Goal: Task Accomplishment & Management: Complete application form

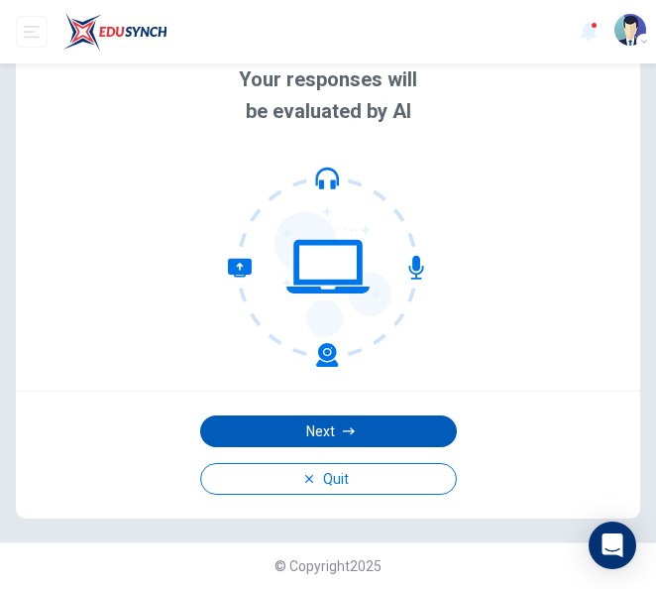
click at [340, 426] on button "Next" at bounding box center [328, 431] width 257 height 32
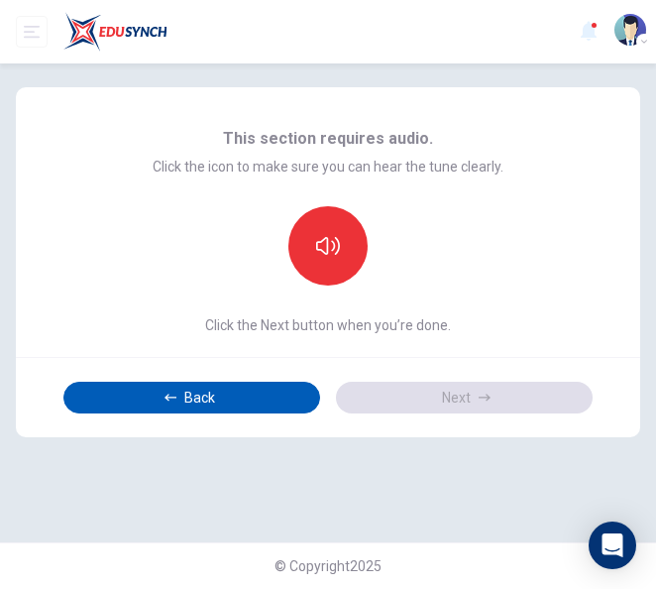
click at [284, 156] on div "This section requires audio. Click the icon to make sure you can hear the tune …" at bounding box center [328, 262] width 624 height 350
click at [246, 392] on button "Back" at bounding box center [191, 398] width 257 height 32
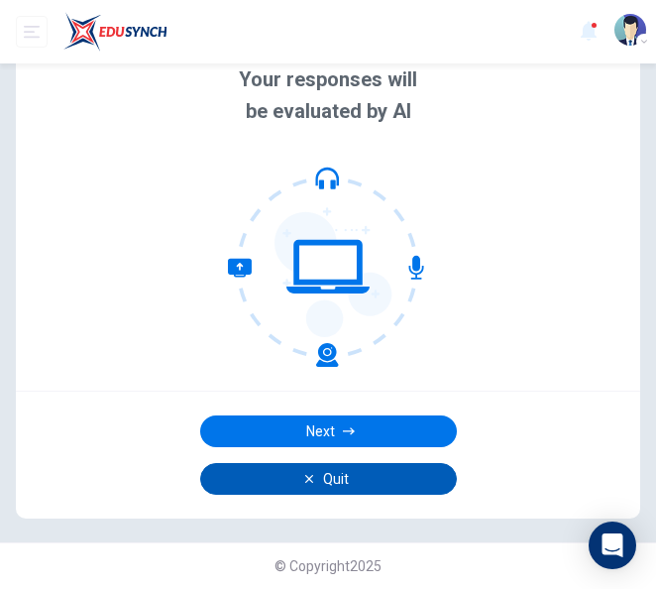
scroll to position [246, 0]
click at [310, 476] on icon "button" at bounding box center [309, 479] width 12 height 12
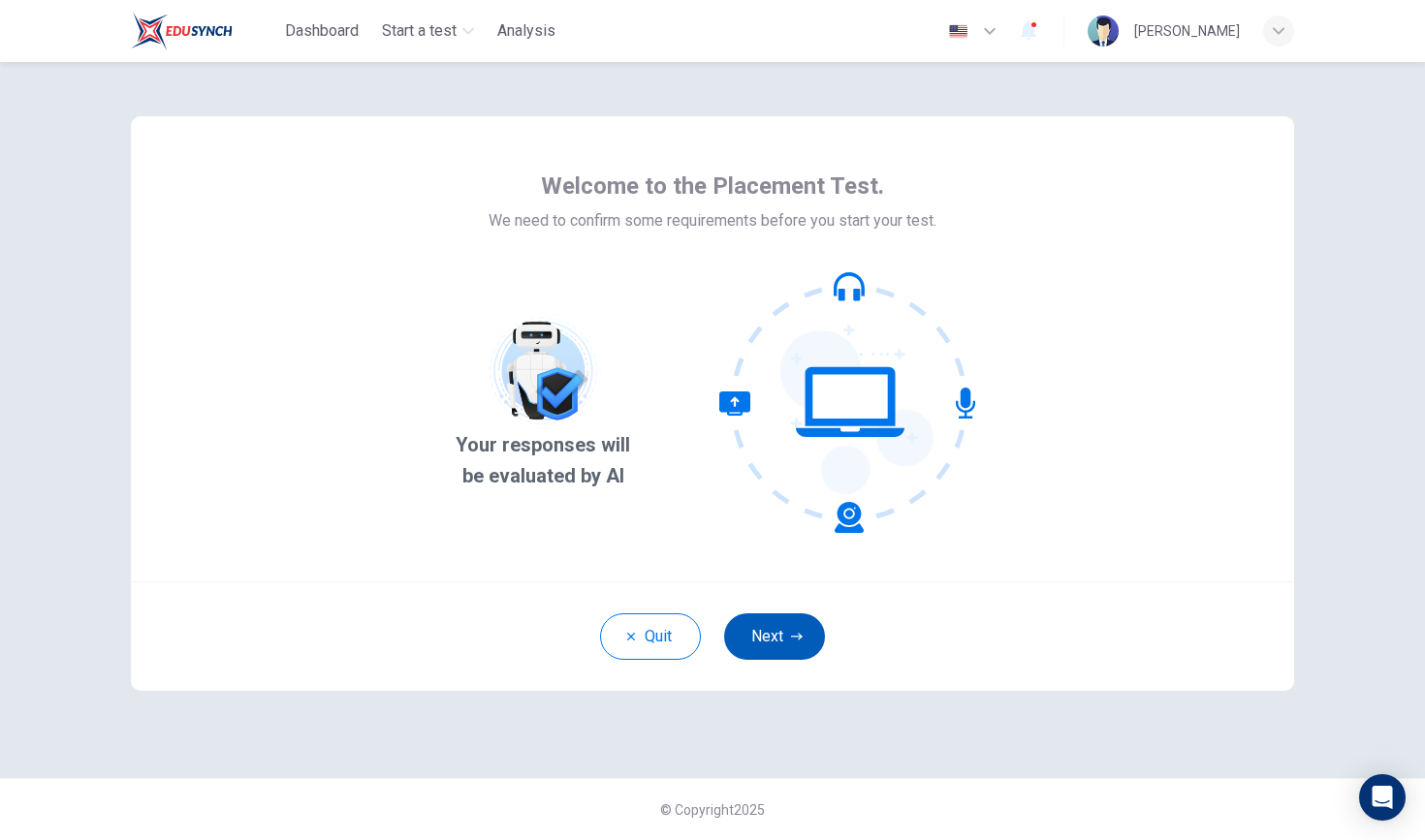
click at [779, 626] on button "Next" at bounding box center [774, 637] width 101 height 47
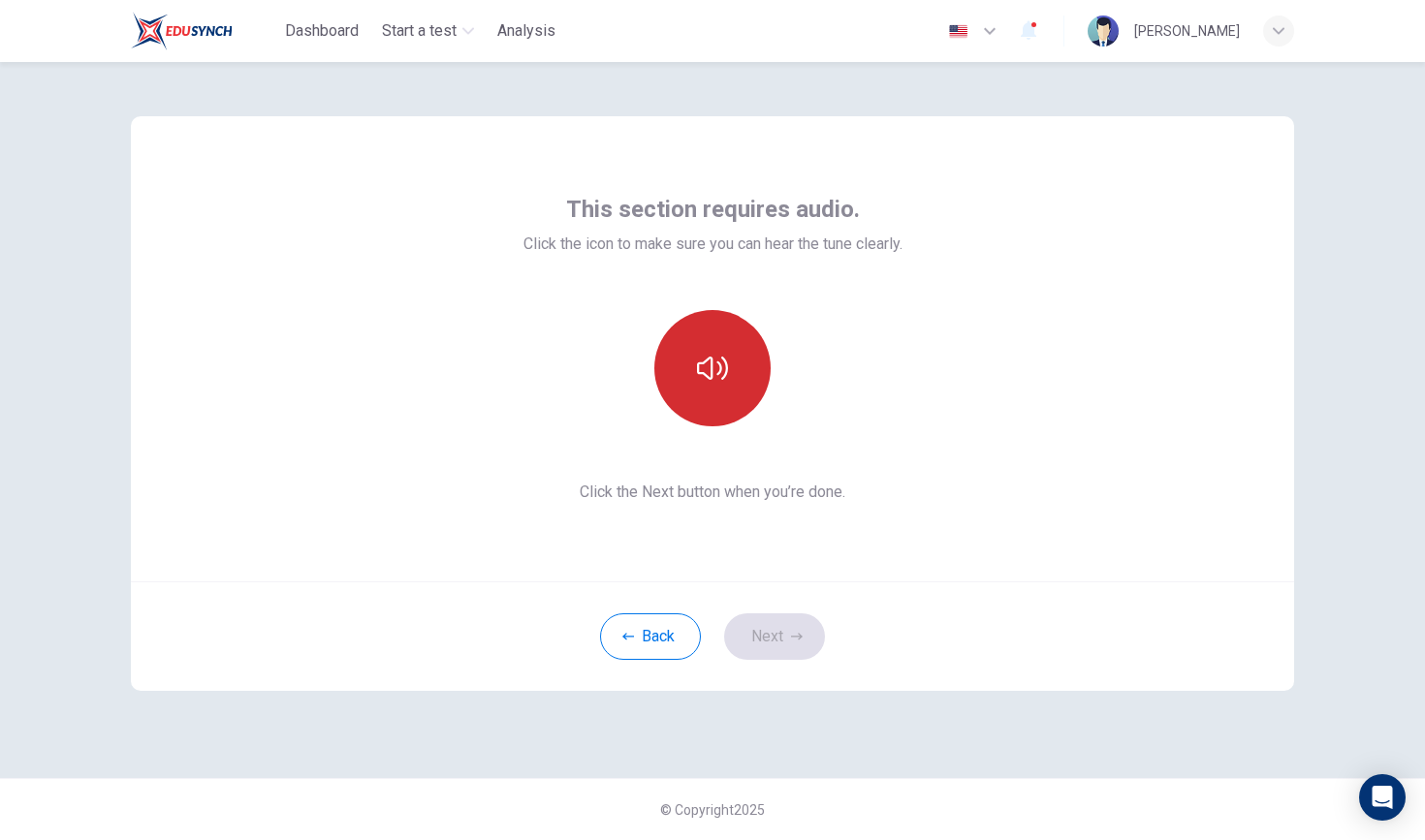
click at [718, 380] on icon "button" at bounding box center [713, 369] width 31 height 31
click at [698, 352] on button "button" at bounding box center [712, 368] width 116 height 116
click at [737, 383] on button "button" at bounding box center [712, 368] width 116 height 116
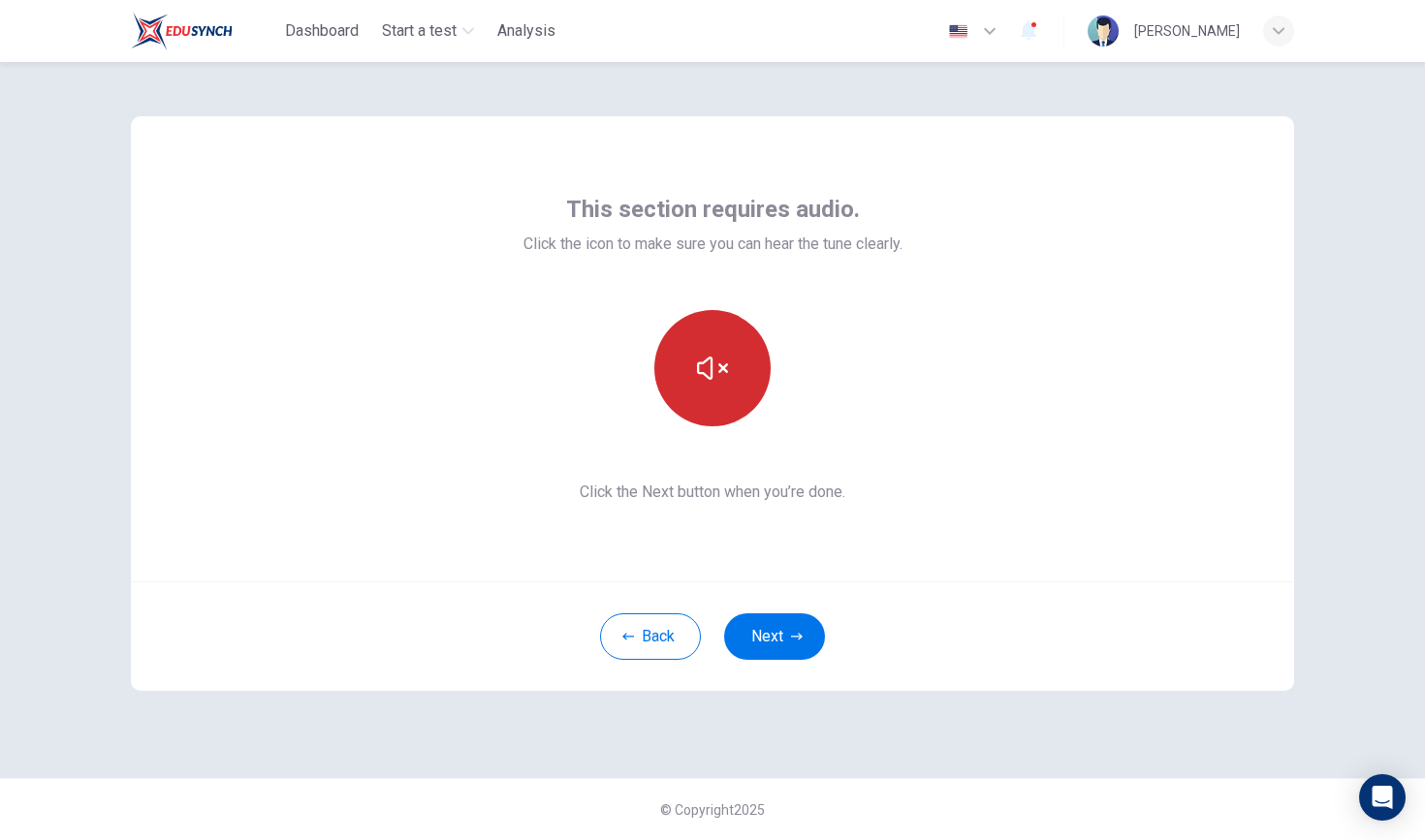
click at [737, 383] on button "button" at bounding box center [712, 368] width 116 height 116
click at [705, 356] on icon "button" at bounding box center [713, 369] width 31 height 31
click at [805, 621] on button "Next" at bounding box center [774, 637] width 101 height 47
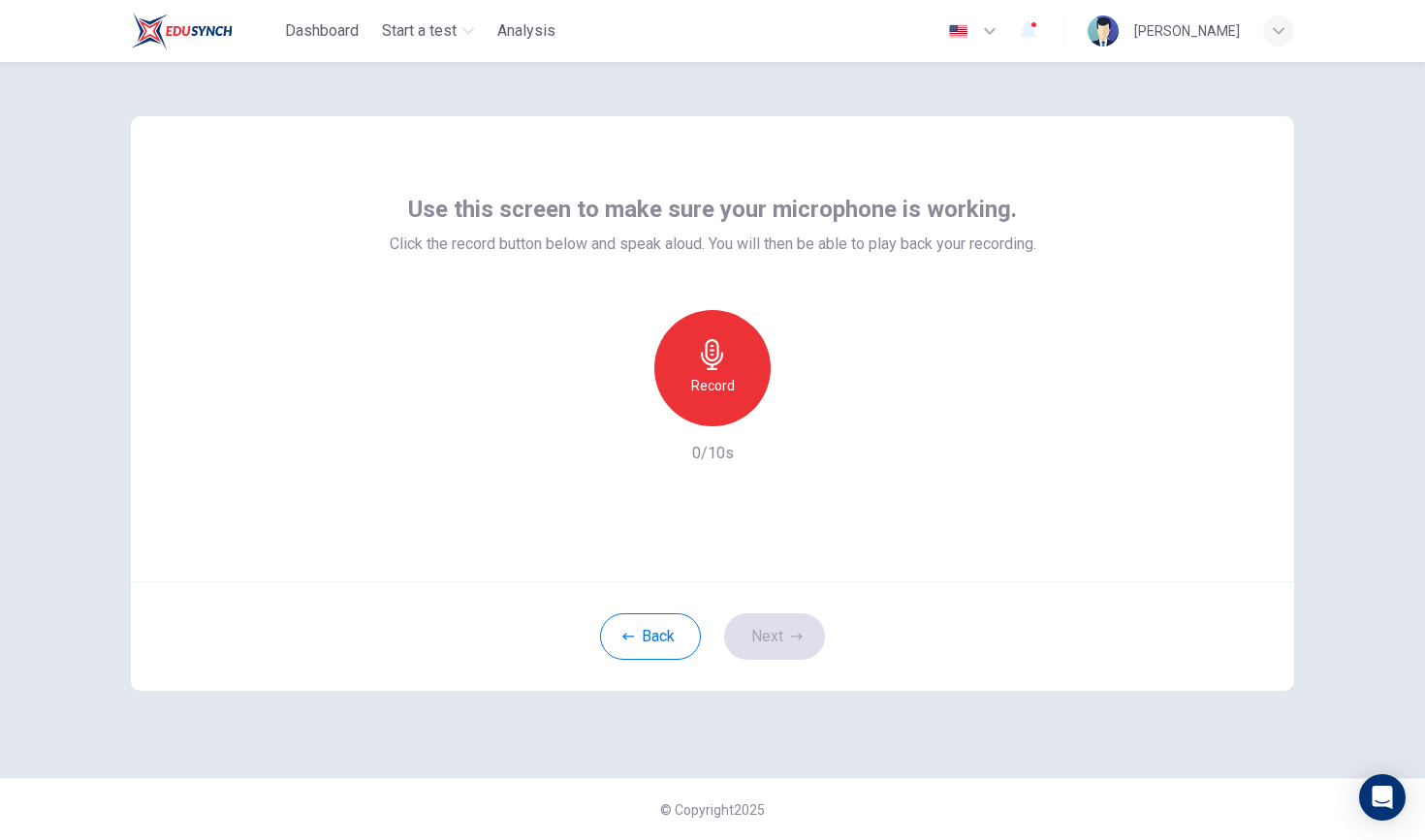
click at [711, 376] on h6 "Record" at bounding box center [713, 386] width 44 height 23
click at [710, 365] on icon "button" at bounding box center [712, 355] width 22 height 31
click at [805, 412] on icon "button" at bounding box center [803, 411] width 9 height 12
click at [768, 628] on button "Next" at bounding box center [774, 637] width 101 height 47
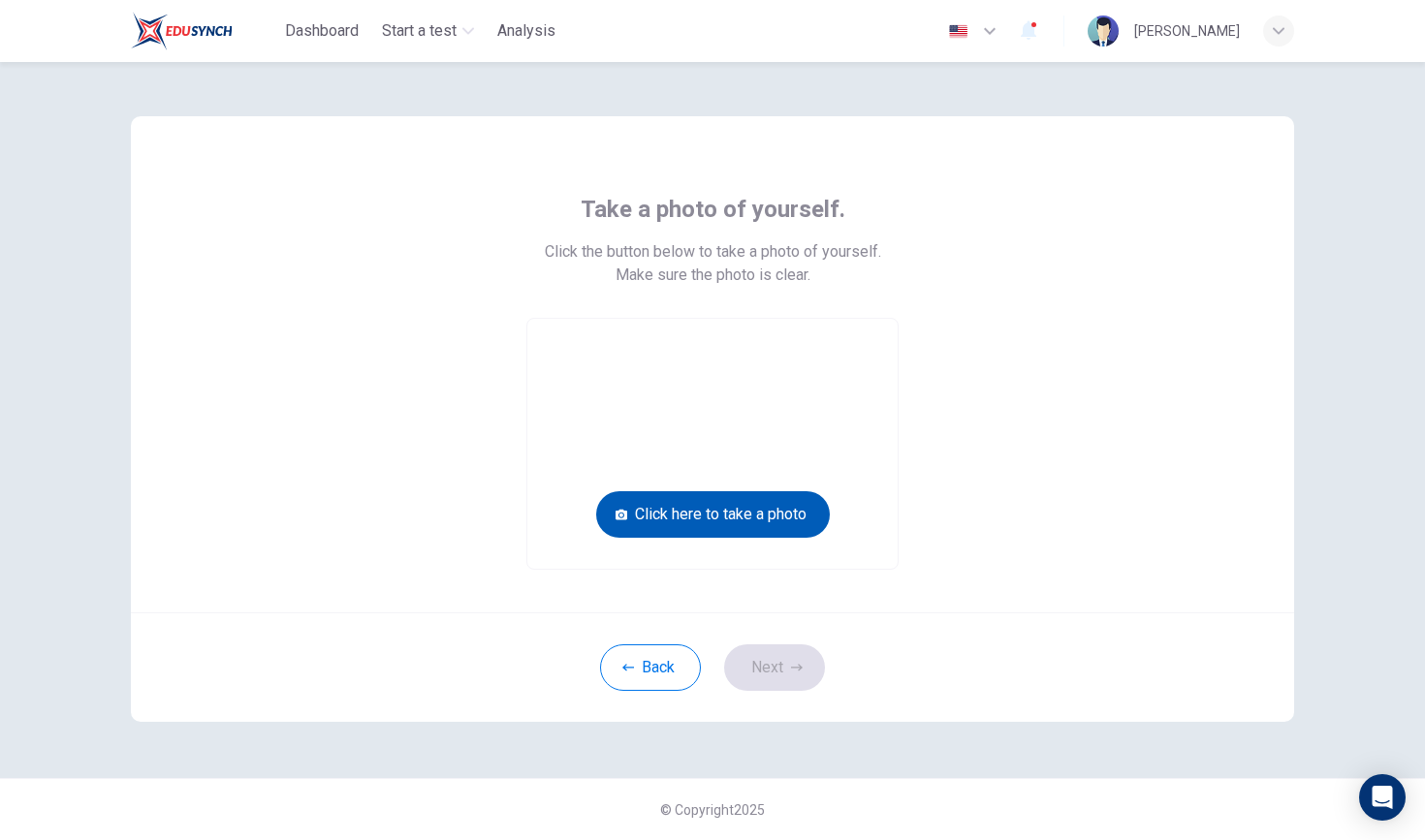
click at [742, 507] on button "Click here to take a photo" at bounding box center [713, 515] width 234 height 47
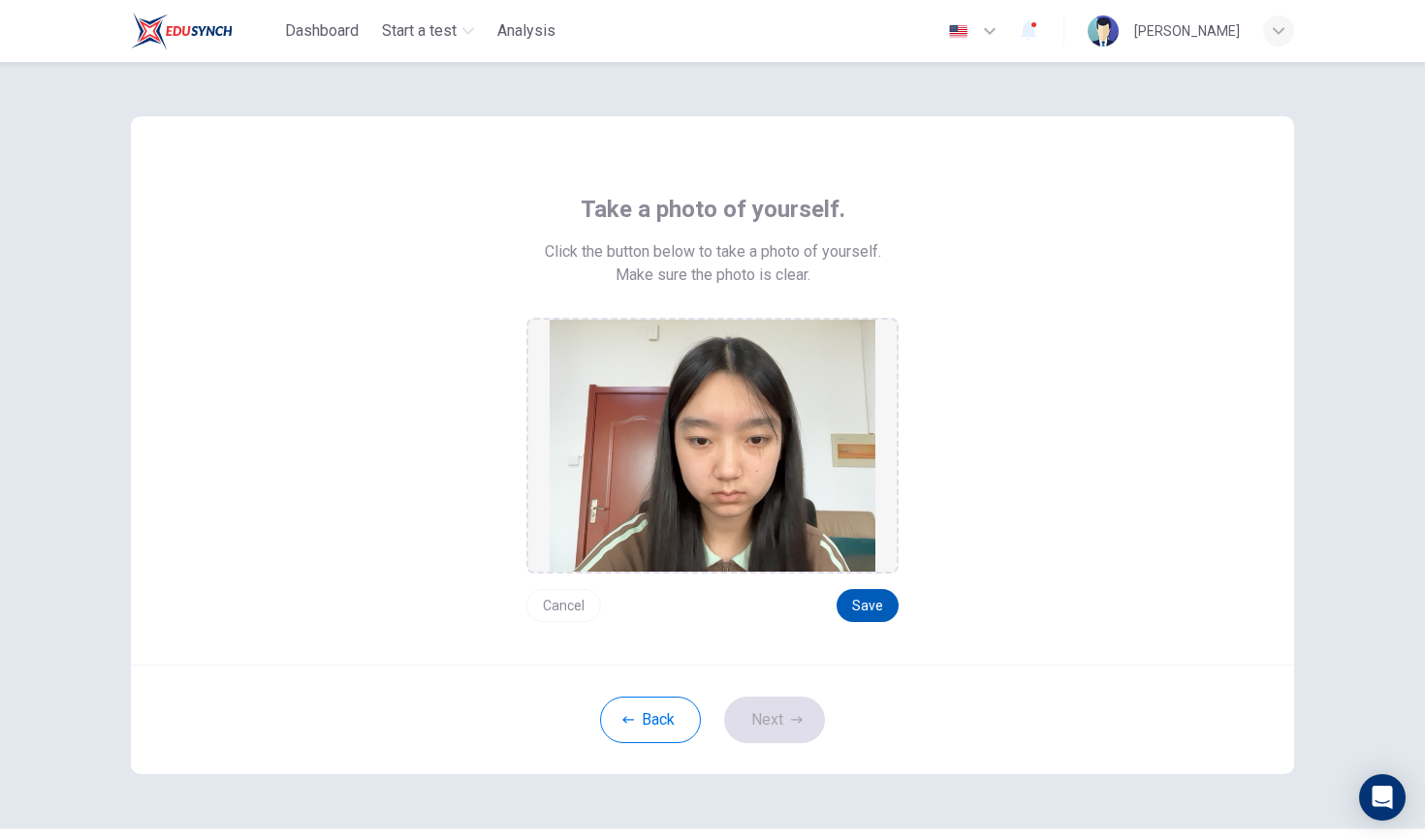
click at [868, 590] on button "Save" at bounding box center [867, 606] width 62 height 33
click at [802, 709] on button "Next" at bounding box center [774, 721] width 101 height 47
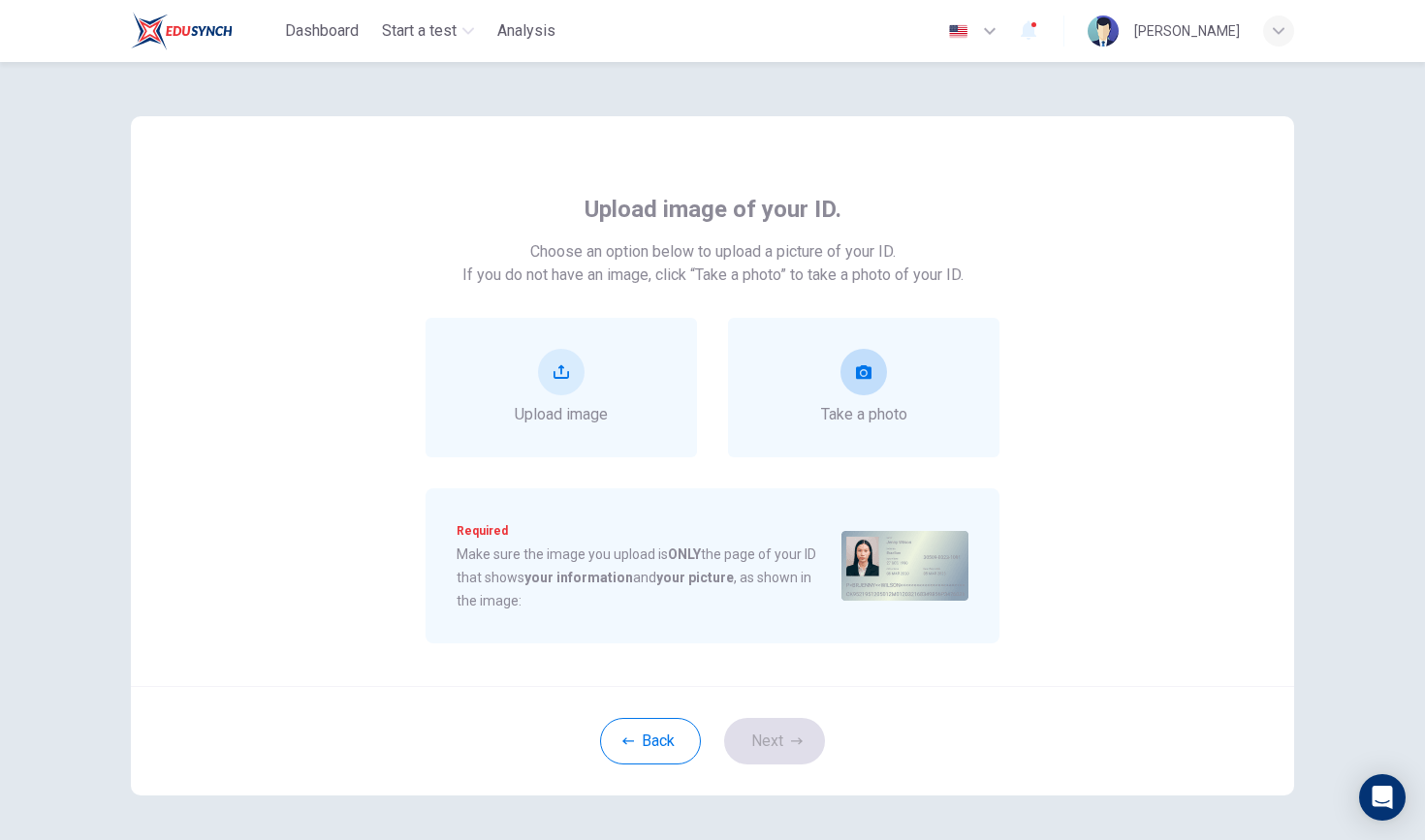
click at [880, 387] on button "take photo" at bounding box center [864, 373] width 47 height 47
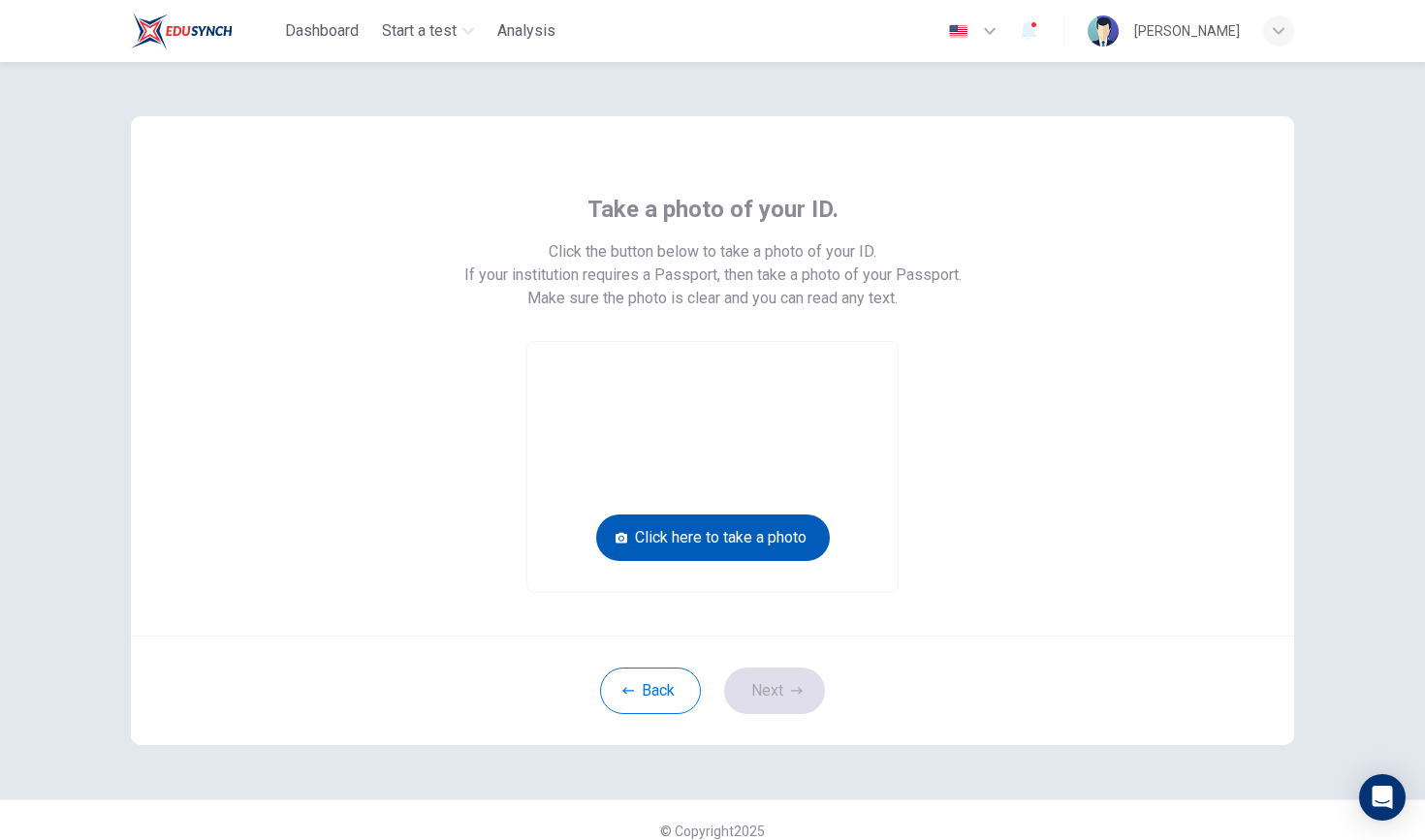
click at [752, 541] on button "Click here to take a photo" at bounding box center [713, 538] width 234 height 47
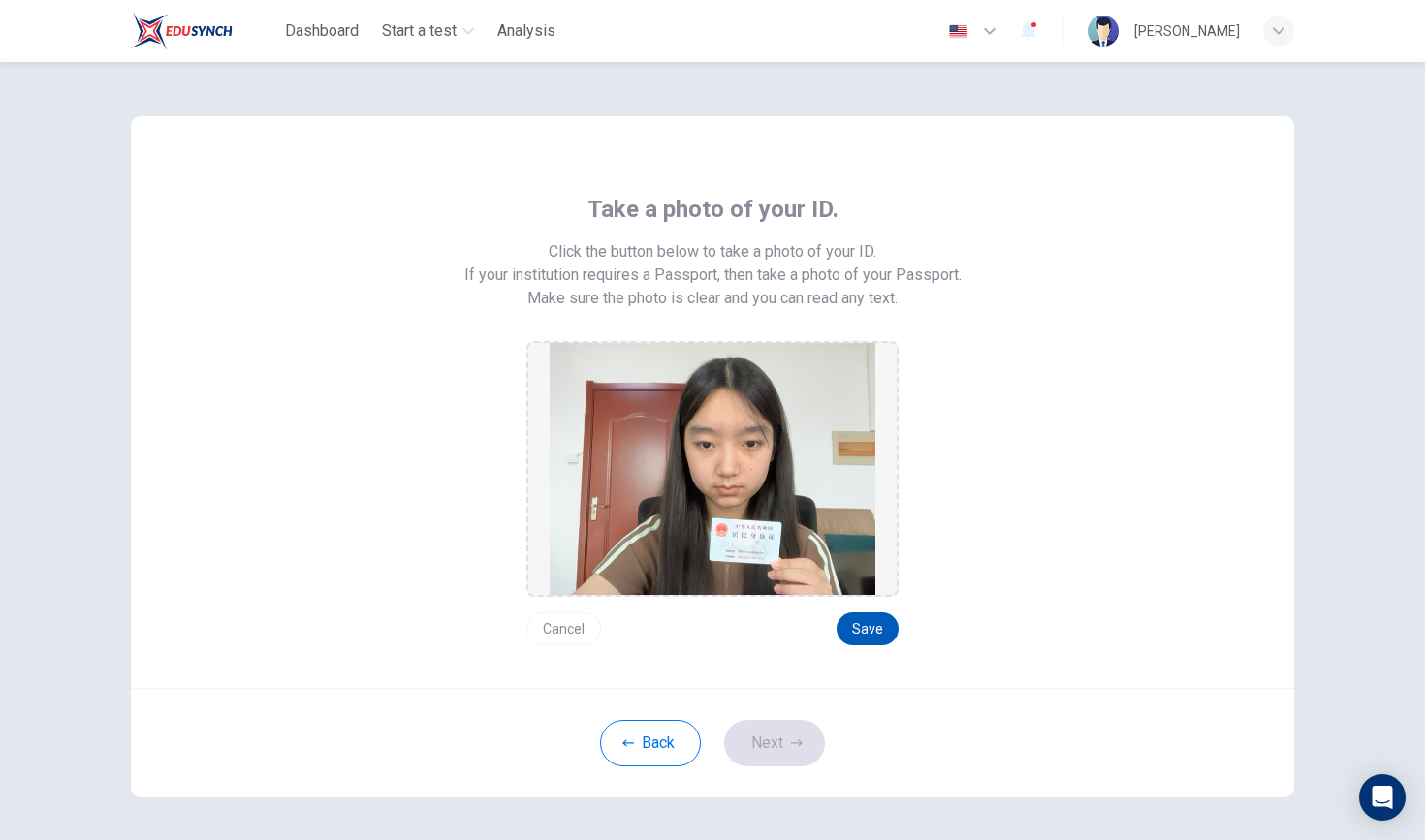
click at [875, 635] on button "Save" at bounding box center [867, 629] width 62 height 33
click at [873, 624] on button "Save" at bounding box center [867, 629] width 62 height 33
click at [790, 734] on button "Next" at bounding box center [774, 744] width 101 height 47
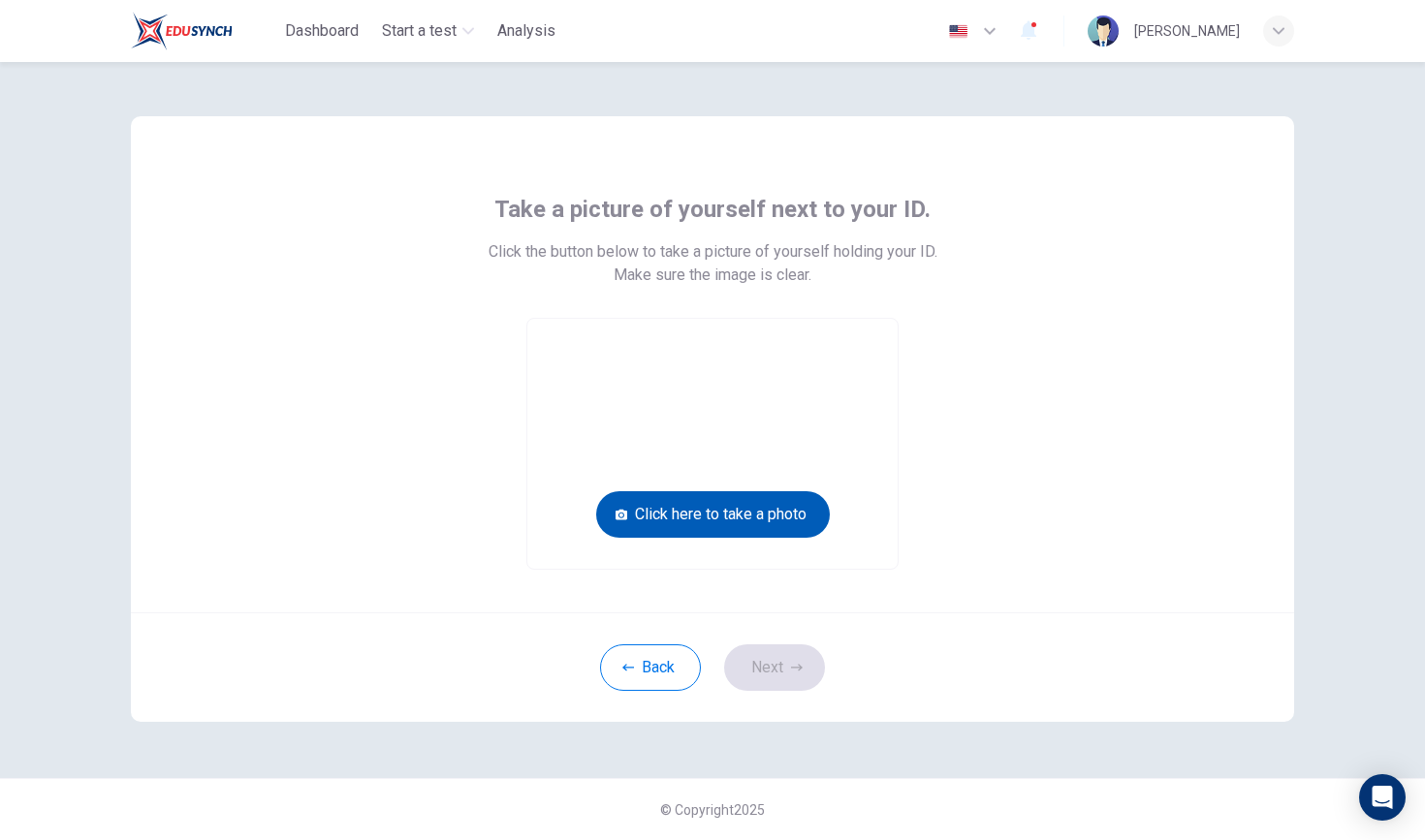
click at [733, 511] on button "Click here to take a photo" at bounding box center [713, 515] width 234 height 47
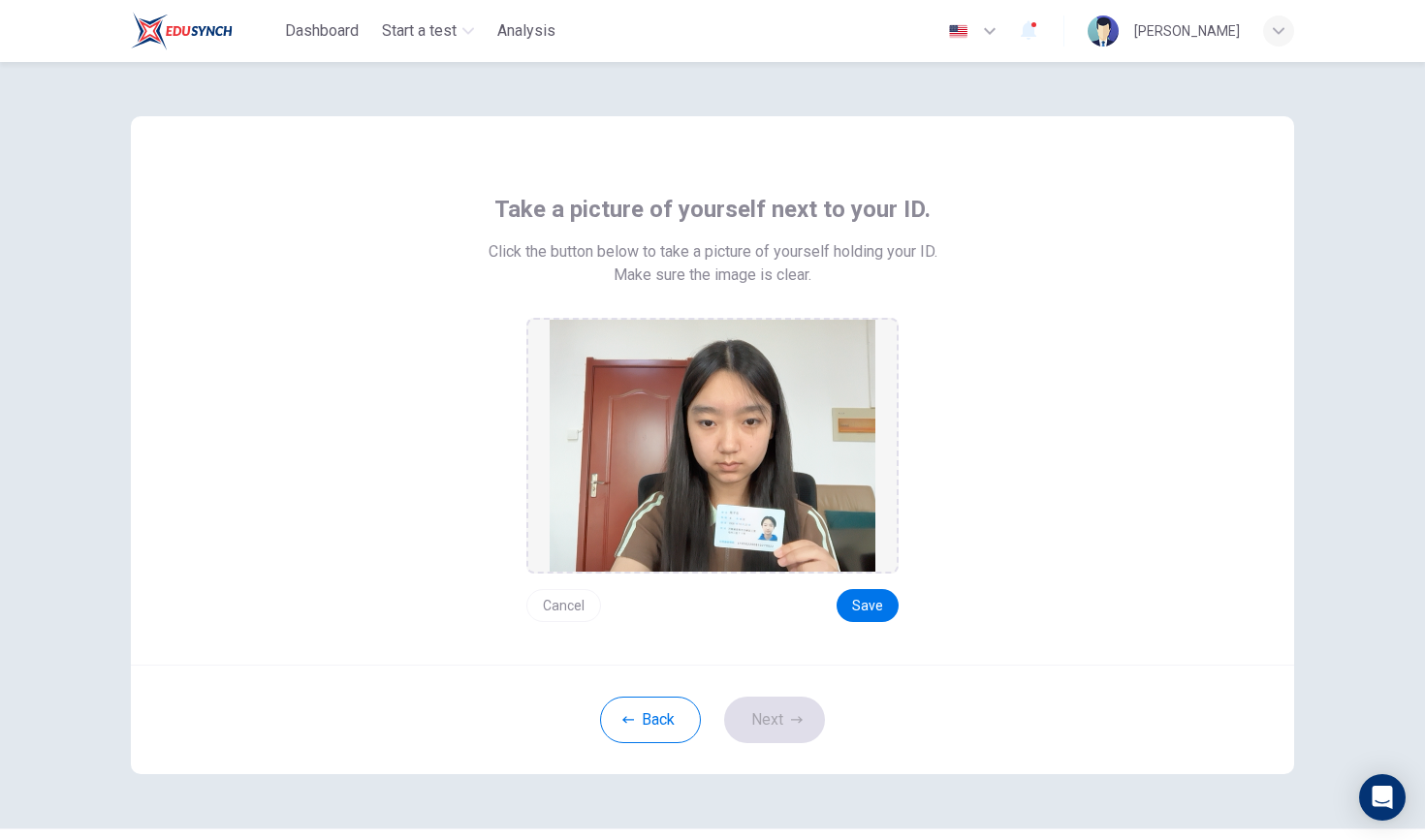
click at [869, 588] on div "Cancel Save" at bounding box center [712, 598] width 373 height 49
click at [862, 605] on button "Save" at bounding box center [867, 606] width 62 height 33
click at [766, 704] on button "Next" at bounding box center [774, 721] width 101 height 47
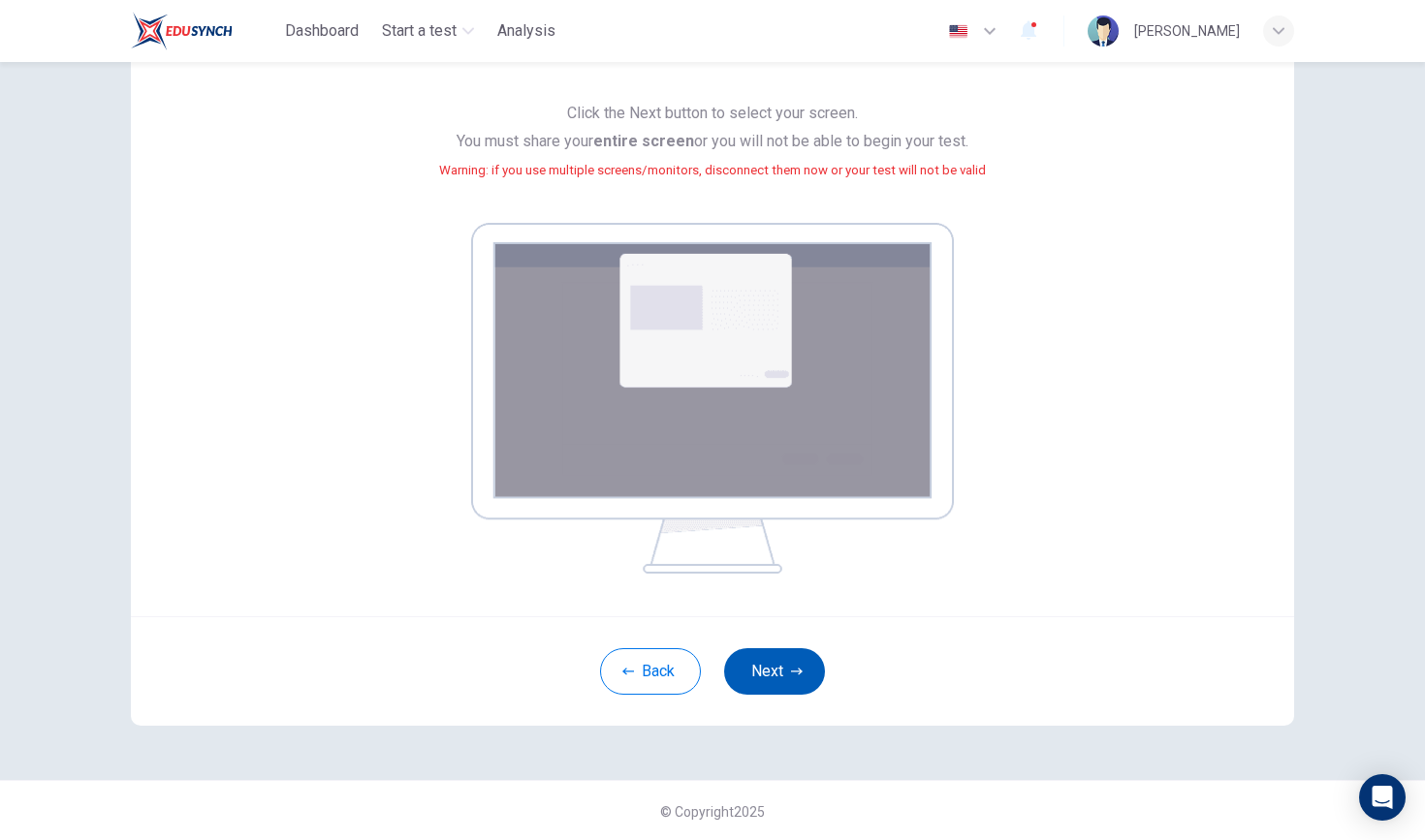
click at [797, 648] on button "Next" at bounding box center [774, 672] width 101 height 47
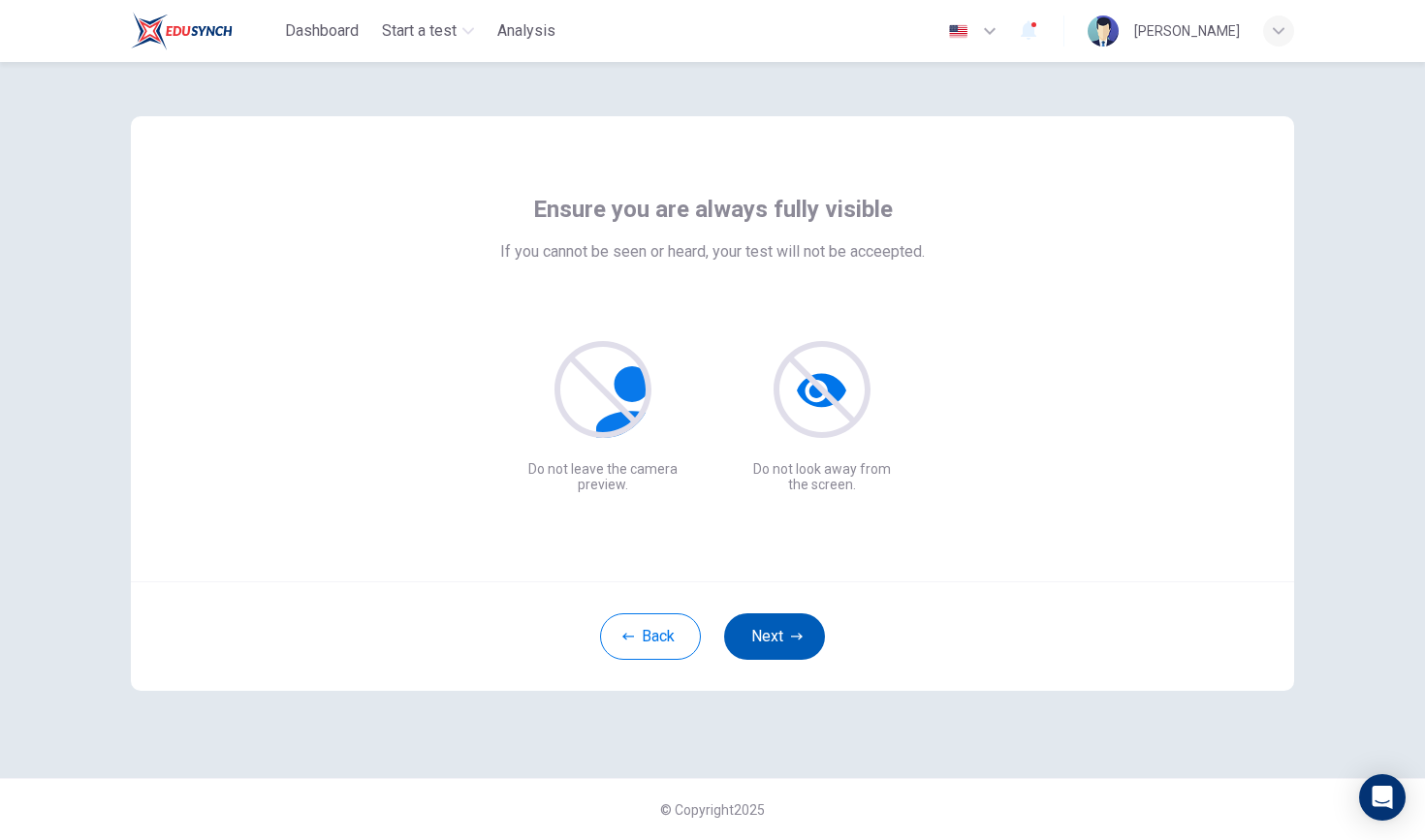
click at [776, 471] on div "Ensure you are always fully visible If you cannot be seen or heard, your test w…" at bounding box center [713, 404] width 1164 height 575
click at [778, 635] on button "Next" at bounding box center [774, 637] width 101 height 47
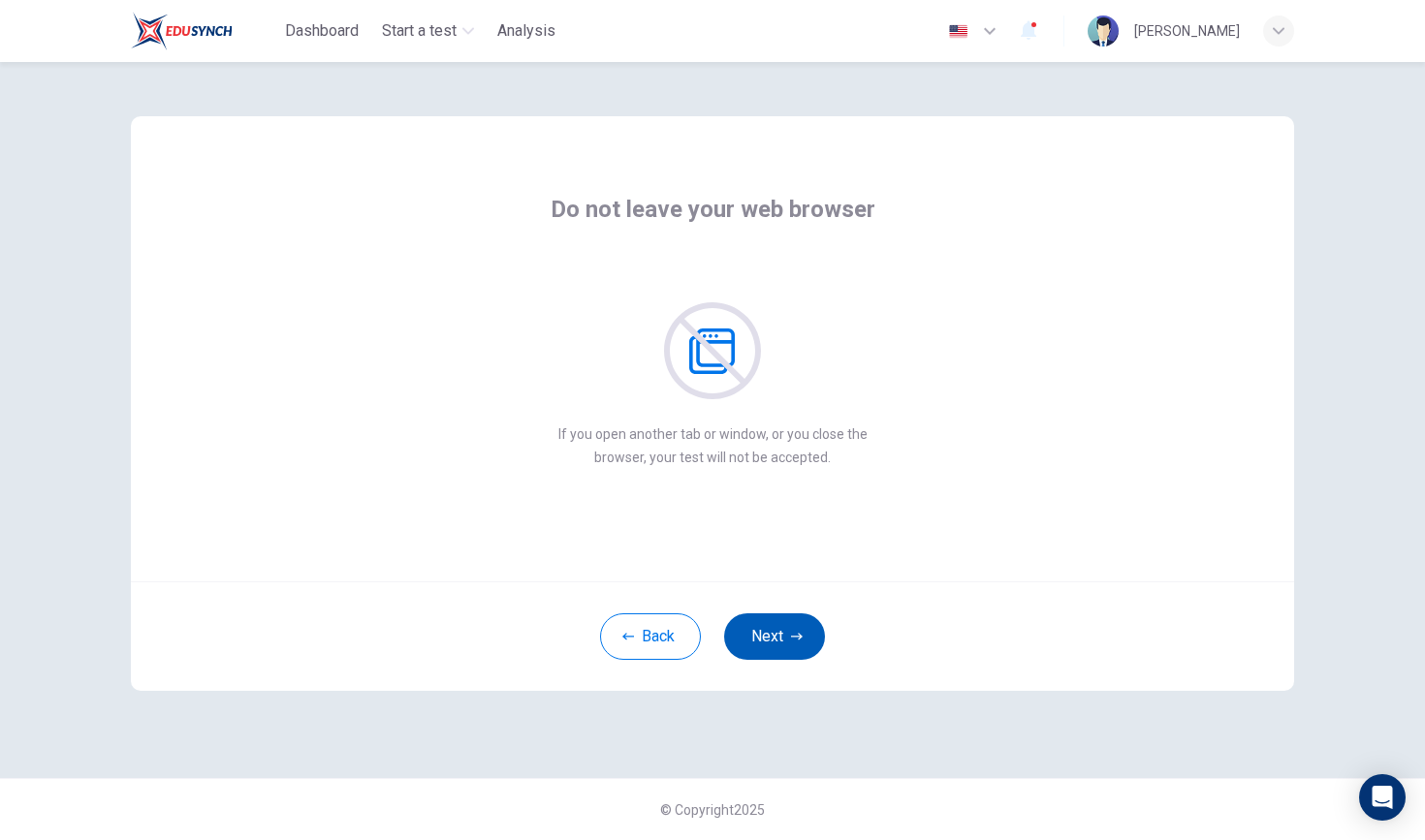
click at [778, 635] on button "Next" at bounding box center [774, 637] width 101 height 47
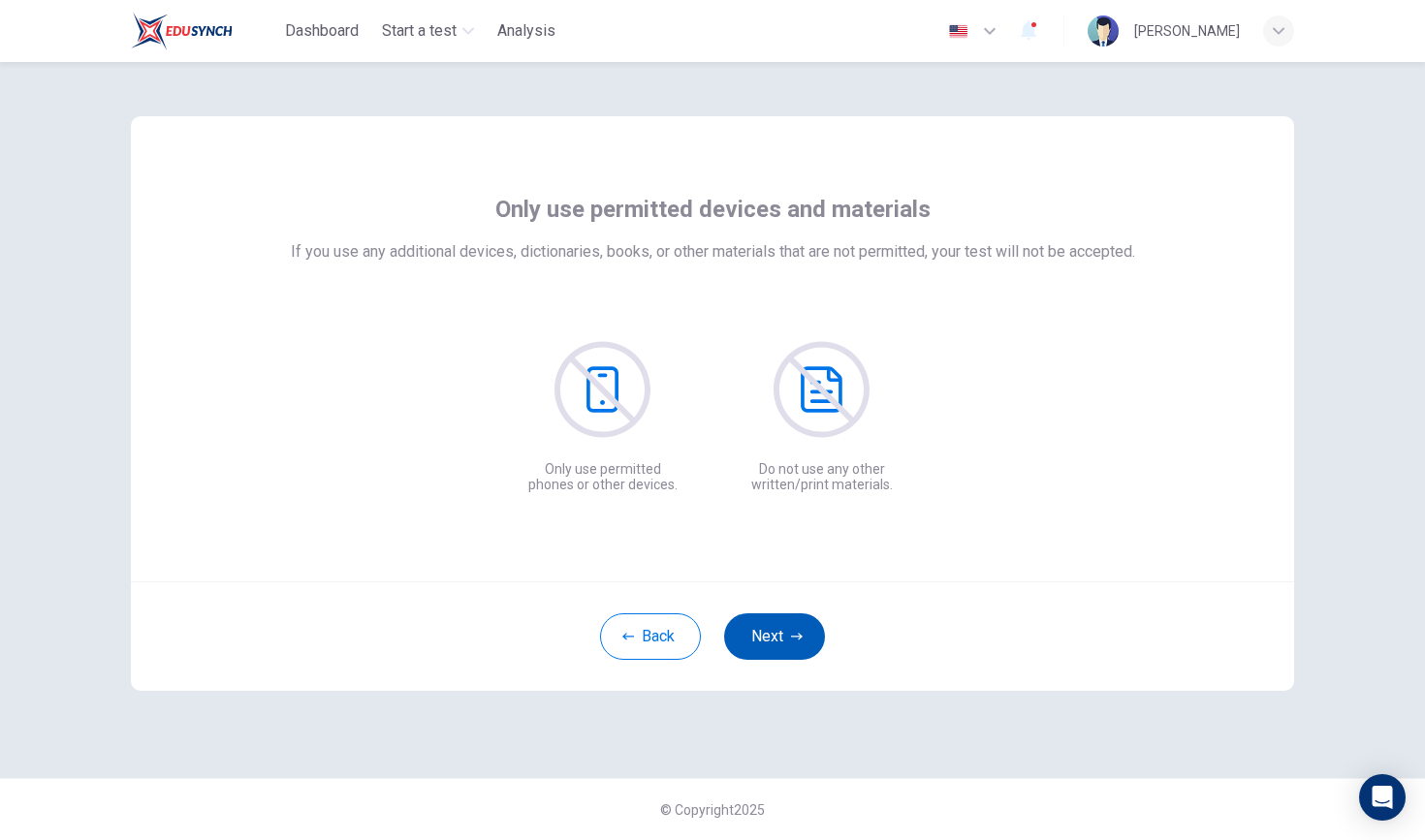
click at [778, 635] on button "Next" at bounding box center [774, 637] width 101 height 47
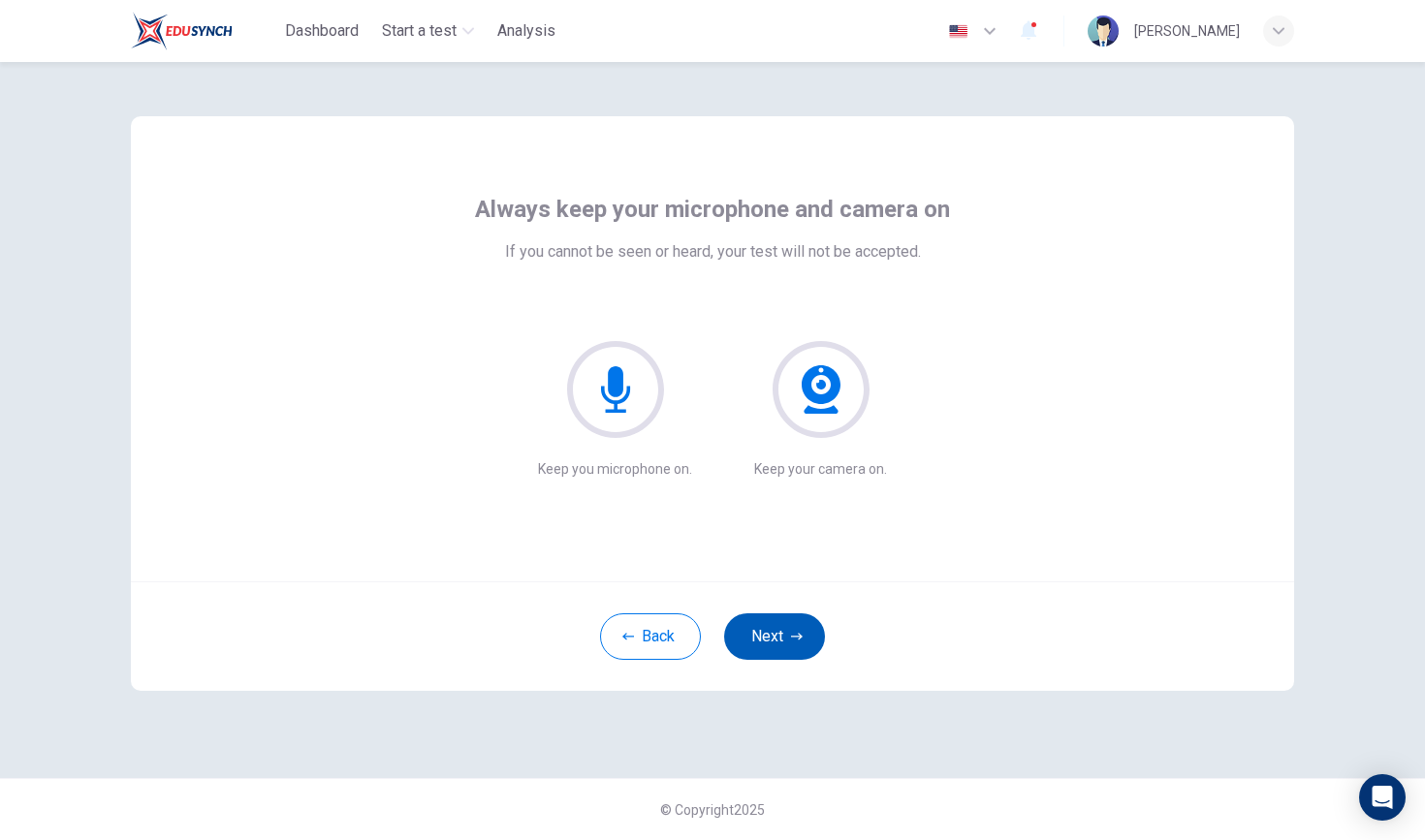
click at [778, 635] on button "Next" at bounding box center [774, 637] width 101 height 47
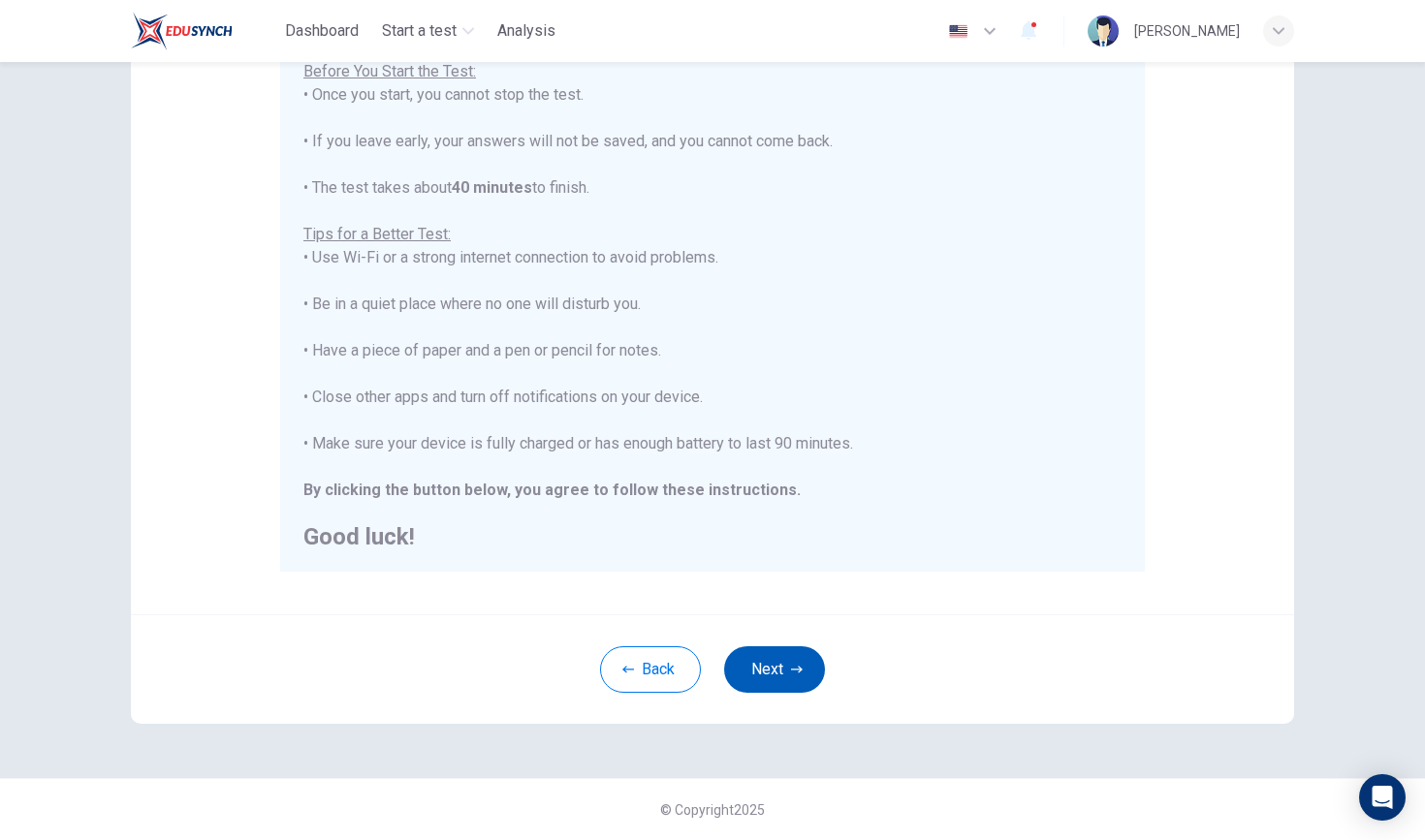
scroll to position [238, 0]
click at [773, 669] on button "Next" at bounding box center [774, 670] width 101 height 47
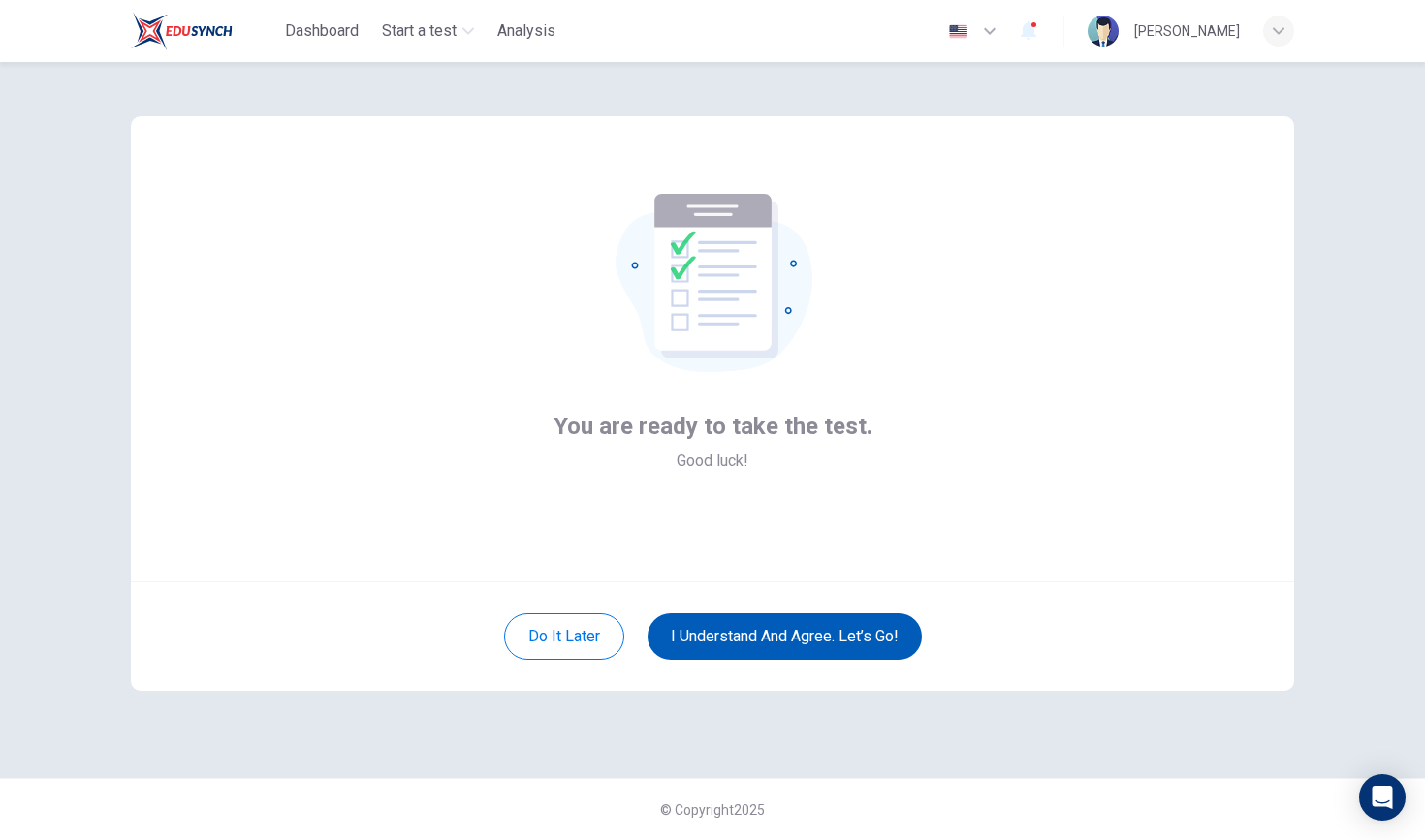
scroll to position [0, 0]
click at [774, 643] on button "I understand and agree. Let’s go!" at bounding box center [784, 637] width 275 height 47
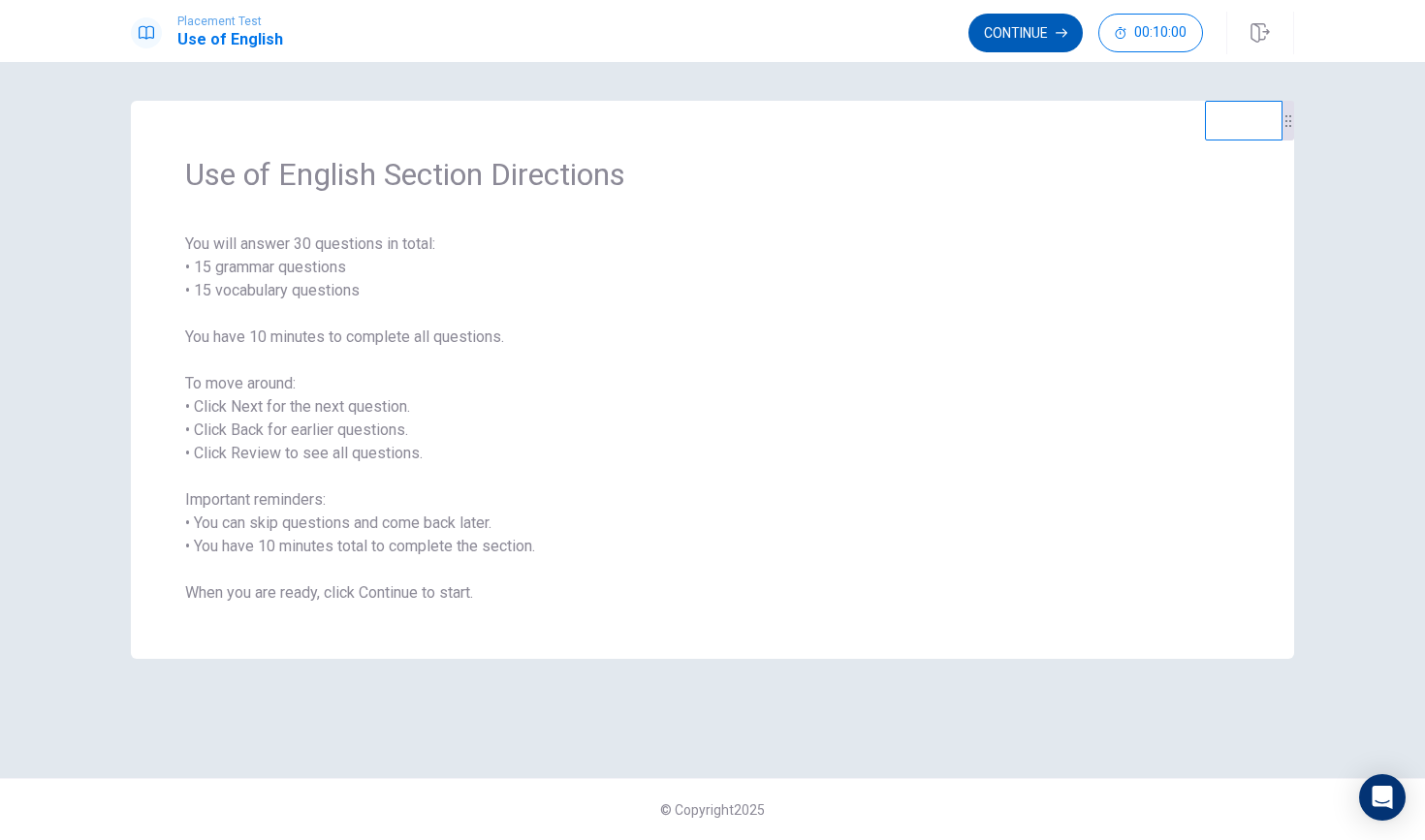
click at [1033, 25] on button "Continue" at bounding box center [1025, 33] width 114 height 39
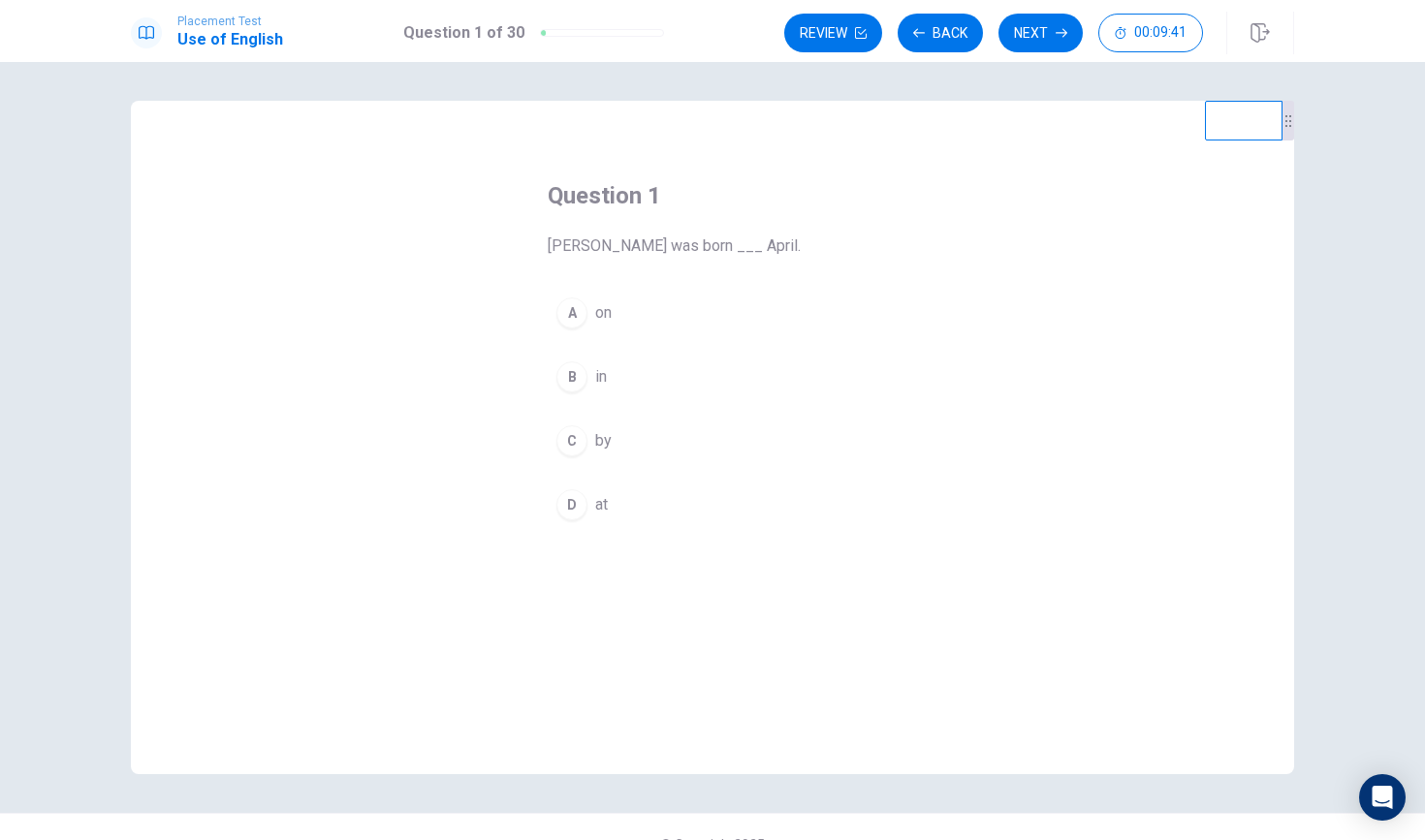
click at [575, 437] on div "C" at bounding box center [572, 441] width 31 height 31
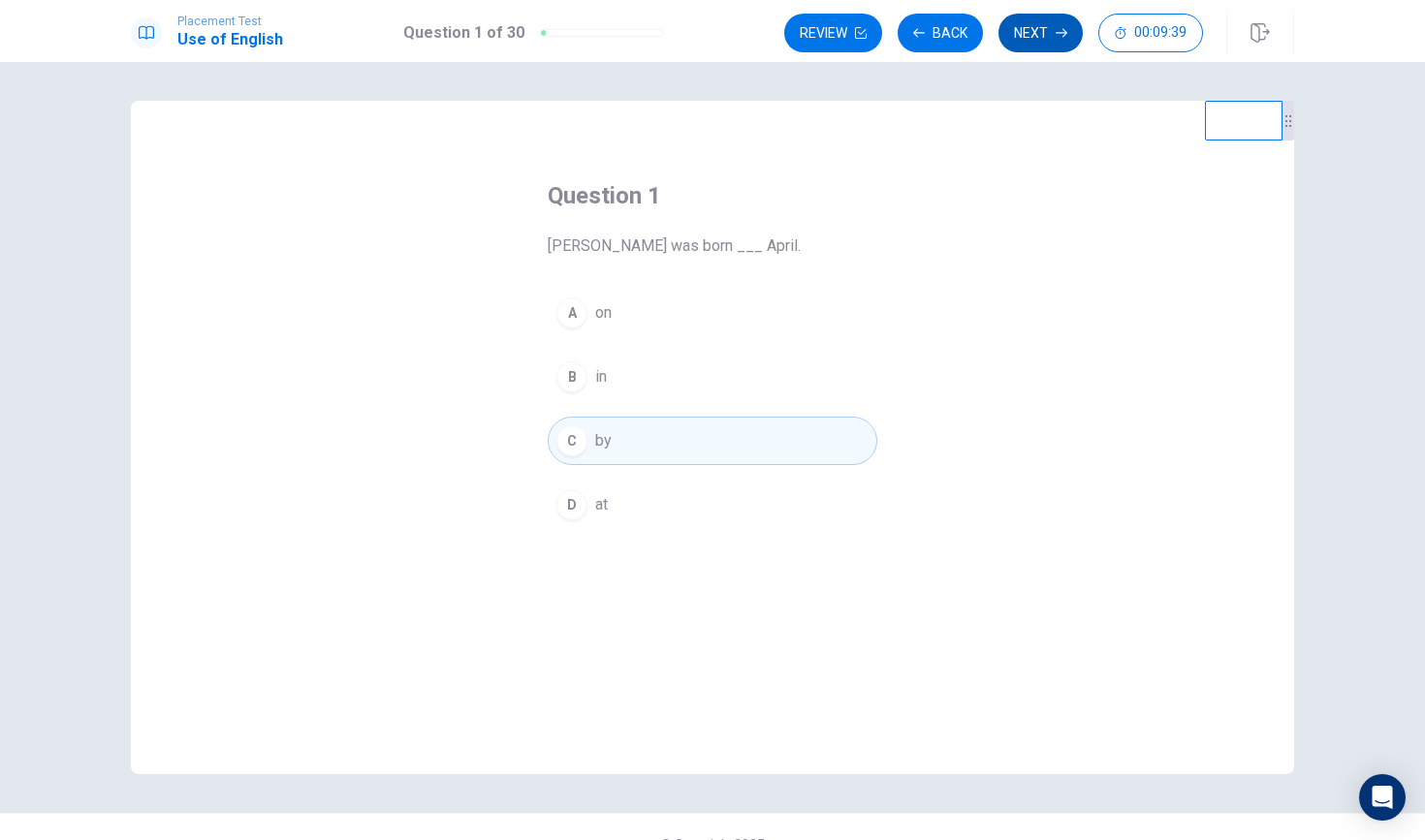
click at [1037, 30] on button "Next" at bounding box center [1041, 33] width 84 height 39
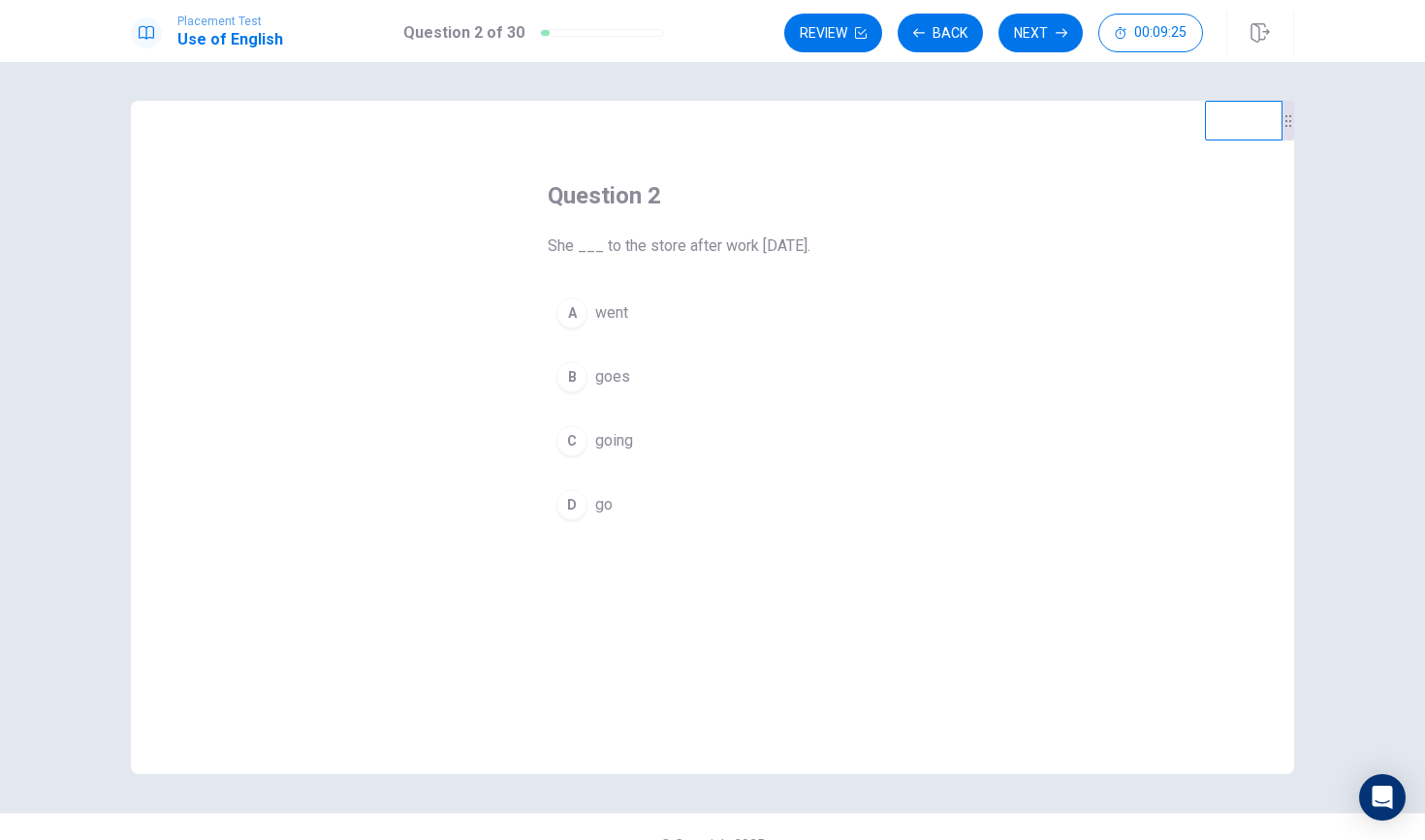
click at [573, 312] on div "A" at bounding box center [572, 313] width 31 height 31
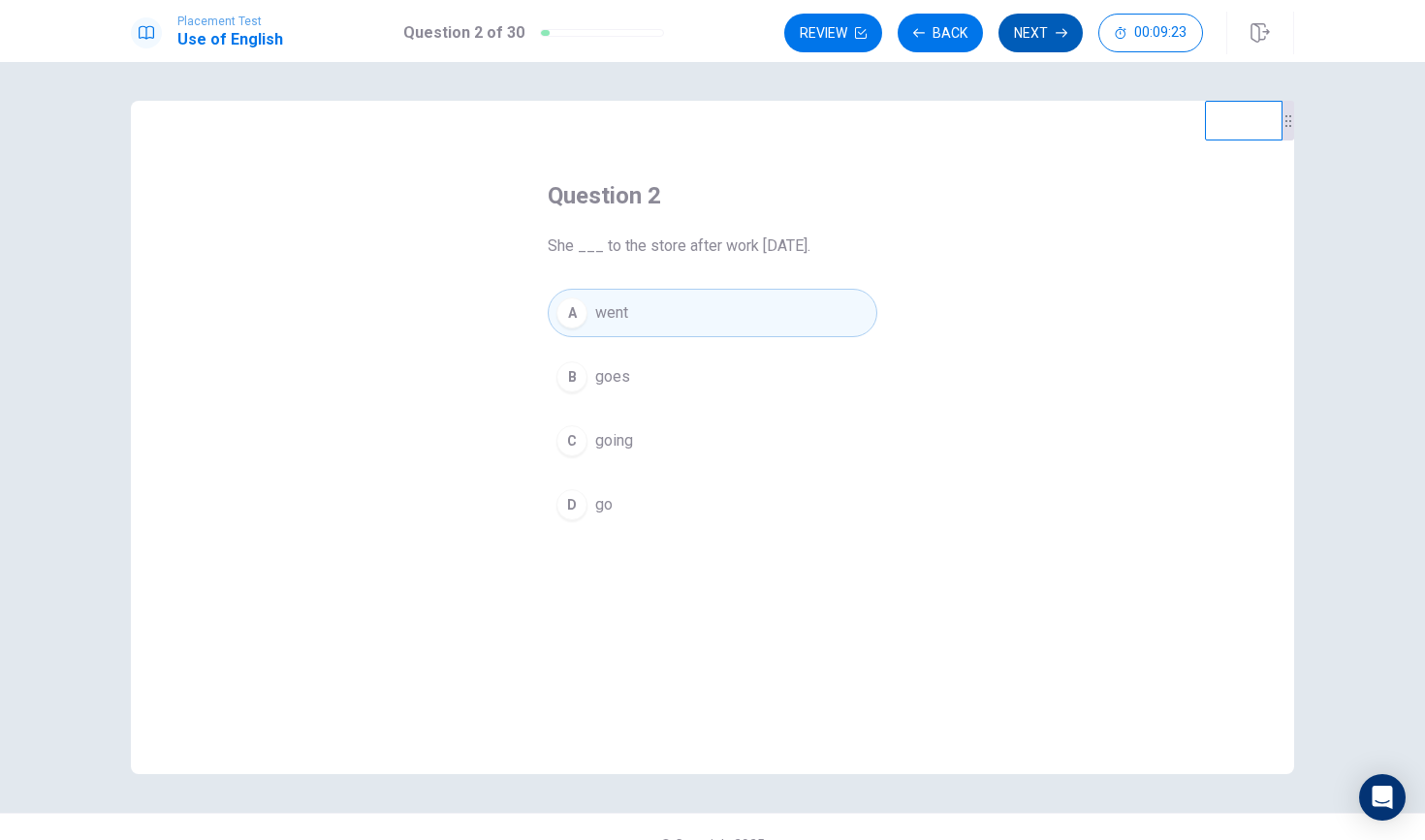
click at [1034, 20] on button "Next" at bounding box center [1041, 33] width 84 height 39
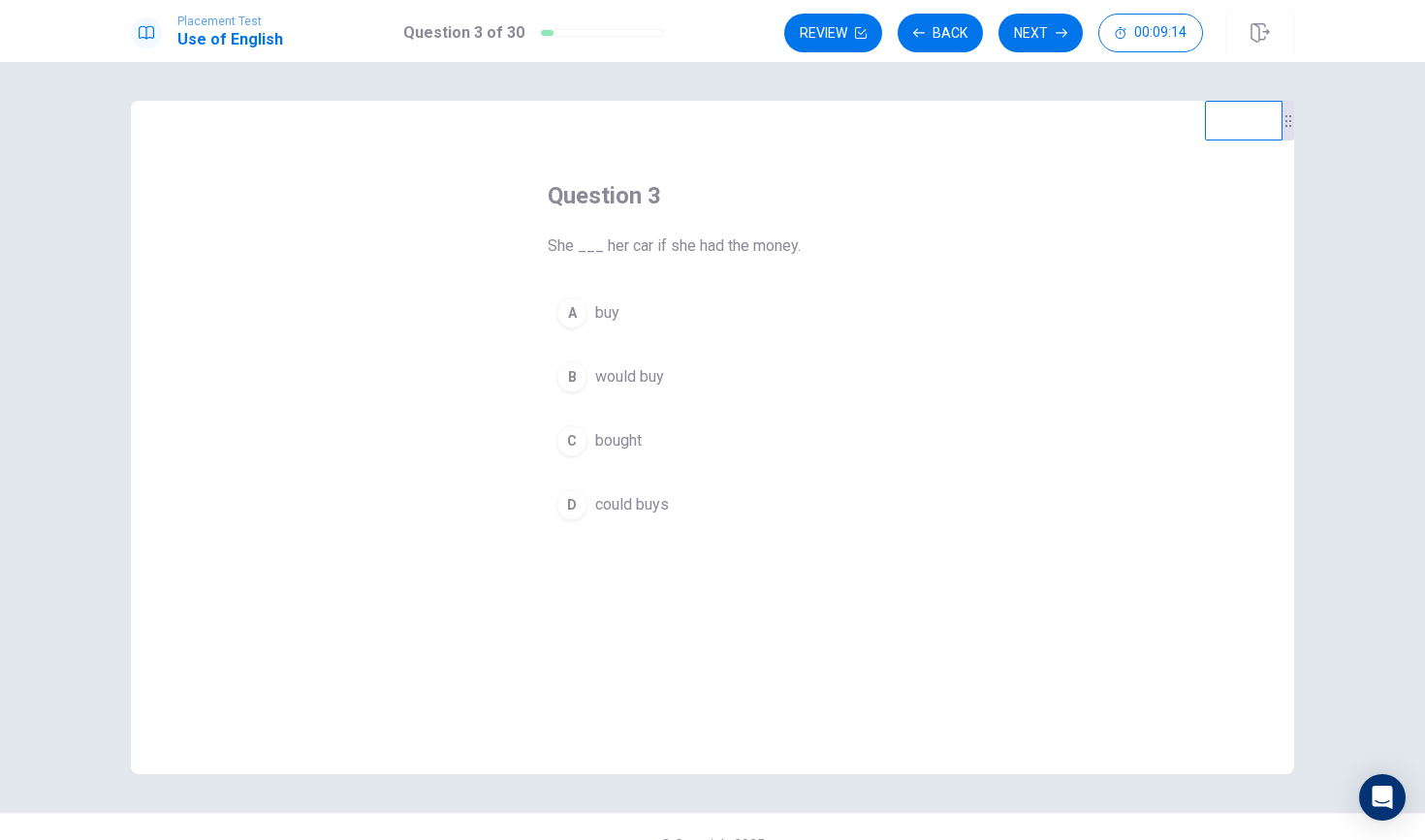
click at [571, 378] on div "B" at bounding box center [572, 377] width 31 height 31
click at [1025, 30] on button "Next" at bounding box center [1041, 33] width 84 height 39
click at [567, 501] on div "D" at bounding box center [572, 506] width 31 height 31
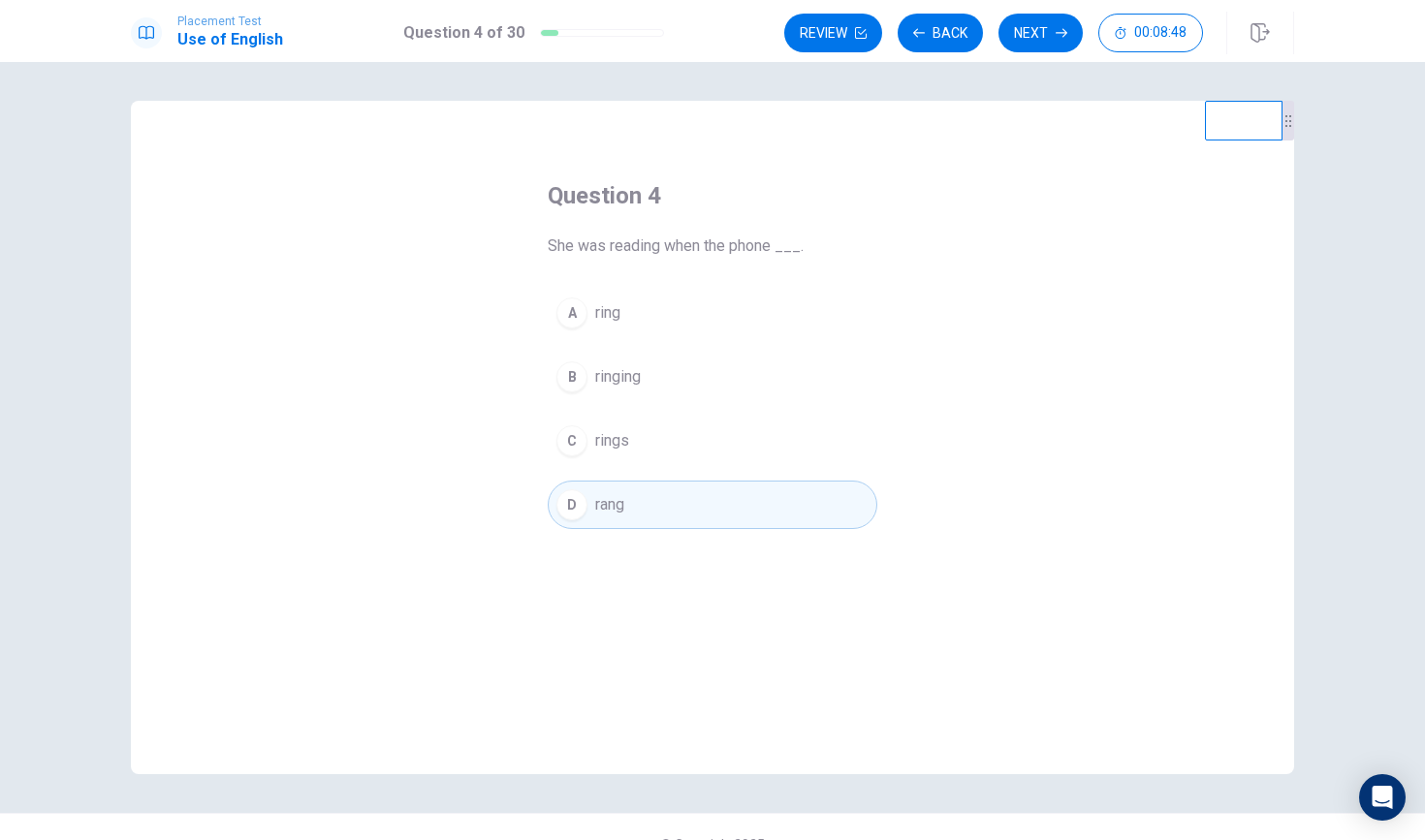
click at [570, 430] on div "C" at bounding box center [572, 441] width 31 height 31
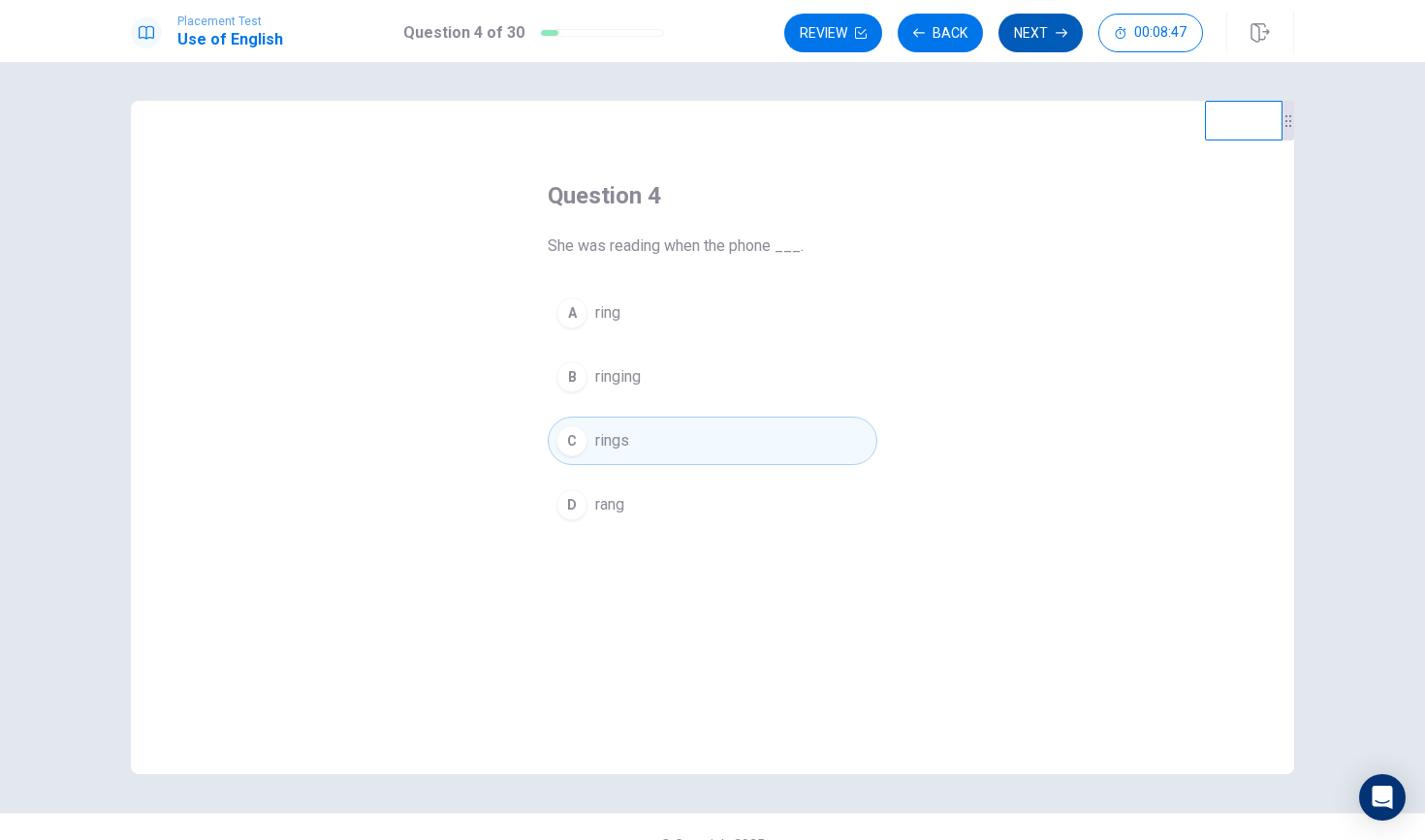
click at [1058, 41] on button "Next" at bounding box center [1041, 33] width 84 height 39
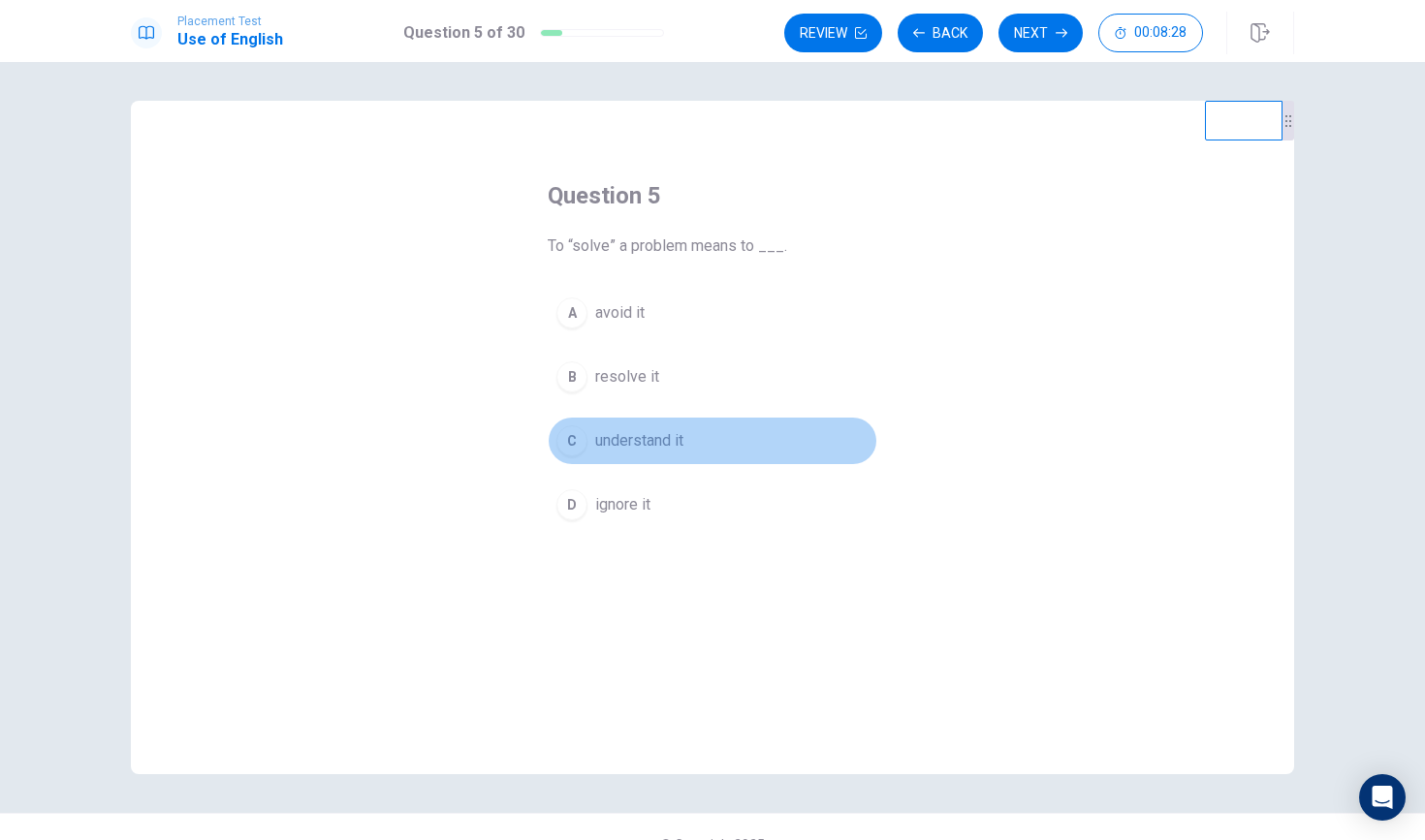
click at [564, 444] on div "C" at bounding box center [572, 441] width 31 height 31
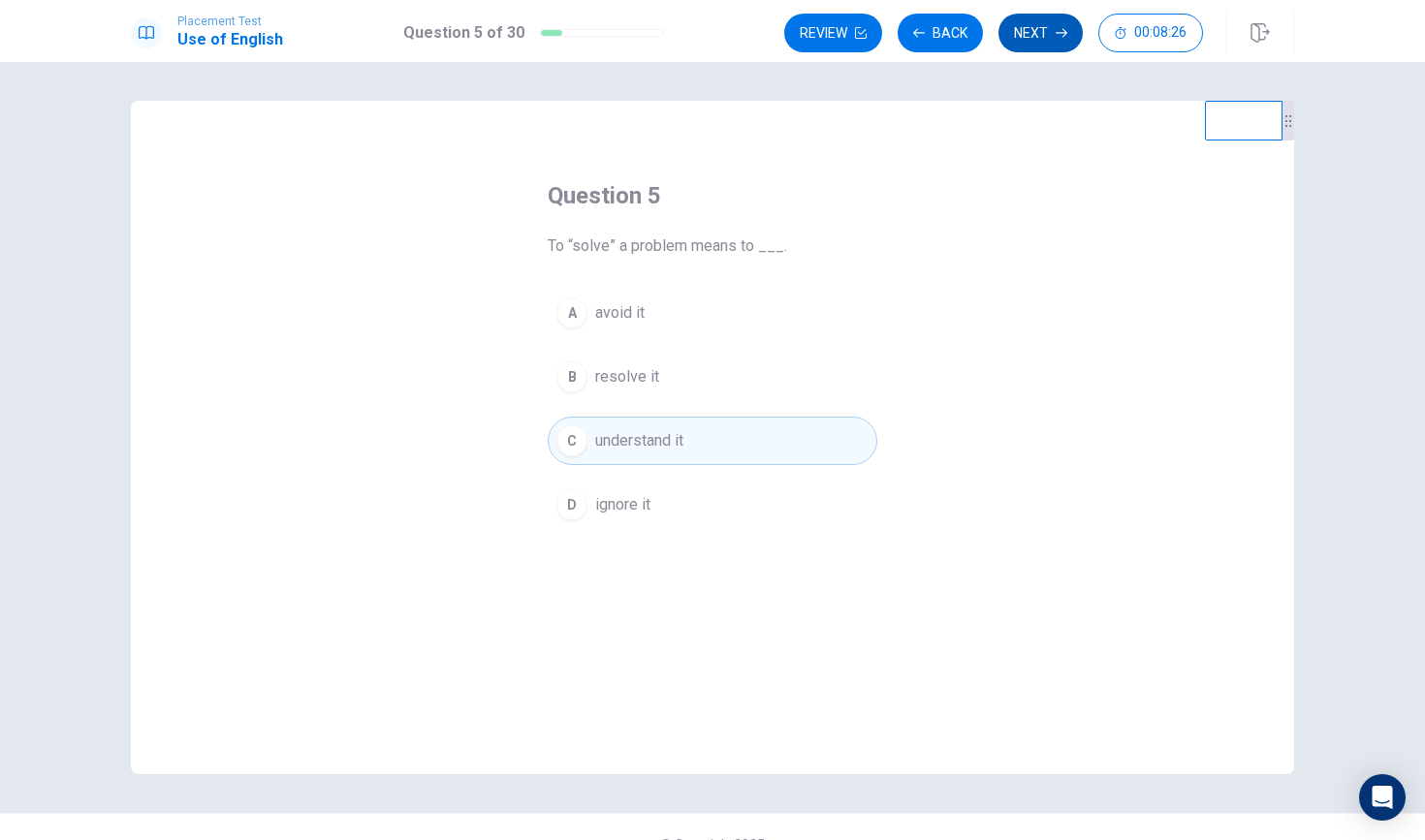
click at [1037, 39] on button "Next" at bounding box center [1041, 33] width 84 height 39
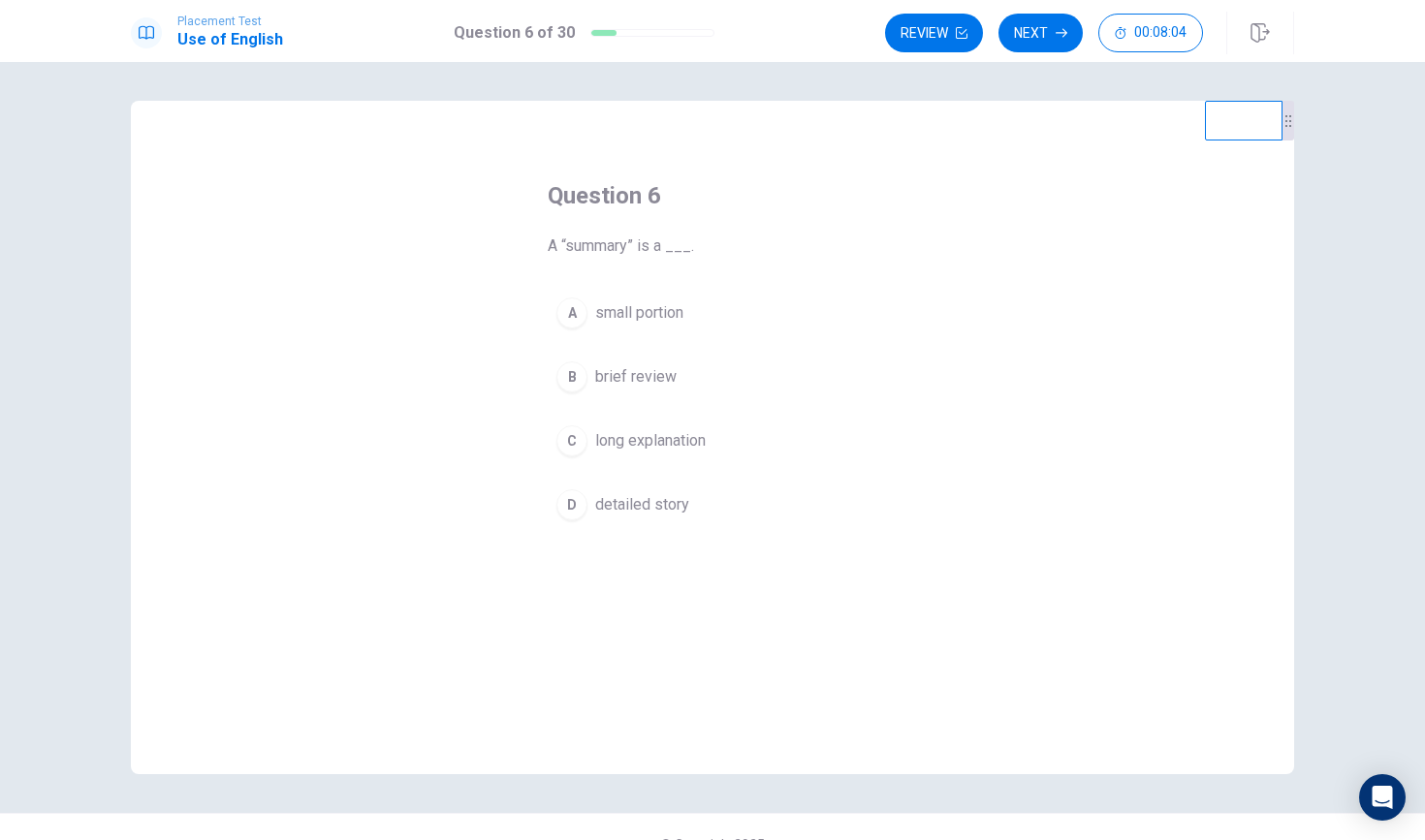
click at [570, 309] on div "A" at bounding box center [572, 313] width 31 height 31
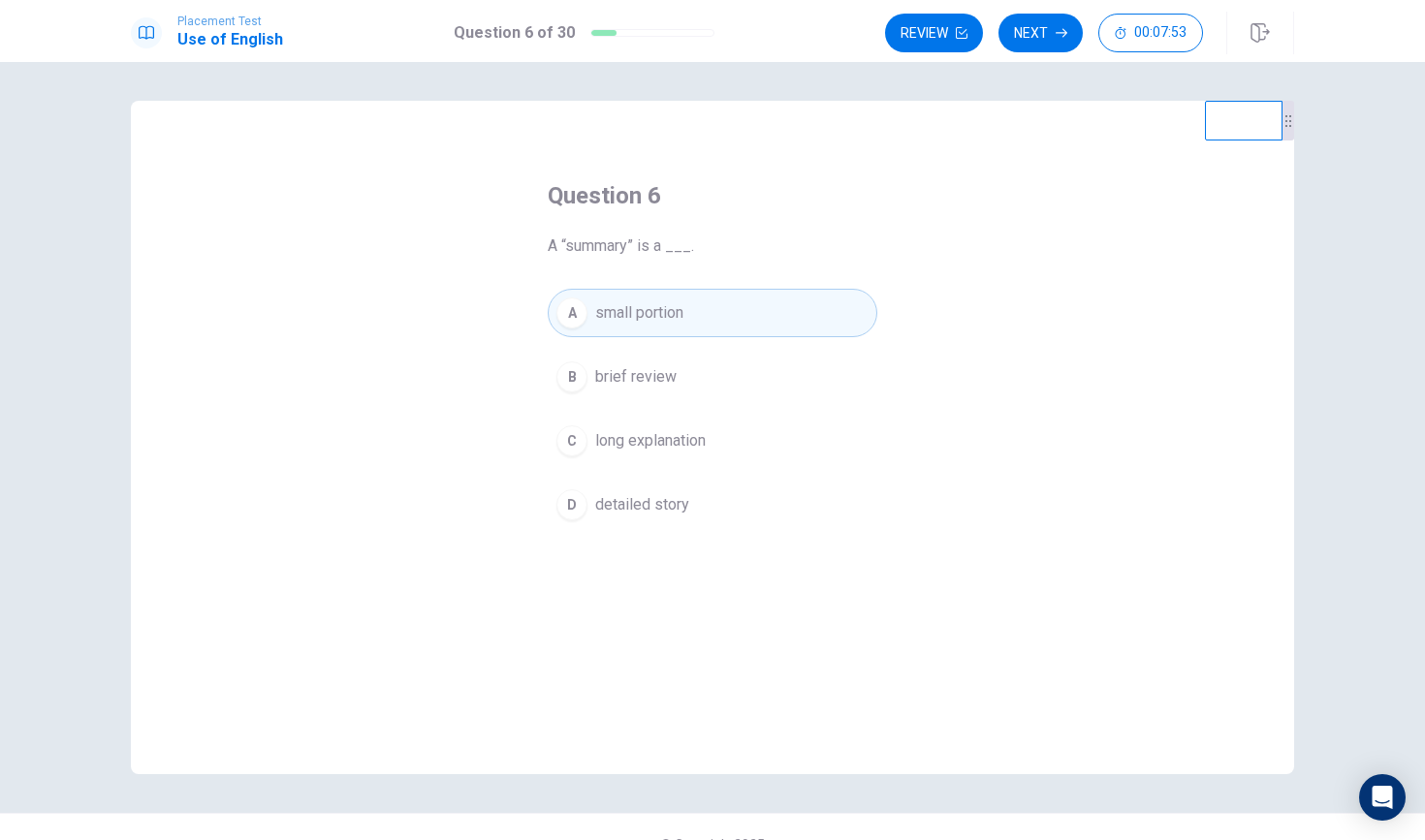
click at [574, 429] on div "C" at bounding box center [572, 441] width 31 height 31
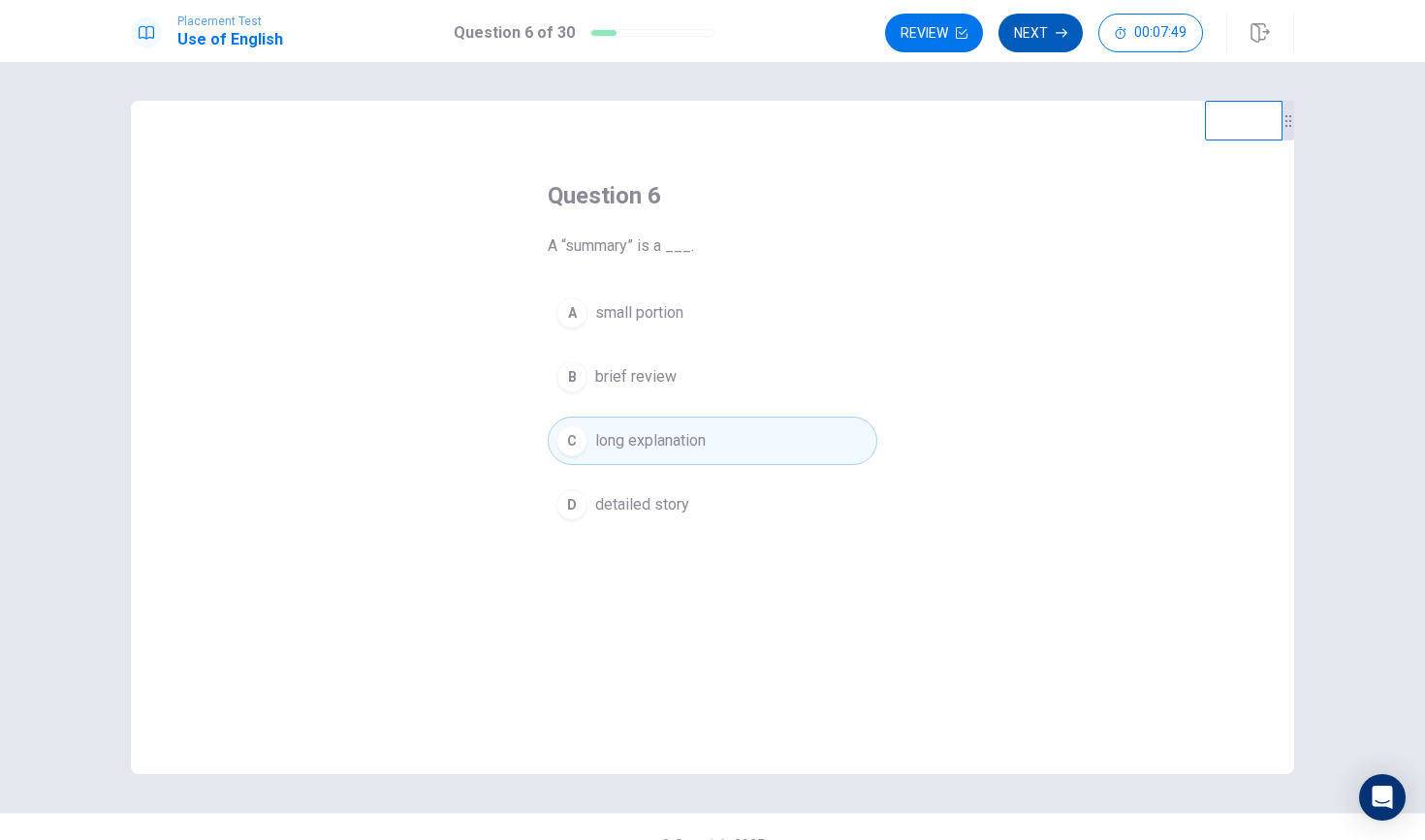
click at [1034, 40] on button "Next" at bounding box center [1041, 33] width 84 height 39
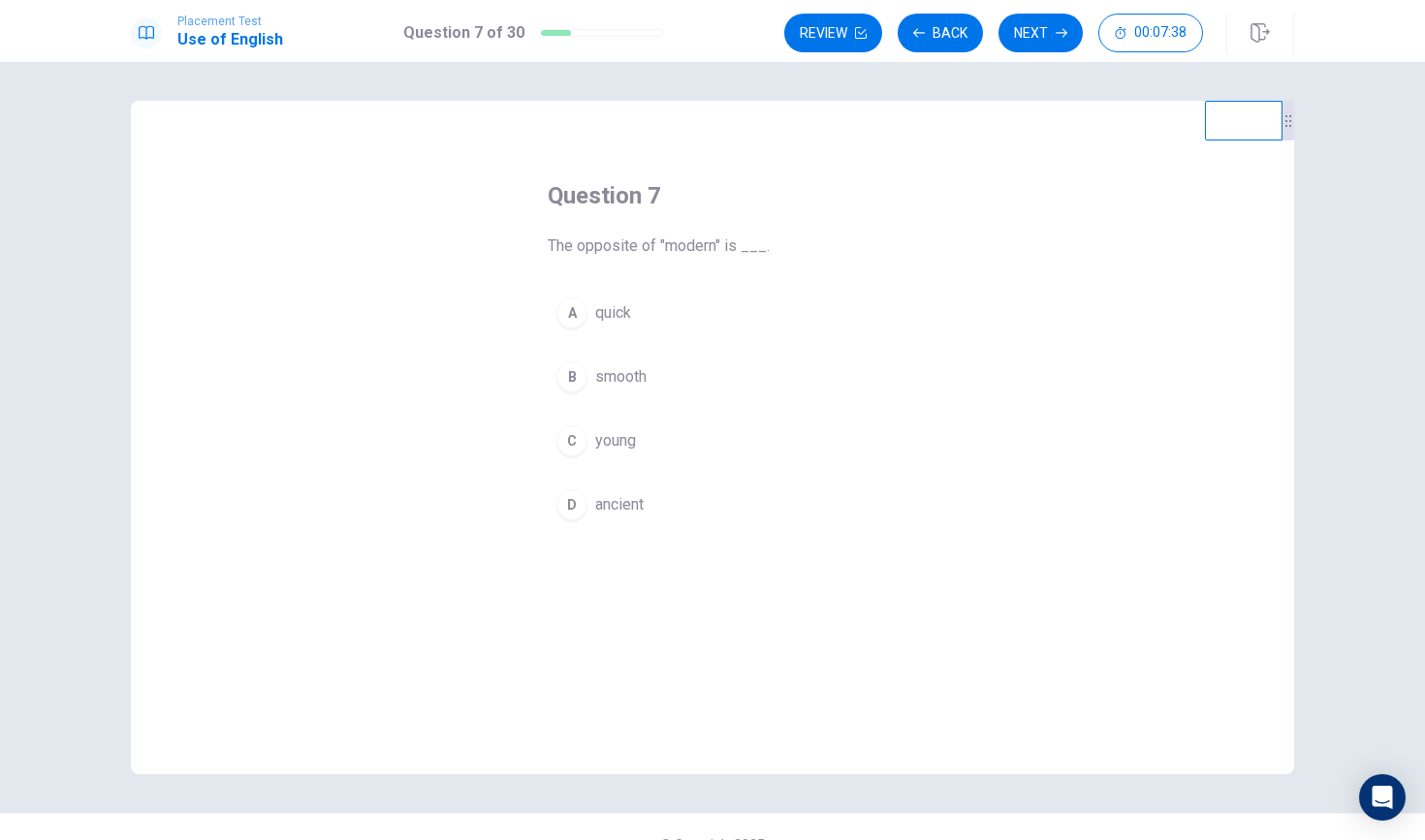
click at [574, 427] on div "C" at bounding box center [572, 441] width 31 height 31
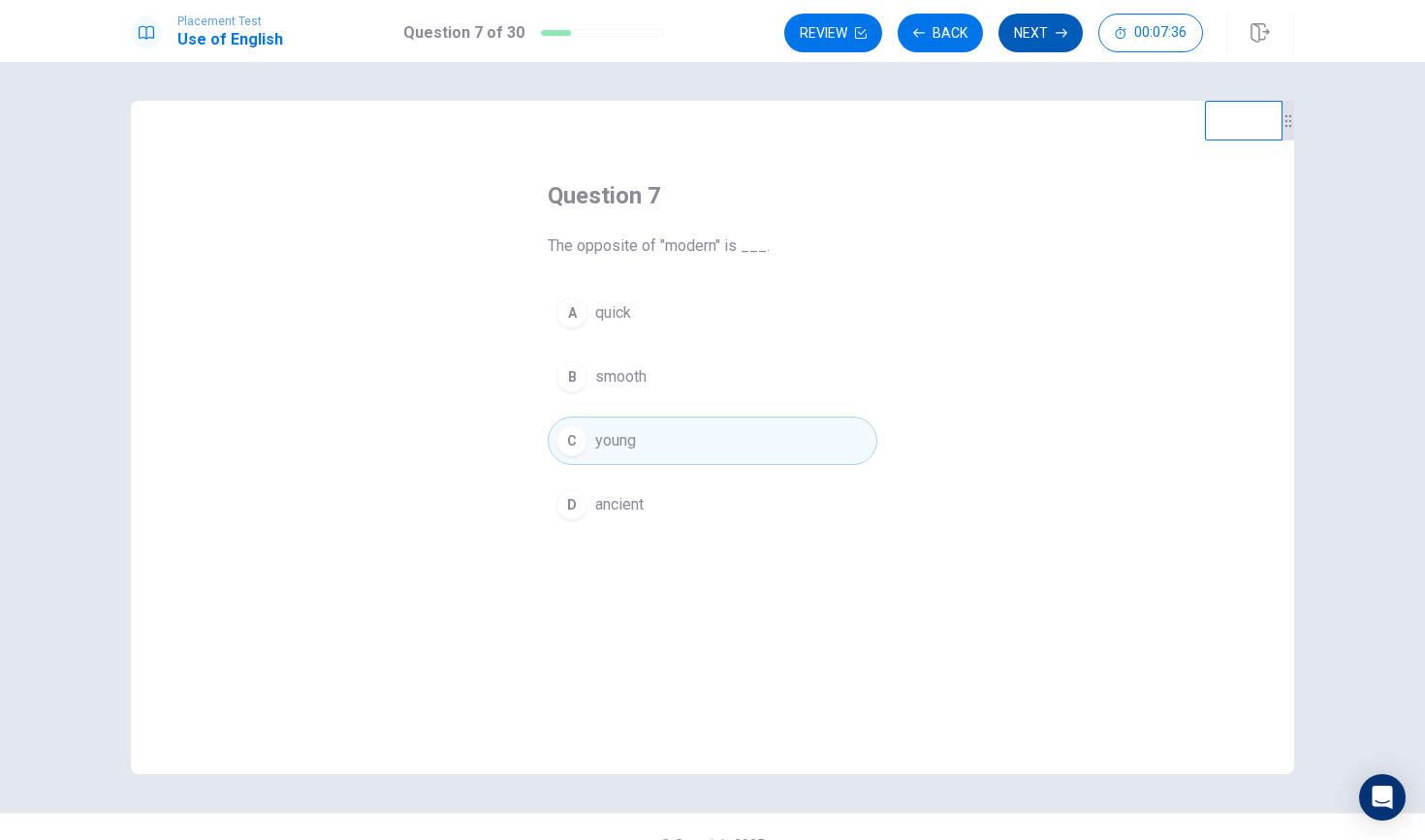
click at [1027, 41] on button "Next" at bounding box center [1041, 33] width 84 height 39
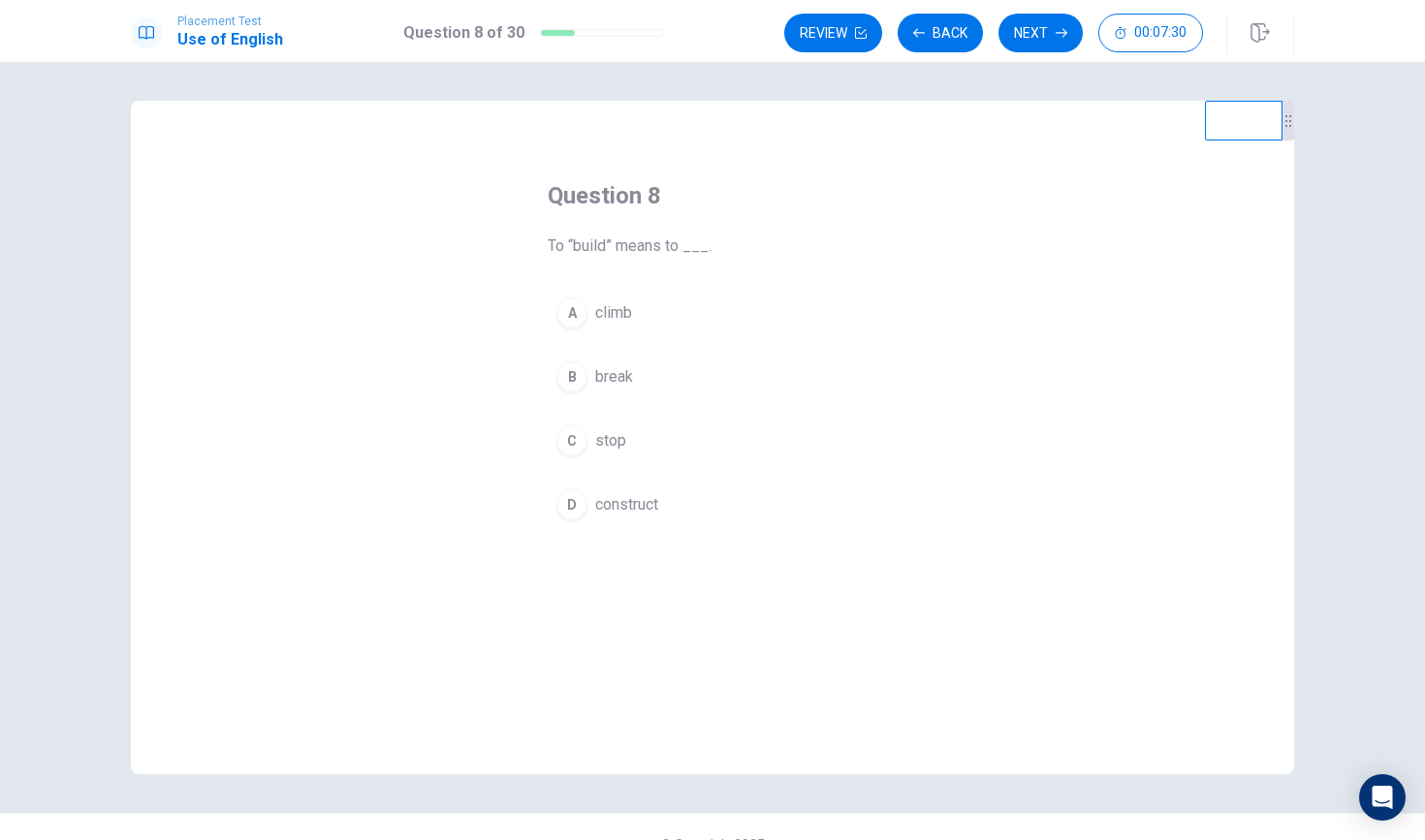
click at [572, 502] on div "D" at bounding box center [572, 506] width 31 height 31
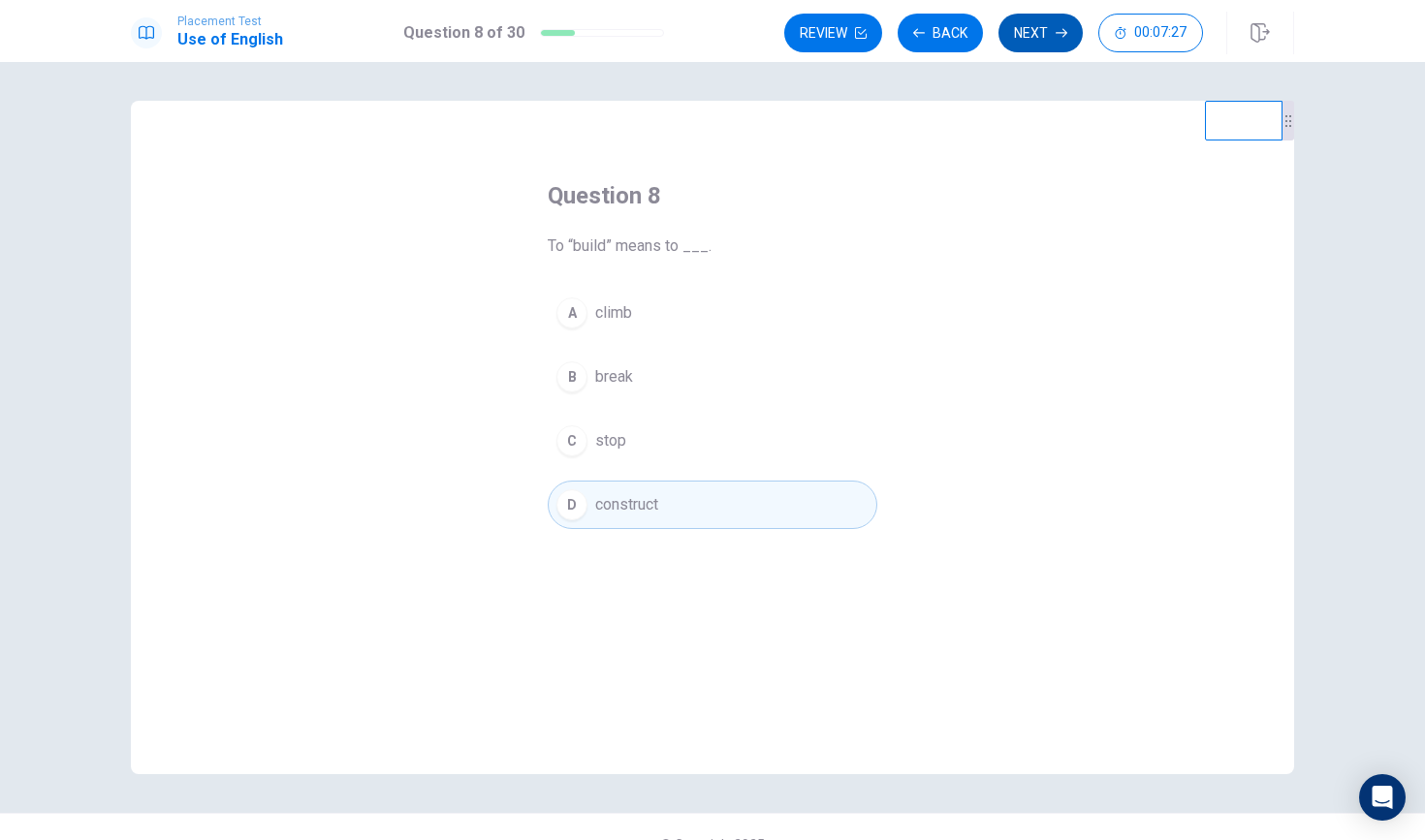
click at [1033, 32] on button "Next" at bounding box center [1041, 33] width 84 height 39
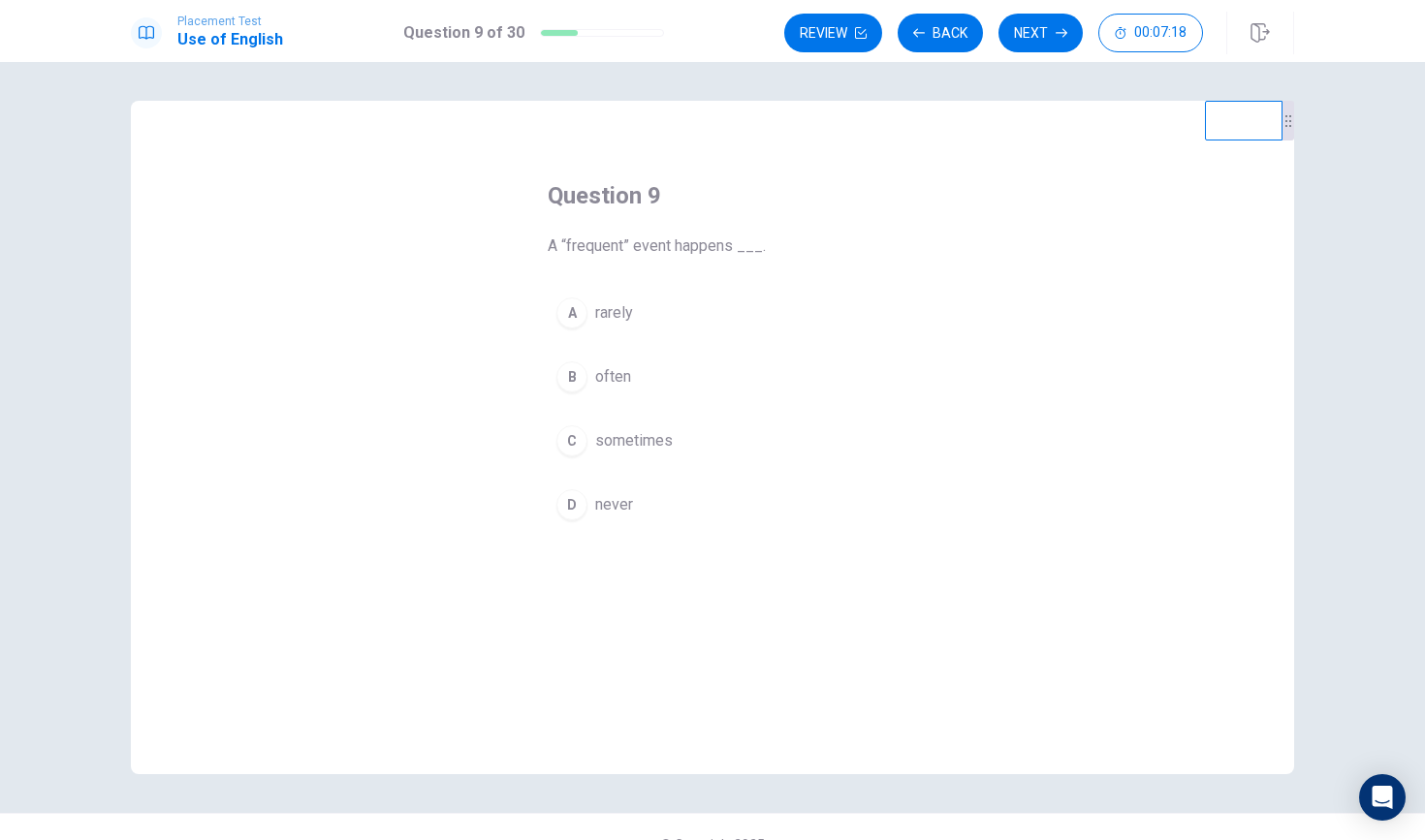
click at [571, 437] on div "C" at bounding box center [572, 441] width 31 height 31
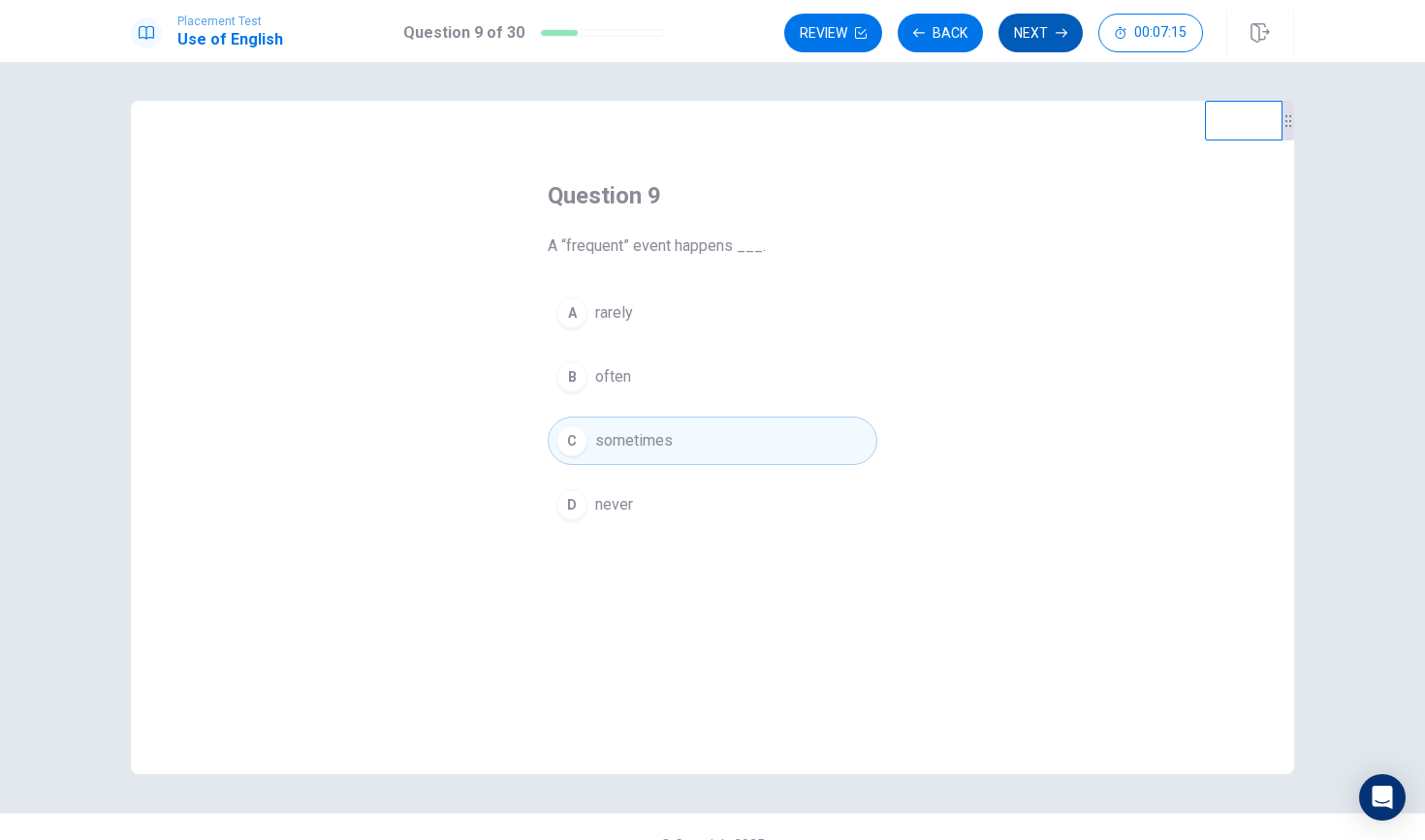
click at [1031, 39] on button "Next" at bounding box center [1041, 33] width 84 height 39
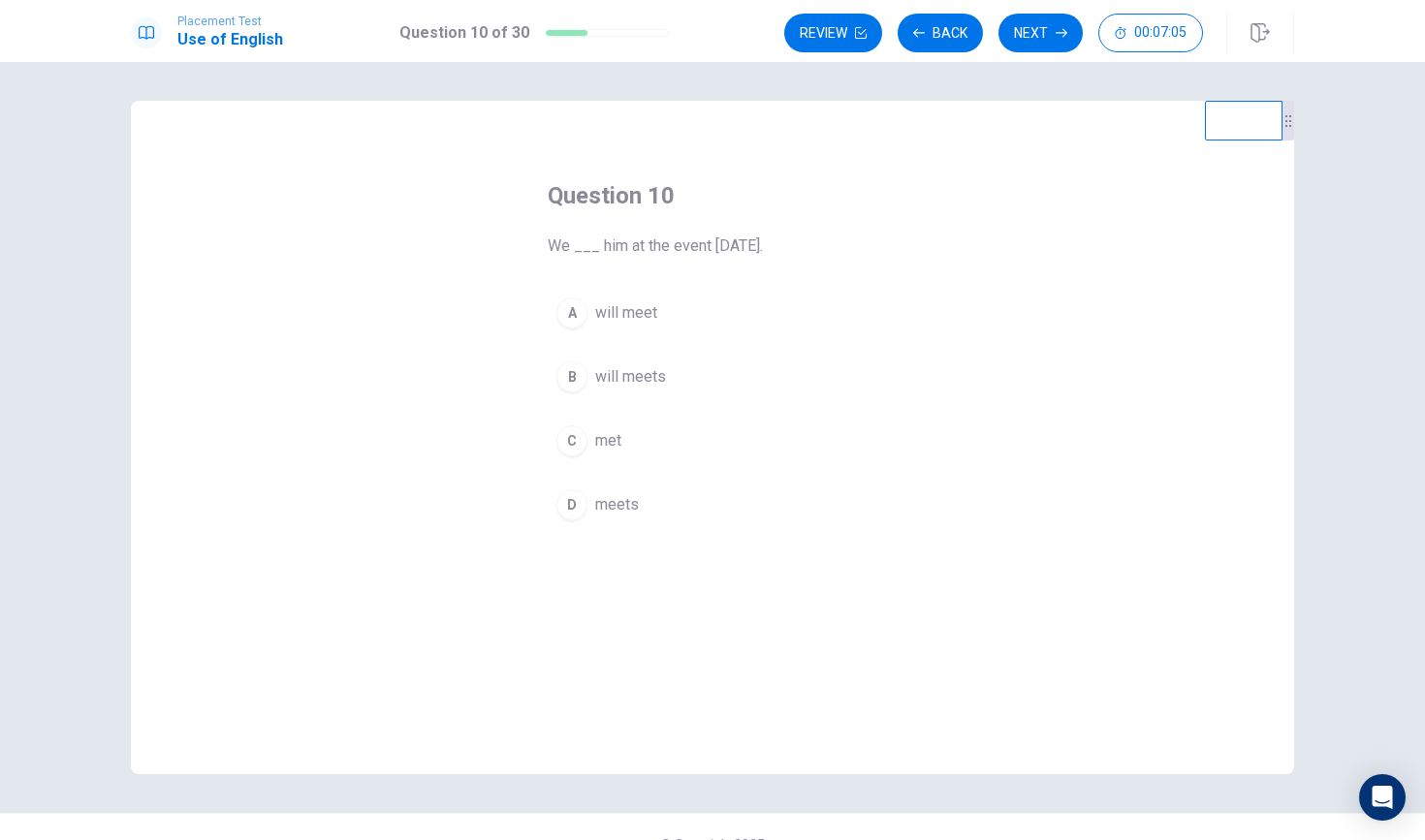
click at [572, 493] on div "D" at bounding box center [572, 506] width 31 height 31
click at [579, 308] on div "A" at bounding box center [572, 313] width 31 height 31
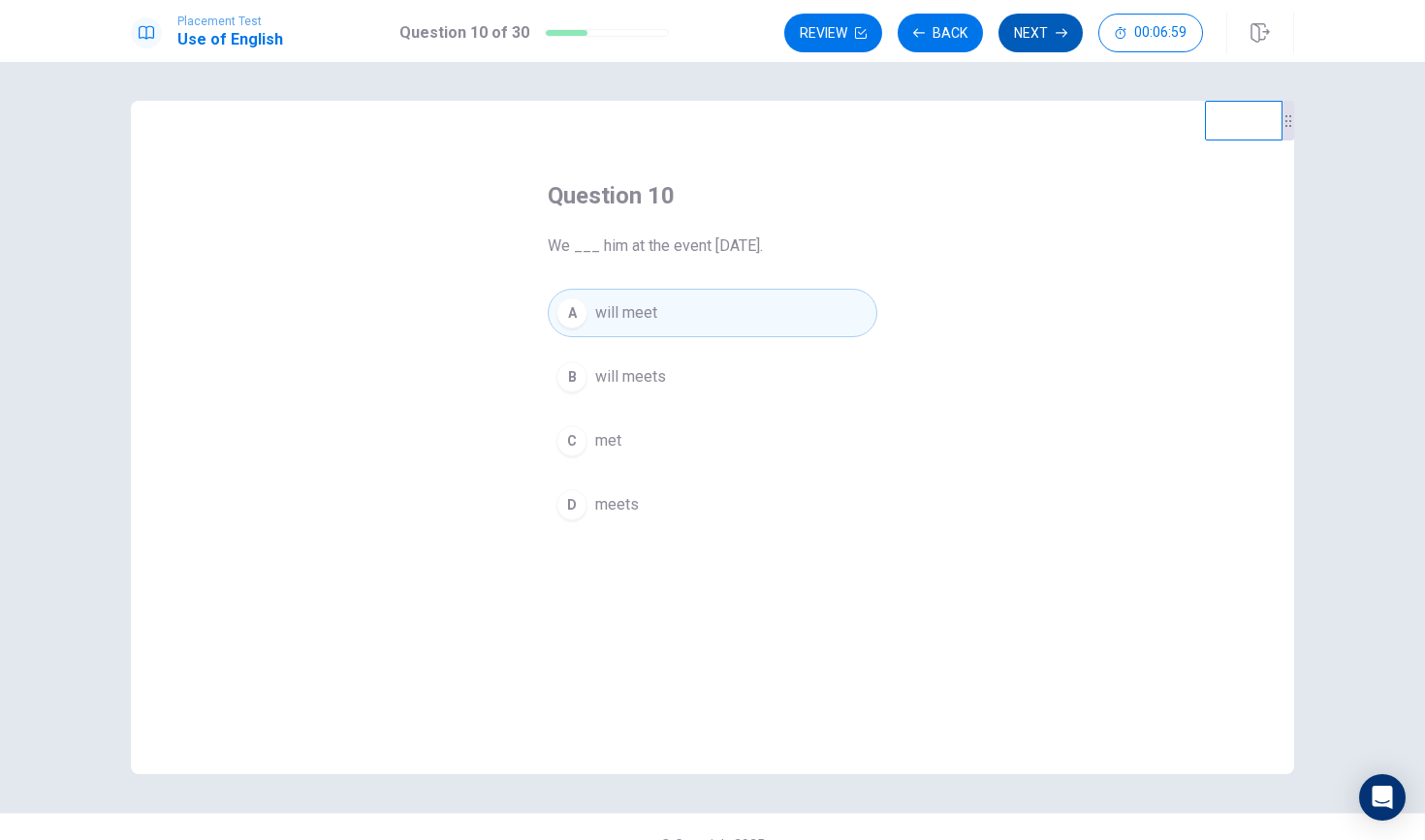
click at [1046, 39] on button "Next" at bounding box center [1041, 33] width 84 height 39
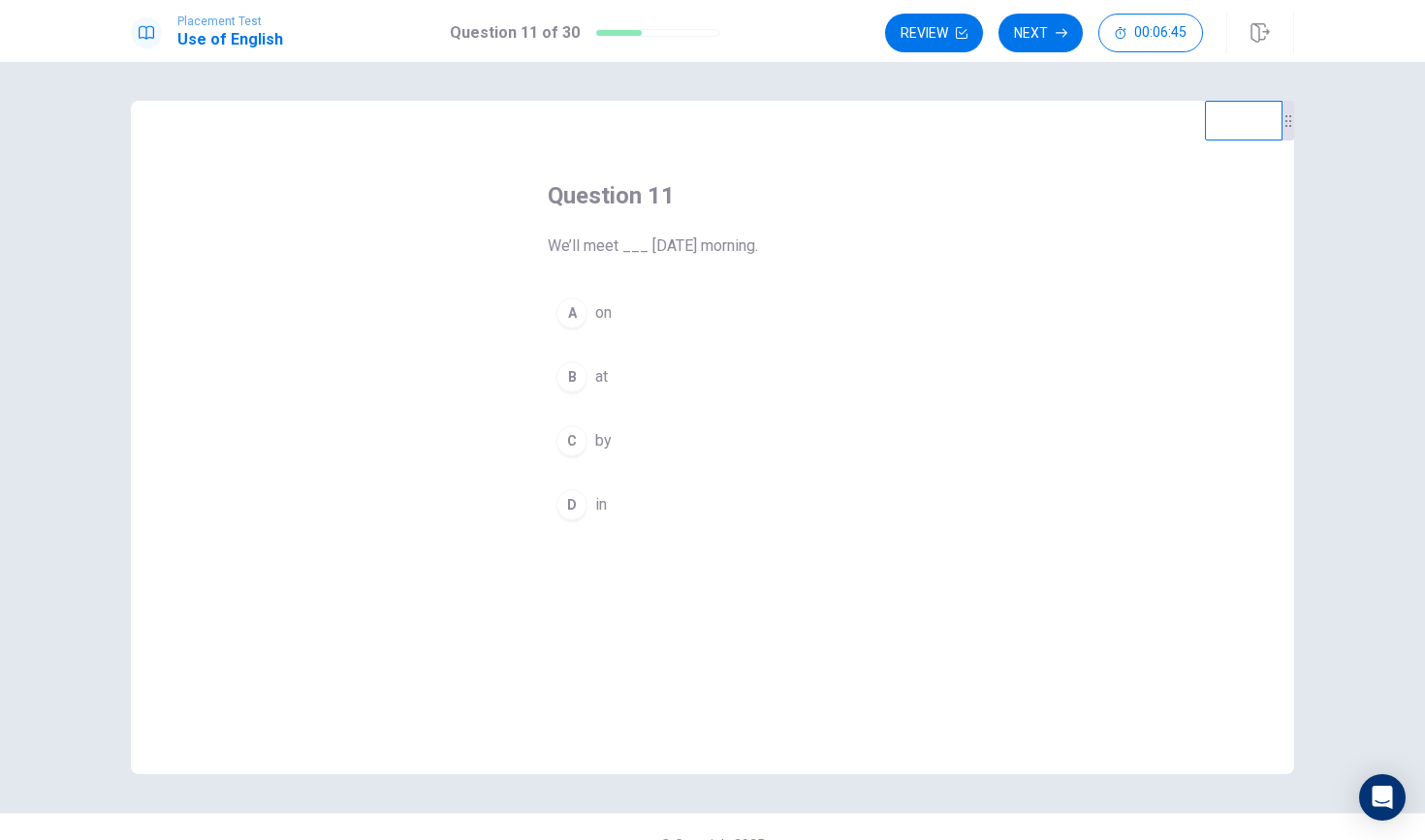
click at [576, 376] on div "B" at bounding box center [572, 377] width 31 height 31
click at [570, 315] on div "A" at bounding box center [572, 313] width 31 height 31
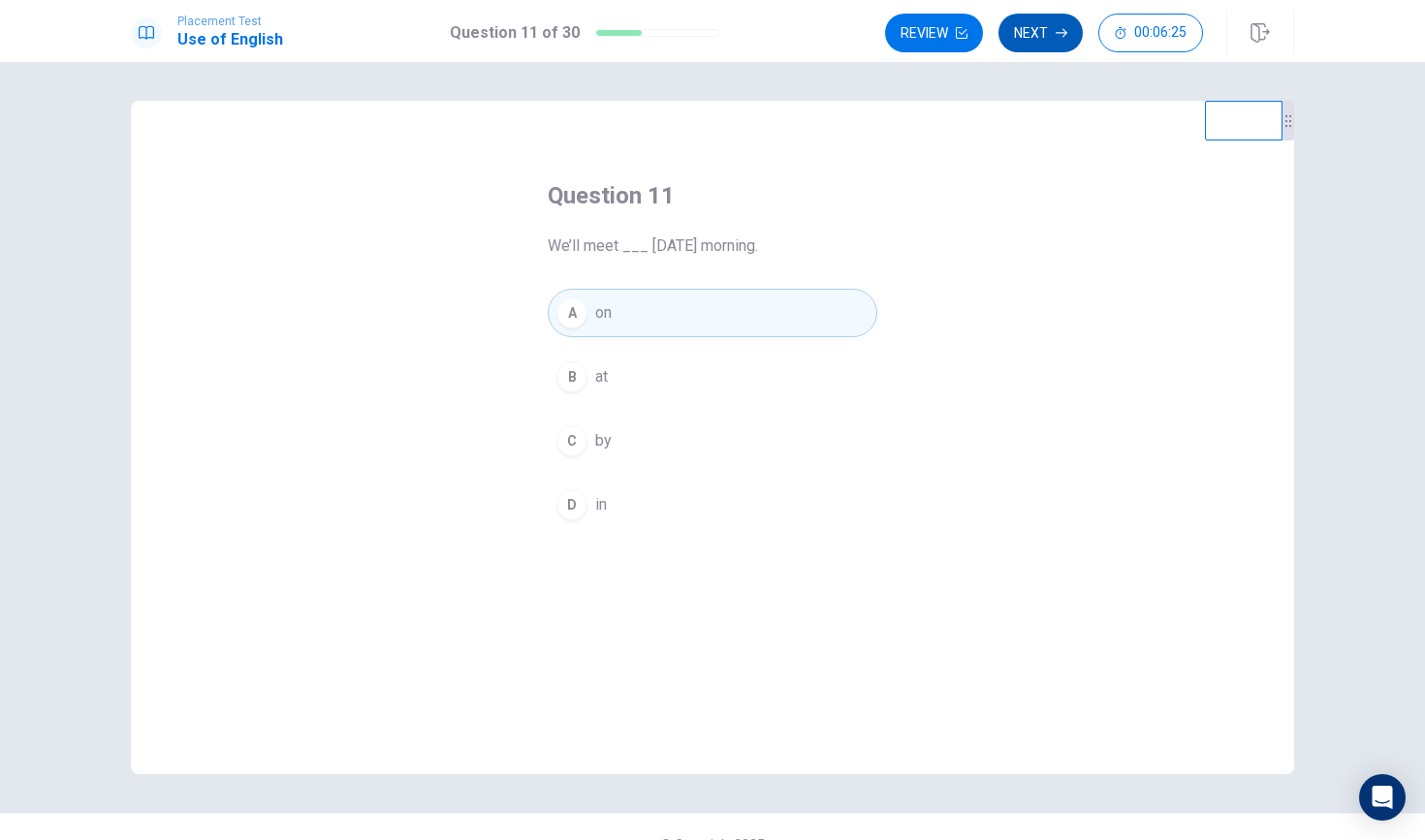
click at [1054, 21] on button "Next" at bounding box center [1041, 33] width 84 height 39
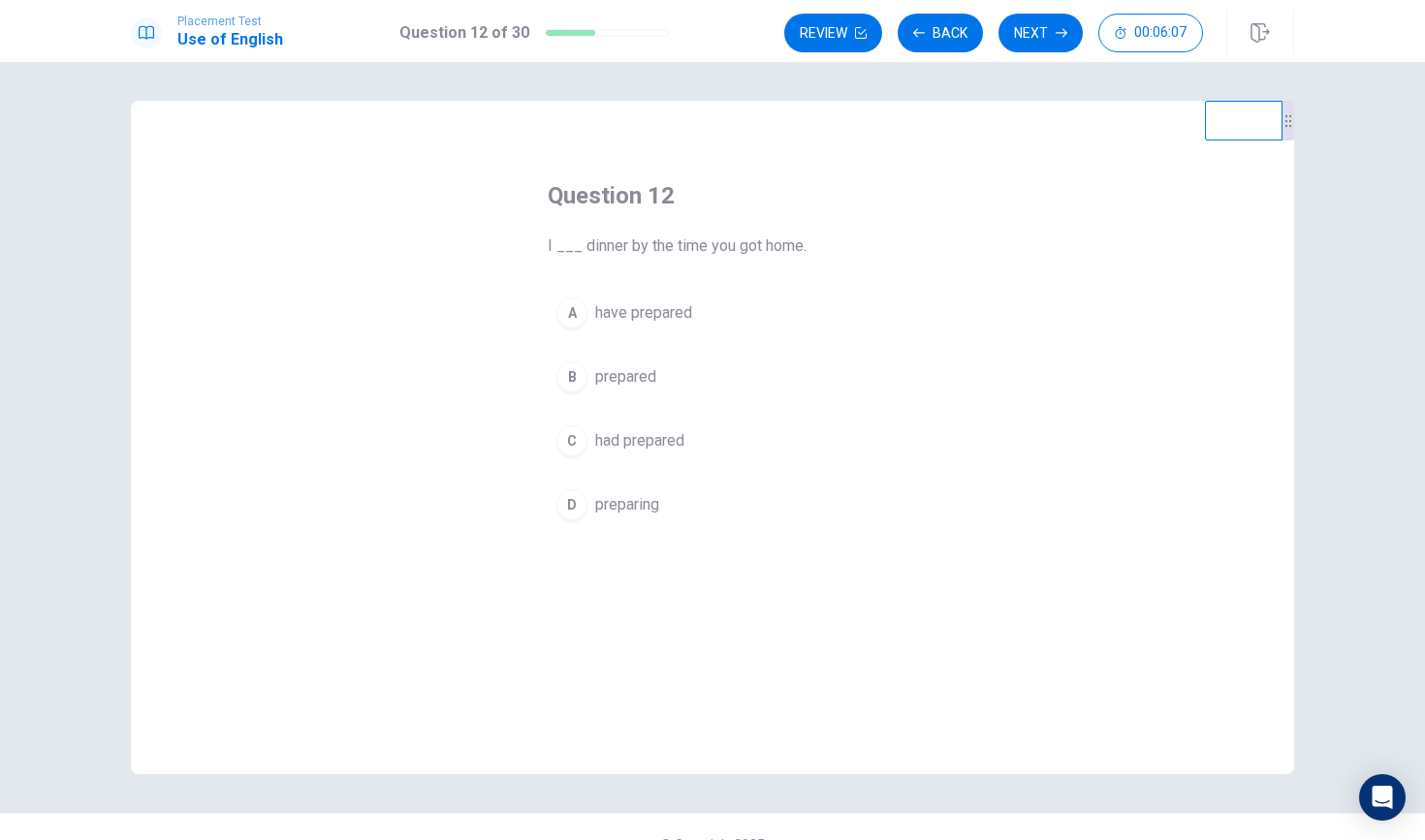
click at [580, 302] on div "A" at bounding box center [572, 313] width 31 height 31
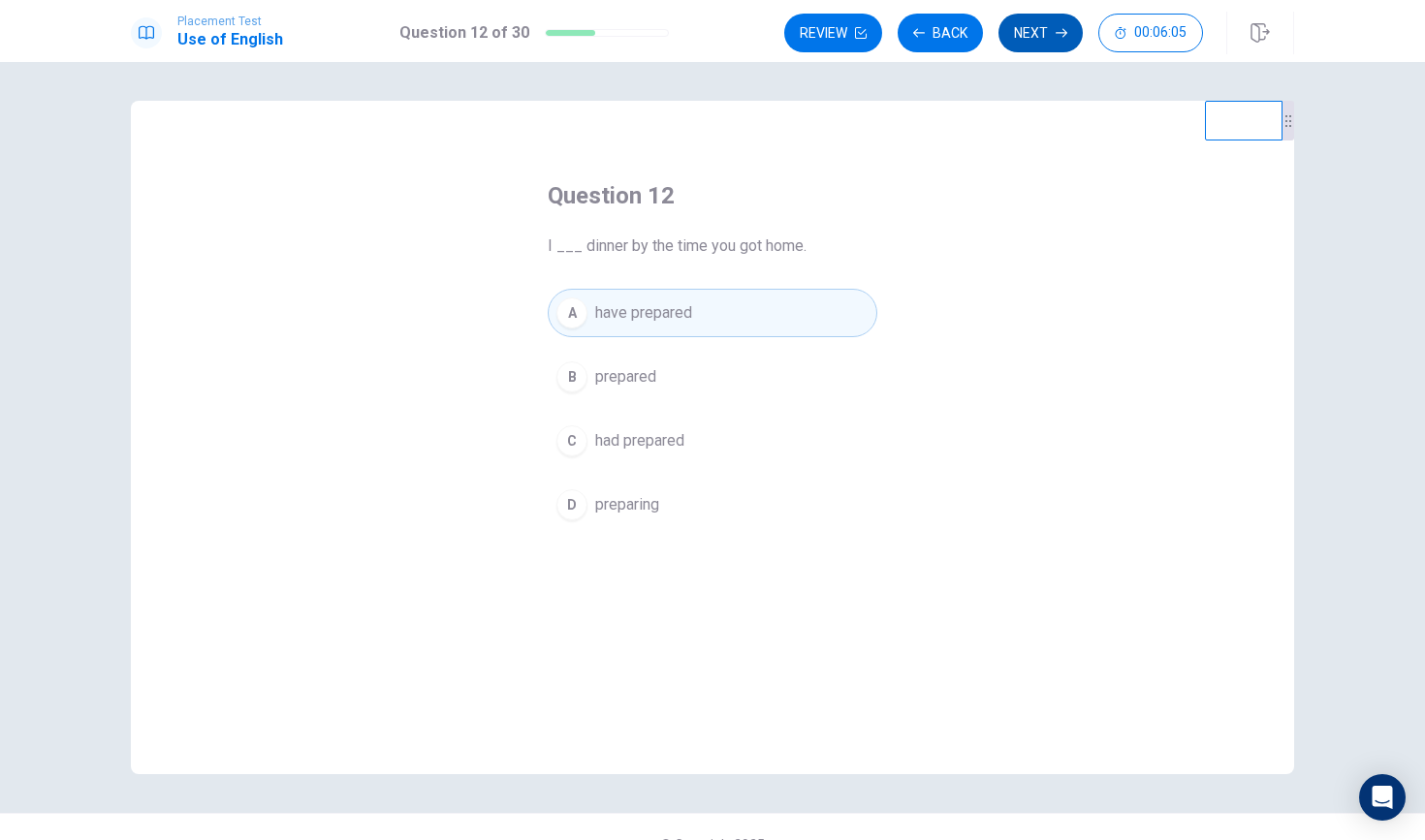
click at [1037, 44] on button "Next" at bounding box center [1041, 33] width 84 height 39
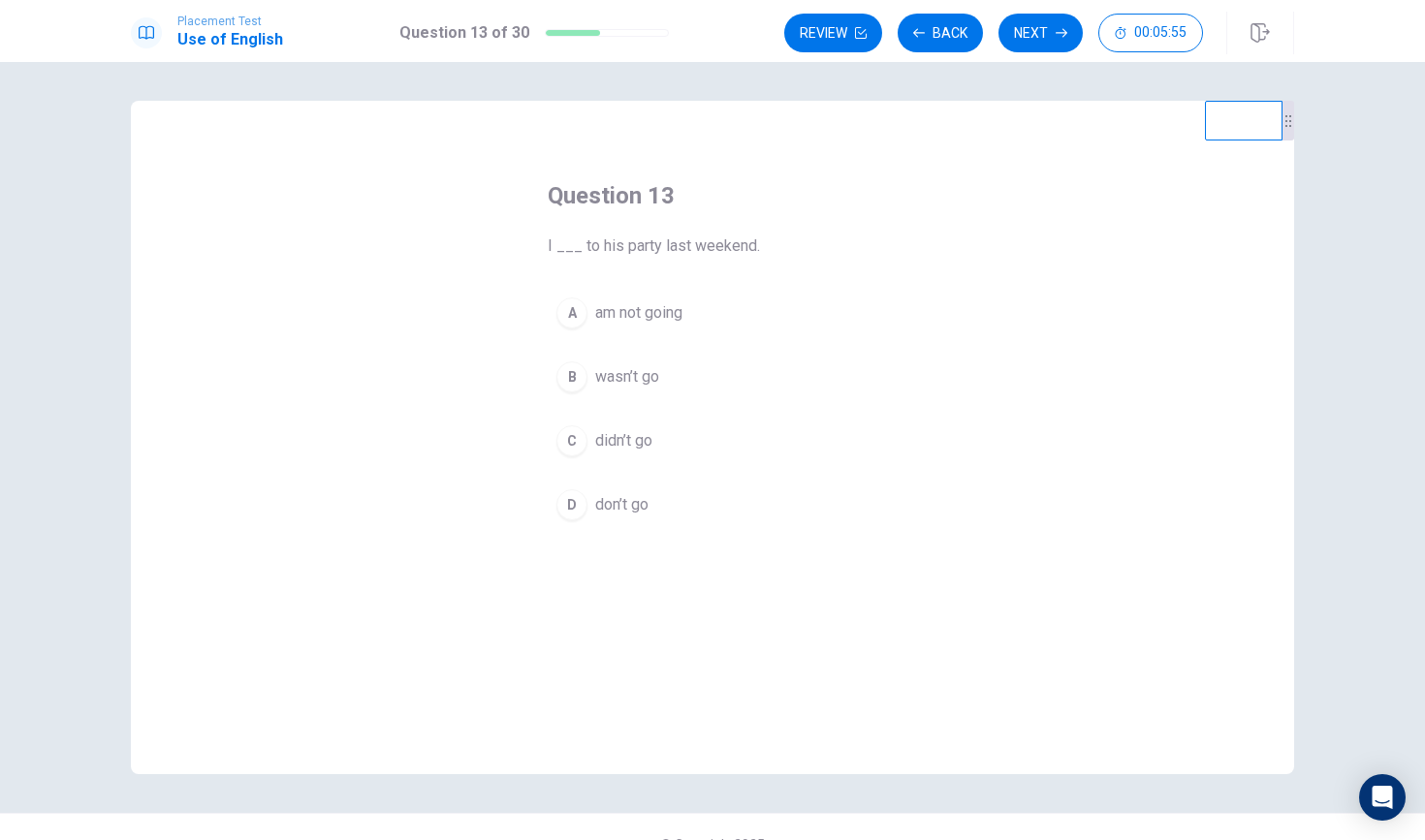
click at [571, 364] on div "B" at bounding box center [572, 377] width 31 height 31
click at [1043, 37] on button "Next" at bounding box center [1041, 33] width 84 height 39
click at [920, 32] on icon "button" at bounding box center [919, 33] width 12 height 12
click at [601, 374] on span "wasn’t go" at bounding box center [627, 377] width 64 height 23
click at [1054, 49] on button "Next" at bounding box center [1041, 33] width 84 height 39
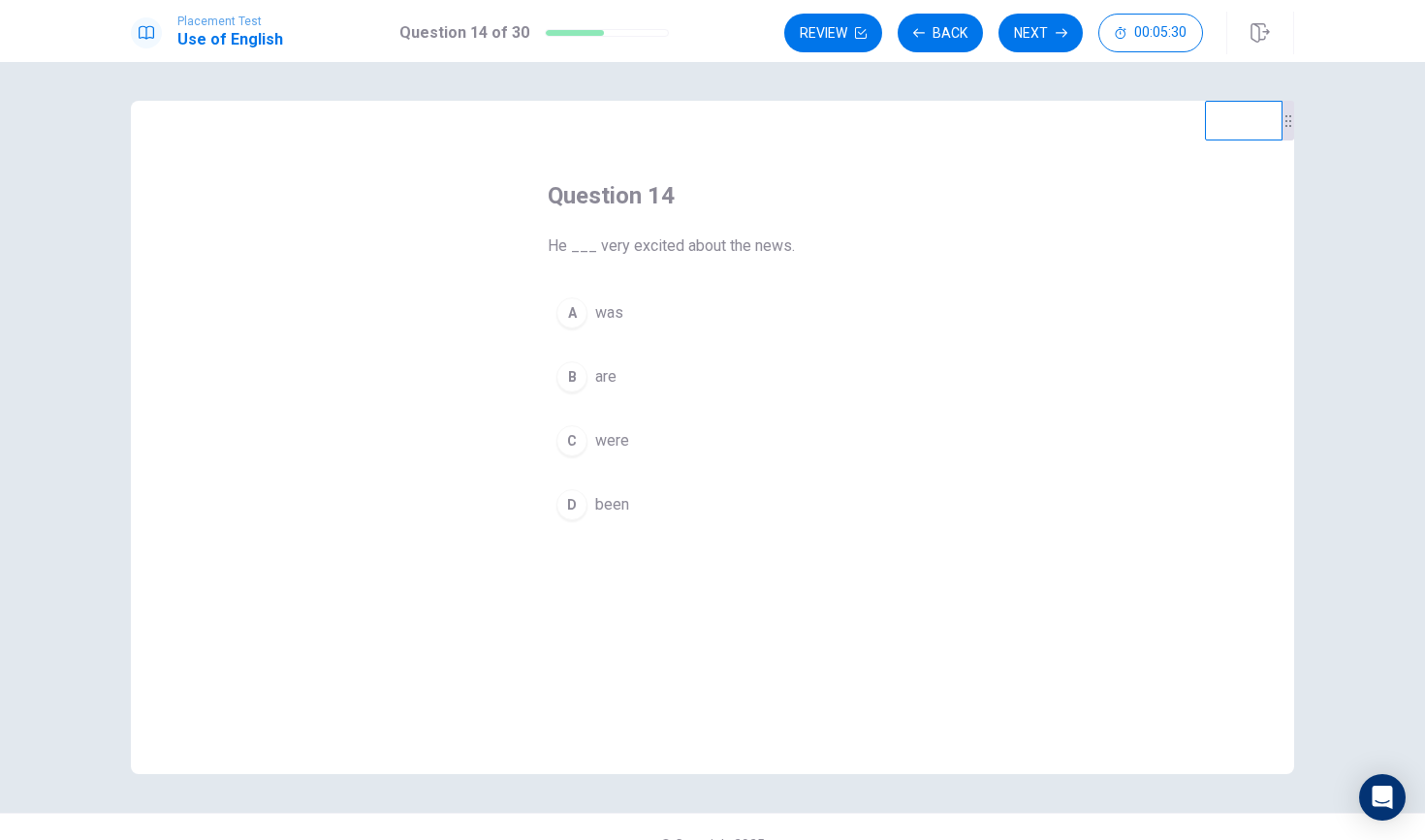
click at [573, 302] on div "A" at bounding box center [572, 313] width 31 height 31
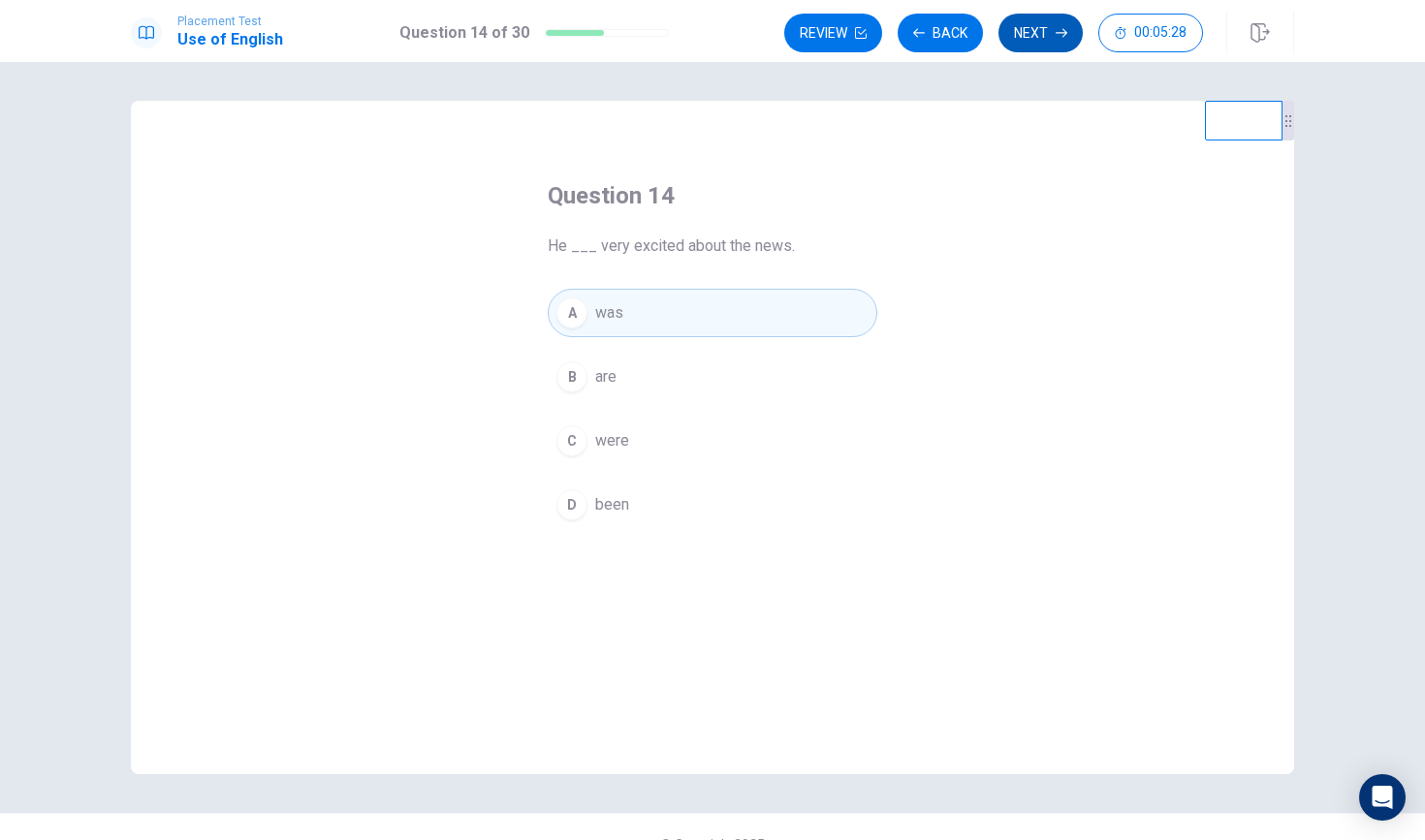
click at [1029, 44] on button "Next" at bounding box center [1041, 33] width 84 height 39
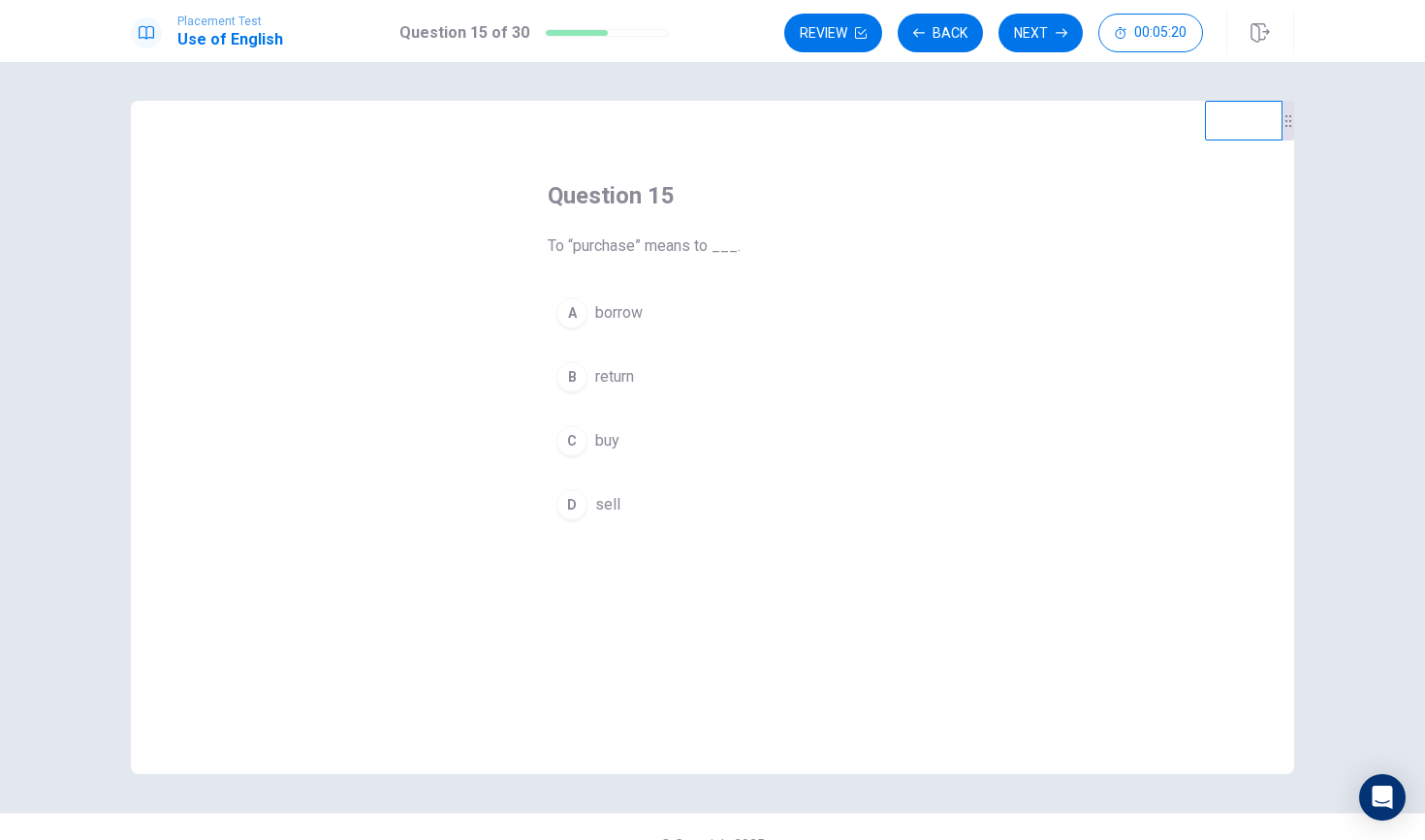
click at [577, 432] on div "C" at bounding box center [572, 441] width 31 height 31
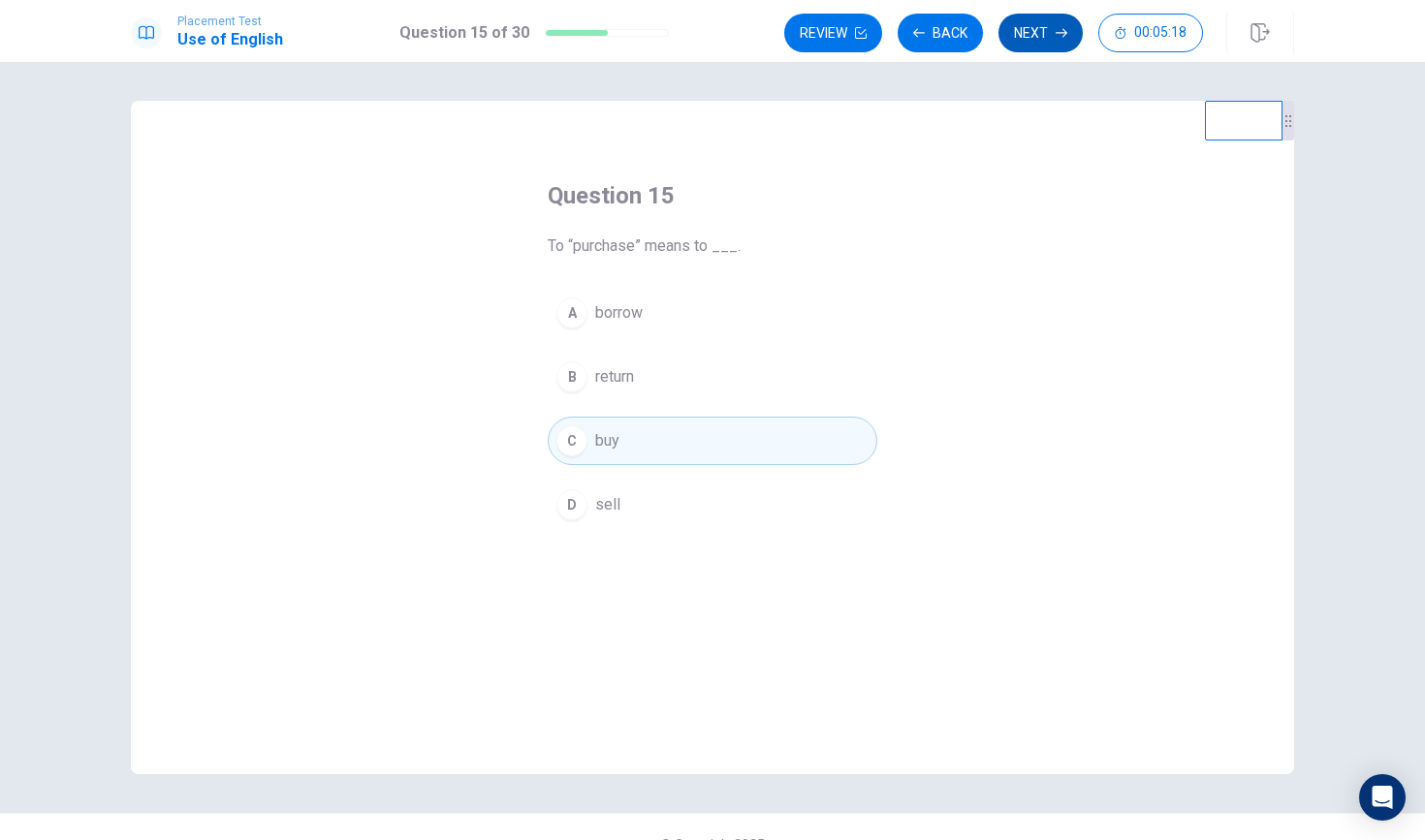
click at [1028, 26] on button "Next" at bounding box center [1041, 33] width 84 height 39
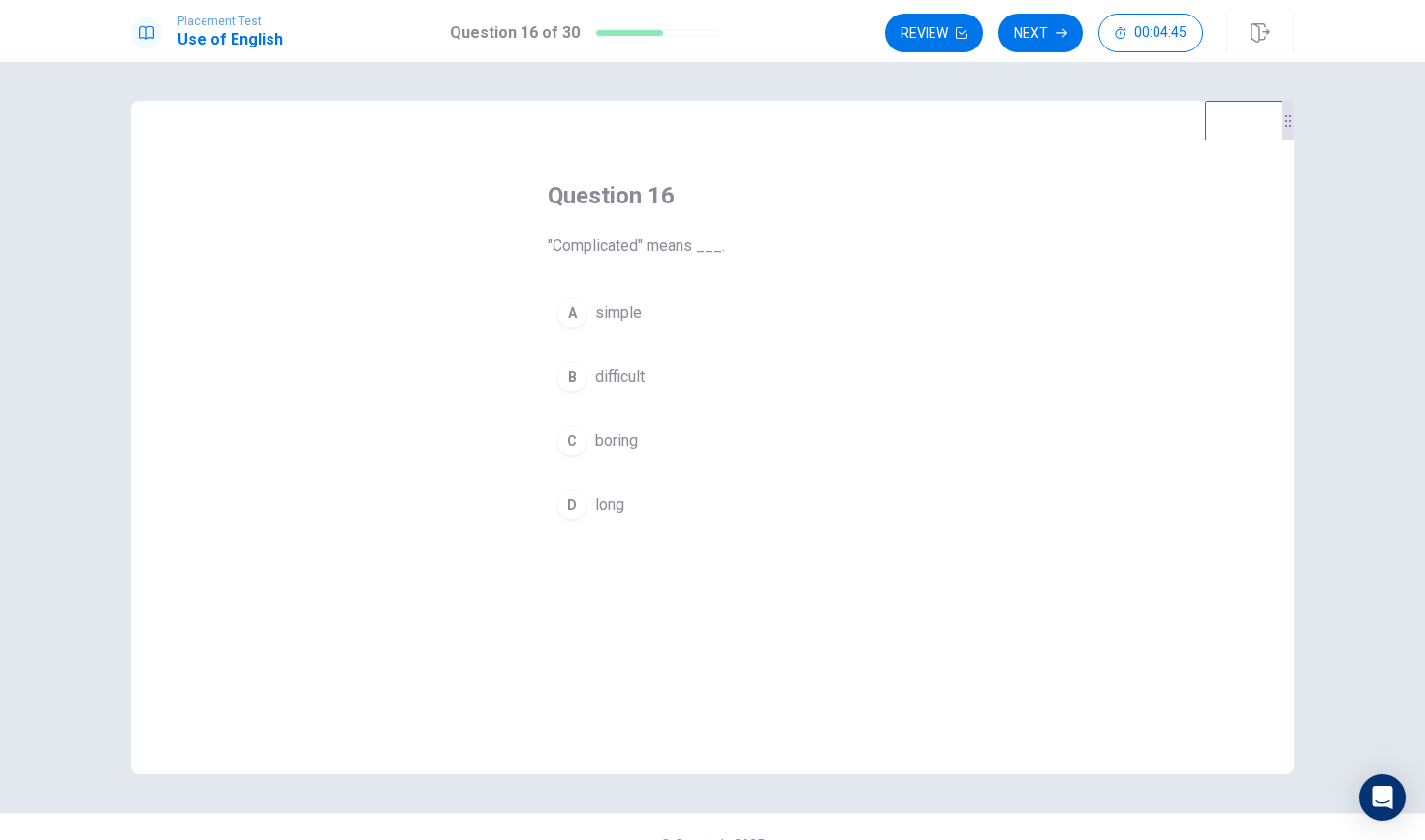
click at [582, 365] on div "B" at bounding box center [572, 377] width 31 height 31
click at [636, 434] on span "boring" at bounding box center [617, 441] width 43 height 23
click at [654, 311] on button "A simple" at bounding box center [712, 313] width 330 height 49
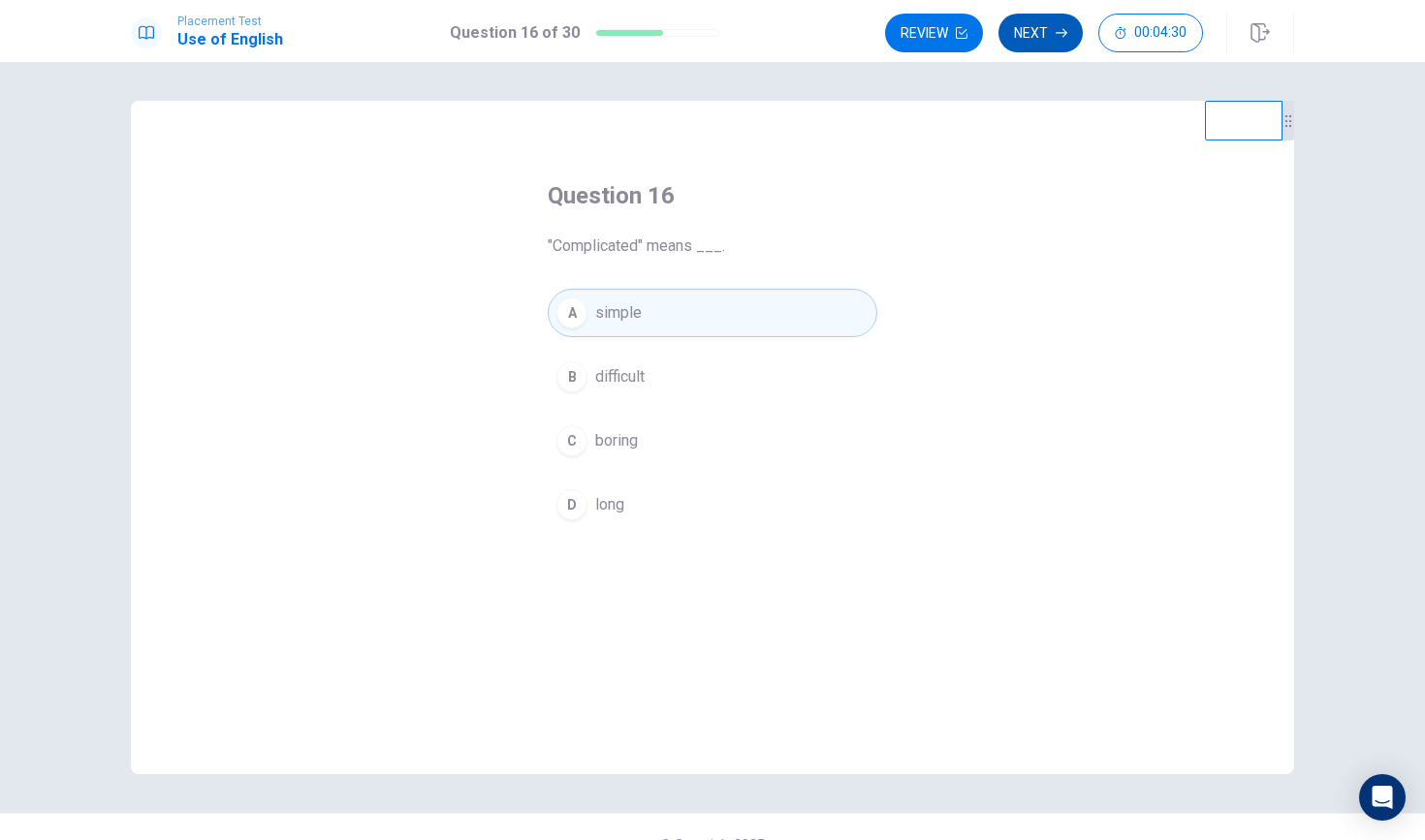
click at [1048, 37] on button "Next" at bounding box center [1041, 33] width 84 height 39
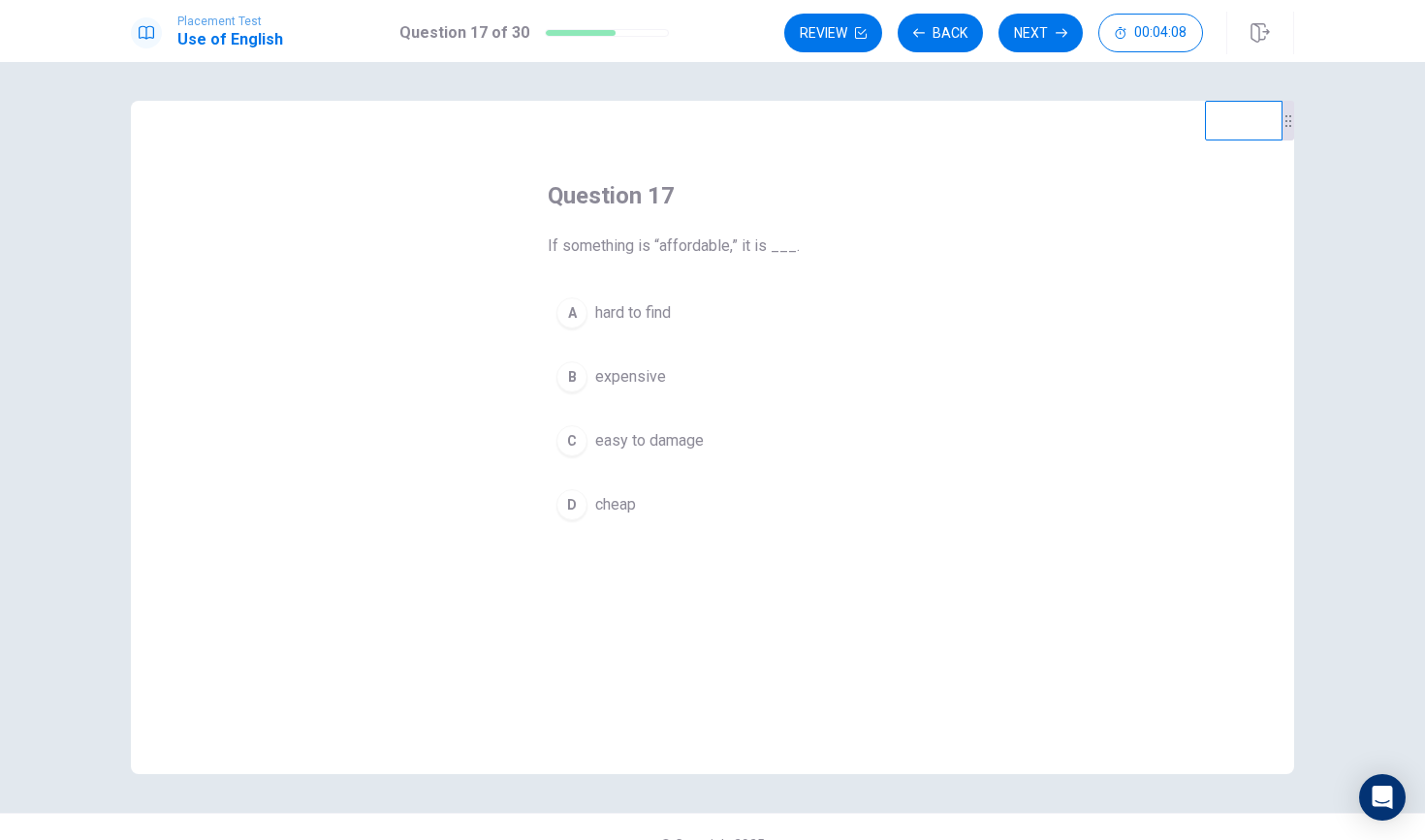
click at [655, 310] on span "hard to find" at bounding box center [633, 313] width 75 height 23
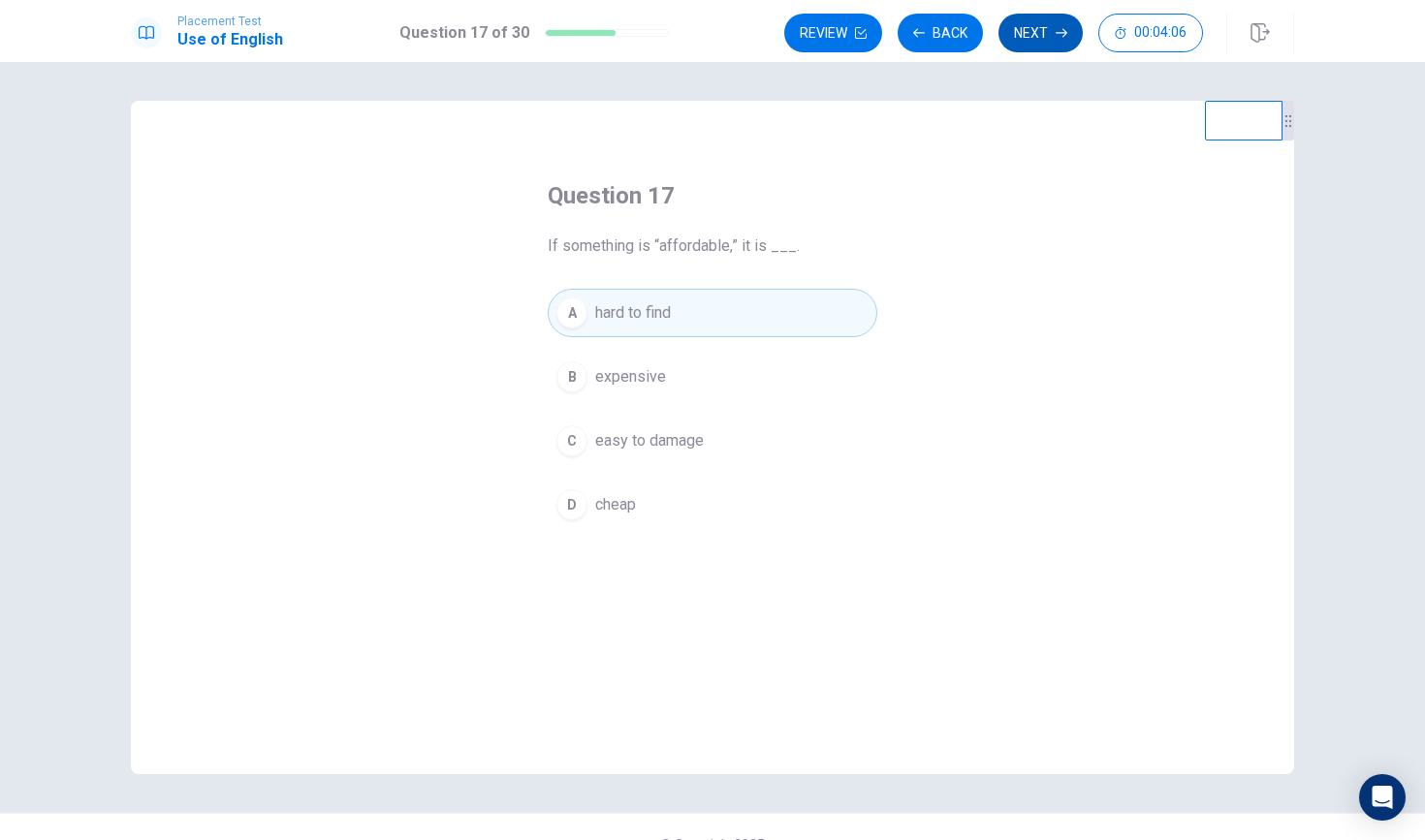
click at [1025, 36] on button "Next" at bounding box center [1041, 33] width 84 height 39
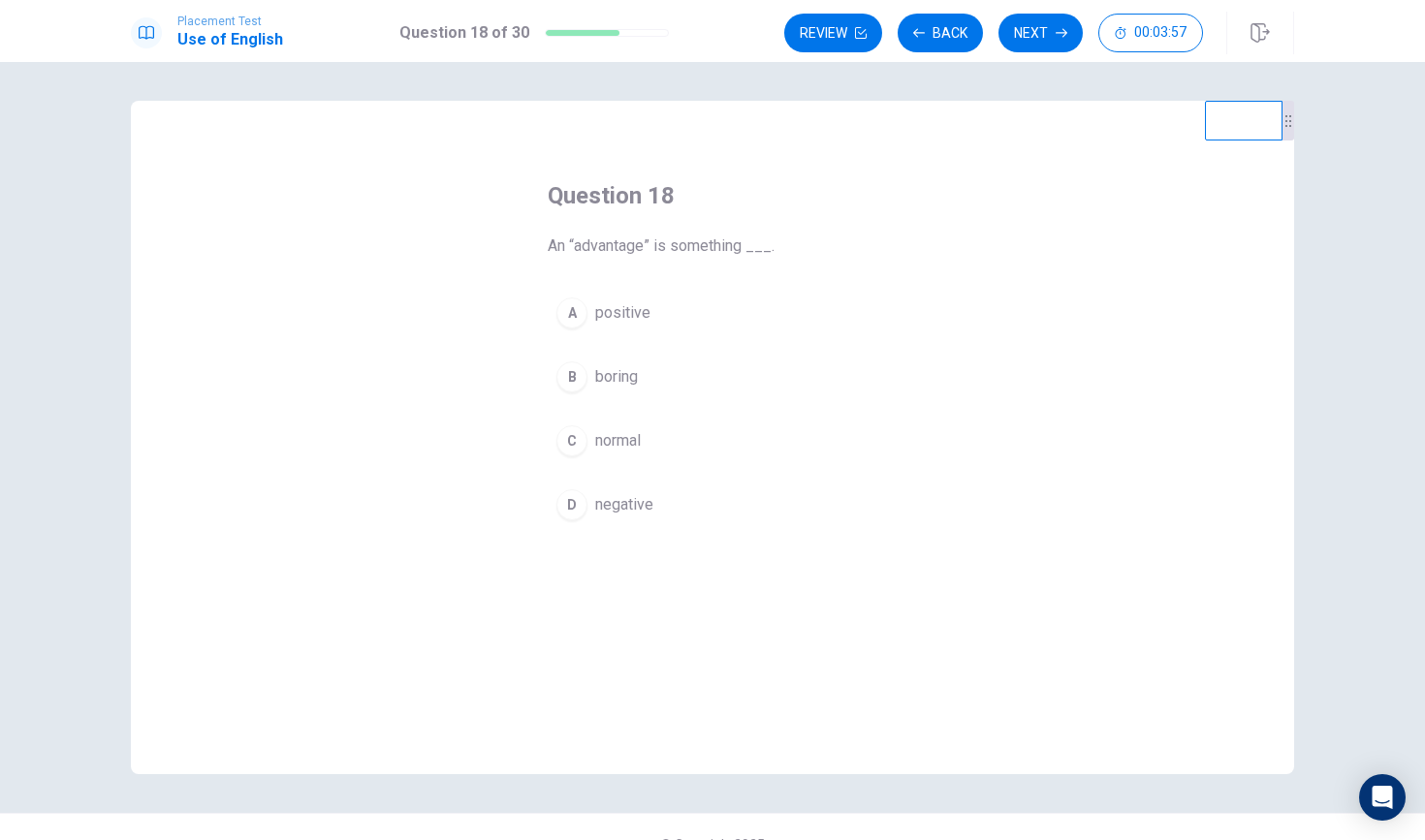
click at [646, 311] on span "positive" at bounding box center [623, 313] width 56 height 23
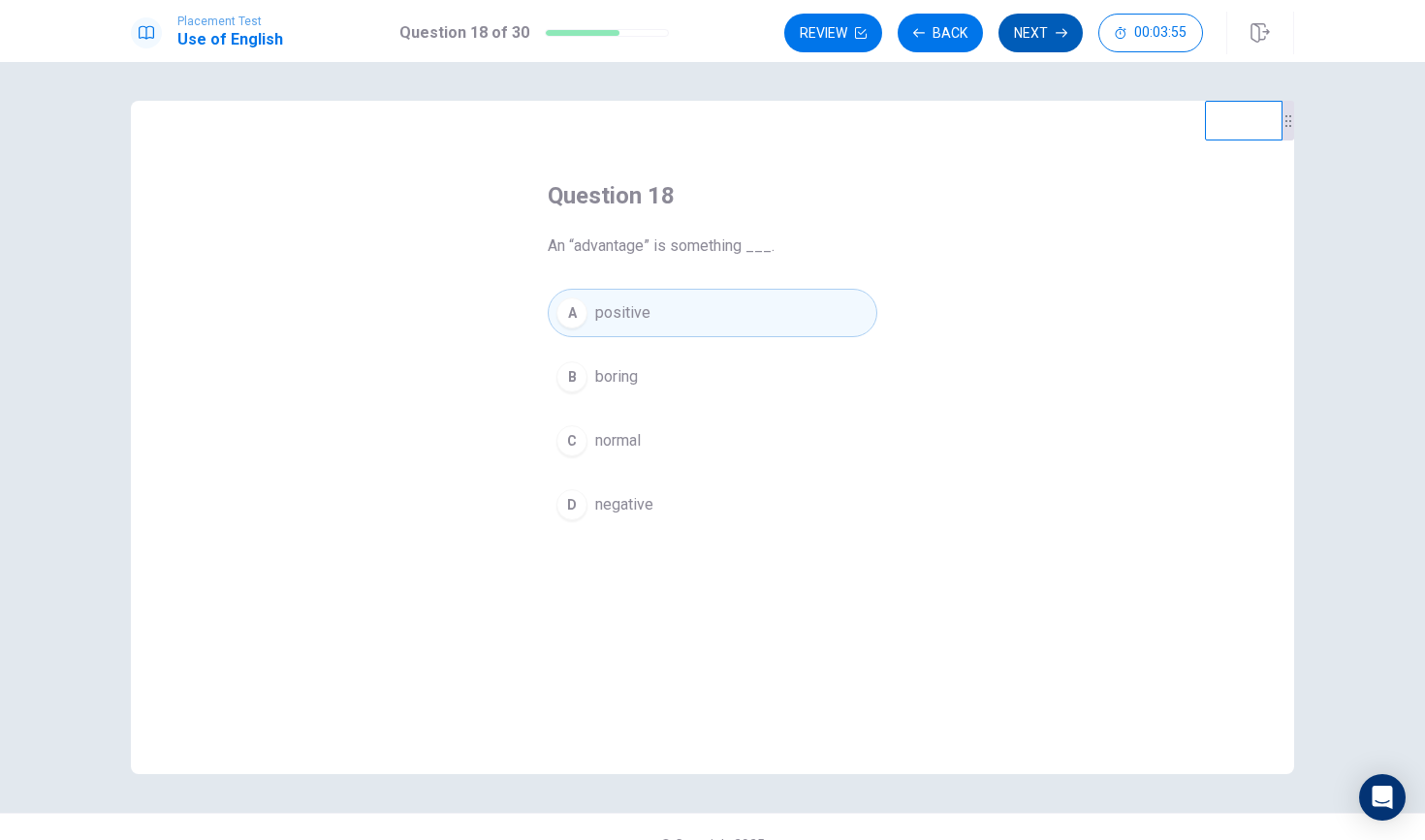
click at [1047, 46] on button "Next" at bounding box center [1041, 33] width 84 height 39
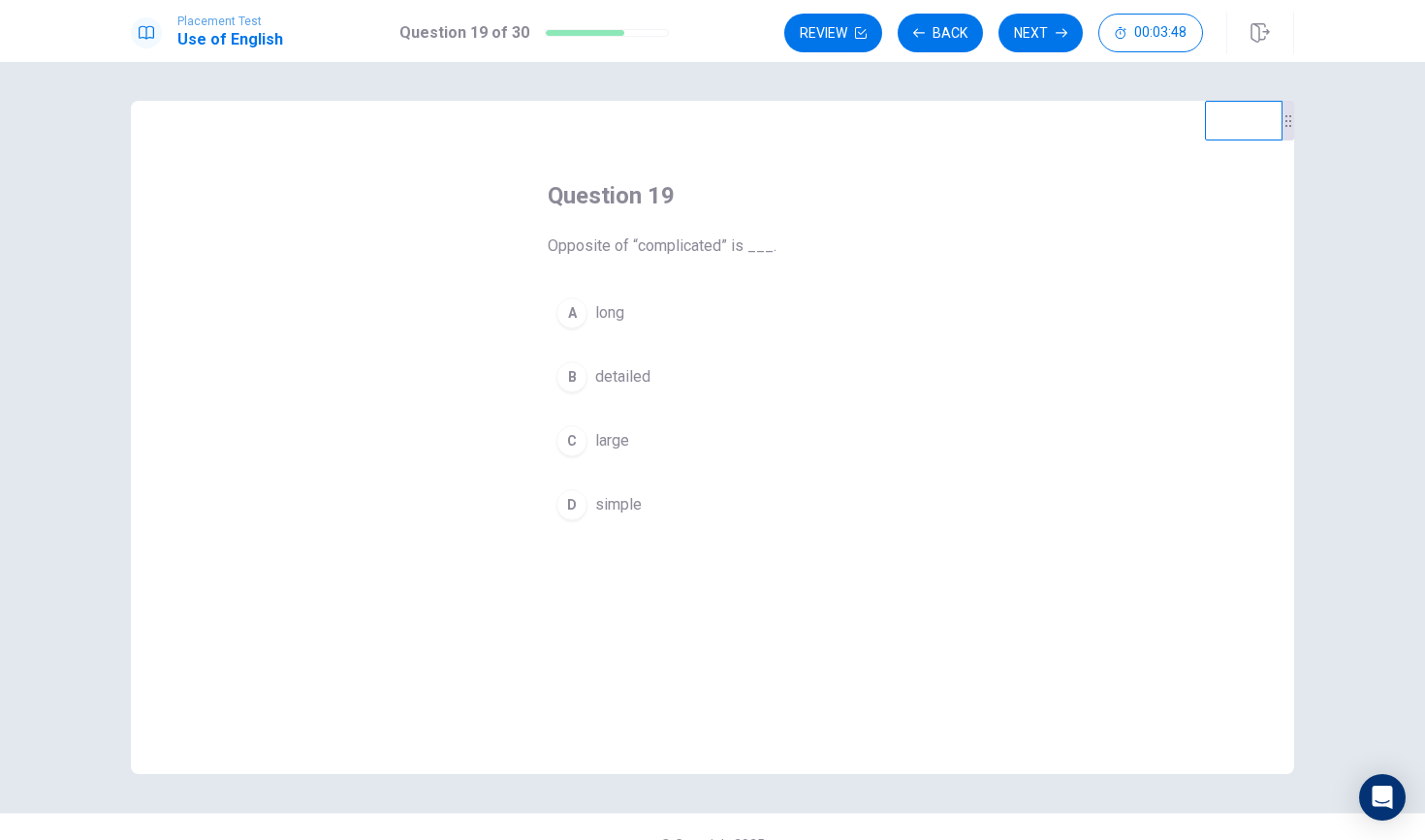
click at [658, 376] on button "B detailed" at bounding box center [712, 377] width 330 height 49
click at [1038, 30] on button "Next" at bounding box center [1041, 33] width 84 height 39
click at [632, 458] on span "had knew" at bounding box center [627, 464] width 64 height 23
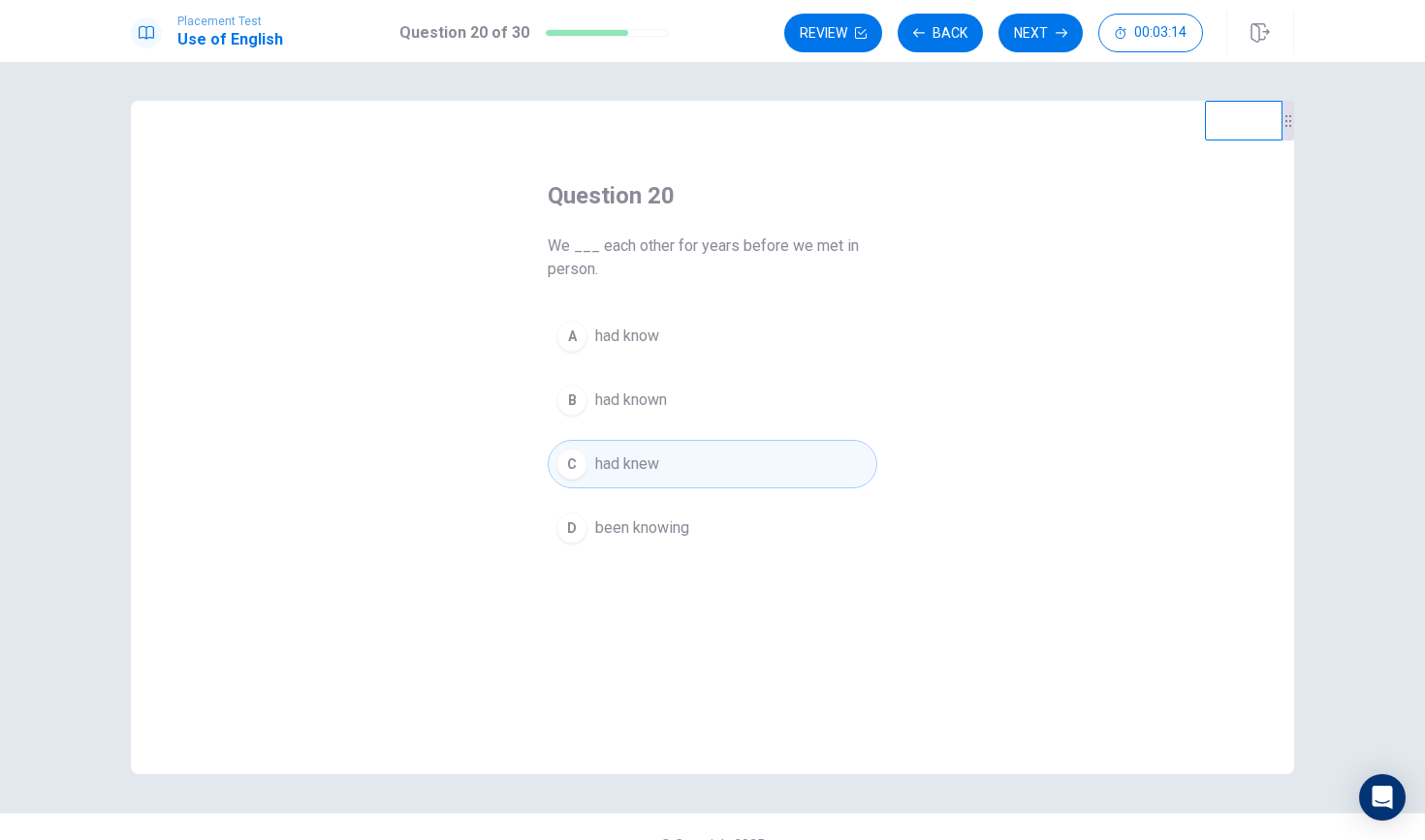
click at [624, 523] on span "been knowing" at bounding box center [643, 528] width 94 height 23
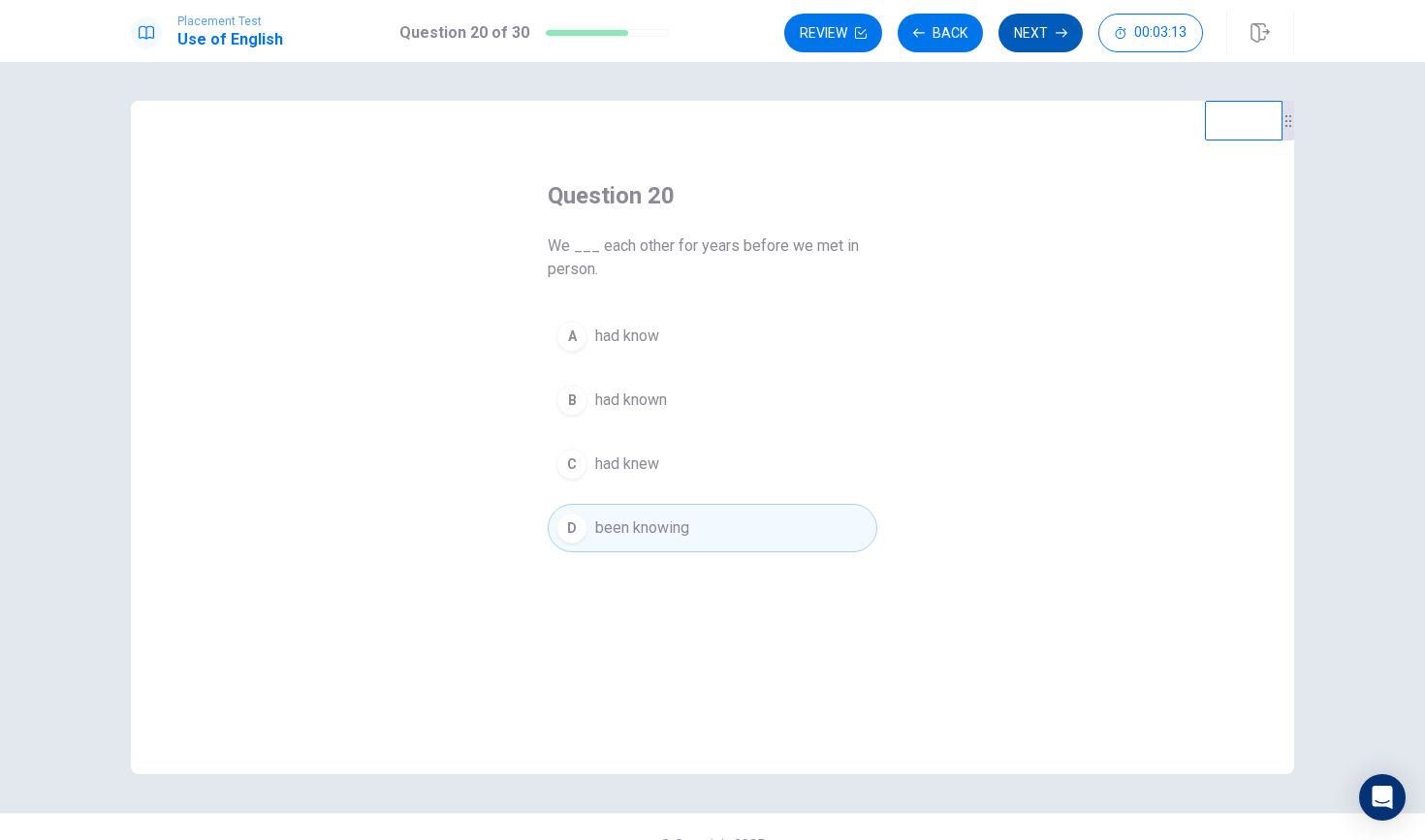
click at [1043, 24] on button "Next" at bounding box center [1041, 33] width 84 height 39
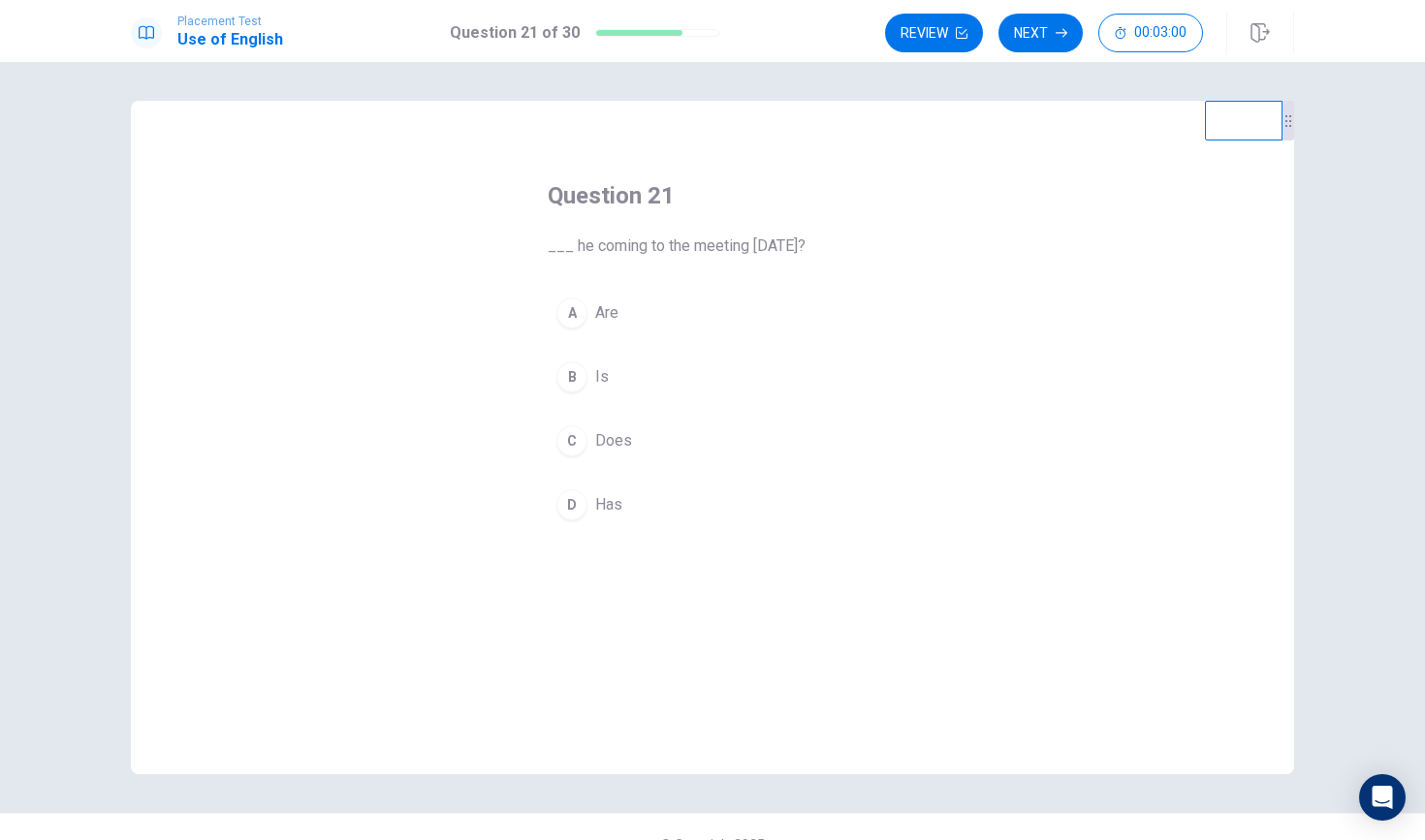
click at [579, 494] on div "D" at bounding box center [572, 506] width 31 height 31
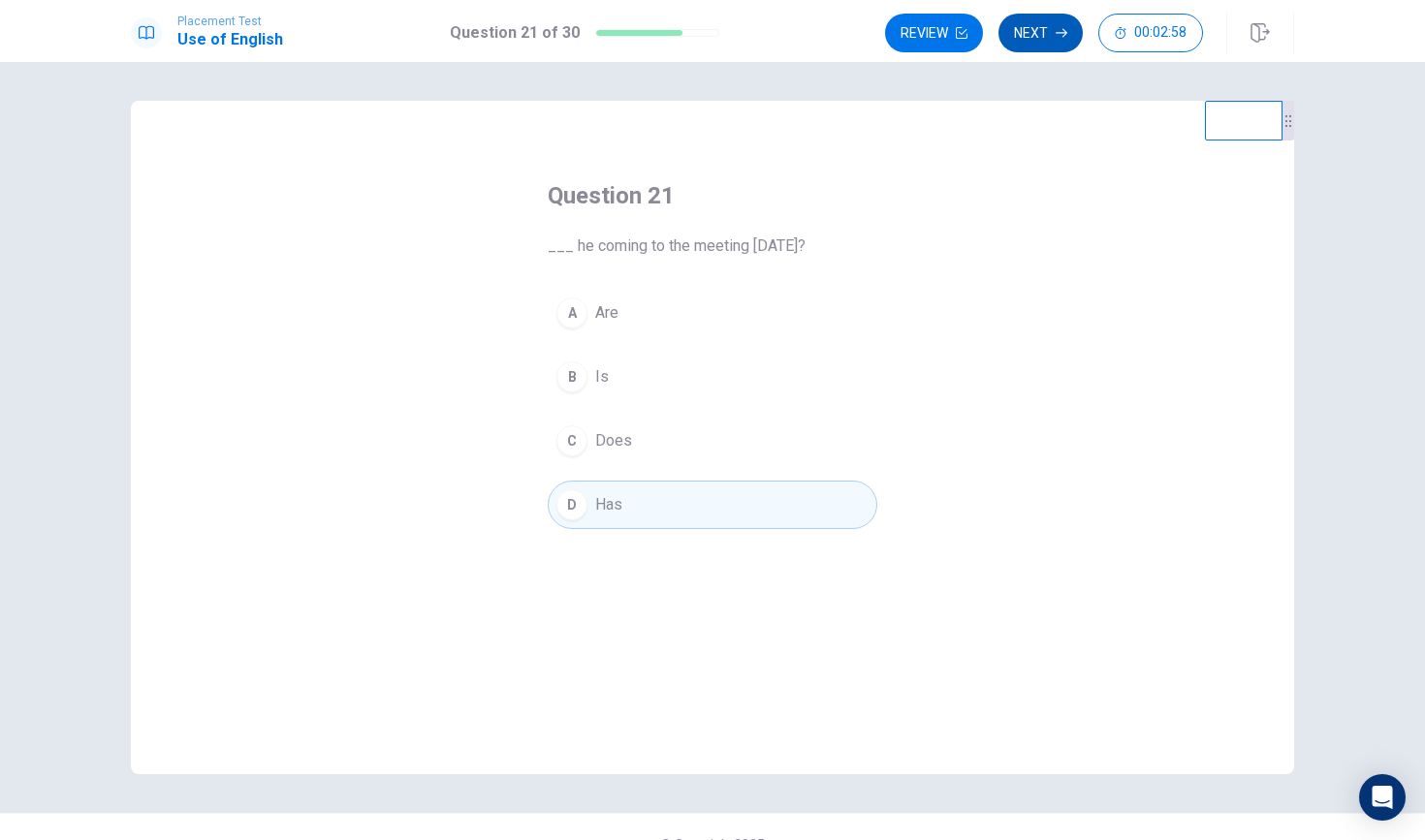
click at [1056, 24] on button "Next" at bounding box center [1041, 33] width 84 height 39
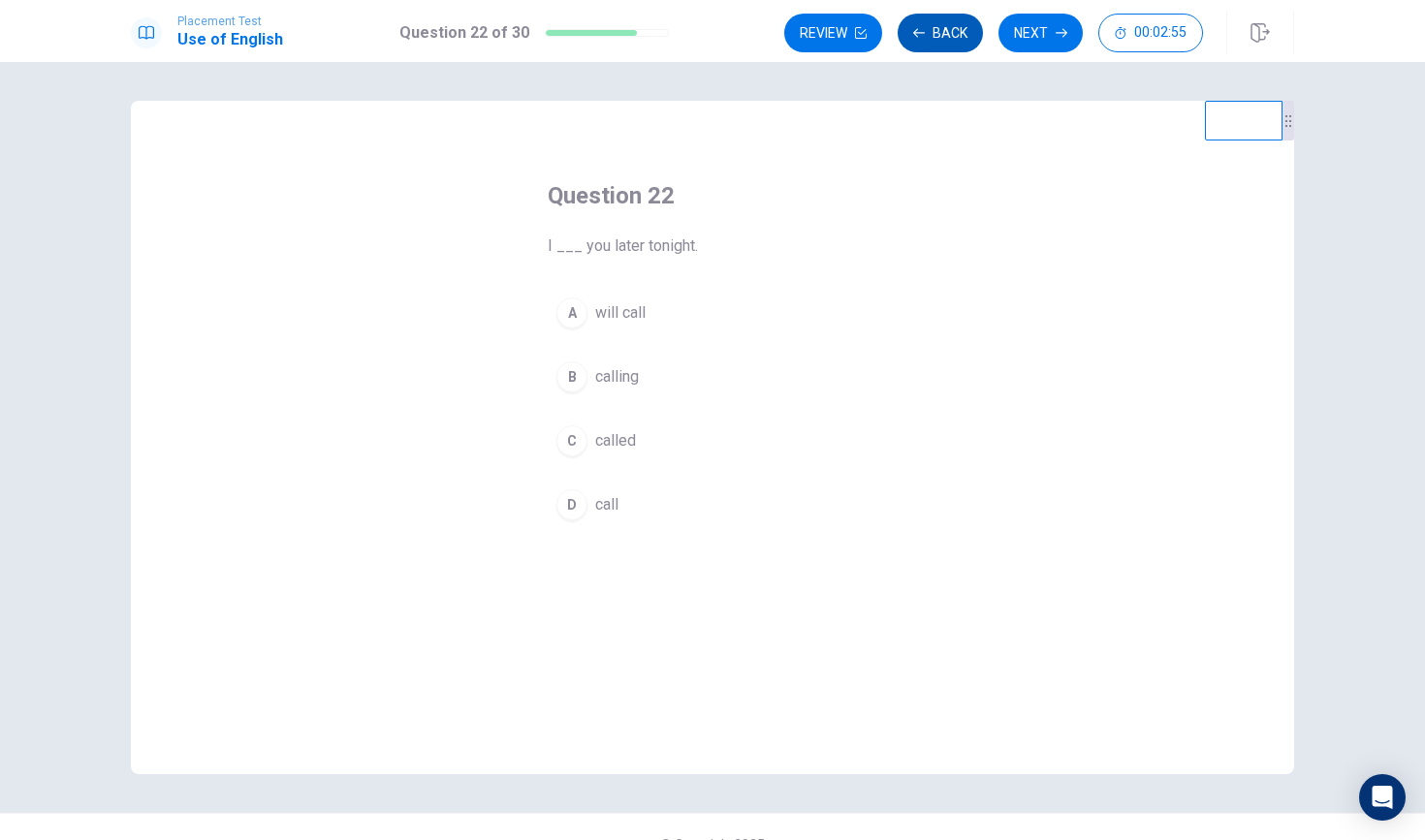
click at [936, 30] on button "Back" at bounding box center [940, 33] width 85 height 39
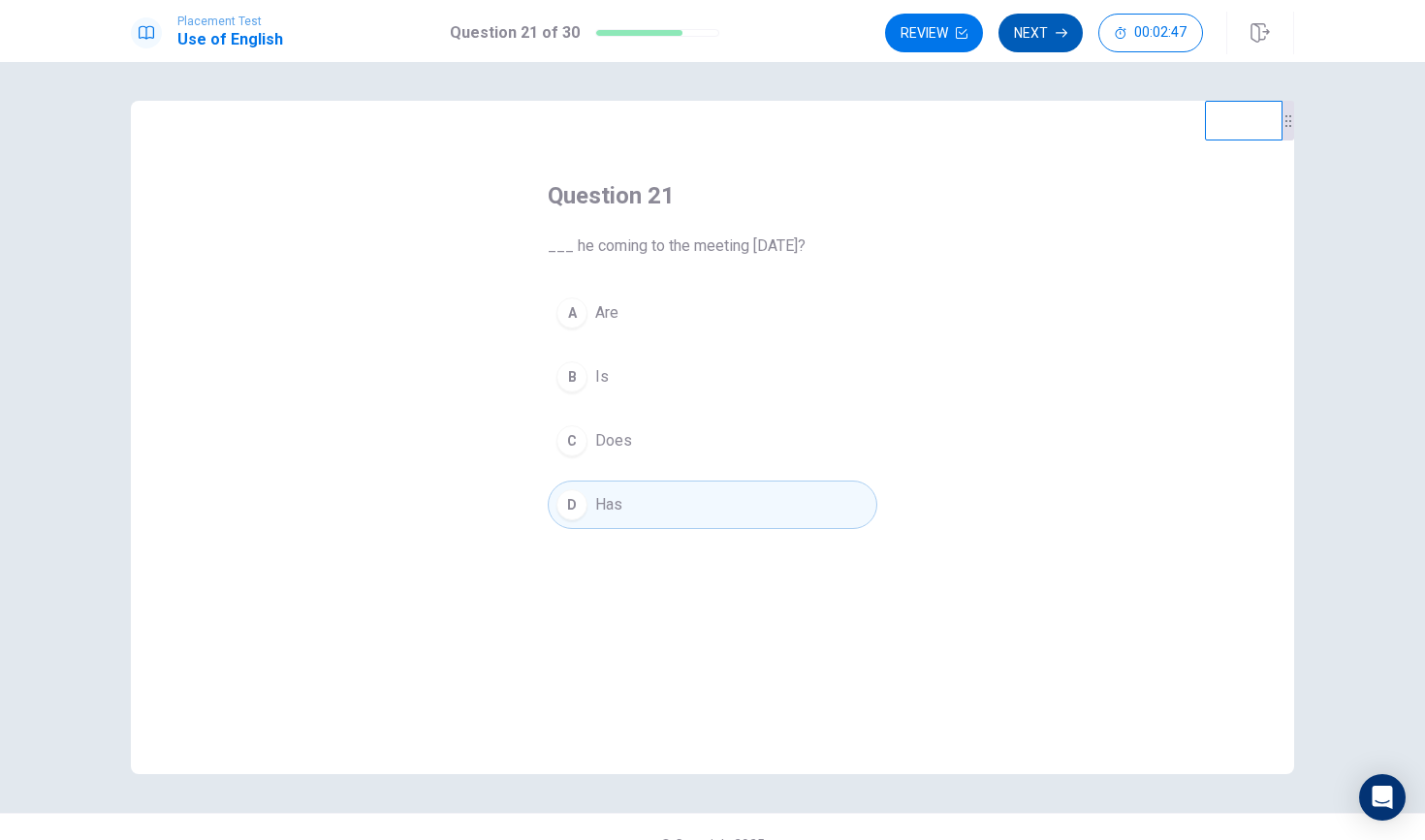
click at [1045, 36] on button "Next" at bounding box center [1041, 33] width 84 height 39
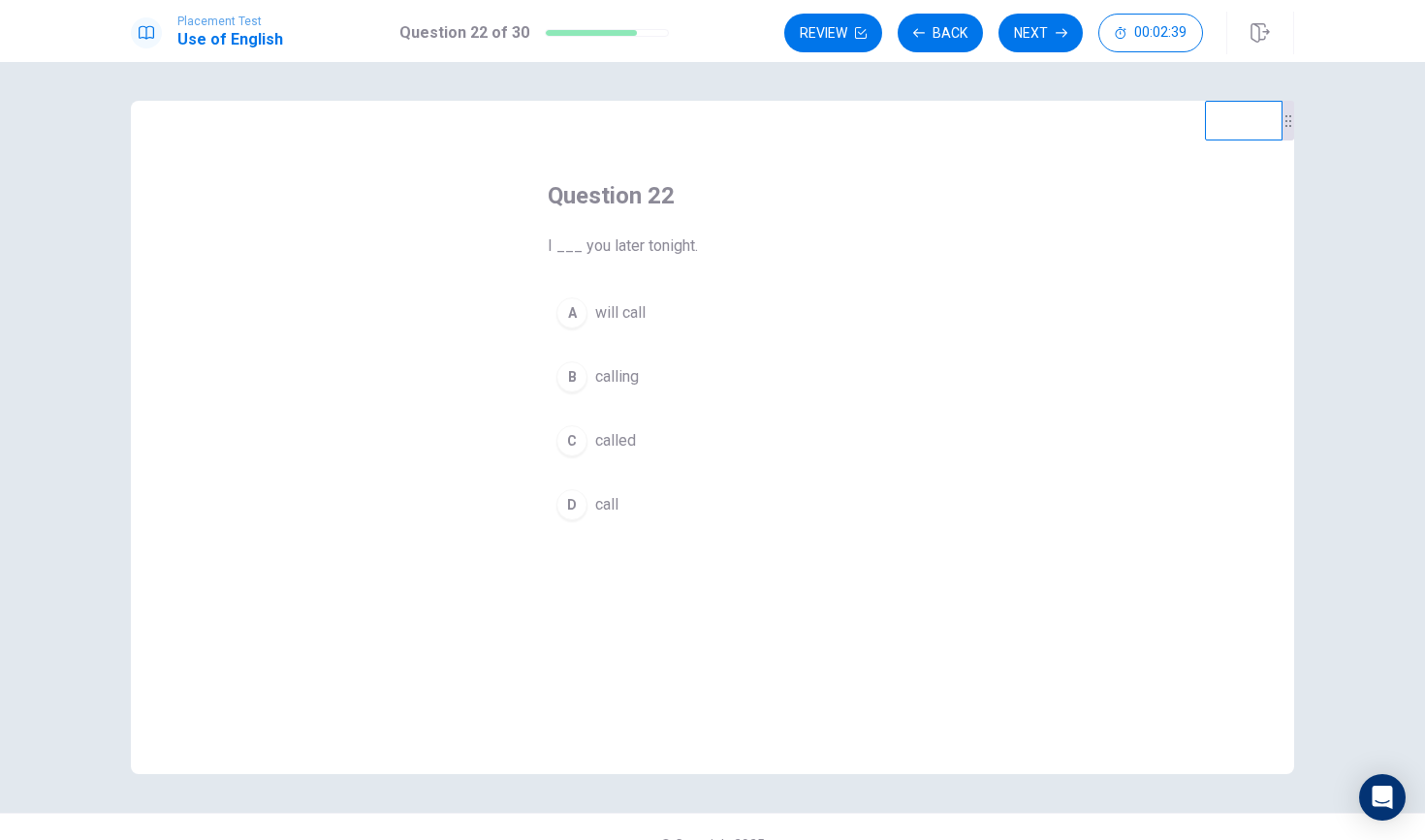
click at [569, 435] on div "C" at bounding box center [572, 441] width 31 height 31
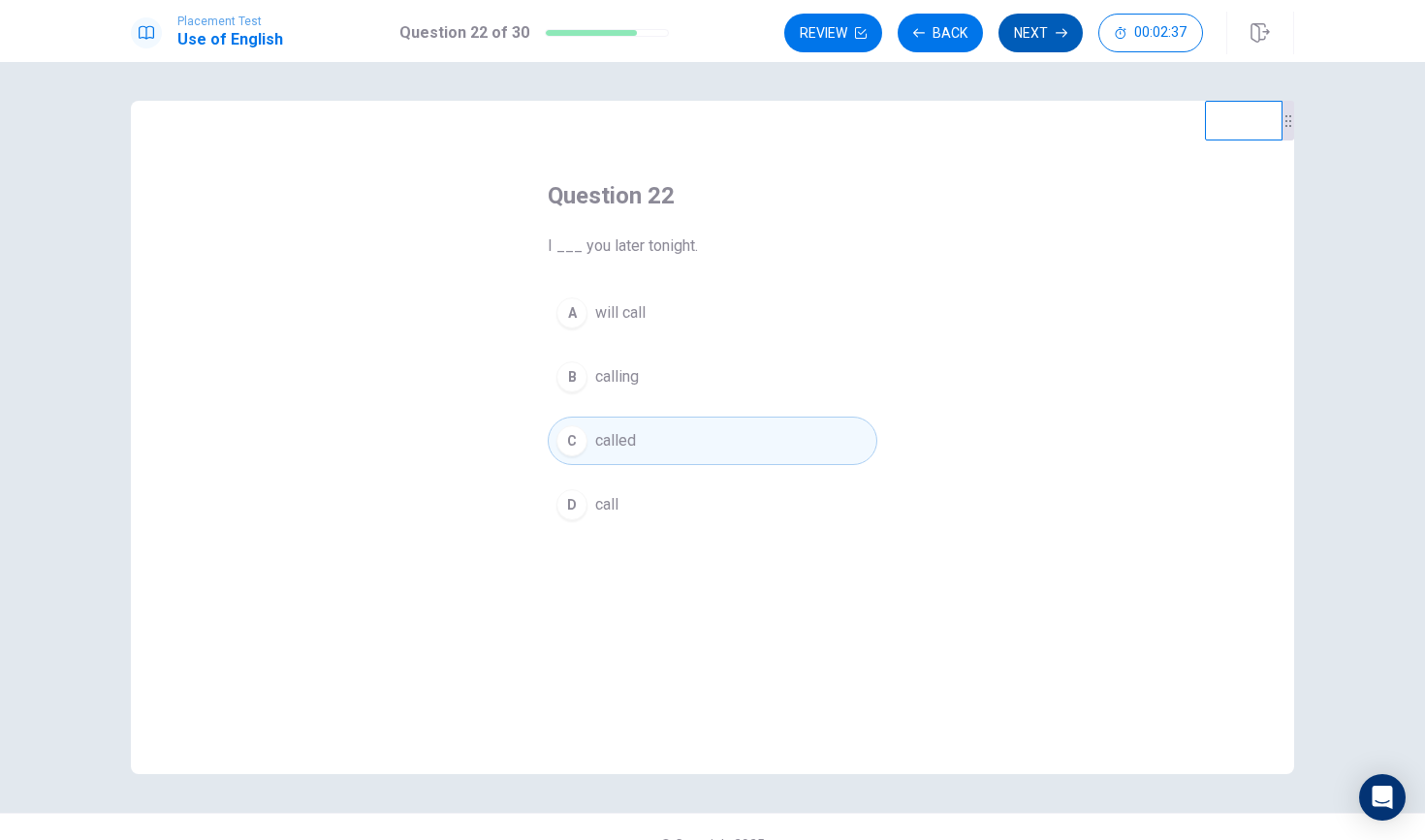
click at [1047, 27] on button "Next" at bounding box center [1041, 33] width 84 height 39
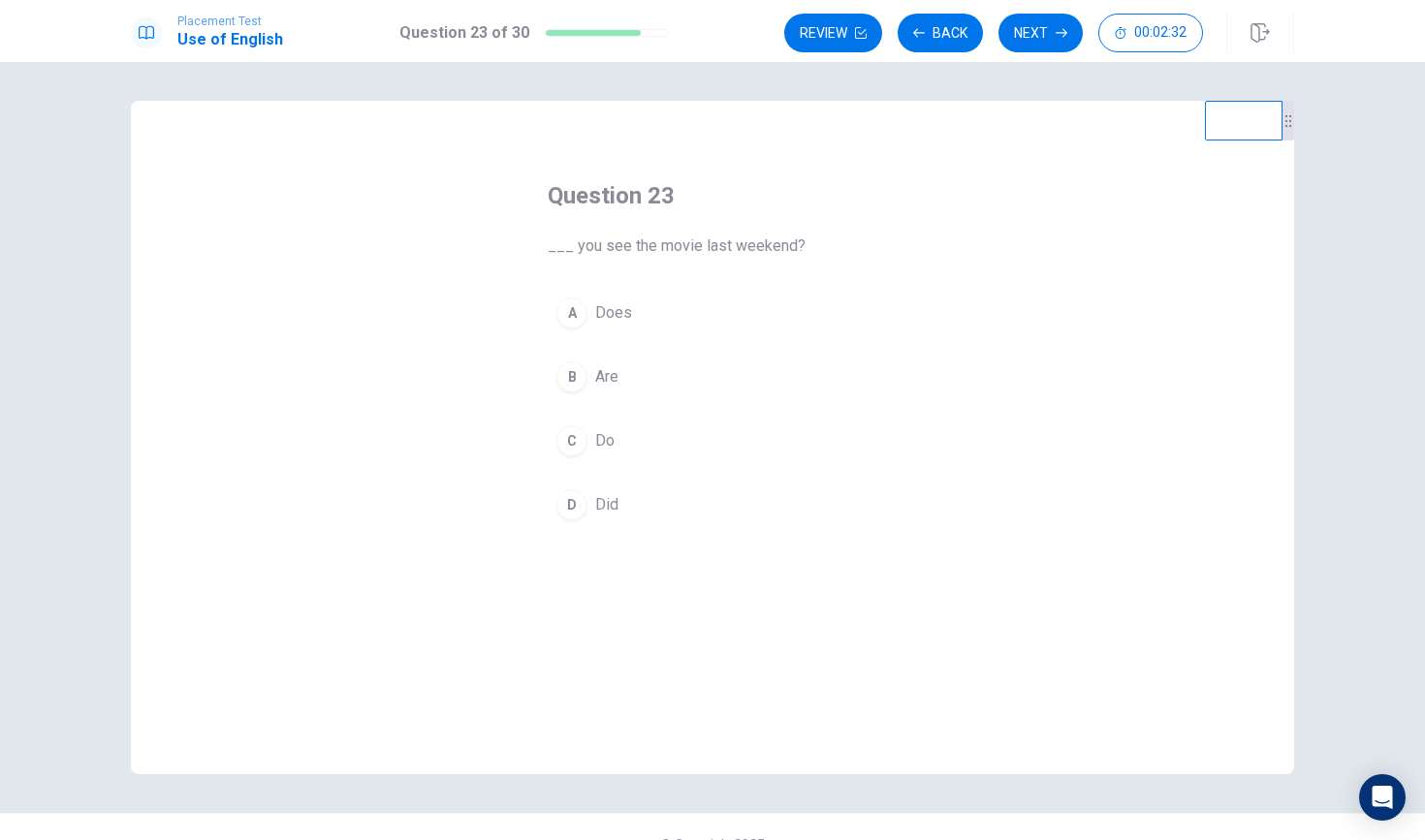
click at [577, 373] on div "B" at bounding box center [572, 377] width 31 height 31
click at [621, 446] on button "C Do" at bounding box center [712, 441] width 330 height 49
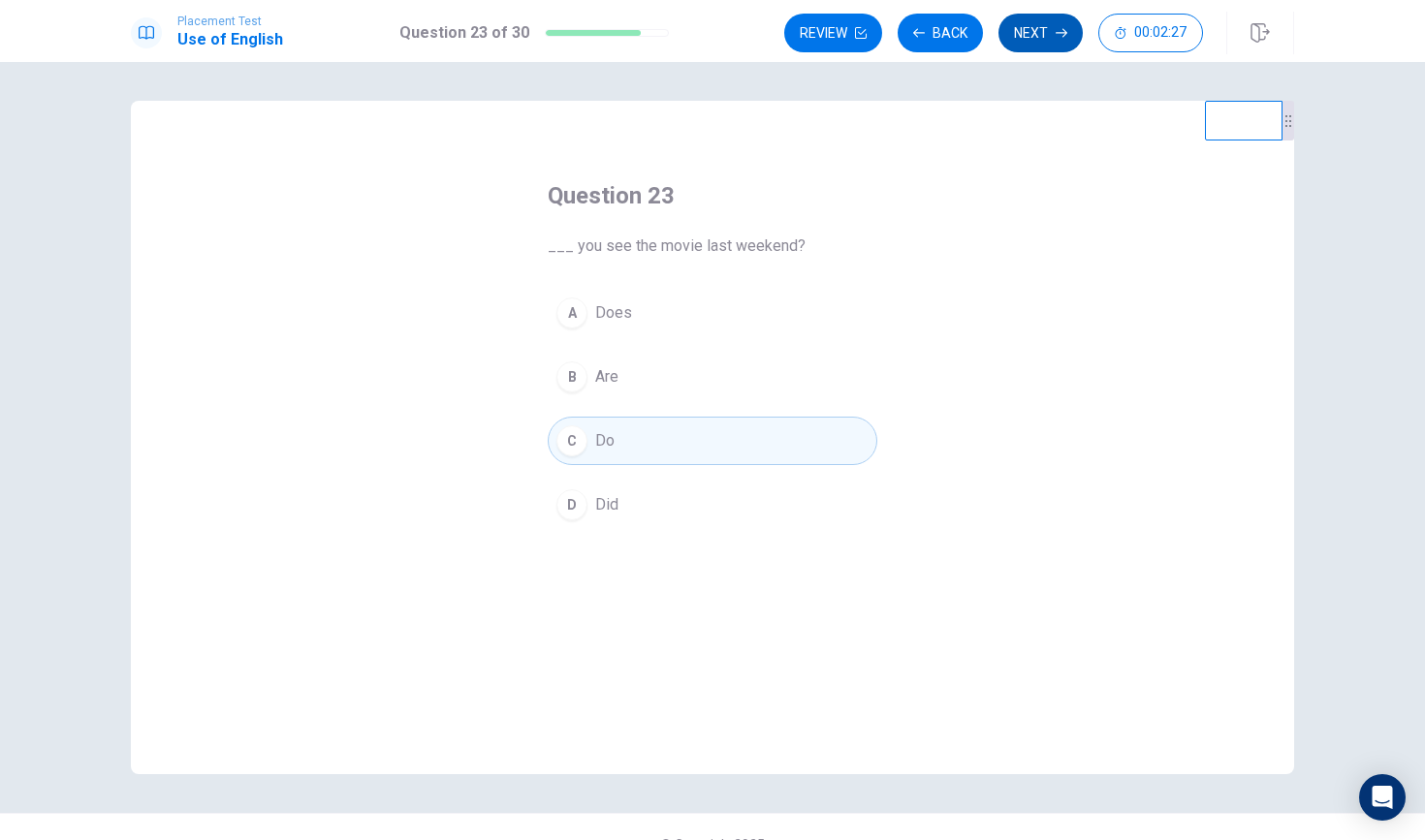
click at [1021, 43] on button "Next" at bounding box center [1041, 33] width 84 height 39
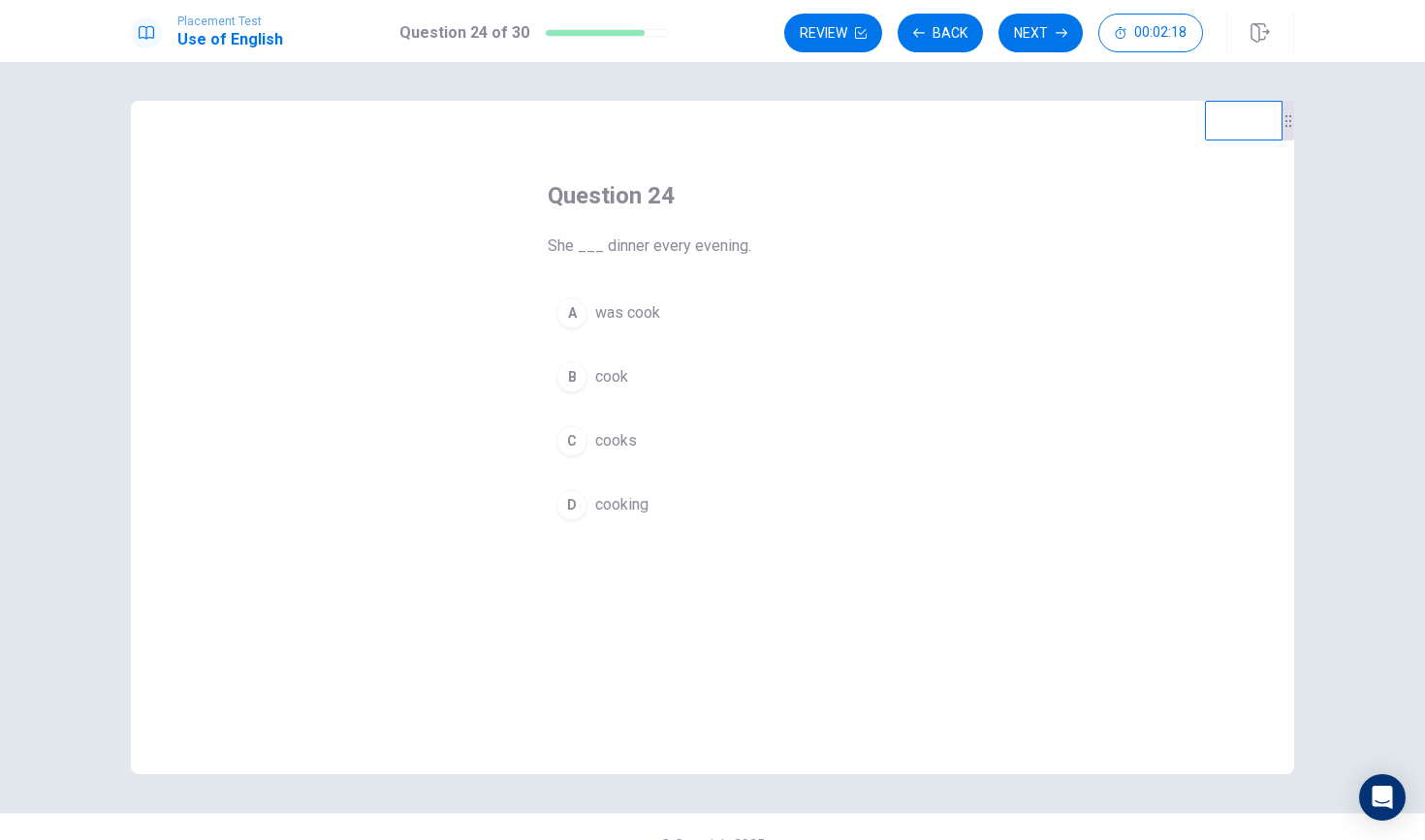
click at [587, 304] on button "A was cook" at bounding box center [712, 313] width 330 height 49
click at [698, 429] on button "C cooks" at bounding box center [712, 441] width 330 height 49
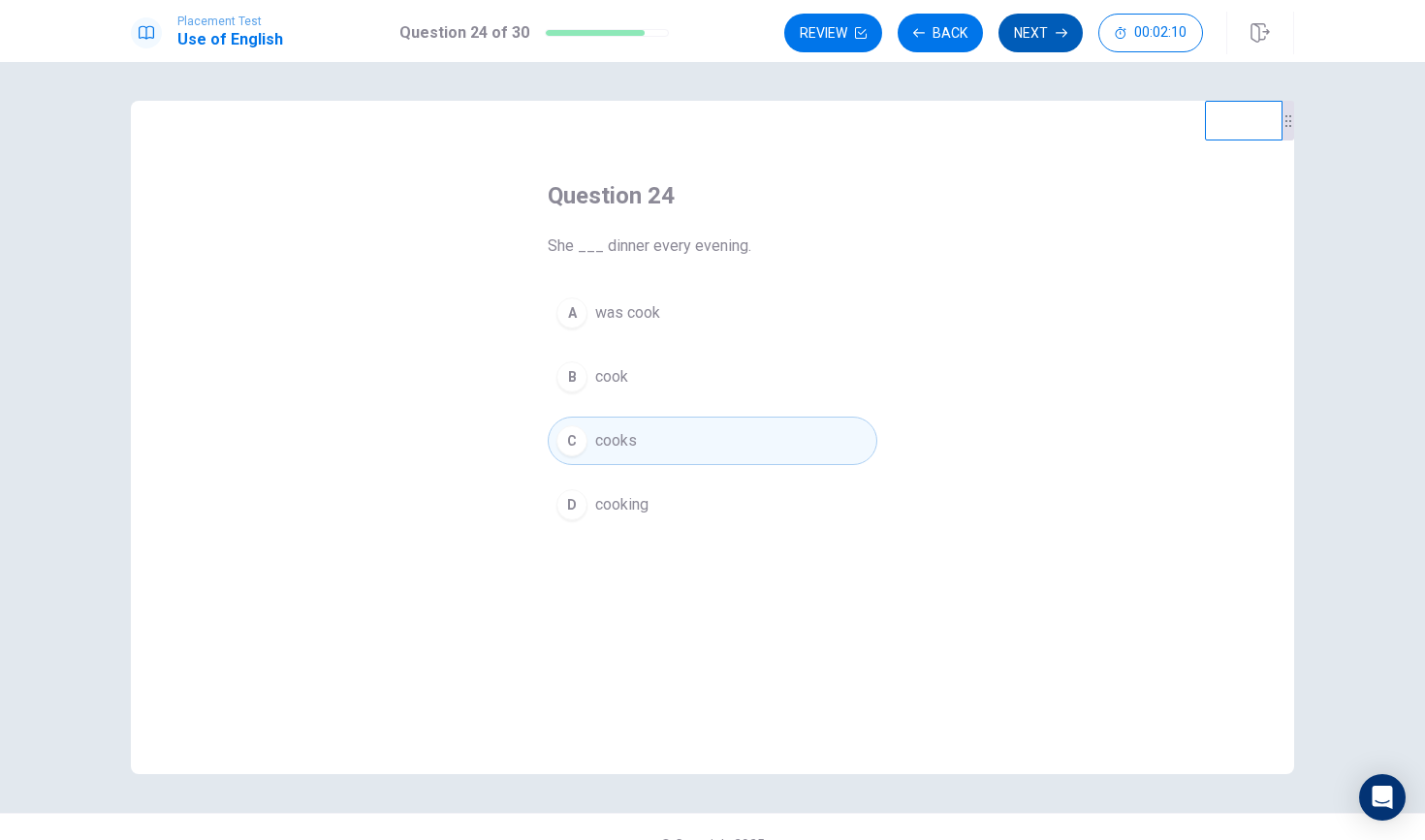
click at [1026, 33] on button "Next" at bounding box center [1041, 33] width 84 height 39
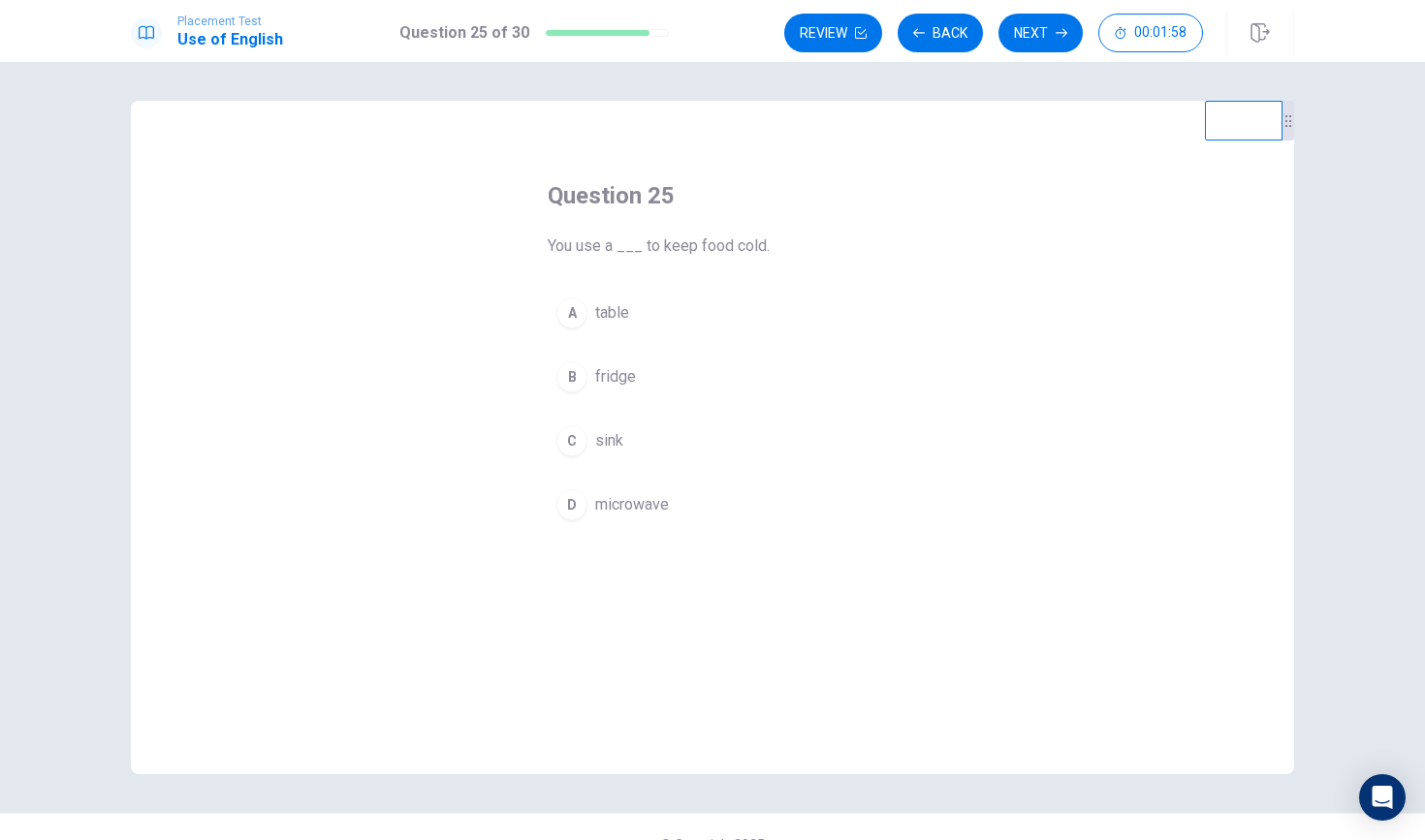
click at [649, 378] on button "B fridge" at bounding box center [712, 377] width 330 height 49
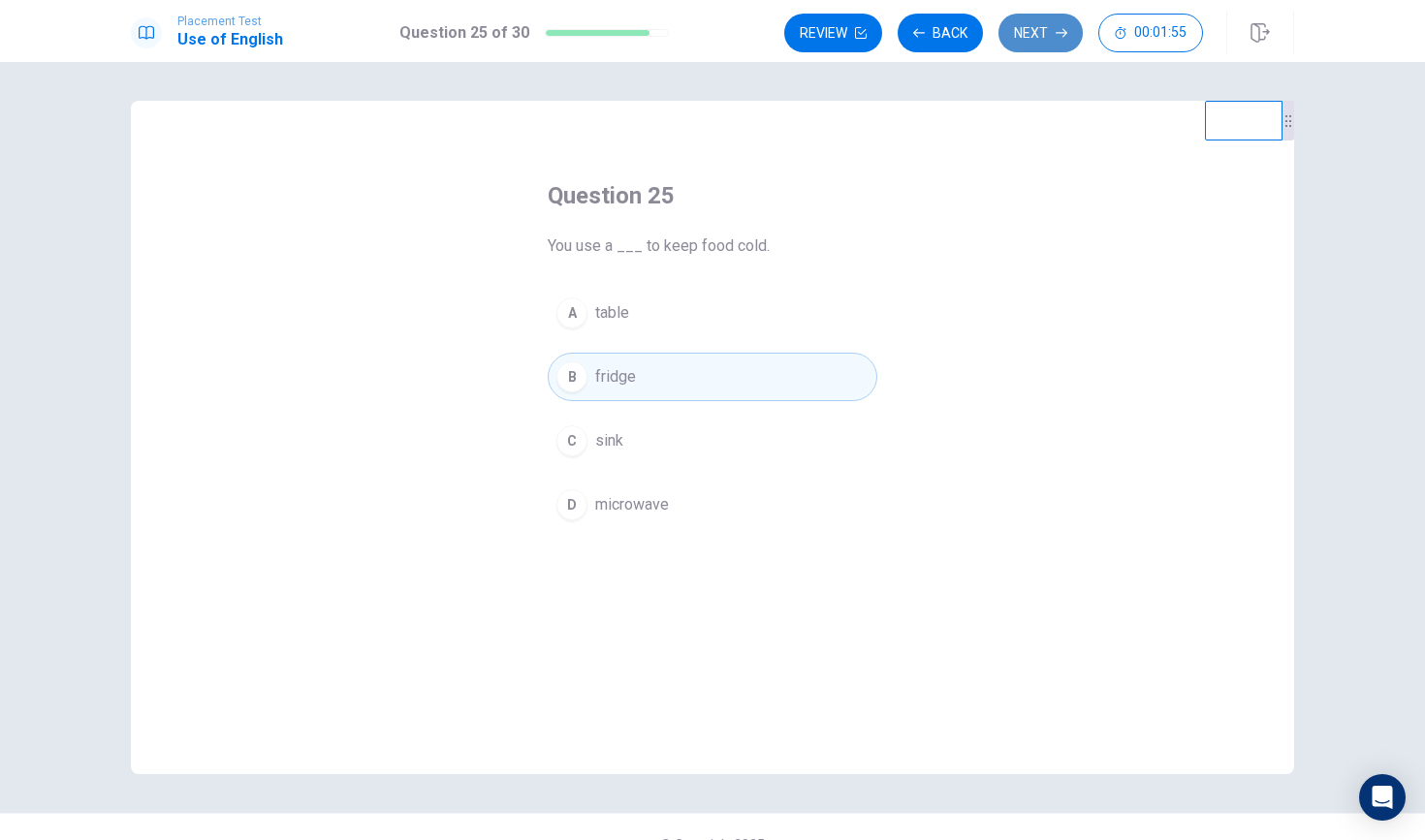
click at [1041, 24] on button "Next" at bounding box center [1041, 33] width 84 height 39
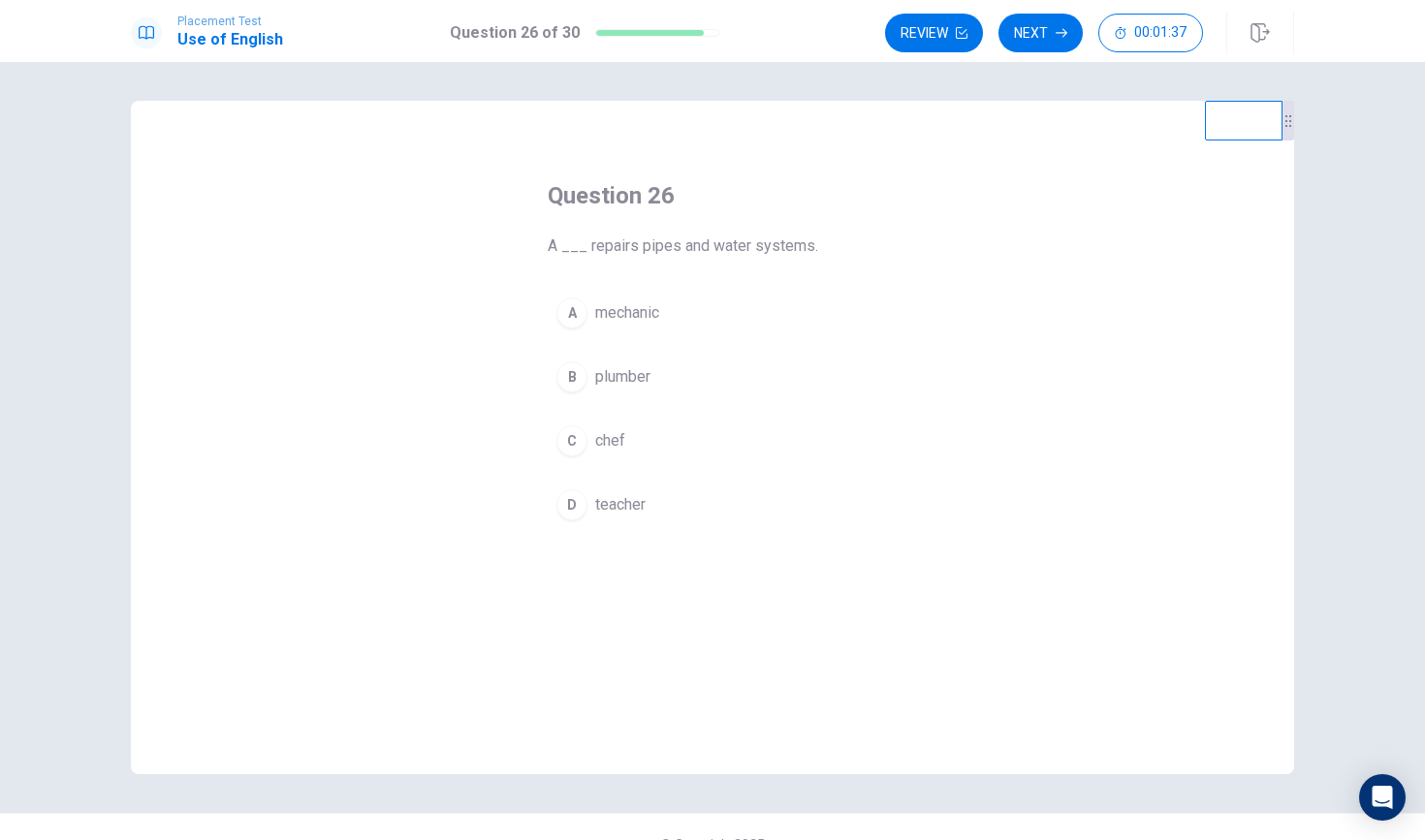
click at [576, 511] on div "D" at bounding box center [572, 506] width 31 height 31
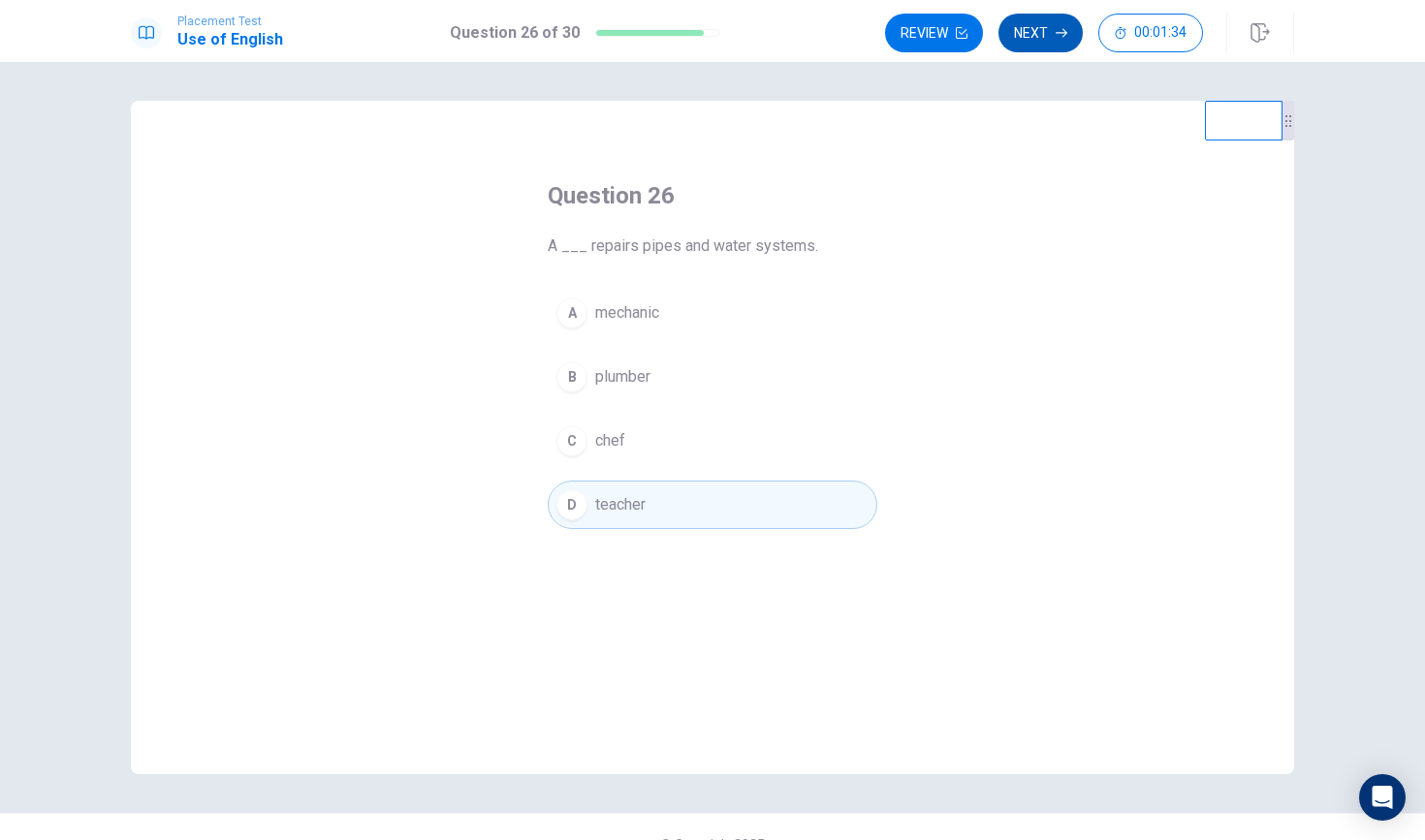
click at [1029, 20] on button "Next" at bounding box center [1041, 33] width 84 height 39
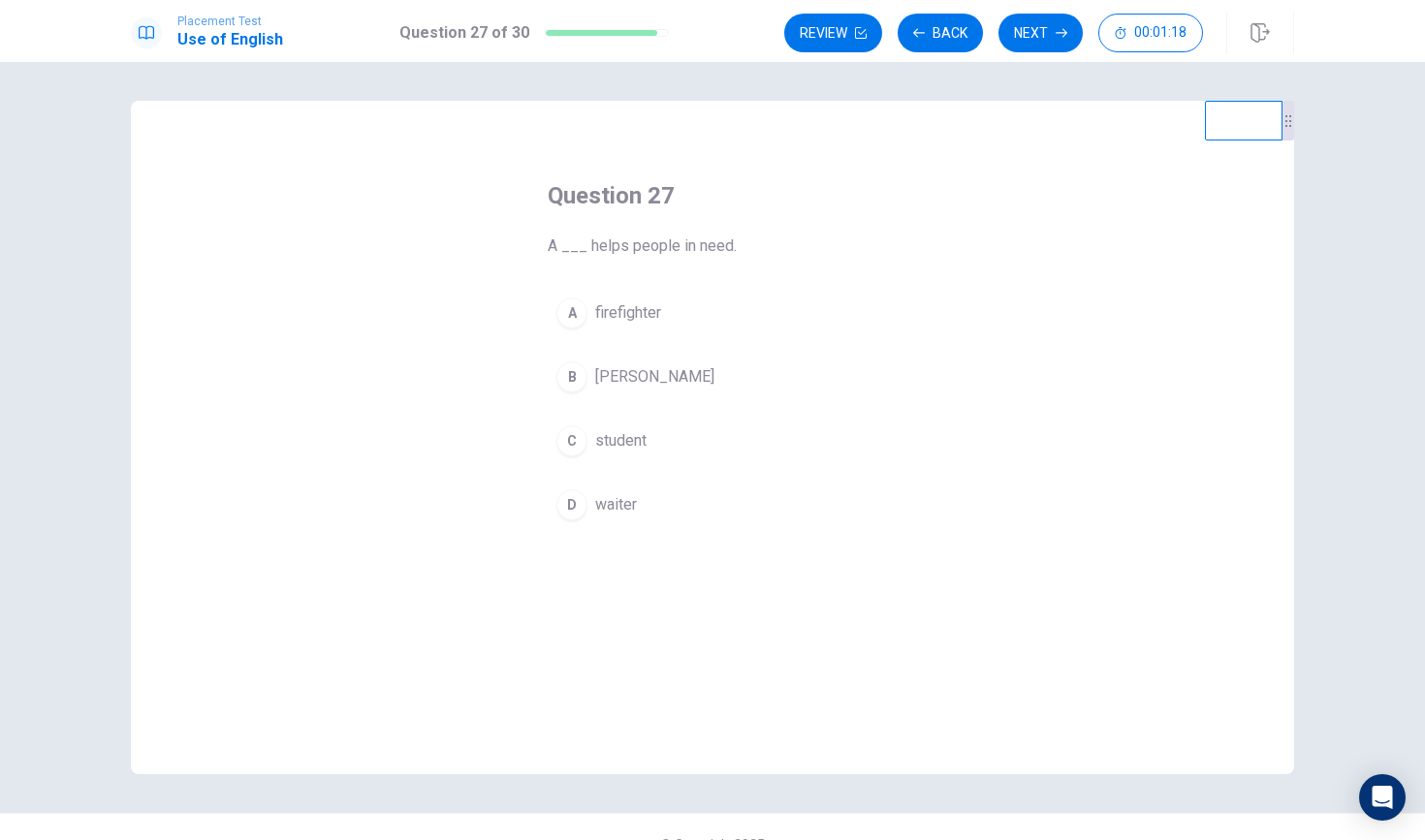
click at [631, 435] on span "student" at bounding box center [621, 441] width 52 height 23
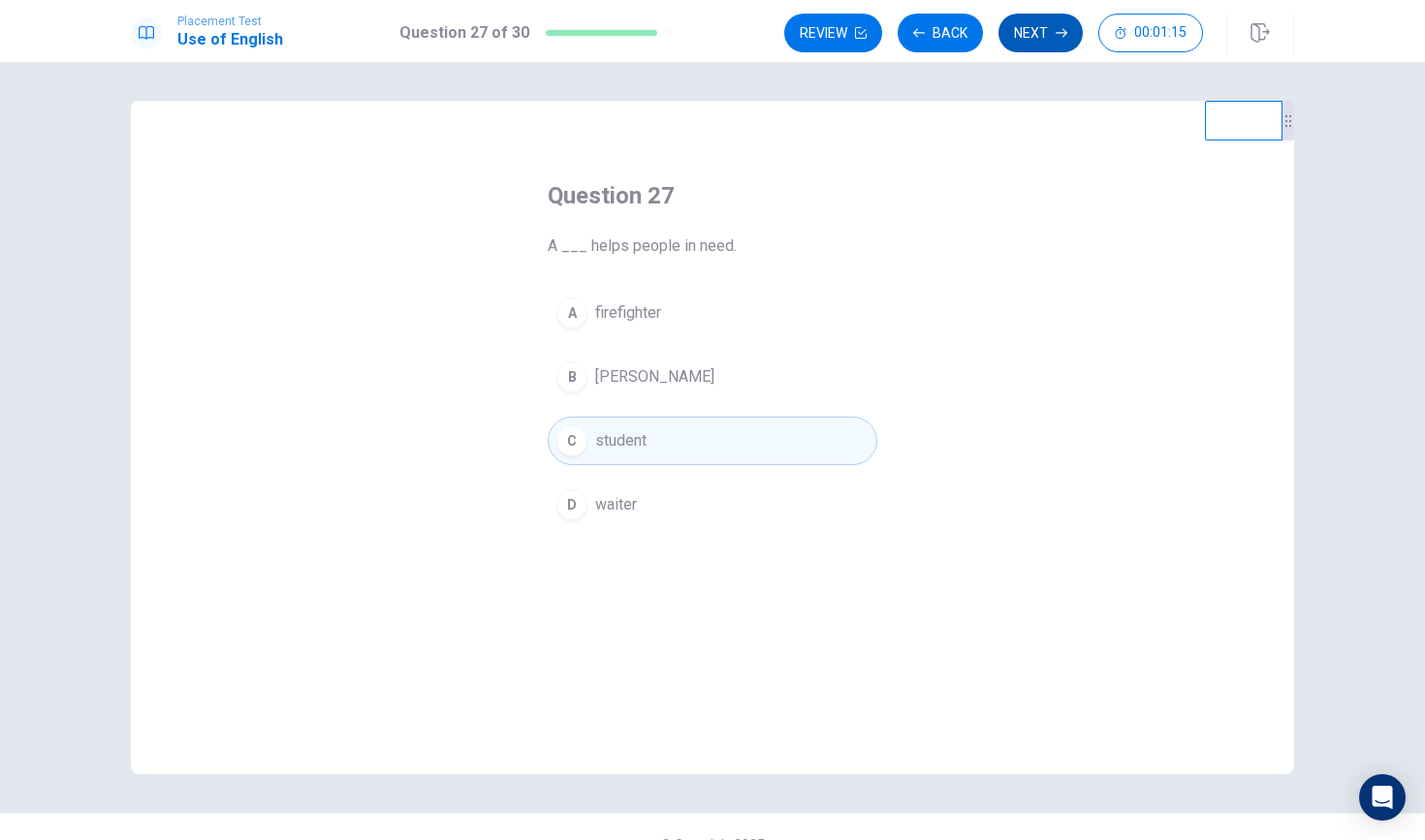
click at [1040, 33] on button "Next" at bounding box center [1041, 33] width 84 height 39
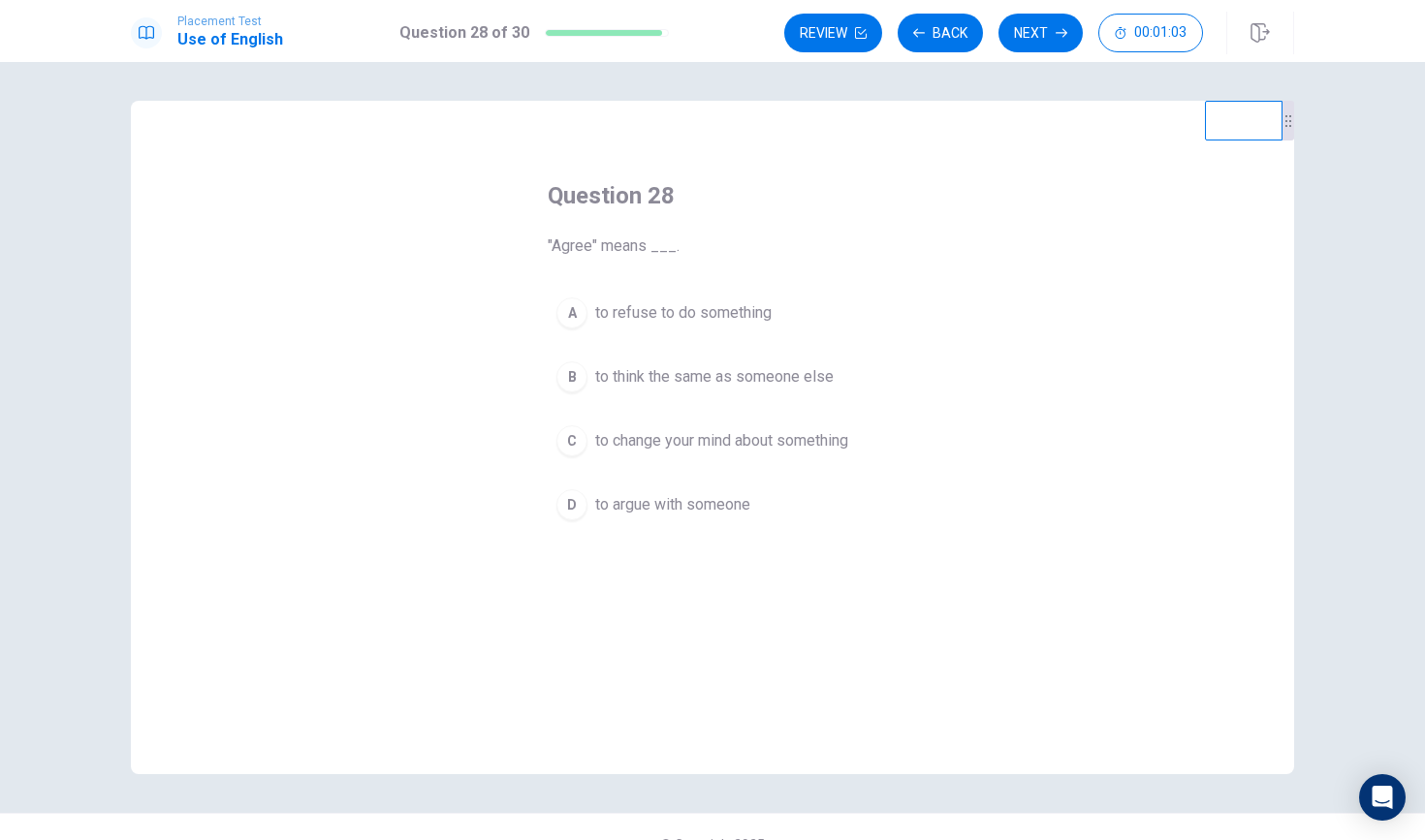
click at [570, 376] on div "B" at bounding box center [572, 377] width 31 height 31
click at [1046, 32] on button "Next" at bounding box center [1041, 33] width 84 height 39
click at [574, 318] on div "A" at bounding box center [572, 313] width 31 height 31
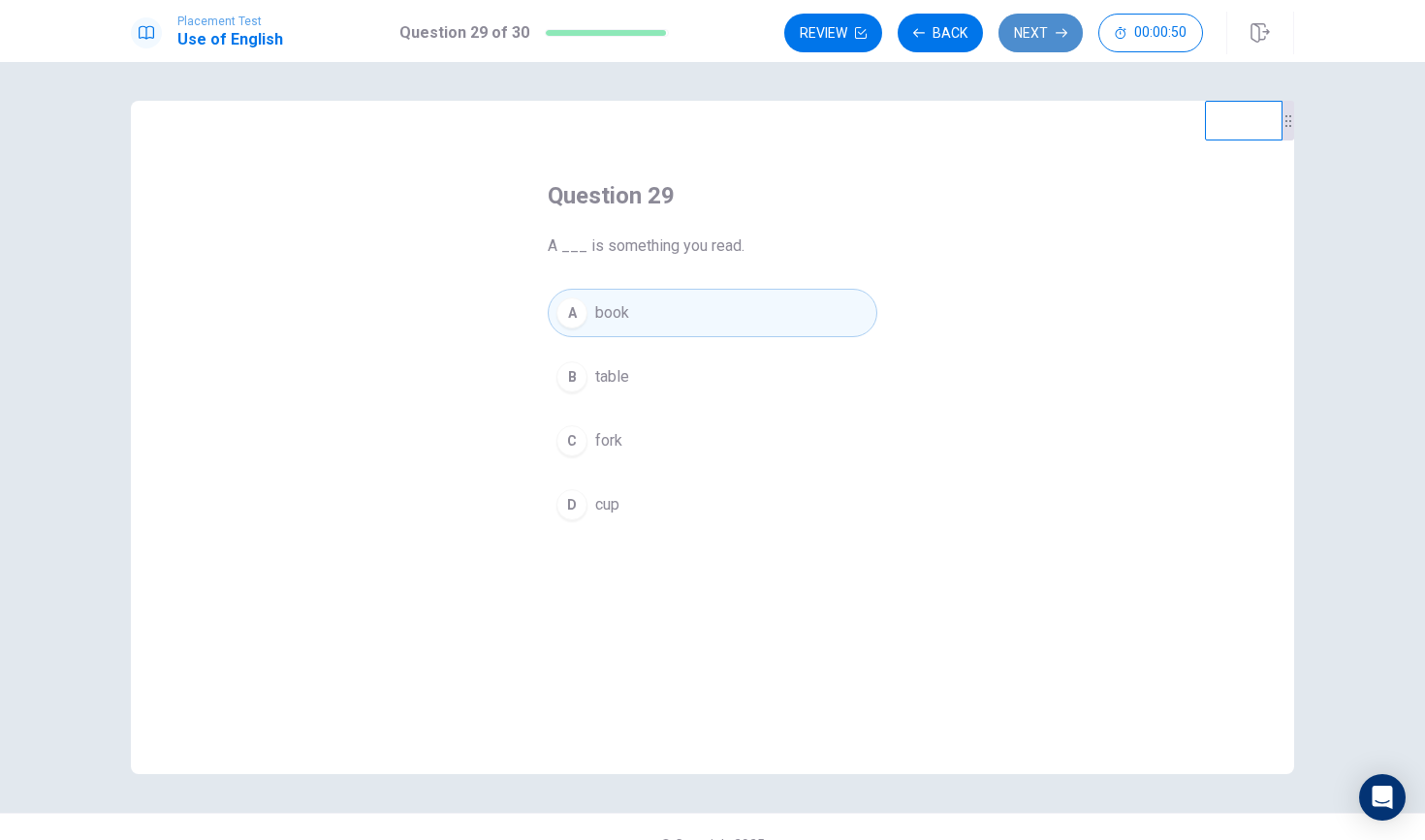
click at [1042, 39] on button "Next" at bounding box center [1041, 33] width 84 height 39
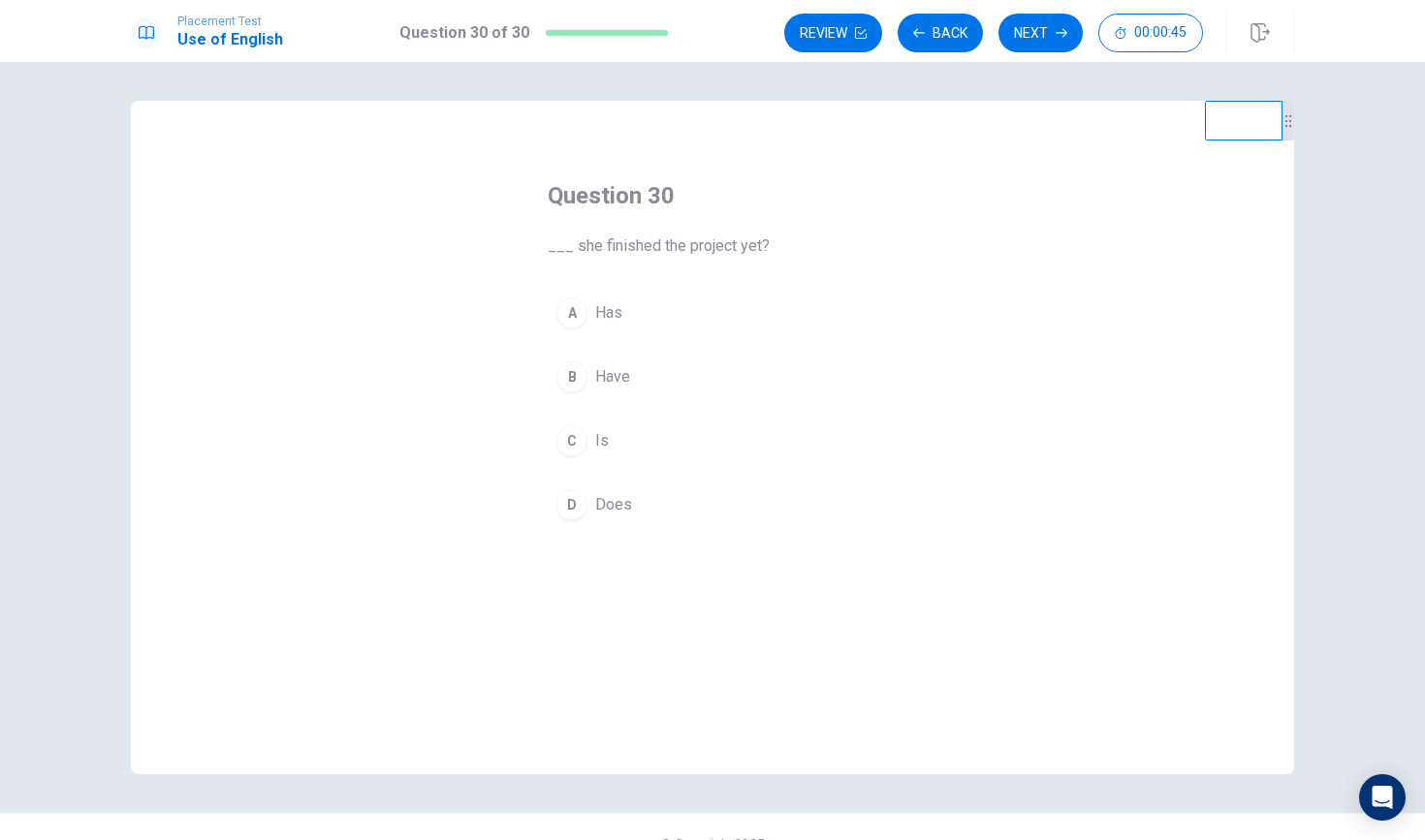
click at [556, 508] on button "D Does" at bounding box center [712, 506] width 330 height 49
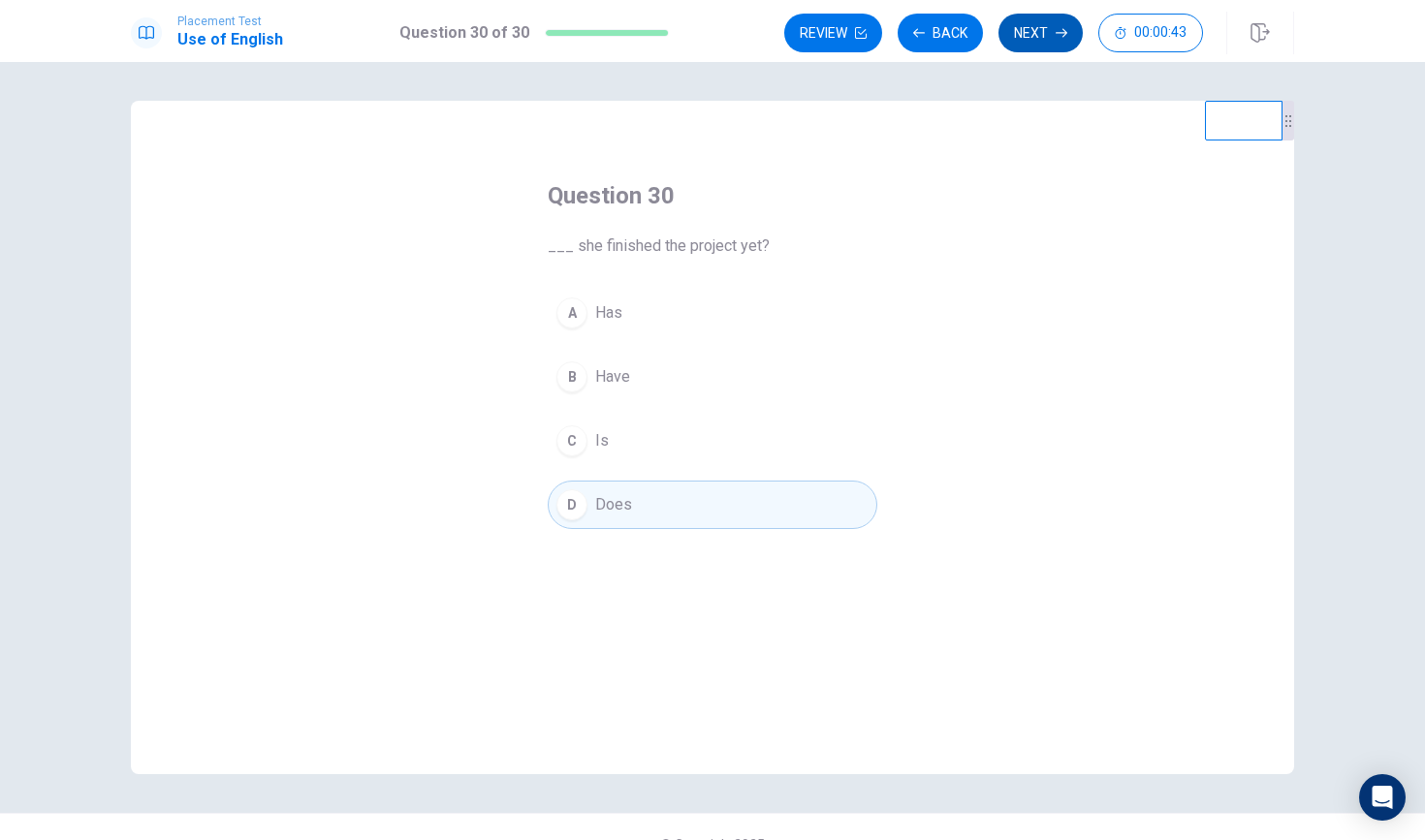
click at [1038, 31] on button "Next" at bounding box center [1041, 33] width 84 height 39
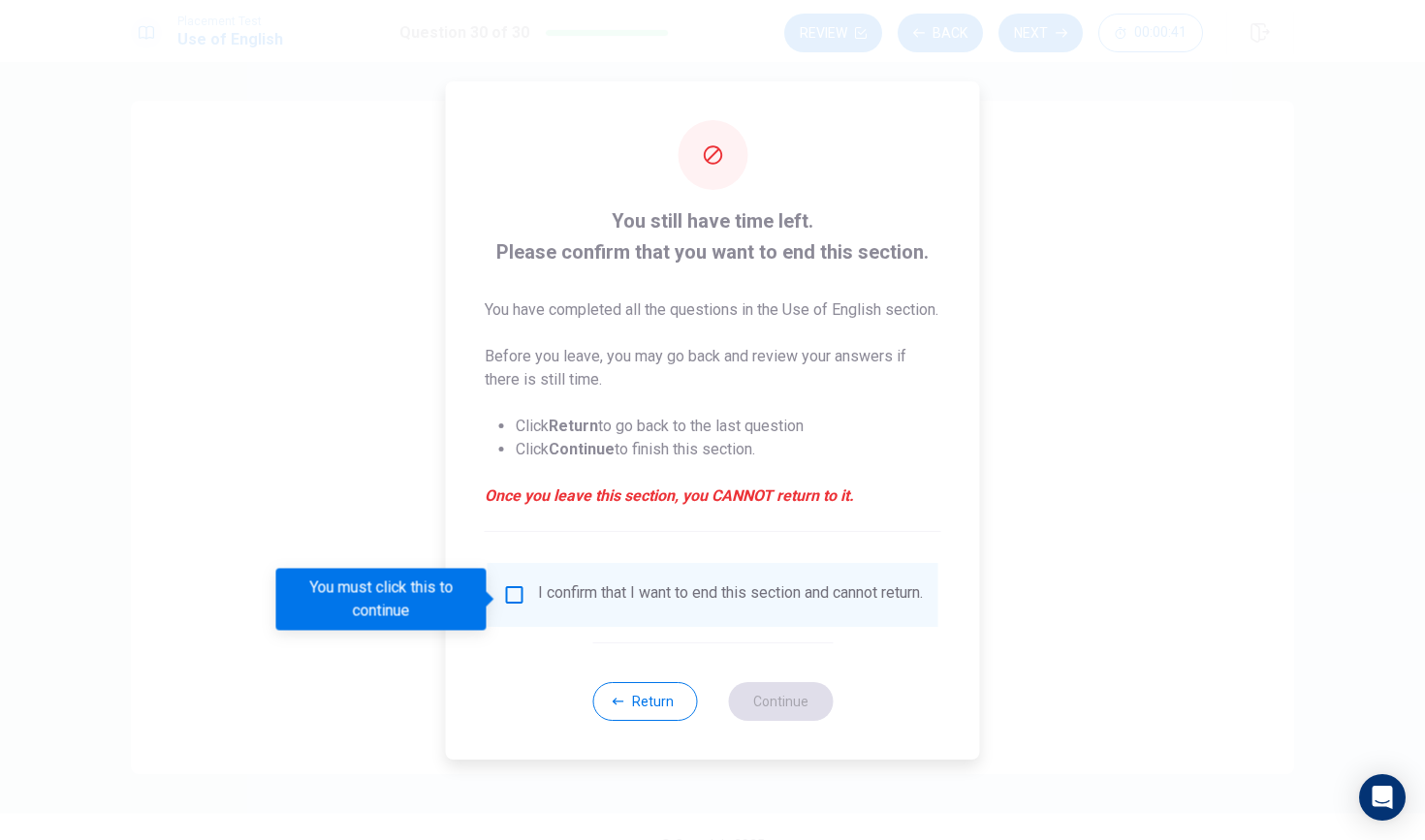
click at [512, 592] on input "You must click this to continue" at bounding box center [514, 596] width 23 height 23
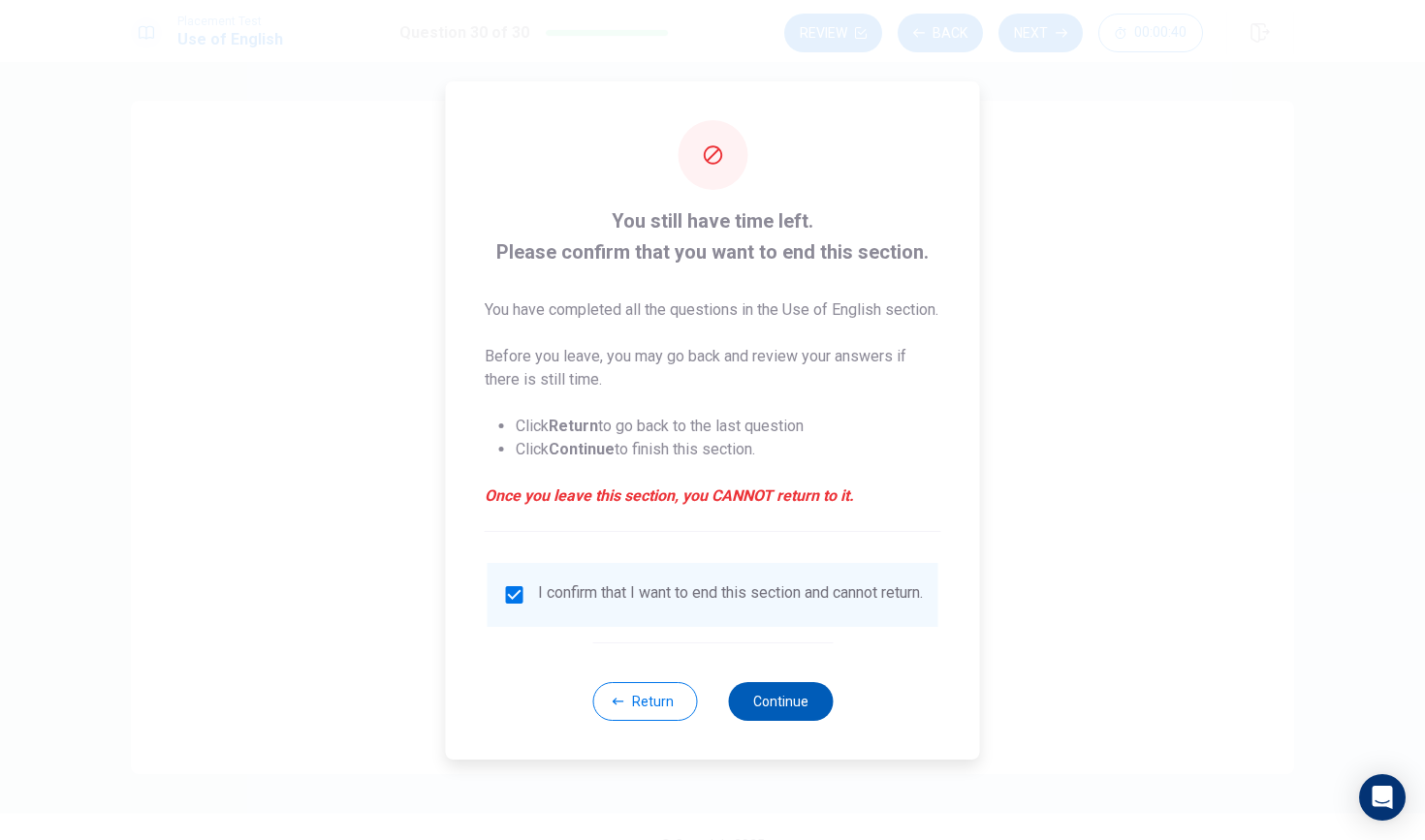
click at [789, 721] on button "Continue" at bounding box center [779, 702] width 105 height 39
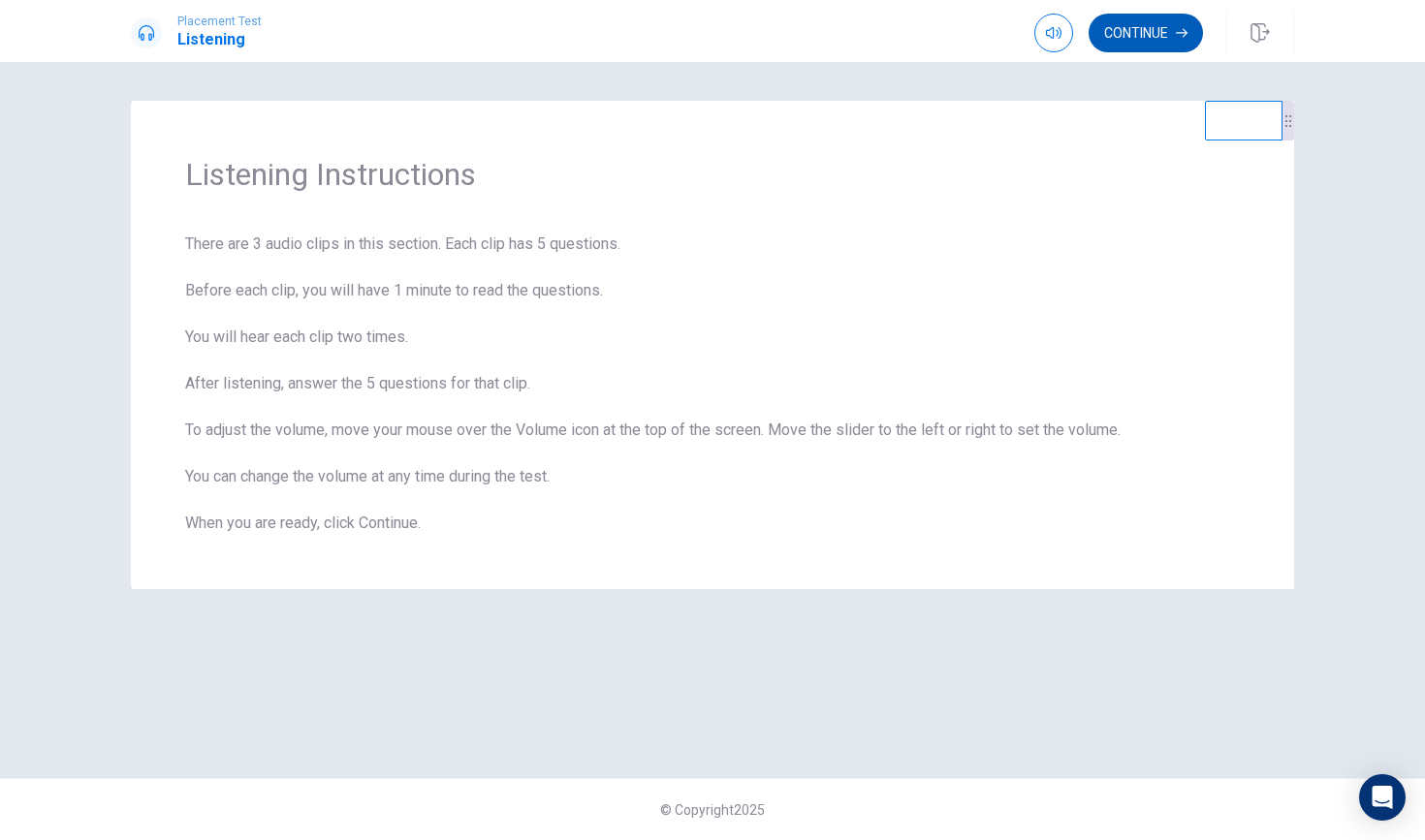
click at [1141, 33] on button "Continue" at bounding box center [1145, 33] width 114 height 39
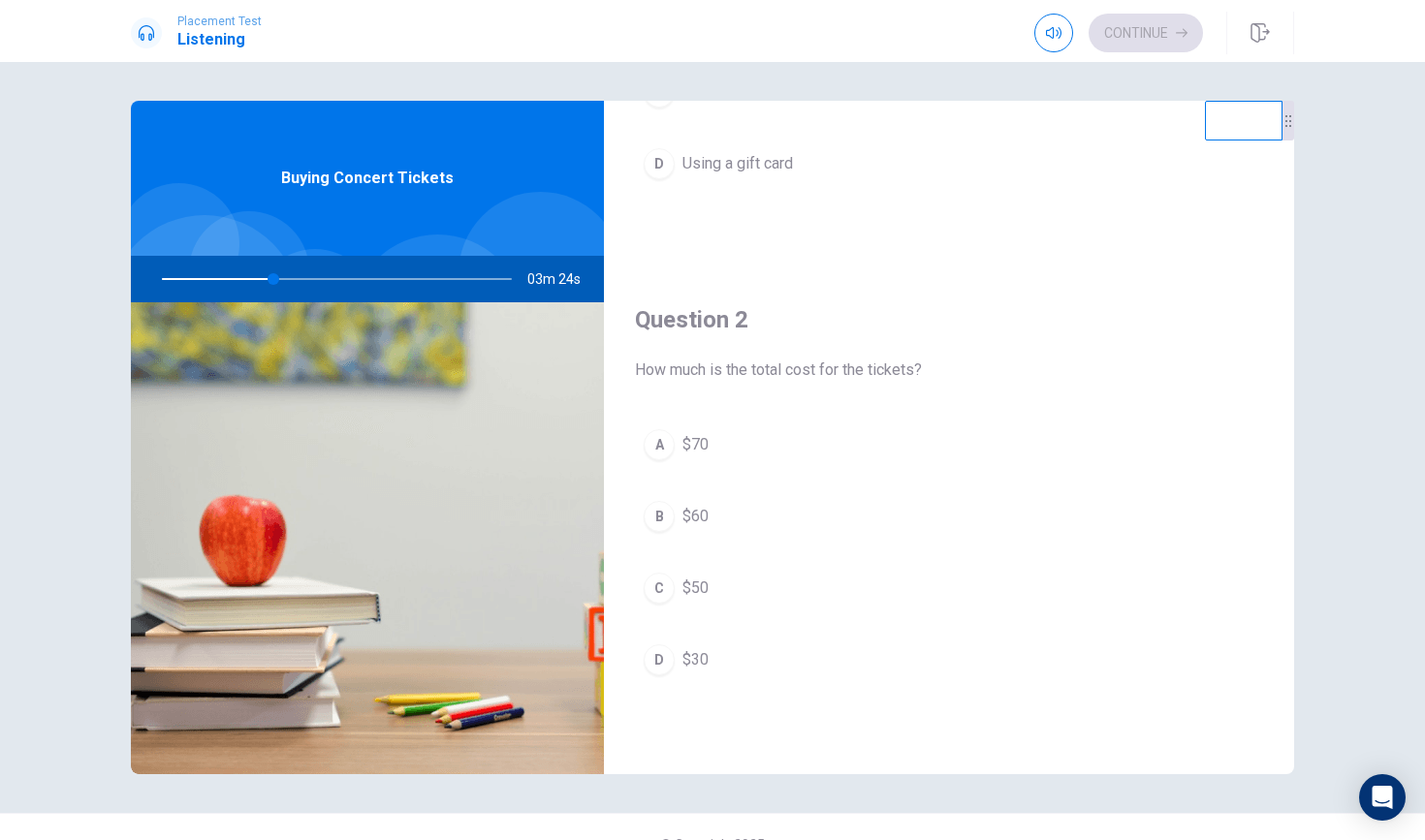
scroll to position [333, 0]
click at [657, 501] on div "B" at bounding box center [659, 515] width 31 height 31
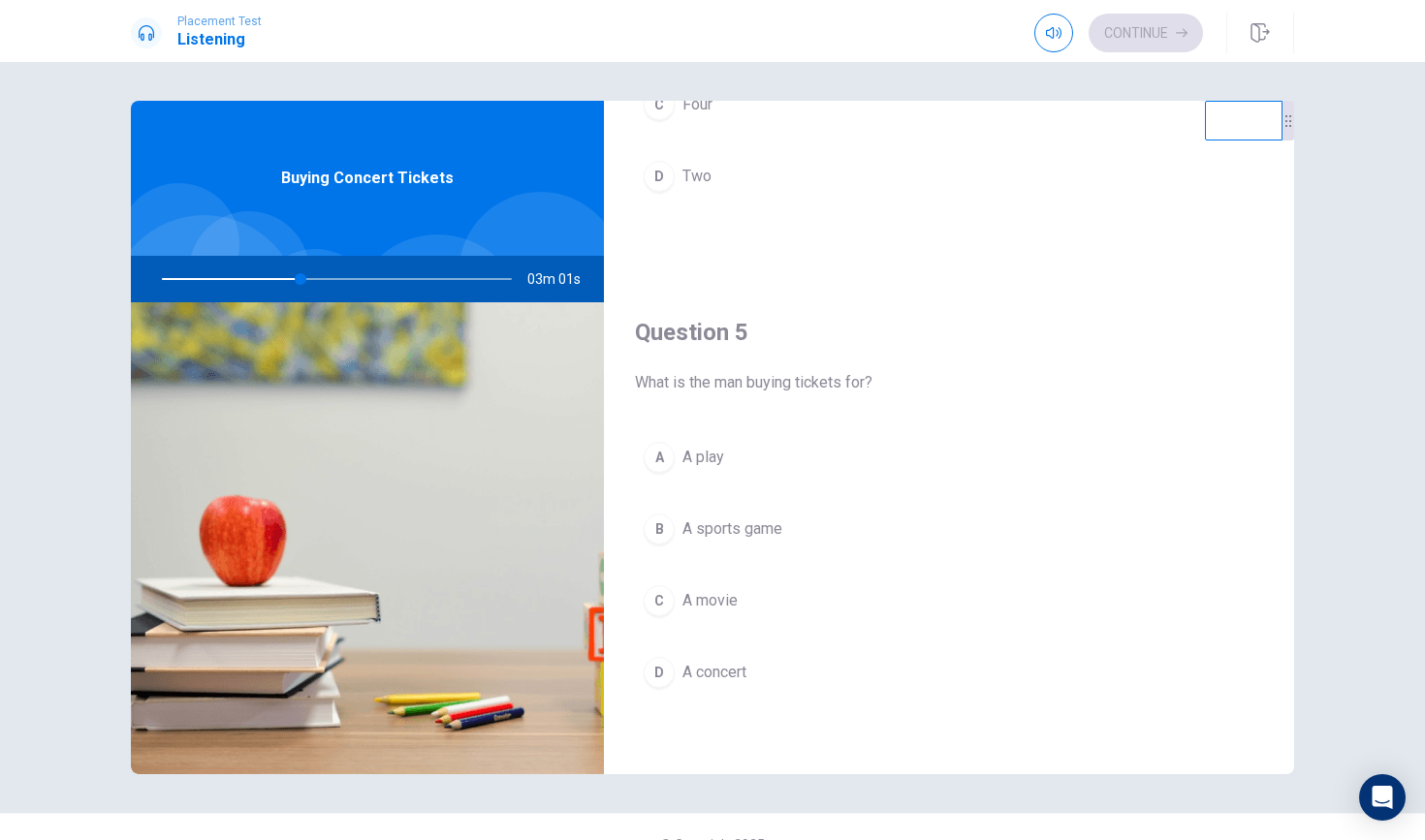
scroll to position [1808, 0]
click at [667, 656] on button "D A concert" at bounding box center [949, 673] width 628 height 49
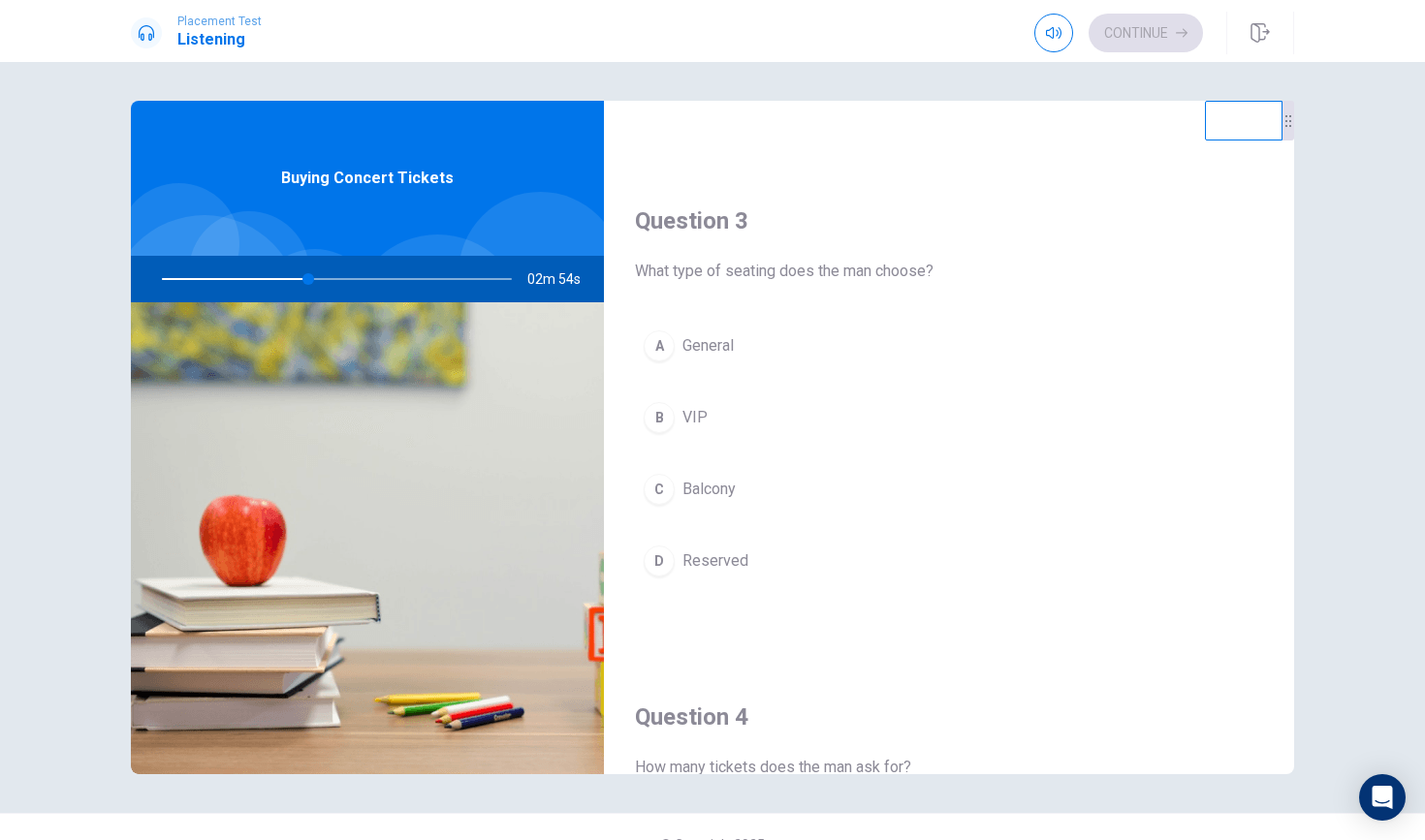
scroll to position [926, 0]
click at [661, 542] on button "D Reserved" at bounding box center [949, 562] width 628 height 49
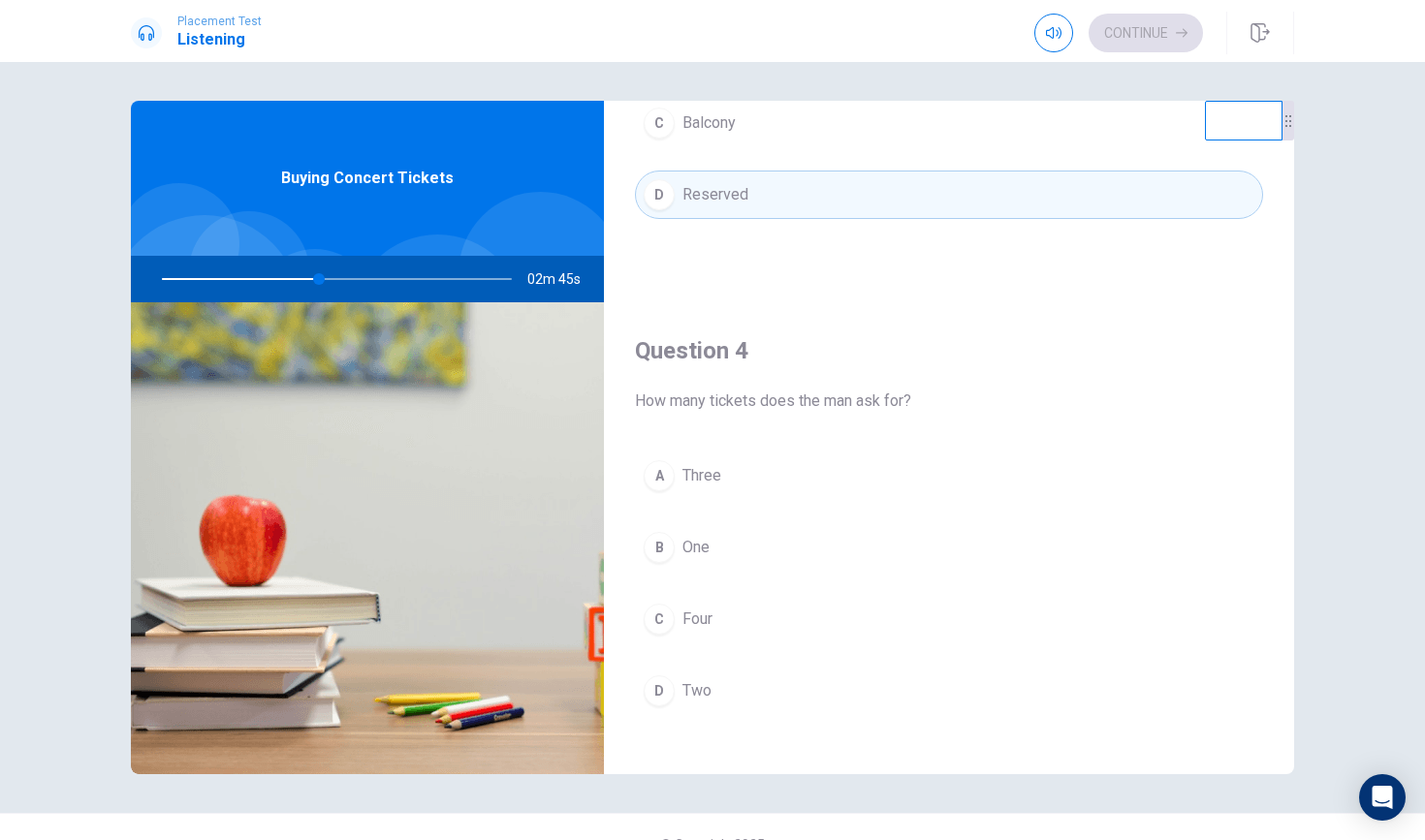
scroll to position [1318, 0]
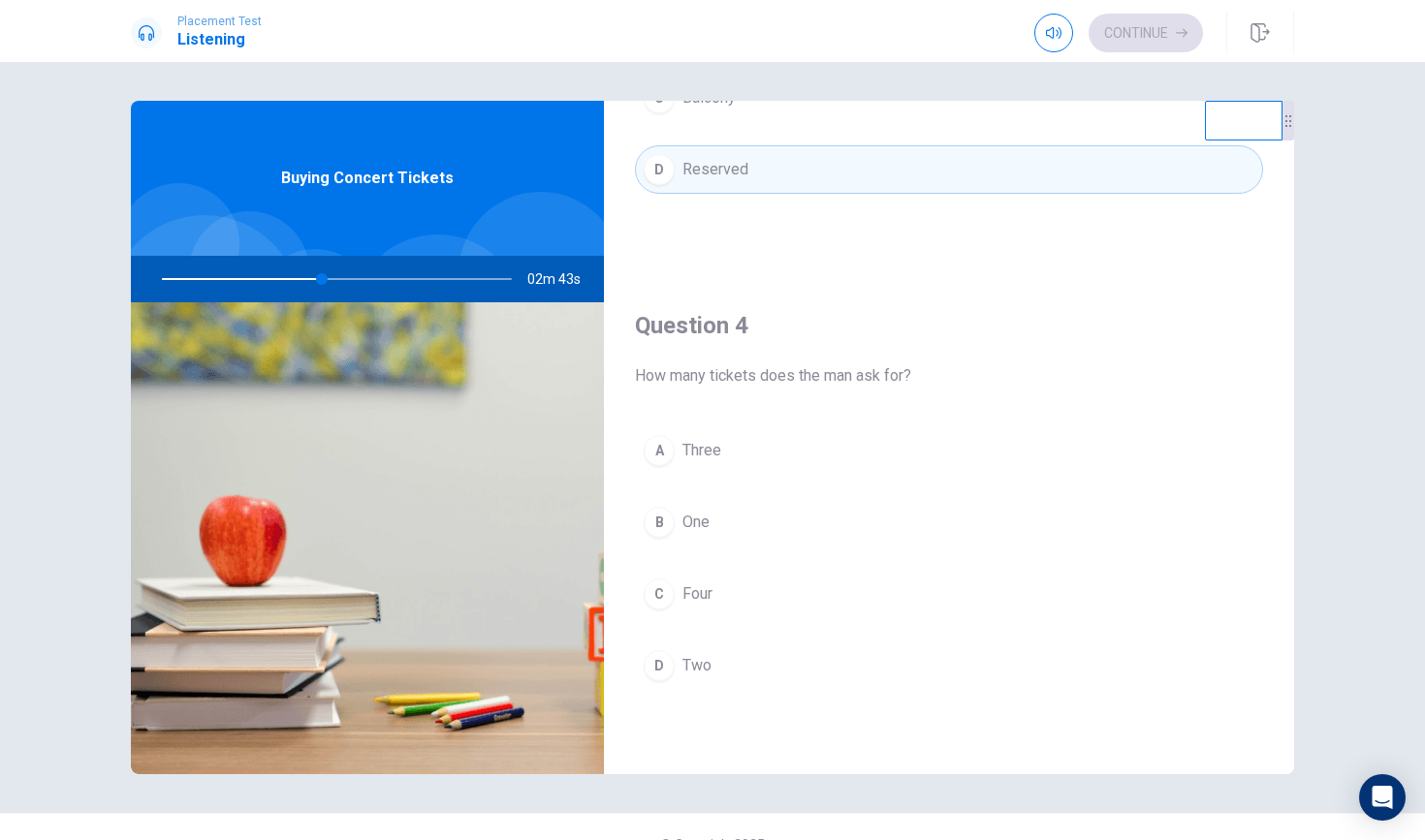
click at [648, 442] on div "A" at bounding box center [659, 451] width 31 height 31
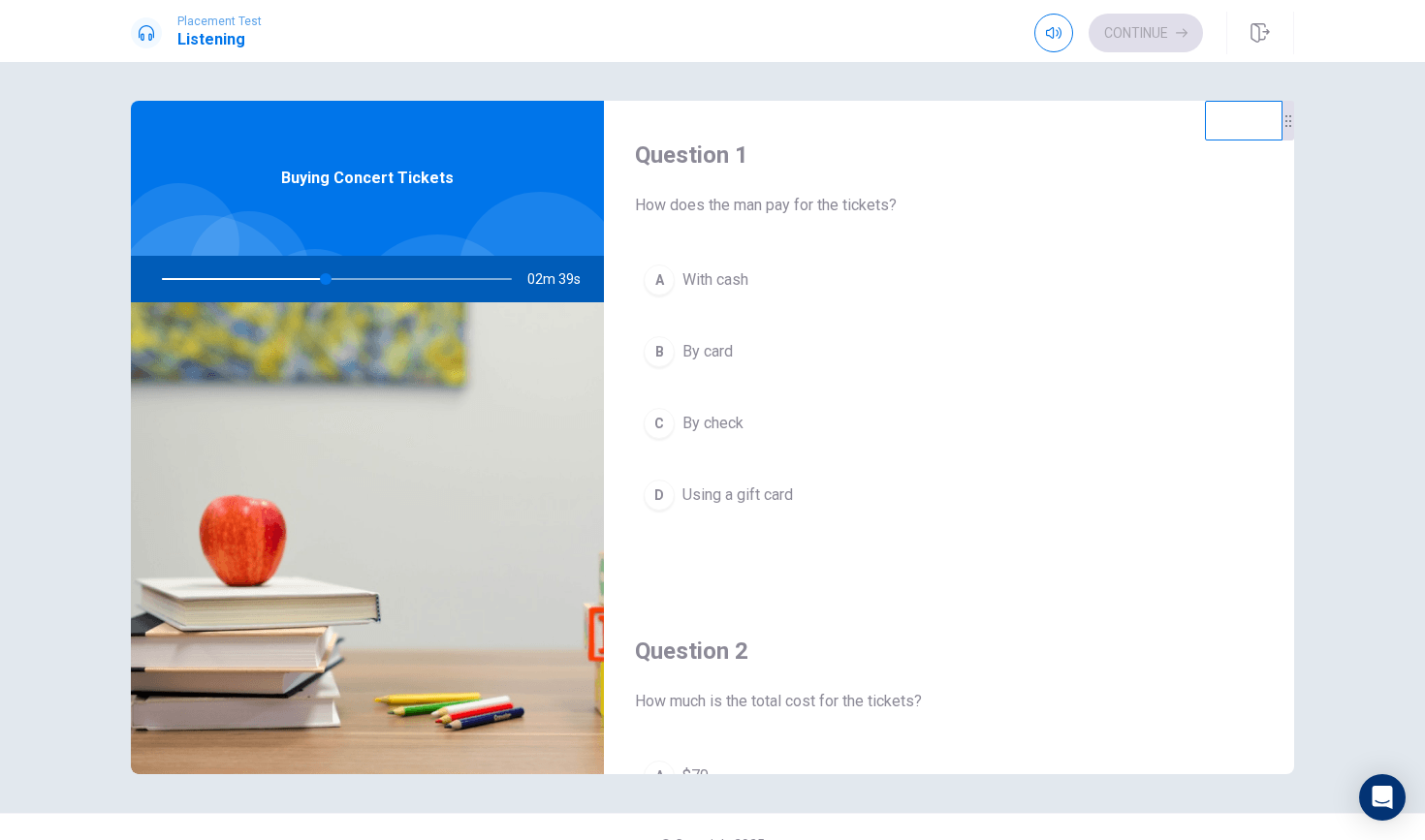
scroll to position [0, 0]
click at [661, 419] on div "C" at bounding box center [659, 423] width 31 height 31
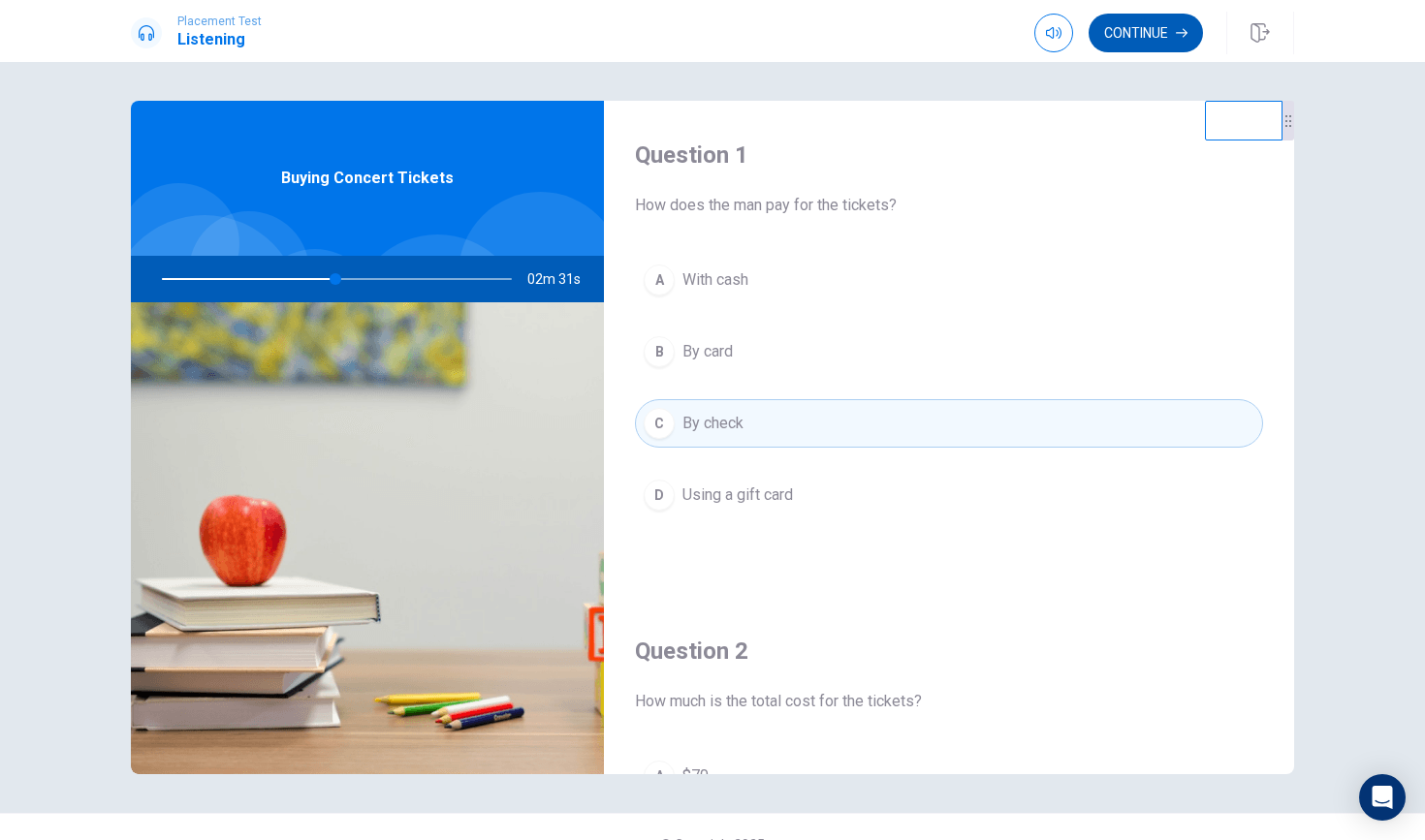
click at [1152, 24] on button "Continue" at bounding box center [1145, 33] width 114 height 39
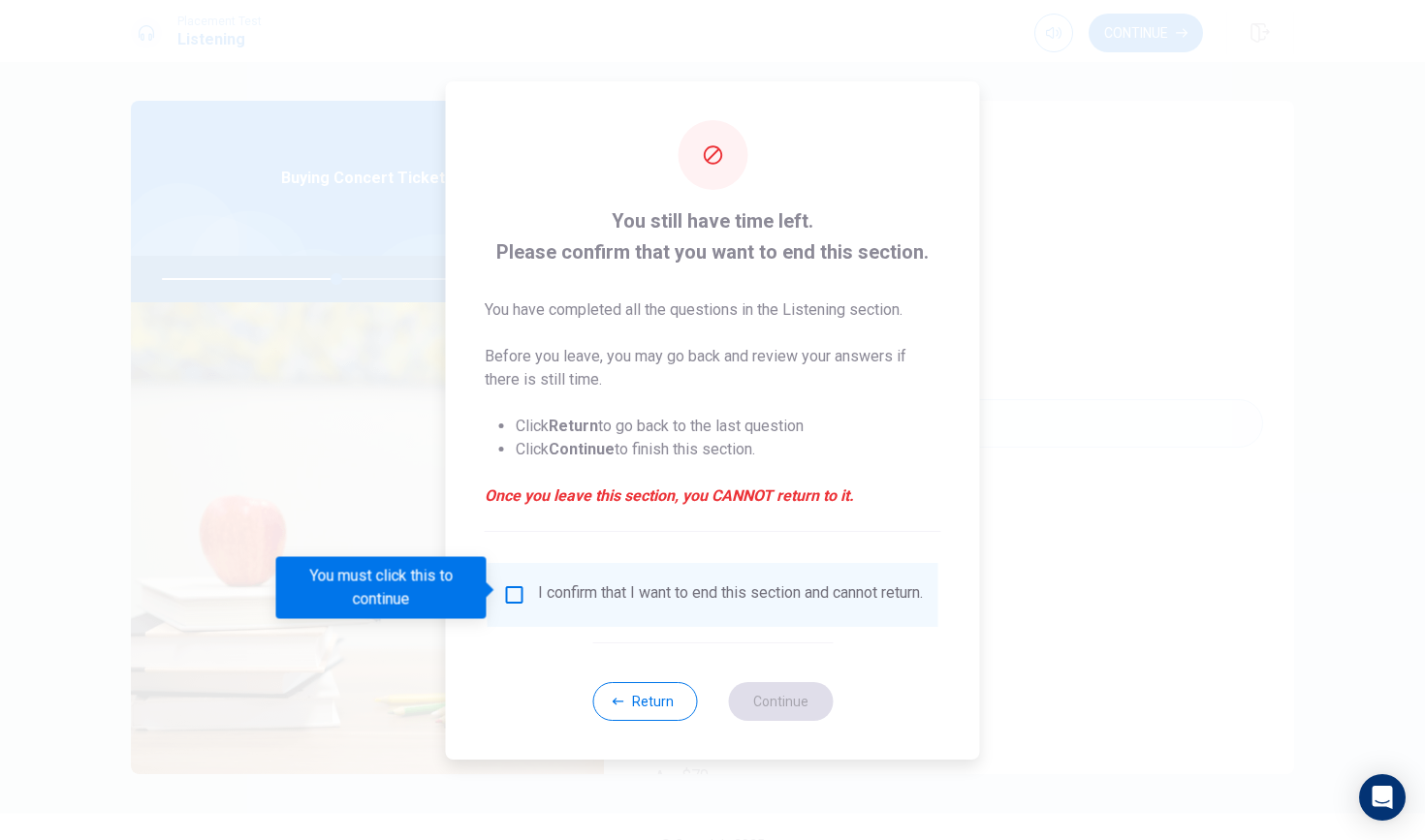
click at [673, 587] on div "I confirm that I want to end this section and cannot return." at bounding box center [731, 596] width 385 height 23
click at [527, 589] on div "I confirm that I want to end this section and cannot return." at bounding box center [712, 596] width 420 height 23
click at [513, 589] on input "You must click this to continue" at bounding box center [514, 596] width 23 height 23
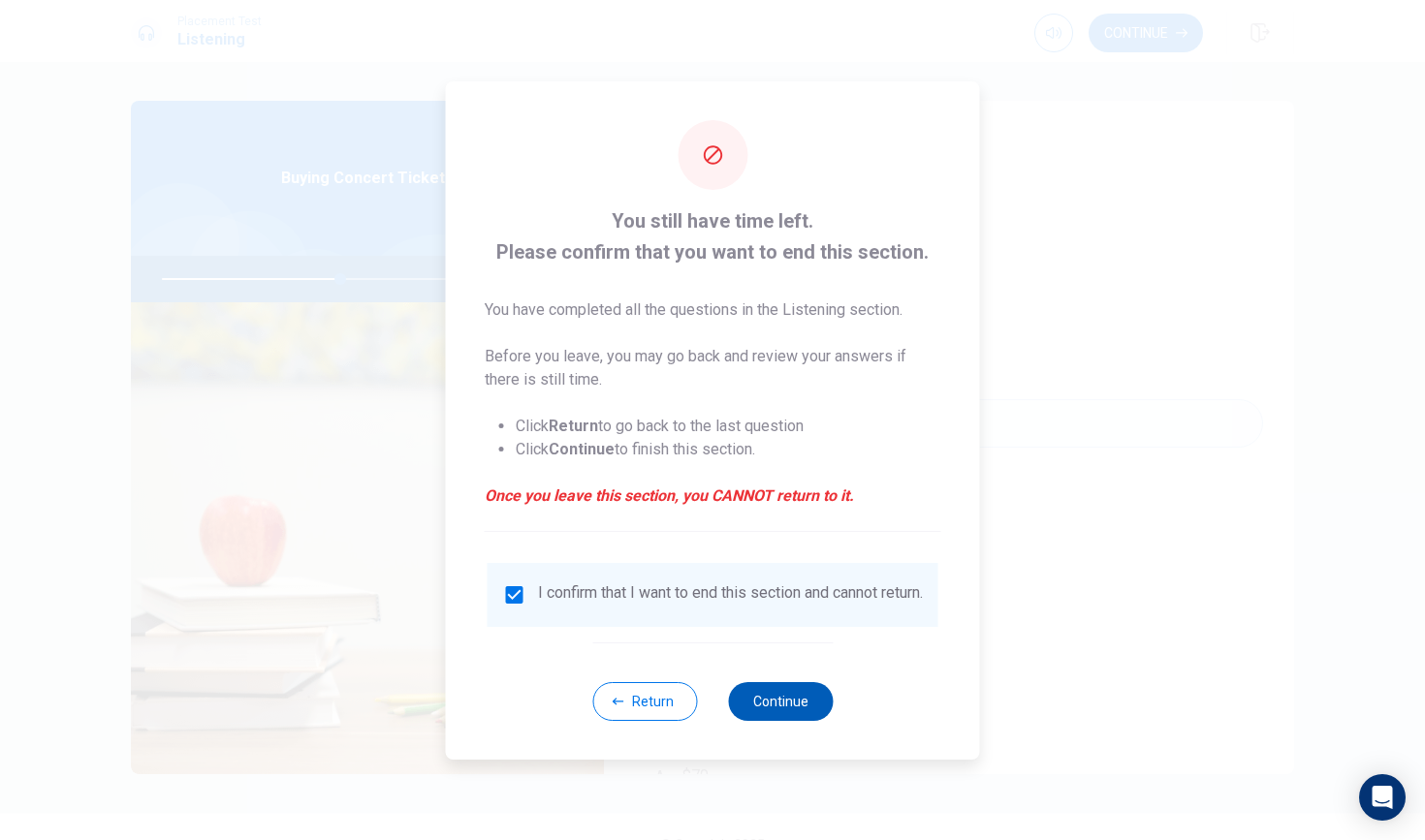
click at [772, 700] on button "Continue" at bounding box center [779, 702] width 105 height 39
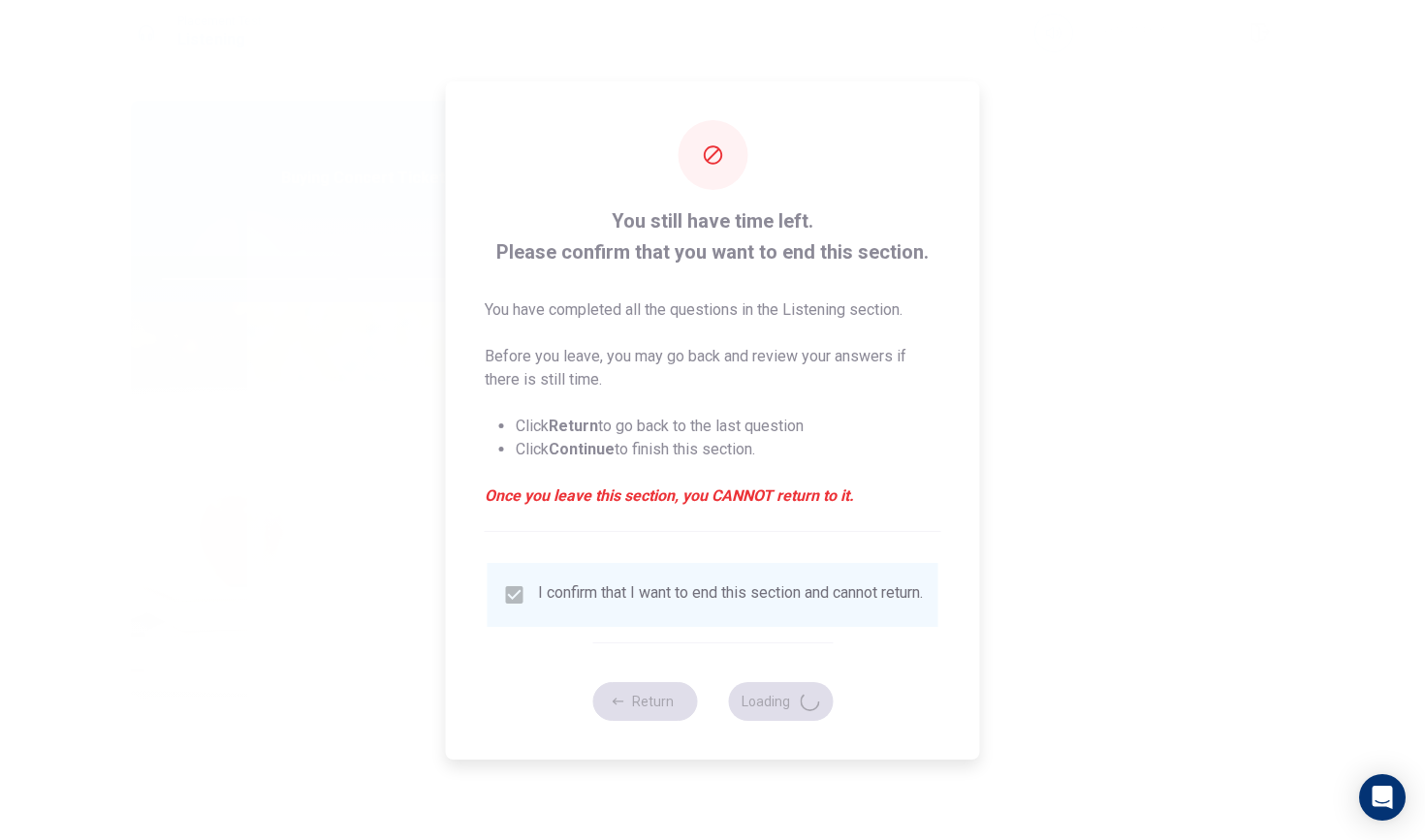
type input "52"
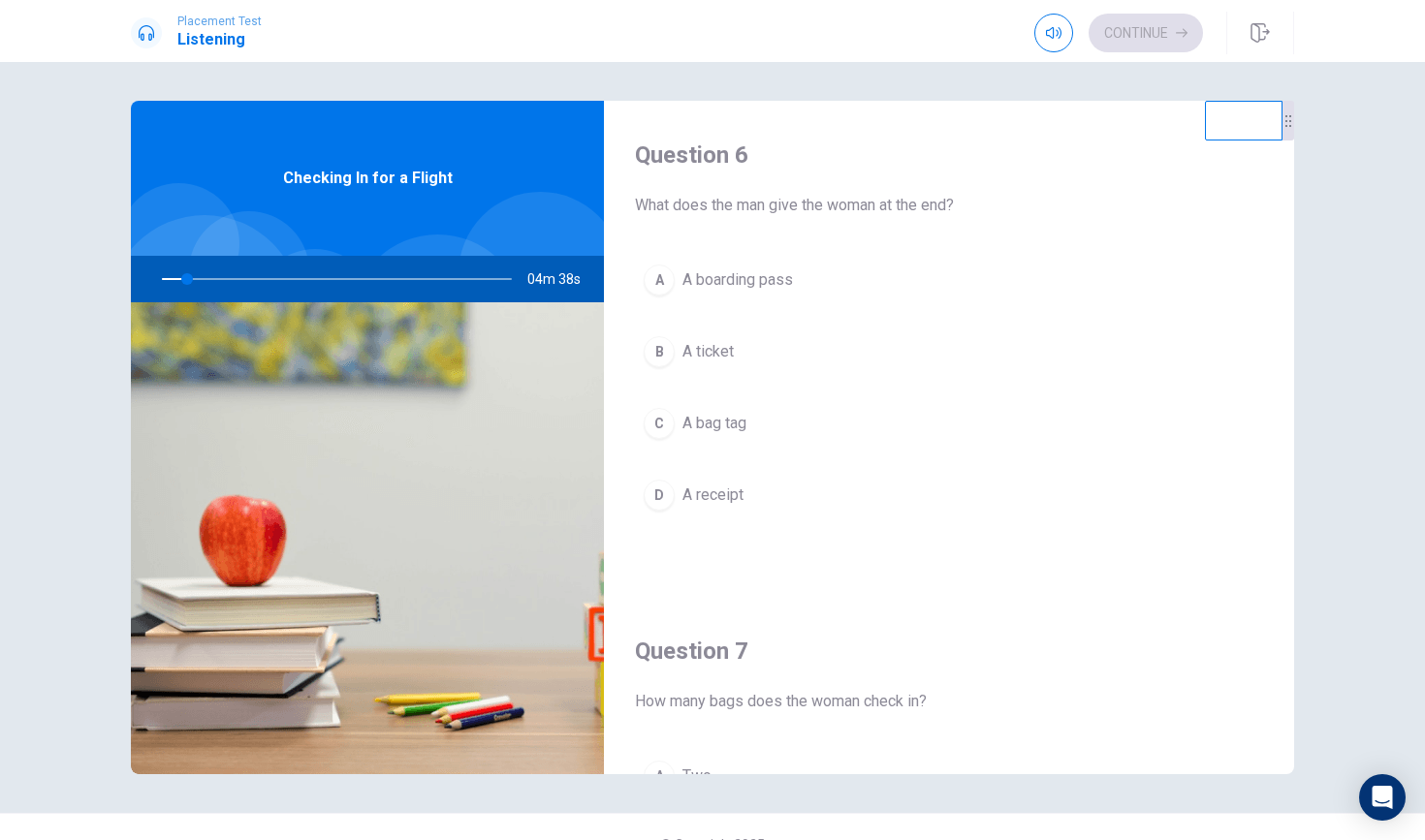
click at [902, 217] on div "Question 6 What does the man give the woman at the end? A A boarding pass B A t…" at bounding box center [950, 349] width 690 height 497
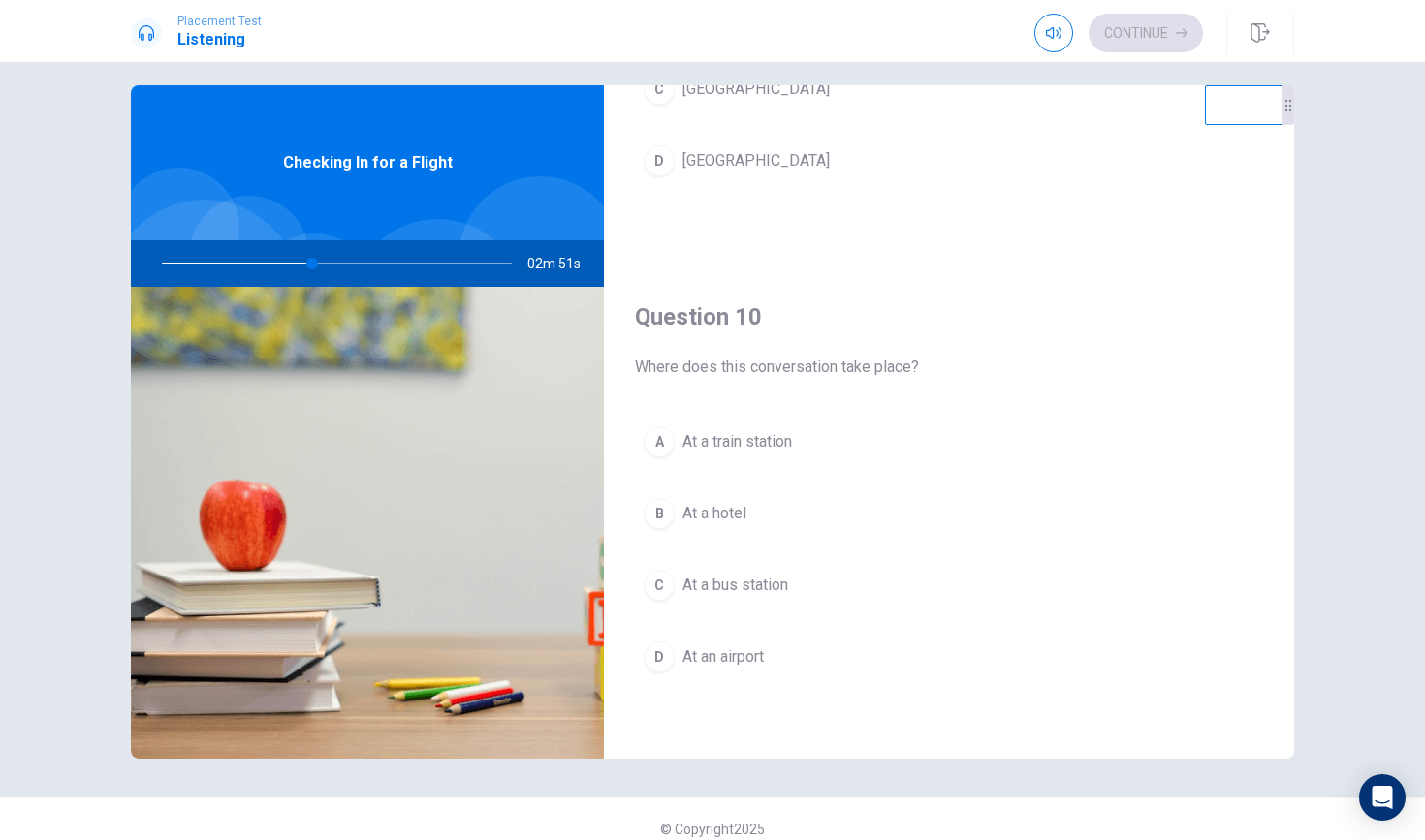
scroll to position [10, 0]
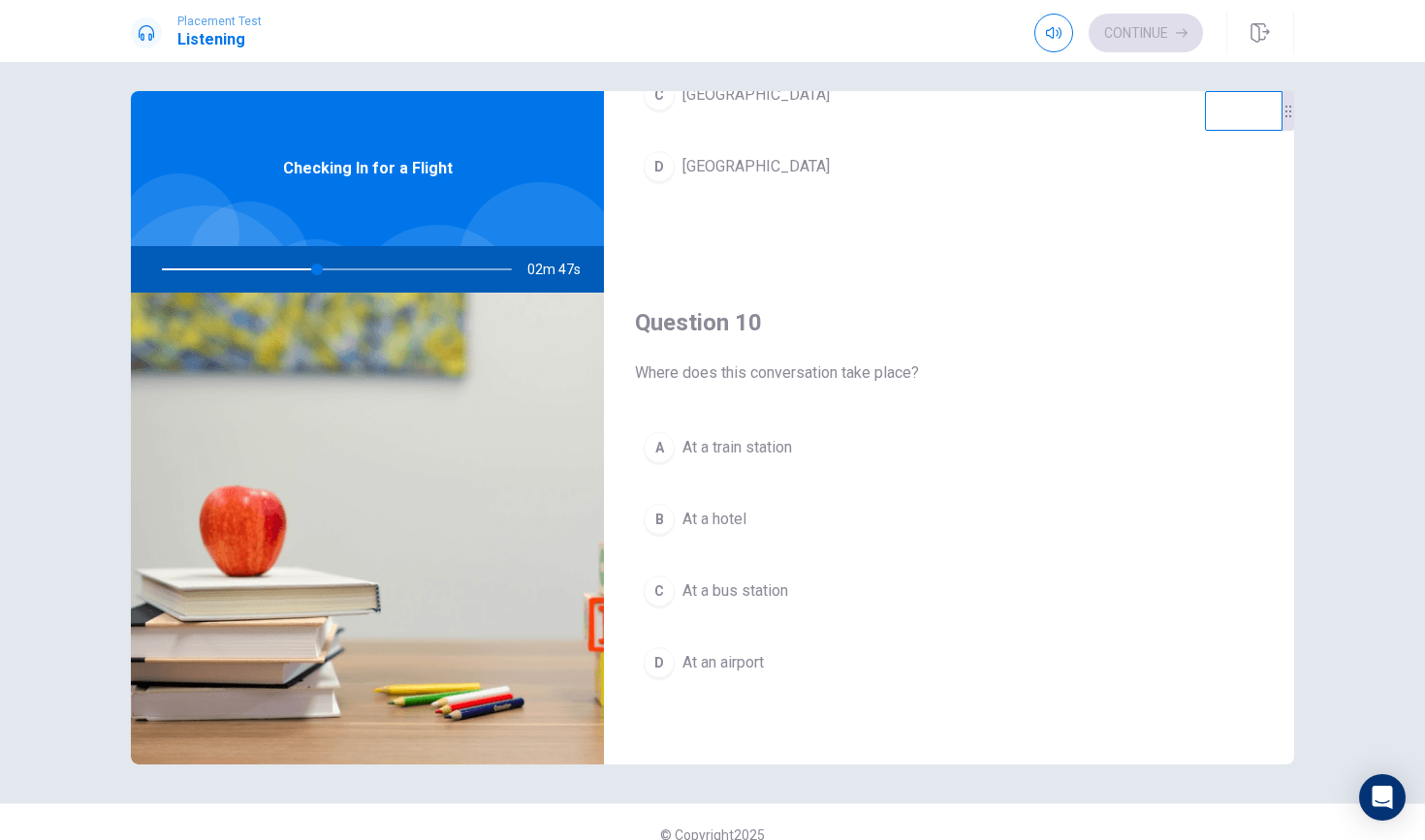
click at [668, 452] on div "A" at bounding box center [659, 448] width 31 height 31
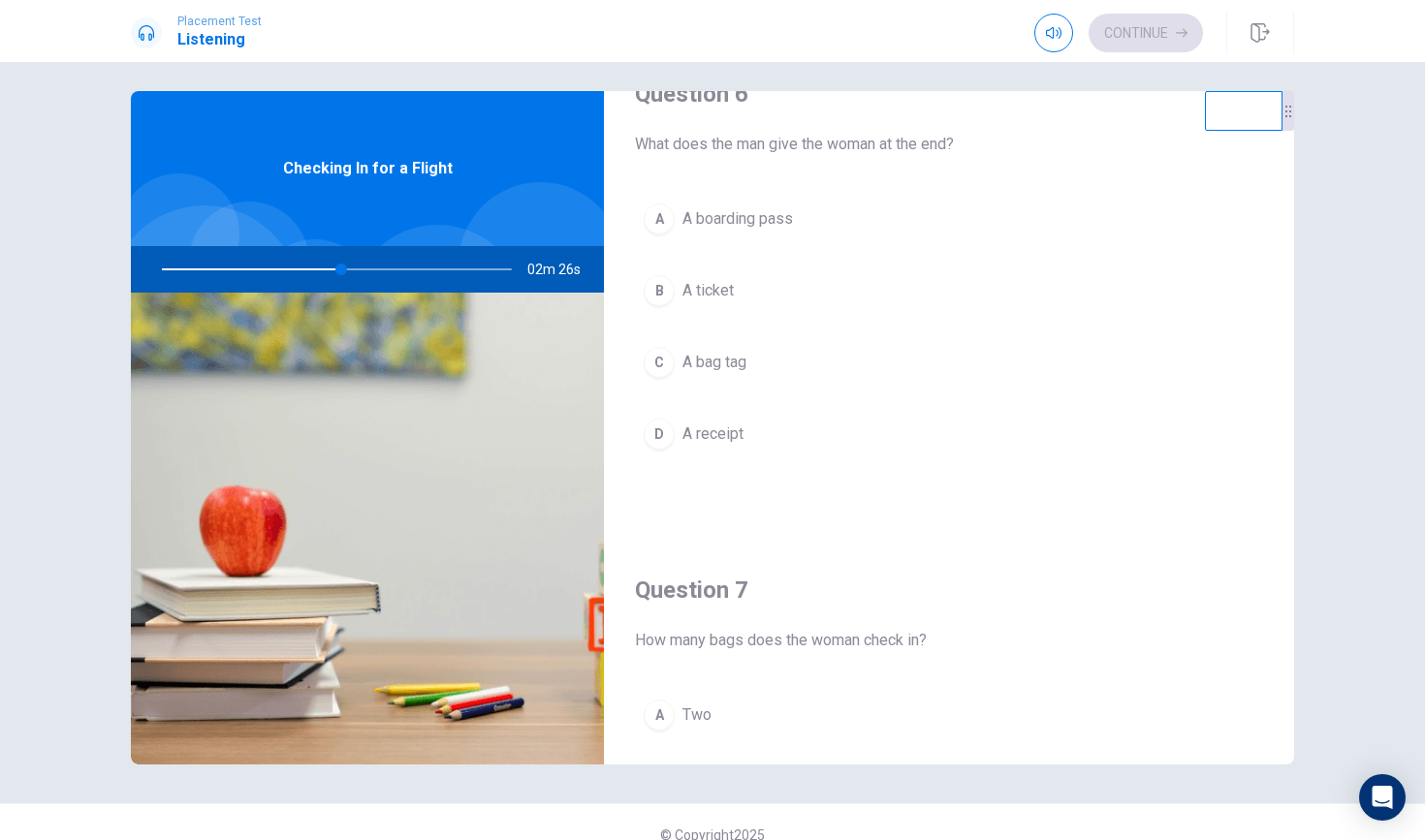
scroll to position [54, 0]
click at [662, 226] on div "A" at bounding box center [659, 217] width 31 height 31
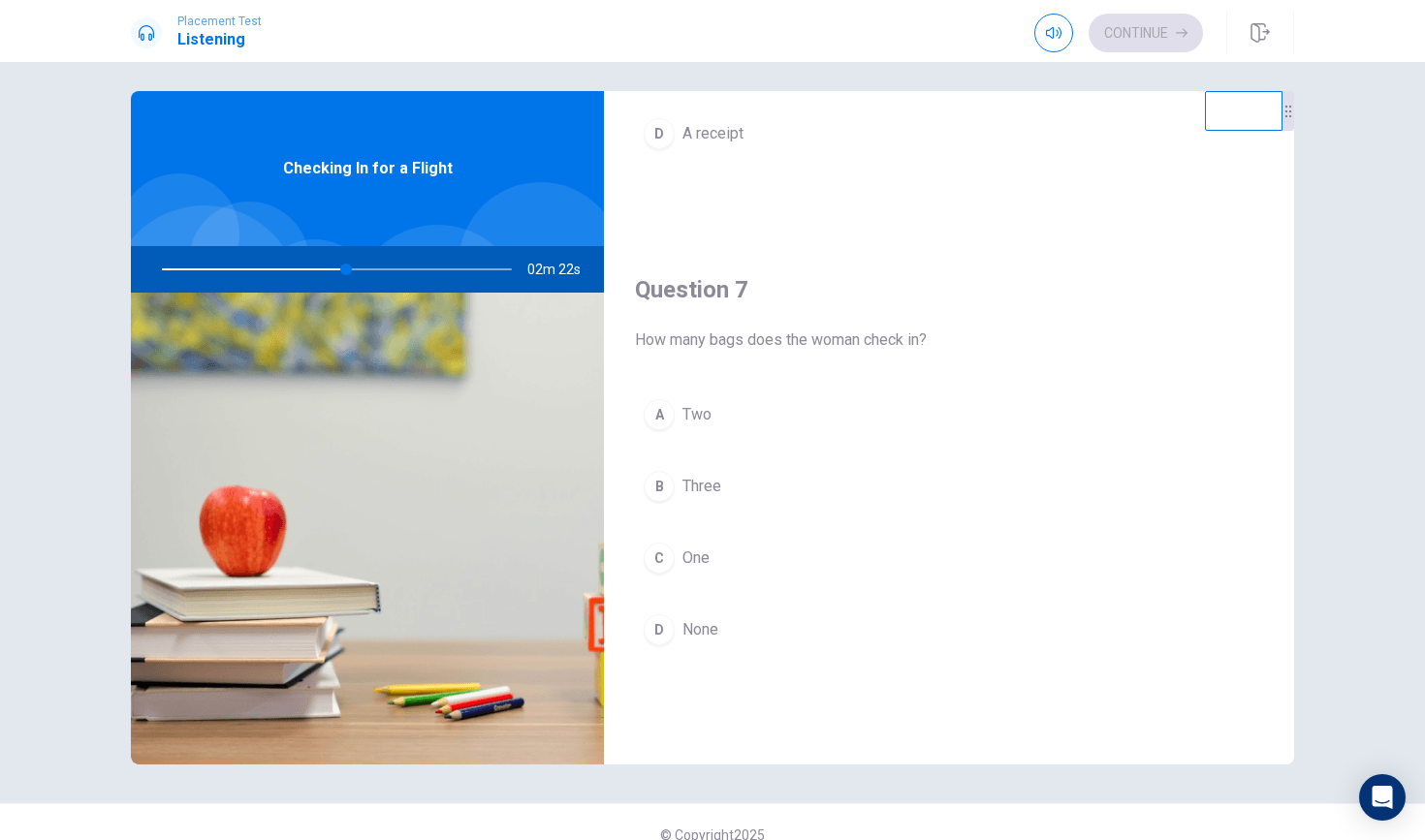
scroll to position [459, 0]
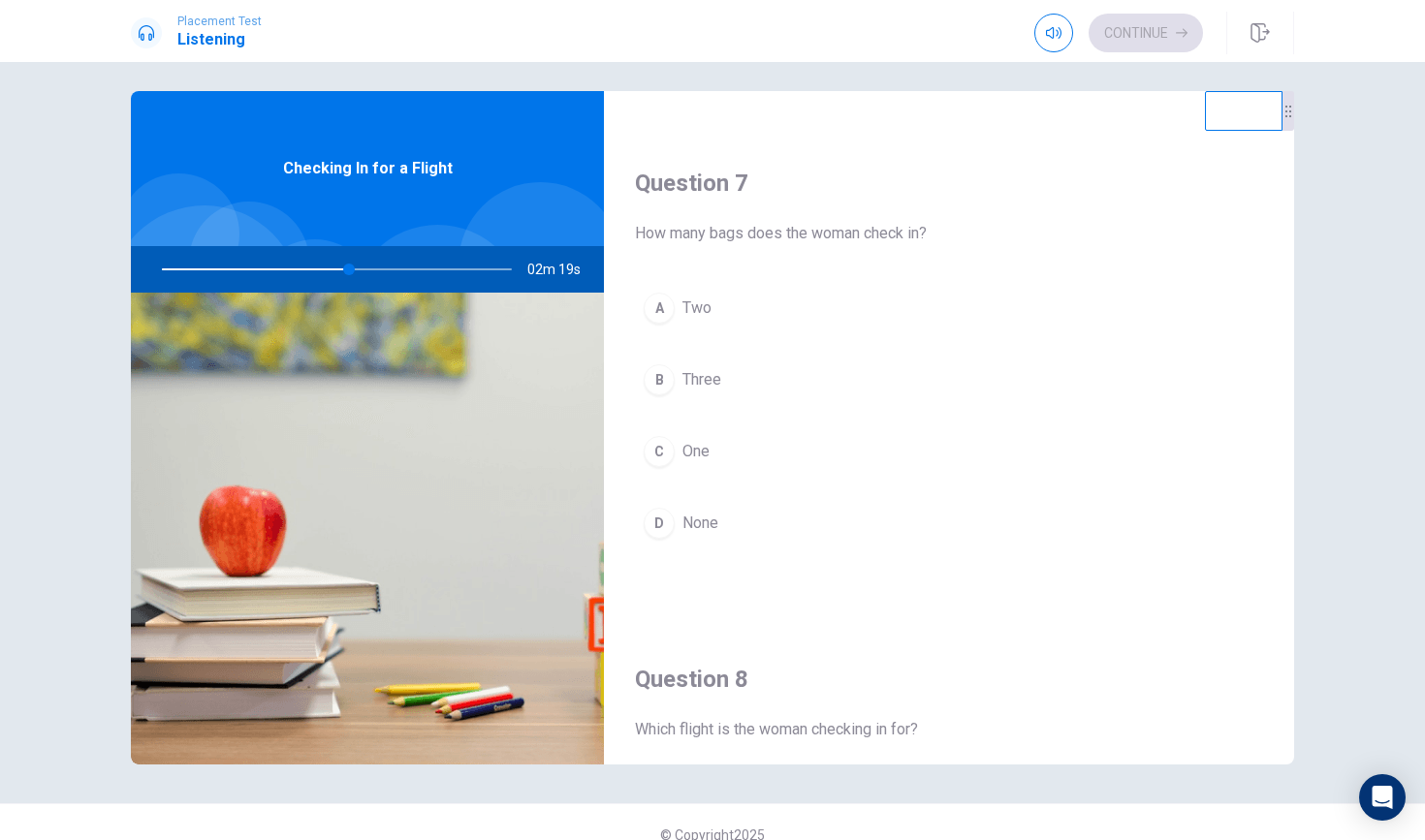
click at [659, 376] on div "B" at bounding box center [659, 380] width 31 height 31
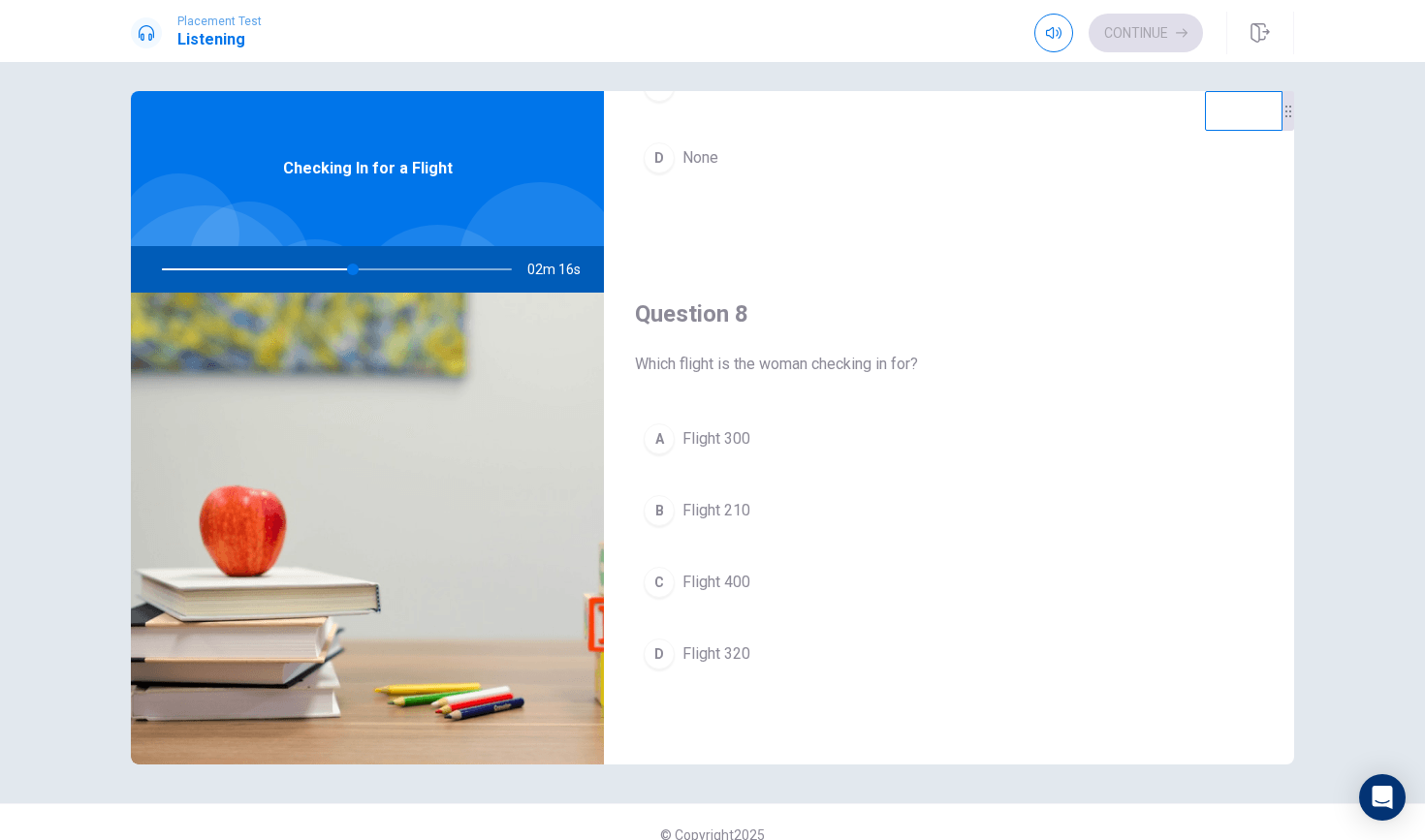
scroll to position [848, 0]
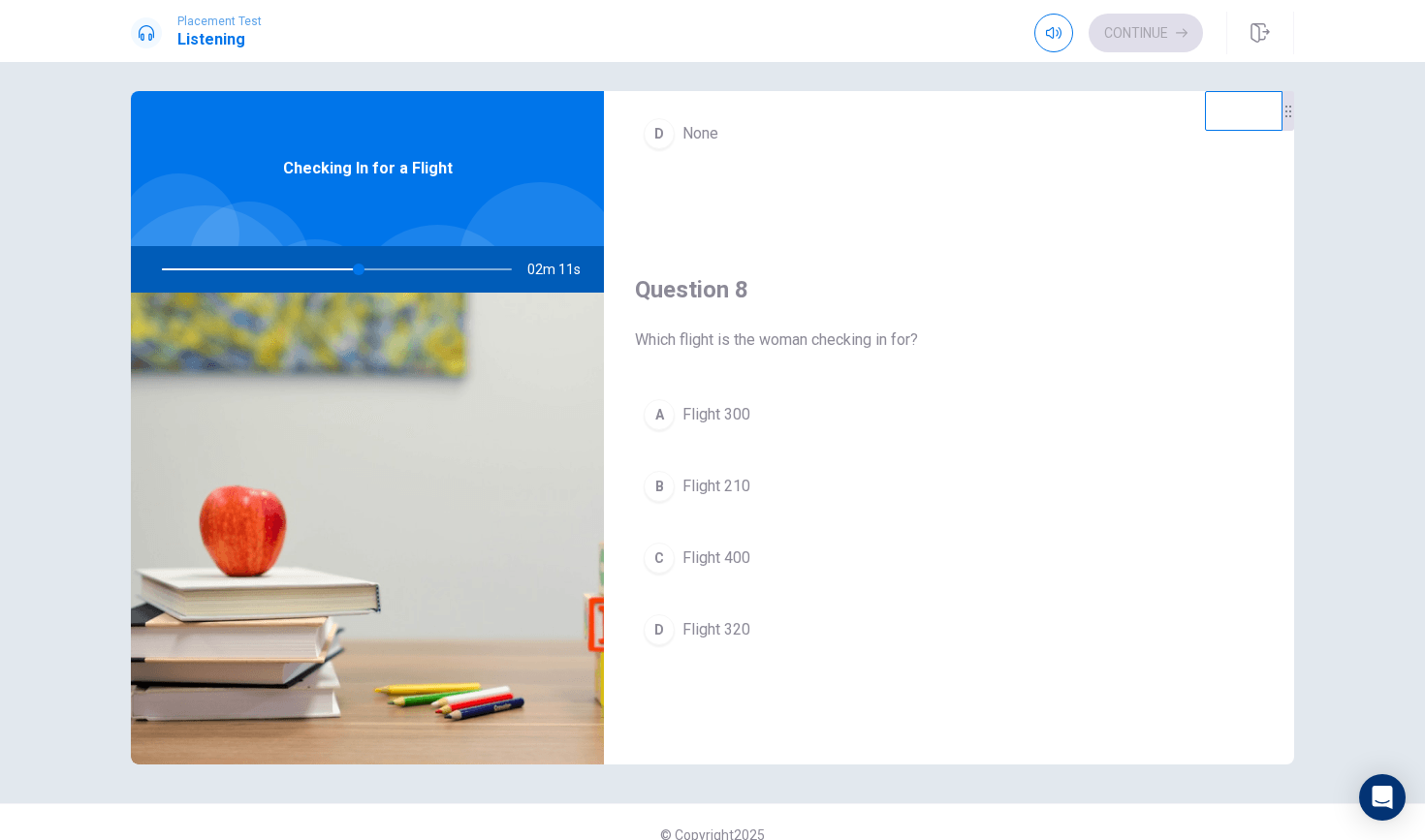
click at [664, 566] on div "C" at bounding box center [659, 558] width 31 height 31
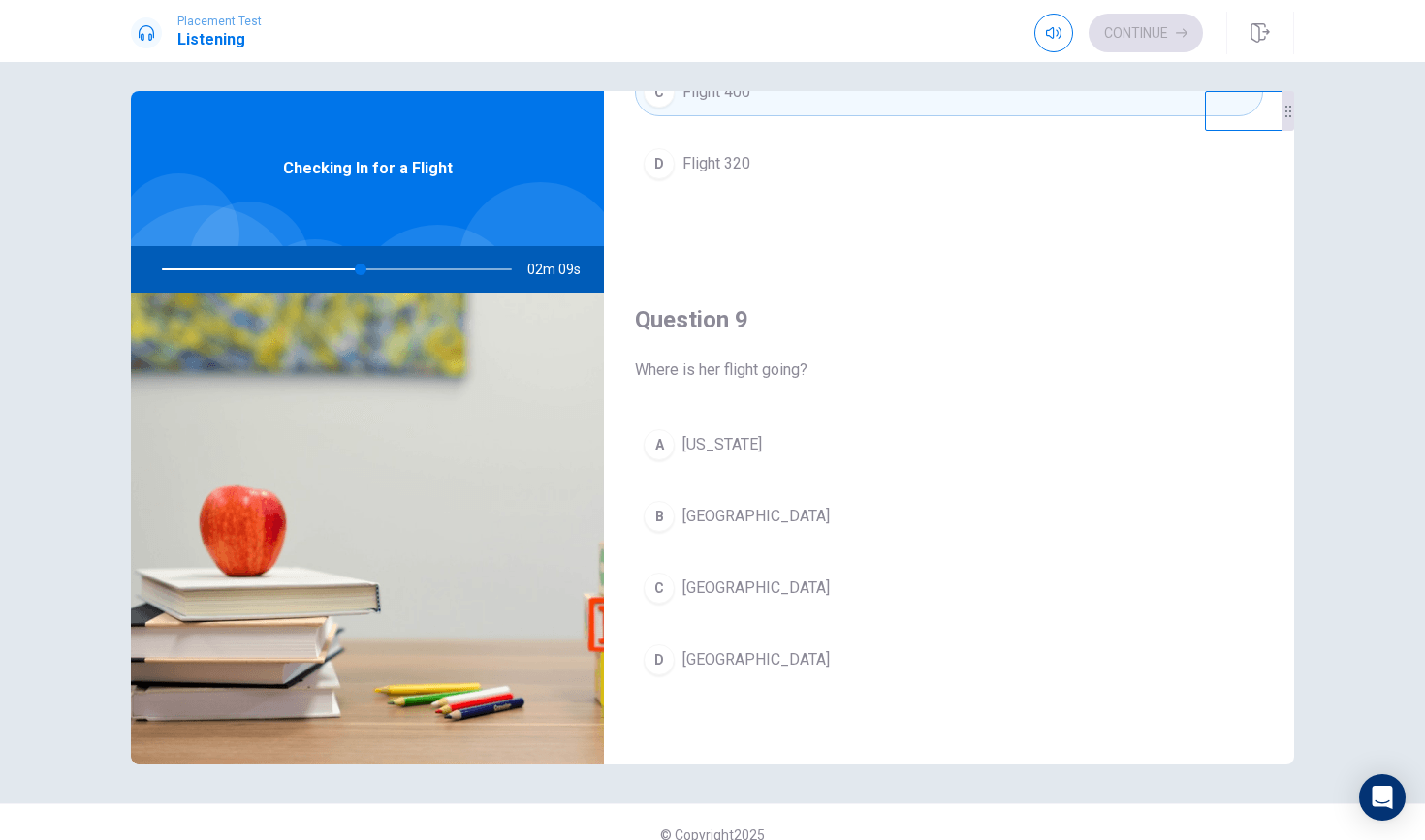
scroll to position [1346, 0]
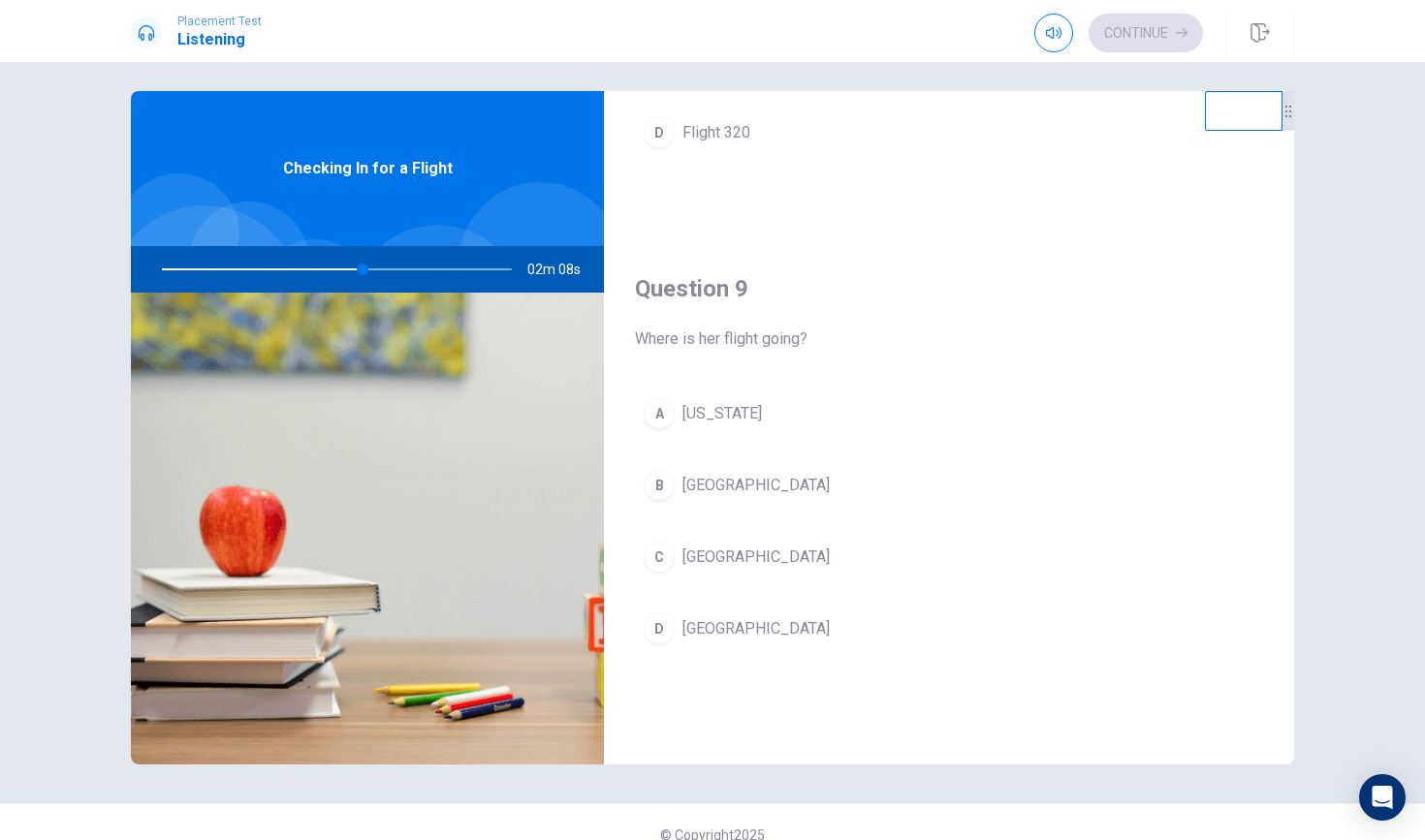
click at [654, 545] on div "C" at bounding box center [659, 557] width 31 height 31
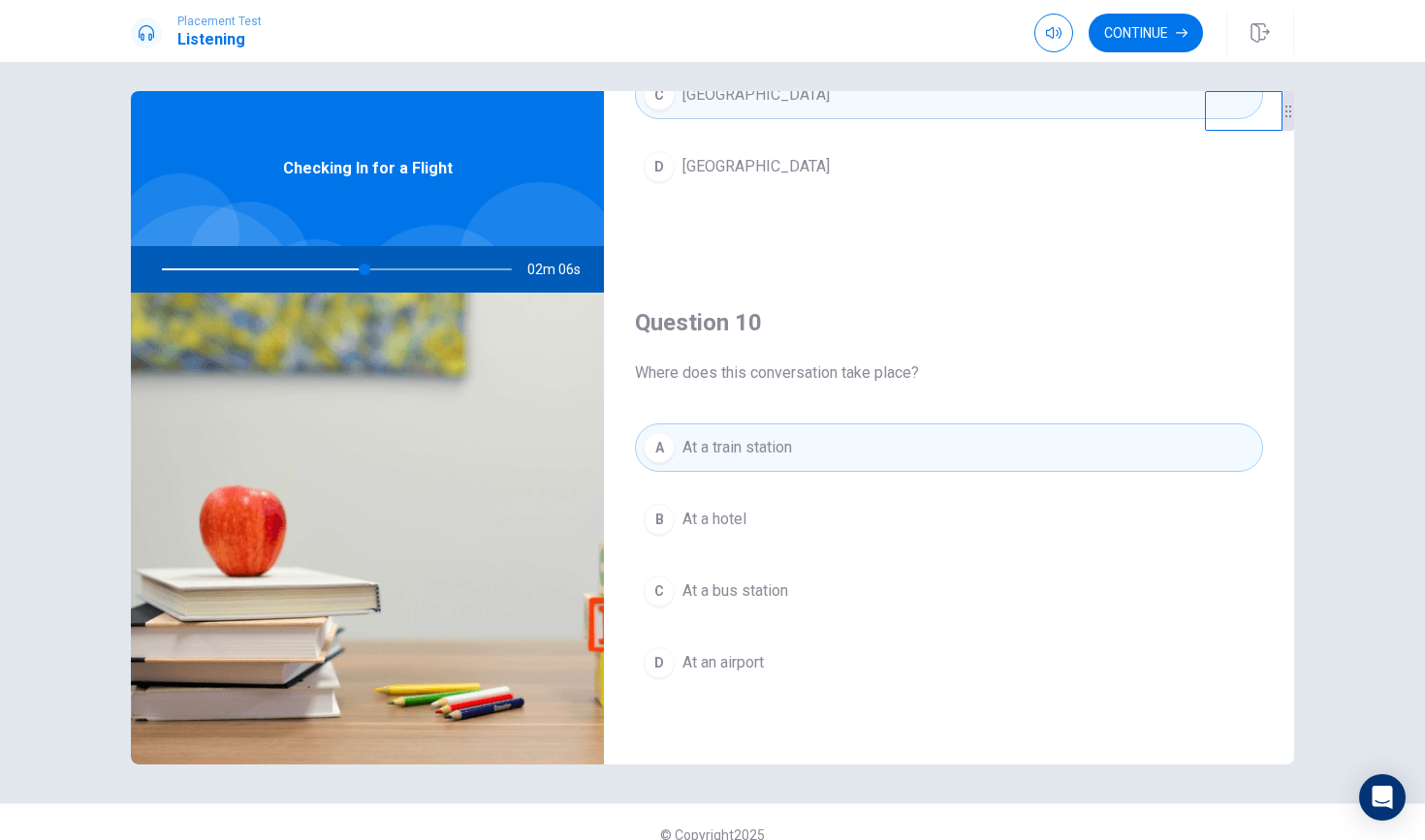
scroll to position [1808, 0]
click at [1142, 38] on button "Continue" at bounding box center [1145, 33] width 114 height 39
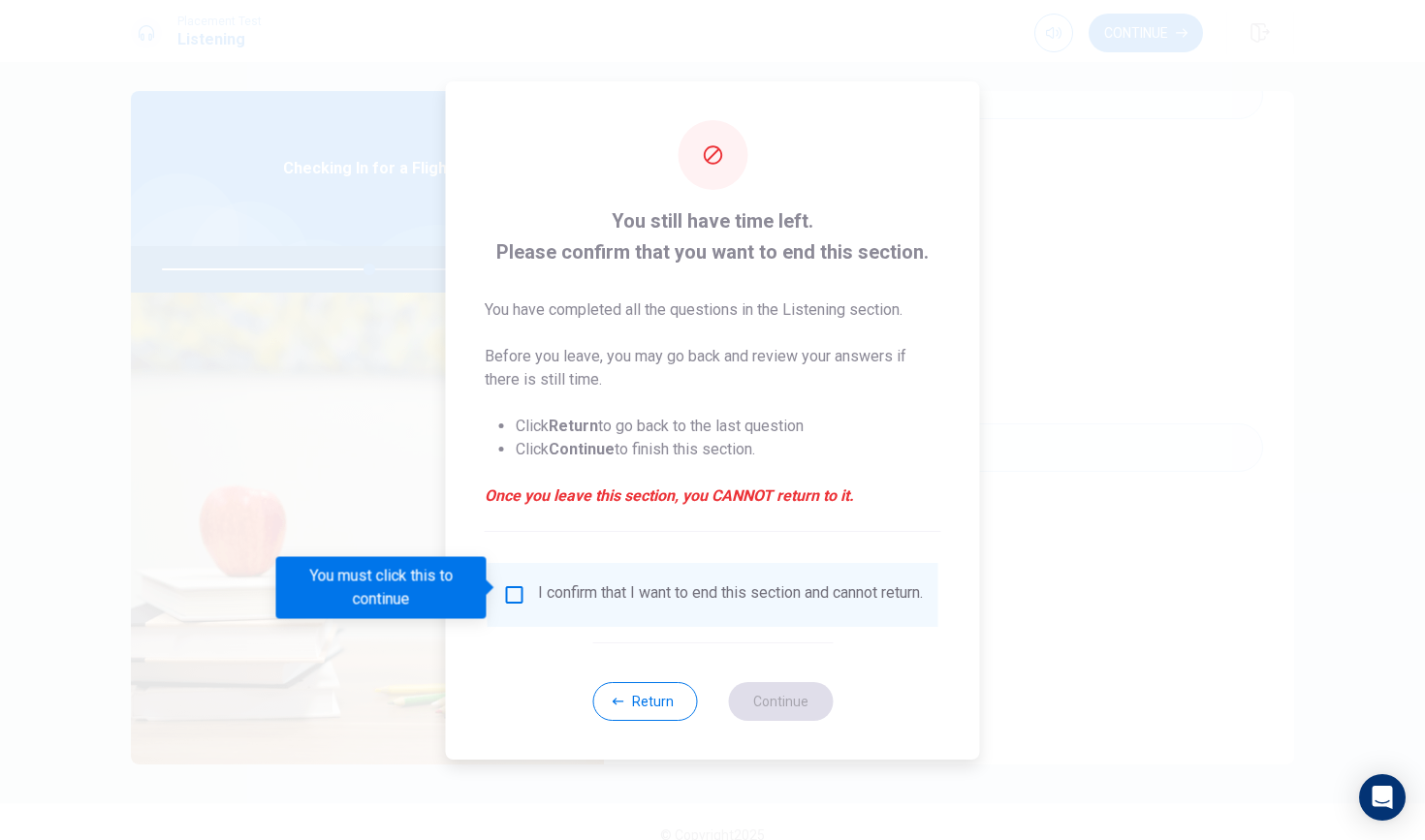
click at [512, 584] on input "You must click this to continue" at bounding box center [514, 596] width 23 height 23
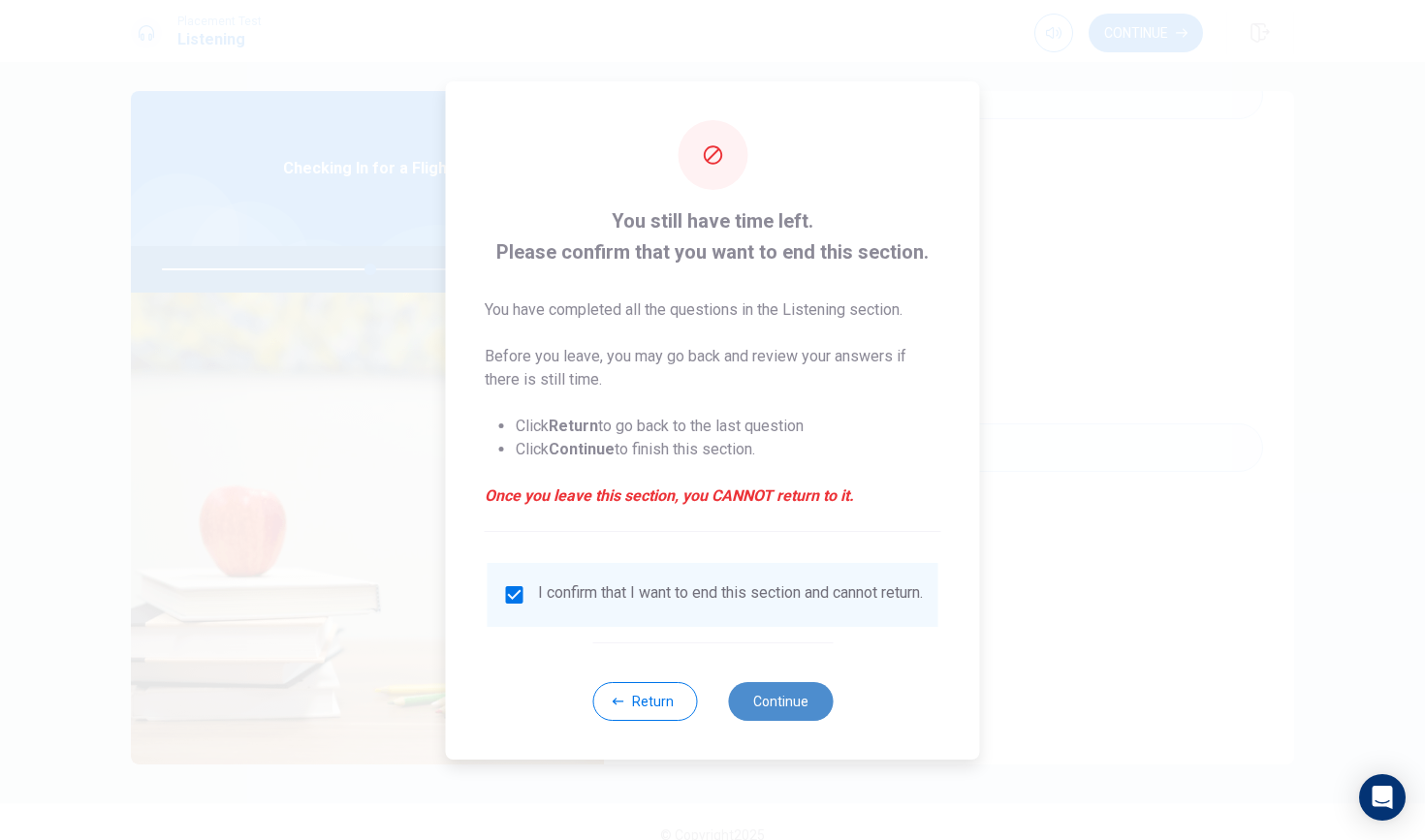
click at [746, 695] on button "Continue" at bounding box center [779, 702] width 105 height 39
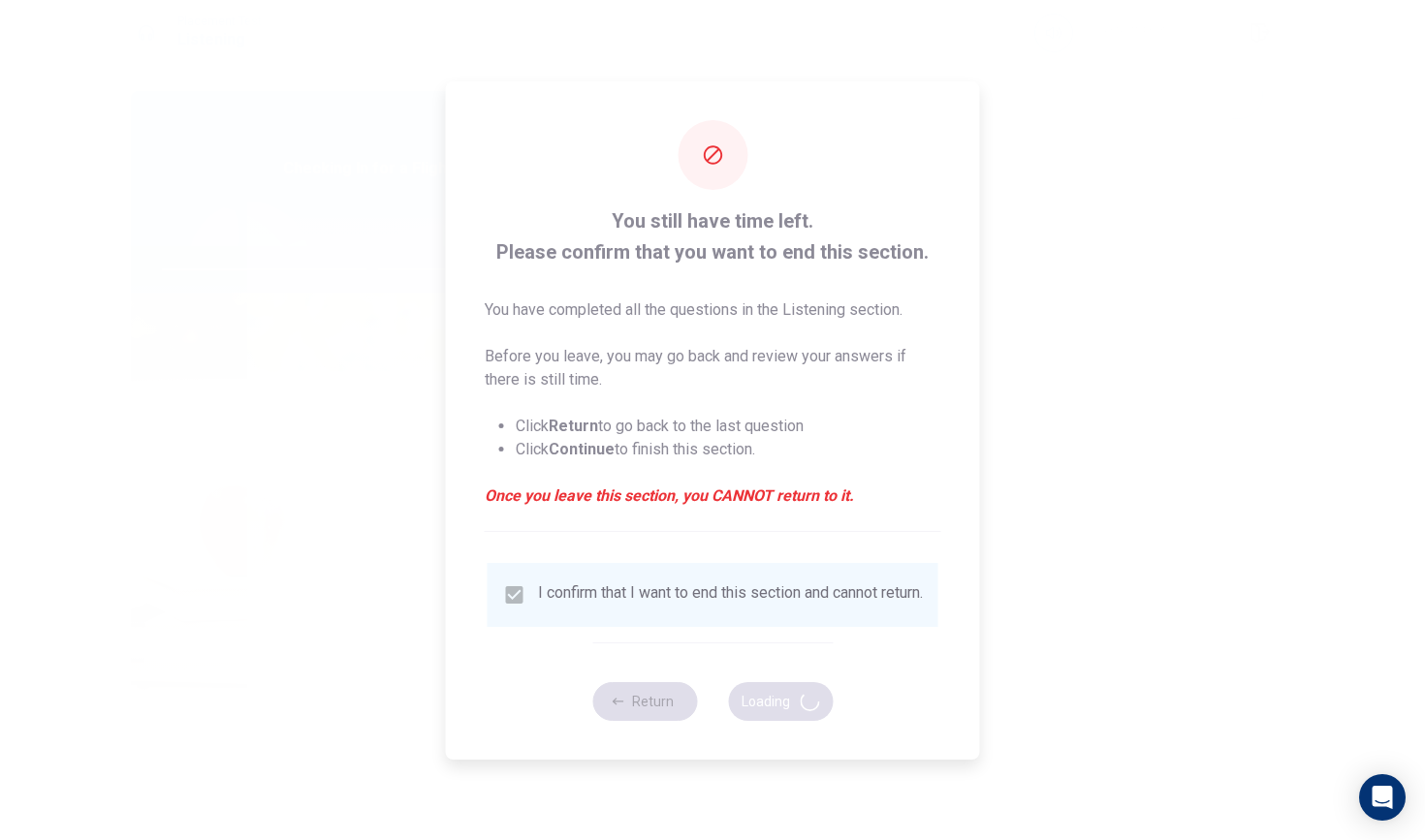
type input "61"
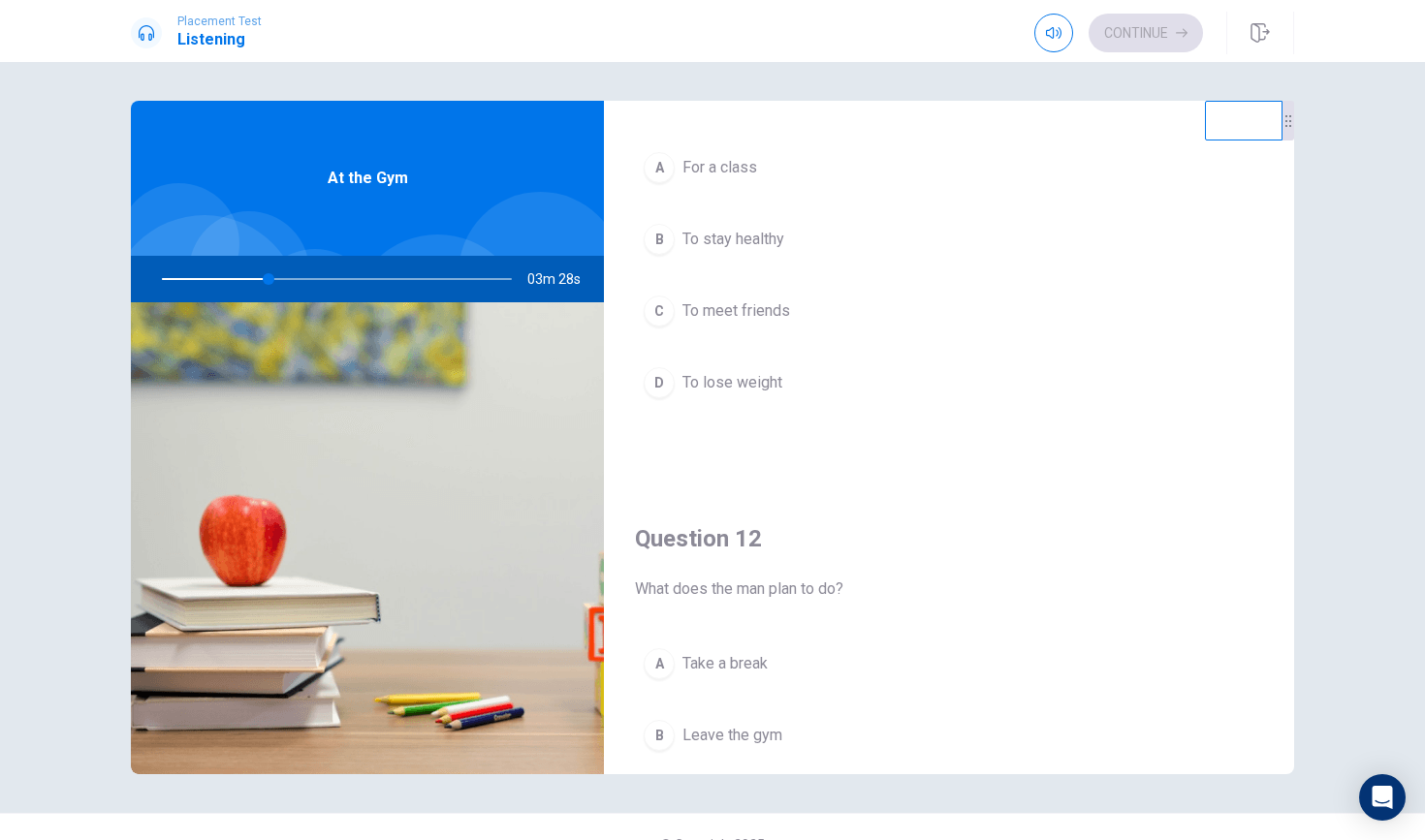
scroll to position [114, 0]
click at [678, 385] on button "D To lose weight" at bounding box center [949, 381] width 628 height 49
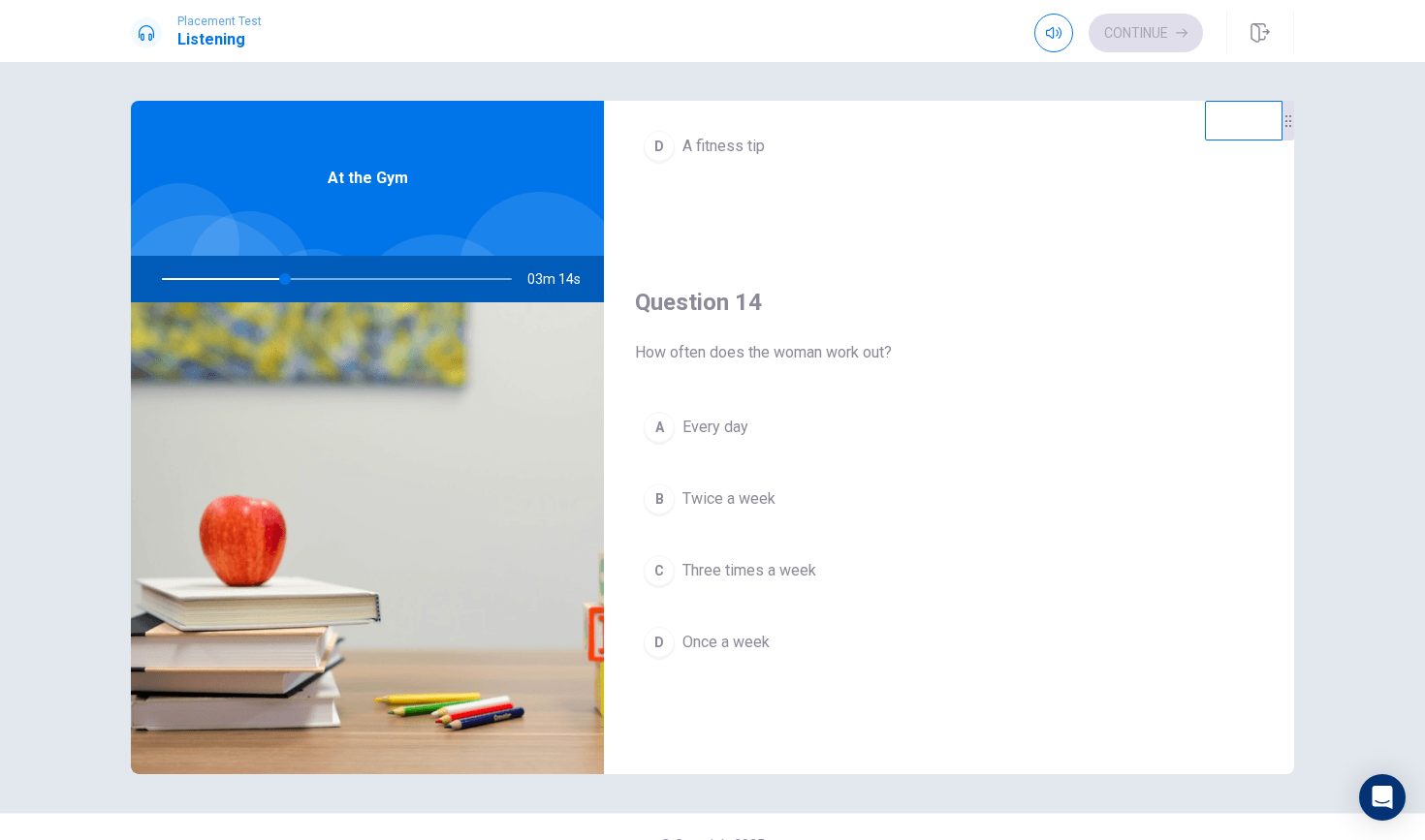
scroll to position [1383, 0]
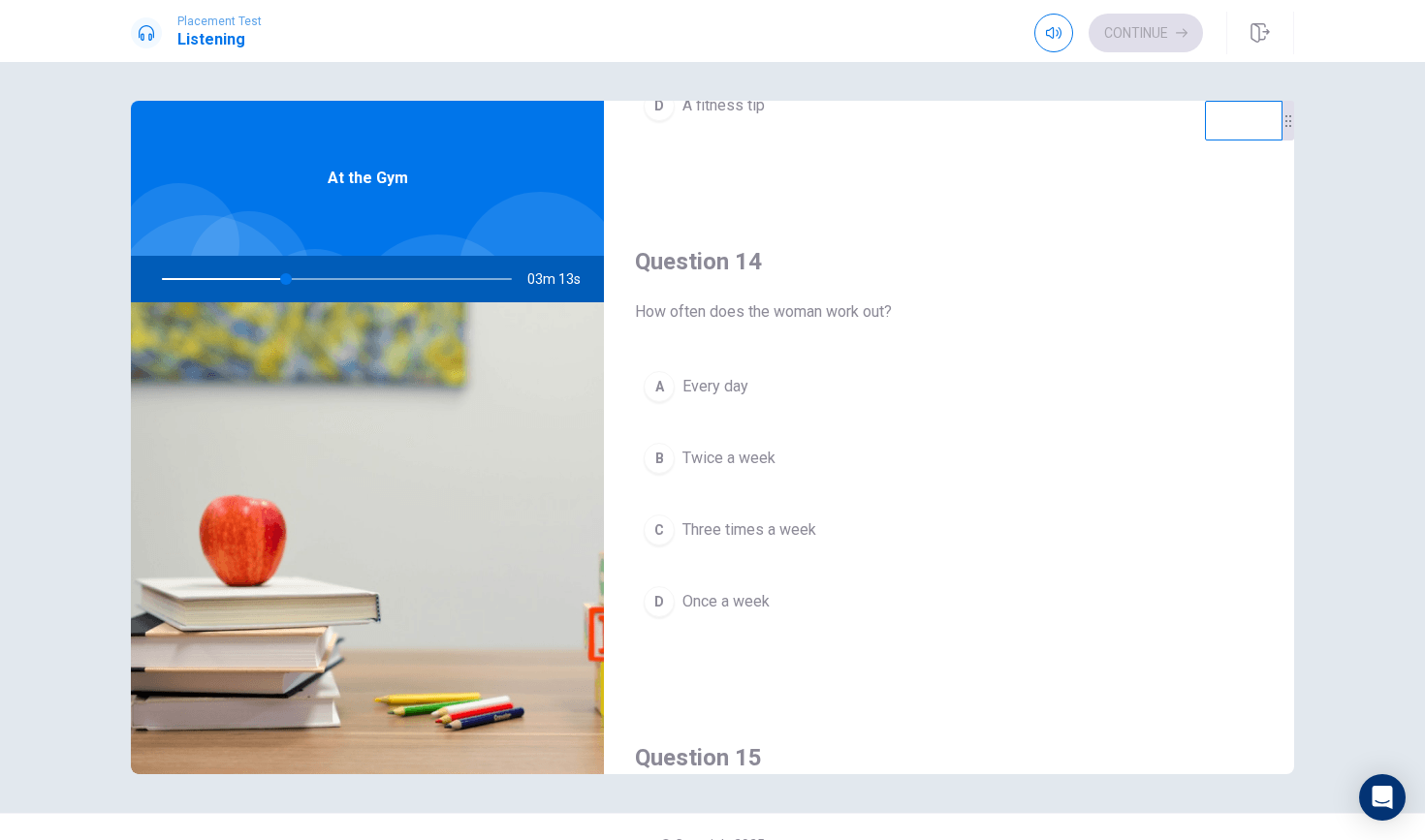
click at [666, 516] on div "C" at bounding box center [659, 530] width 31 height 31
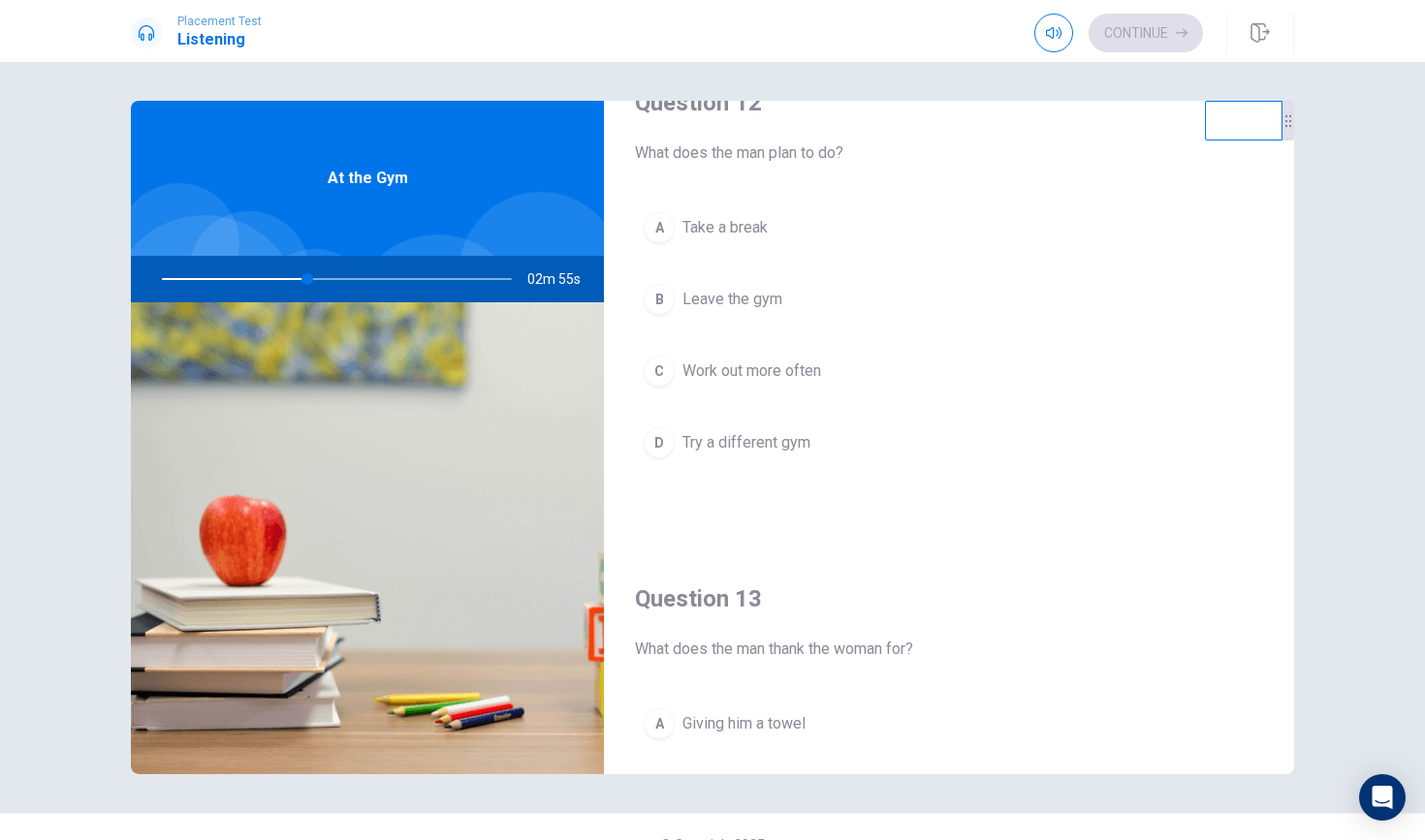
scroll to position [554, 0]
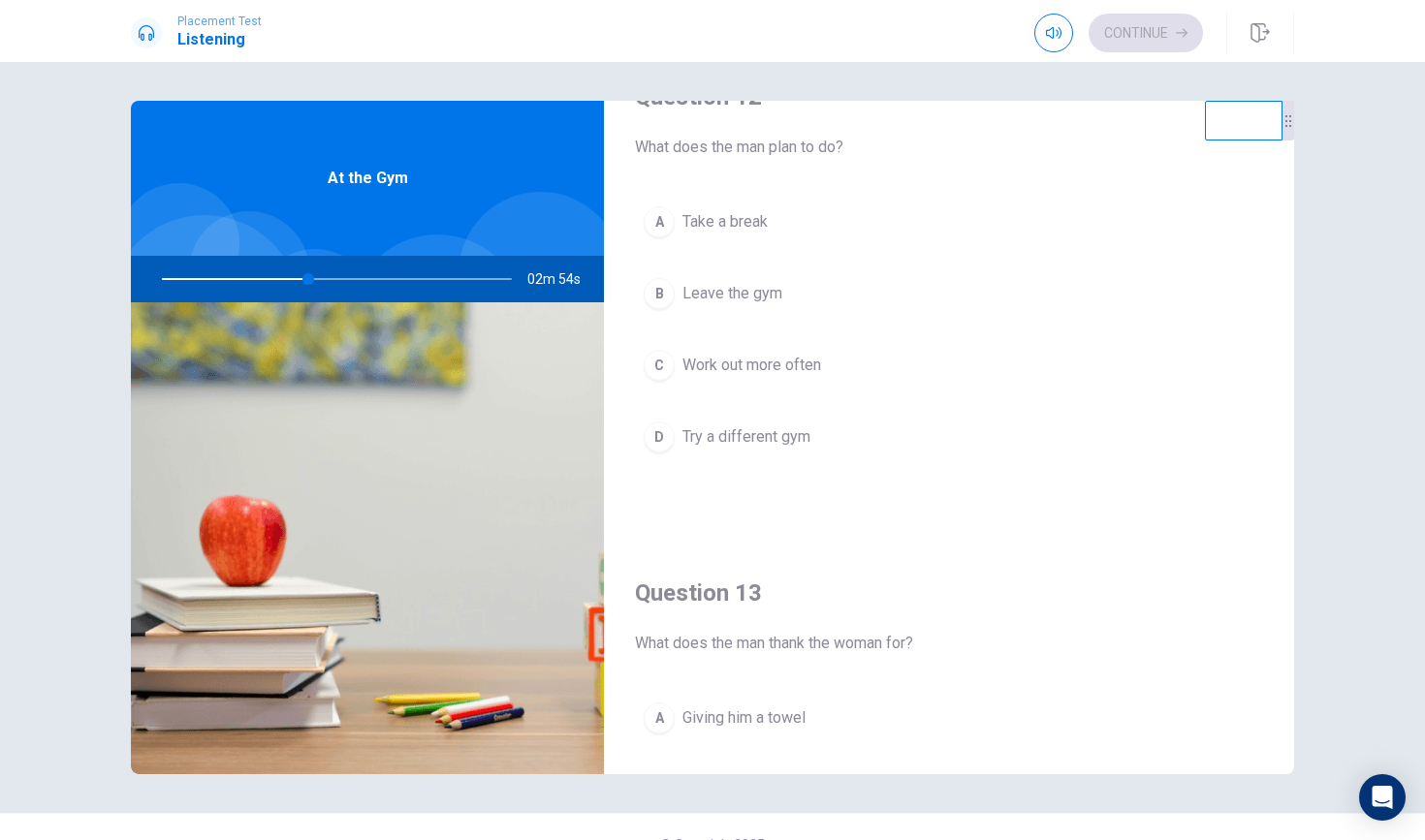
click at [672, 350] on button "C Work out more often" at bounding box center [949, 366] width 628 height 49
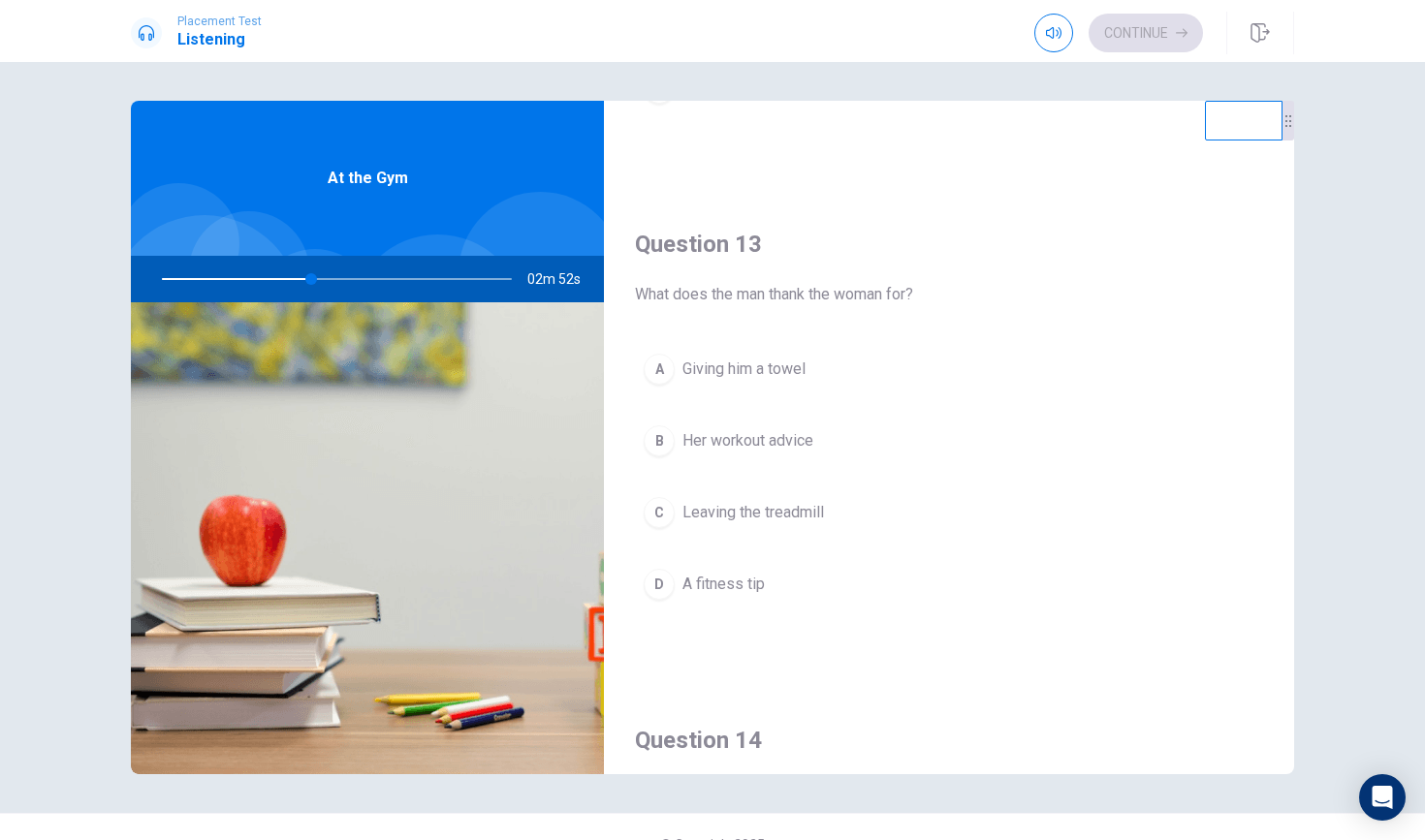
scroll to position [906, 0]
click at [664, 431] on div "B" at bounding box center [659, 439] width 31 height 31
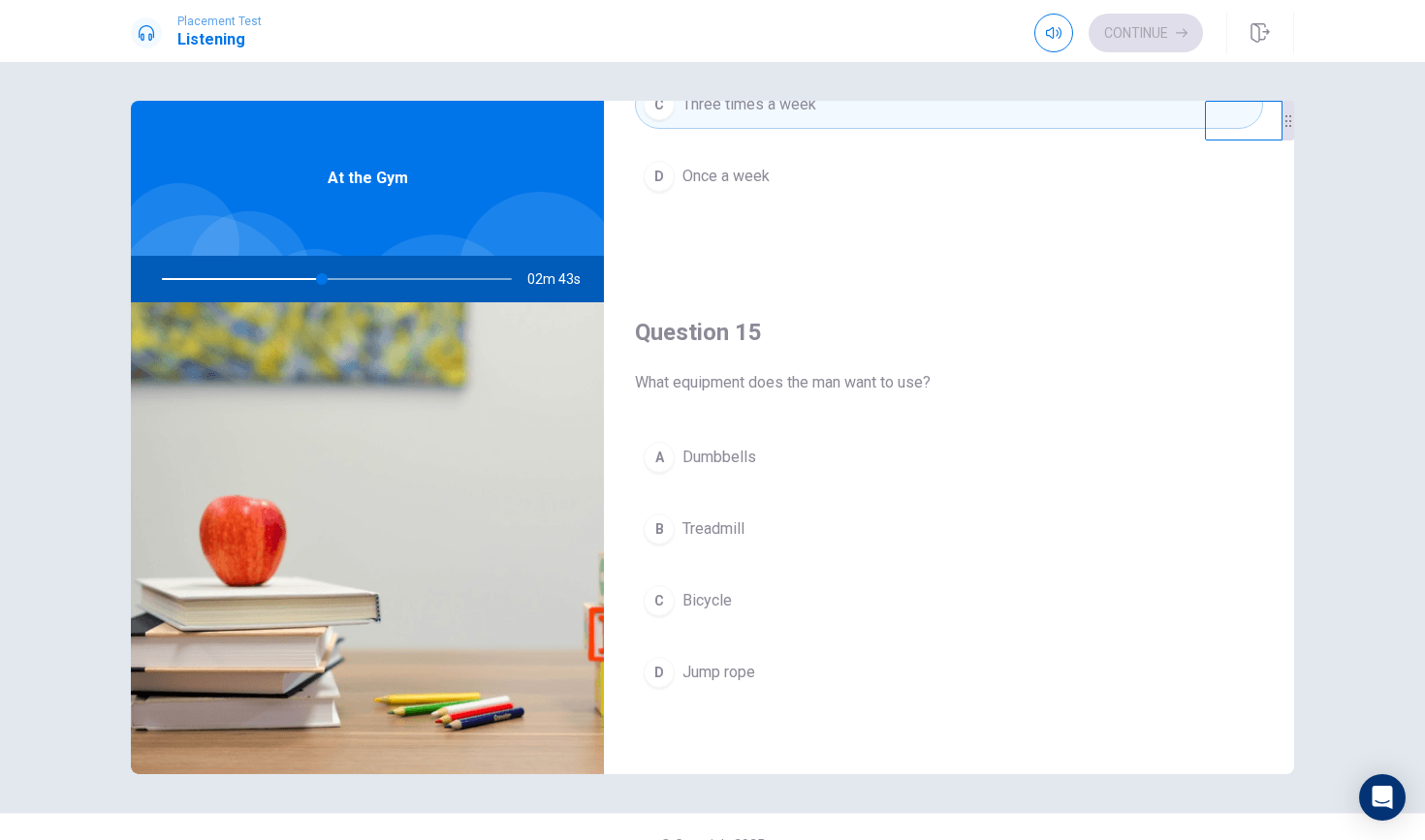
scroll to position [1808, 0]
click at [732, 458] on span "Dumbbells" at bounding box center [719, 458] width 73 height 23
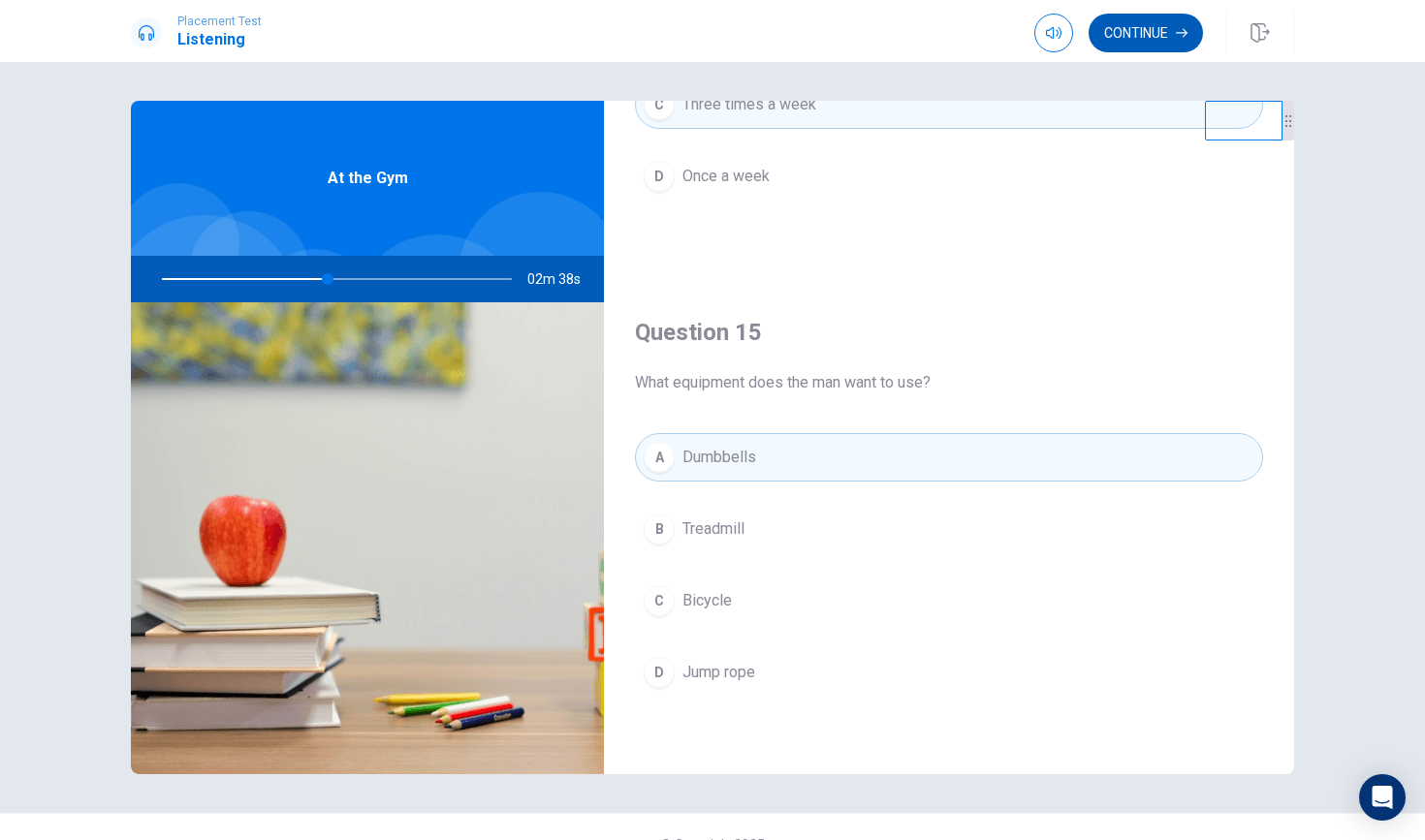
click at [1172, 33] on button "Continue" at bounding box center [1145, 33] width 114 height 39
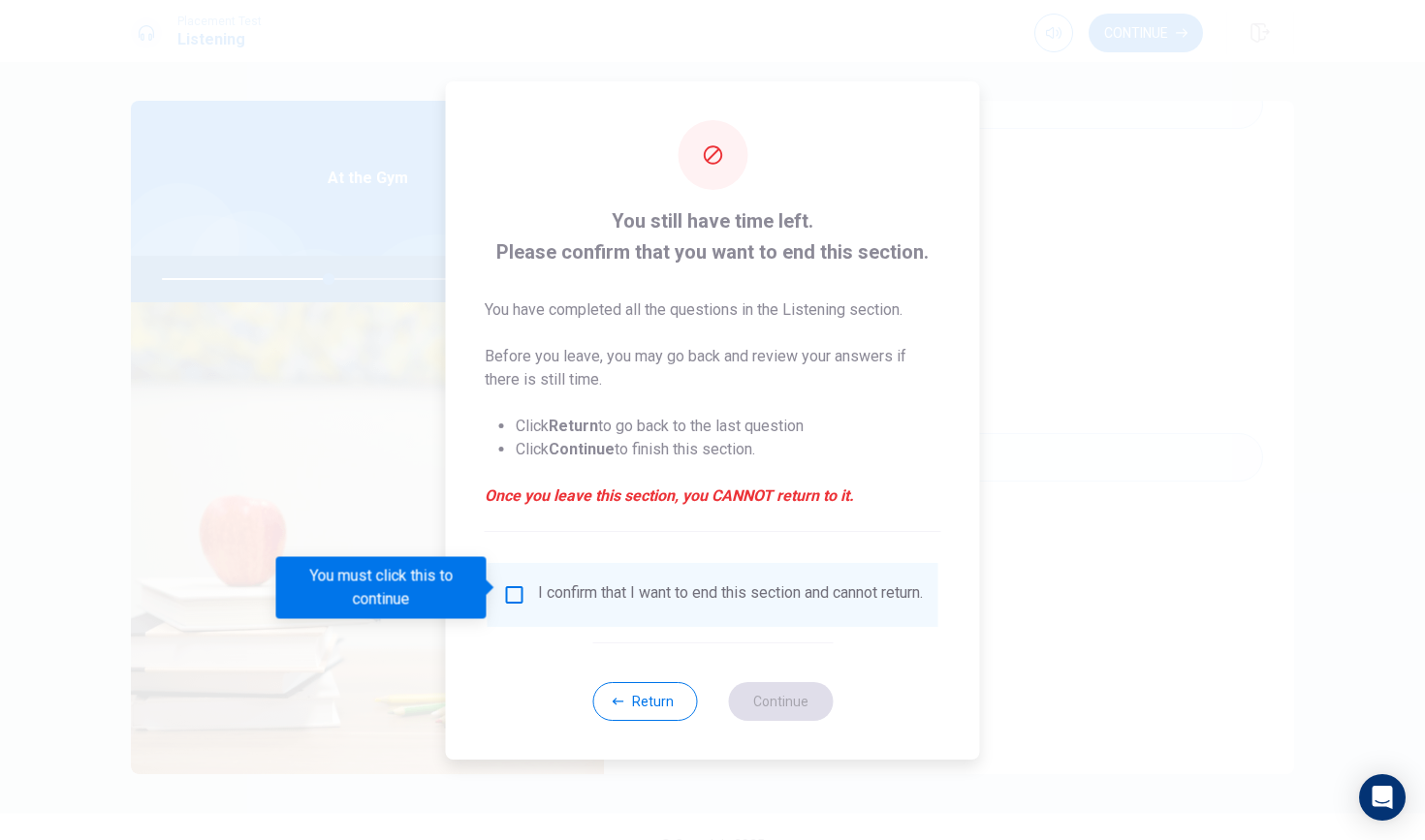
click at [516, 584] on input "You must click this to continue" at bounding box center [514, 596] width 23 height 23
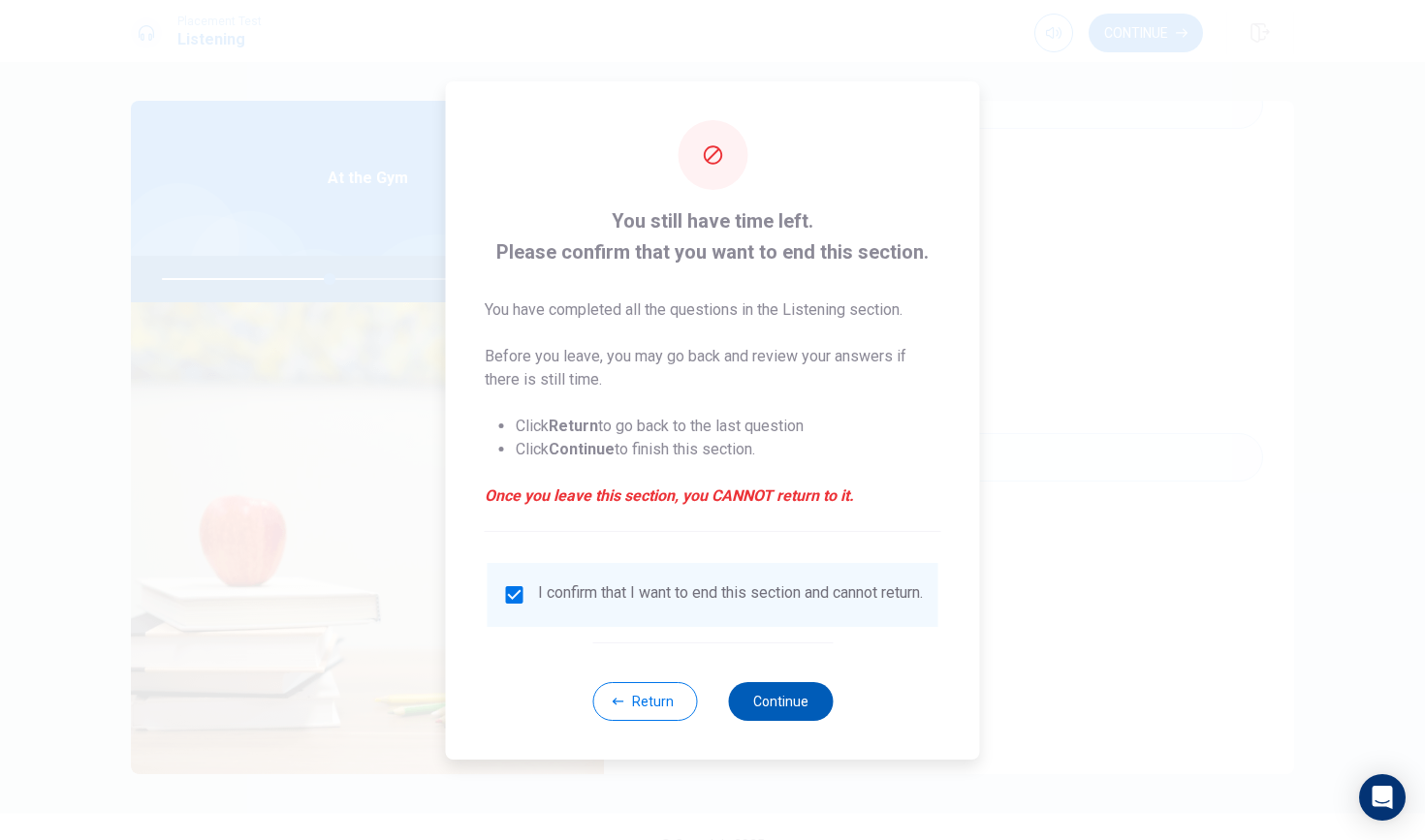
click at [773, 708] on button "Continue" at bounding box center [779, 702] width 105 height 39
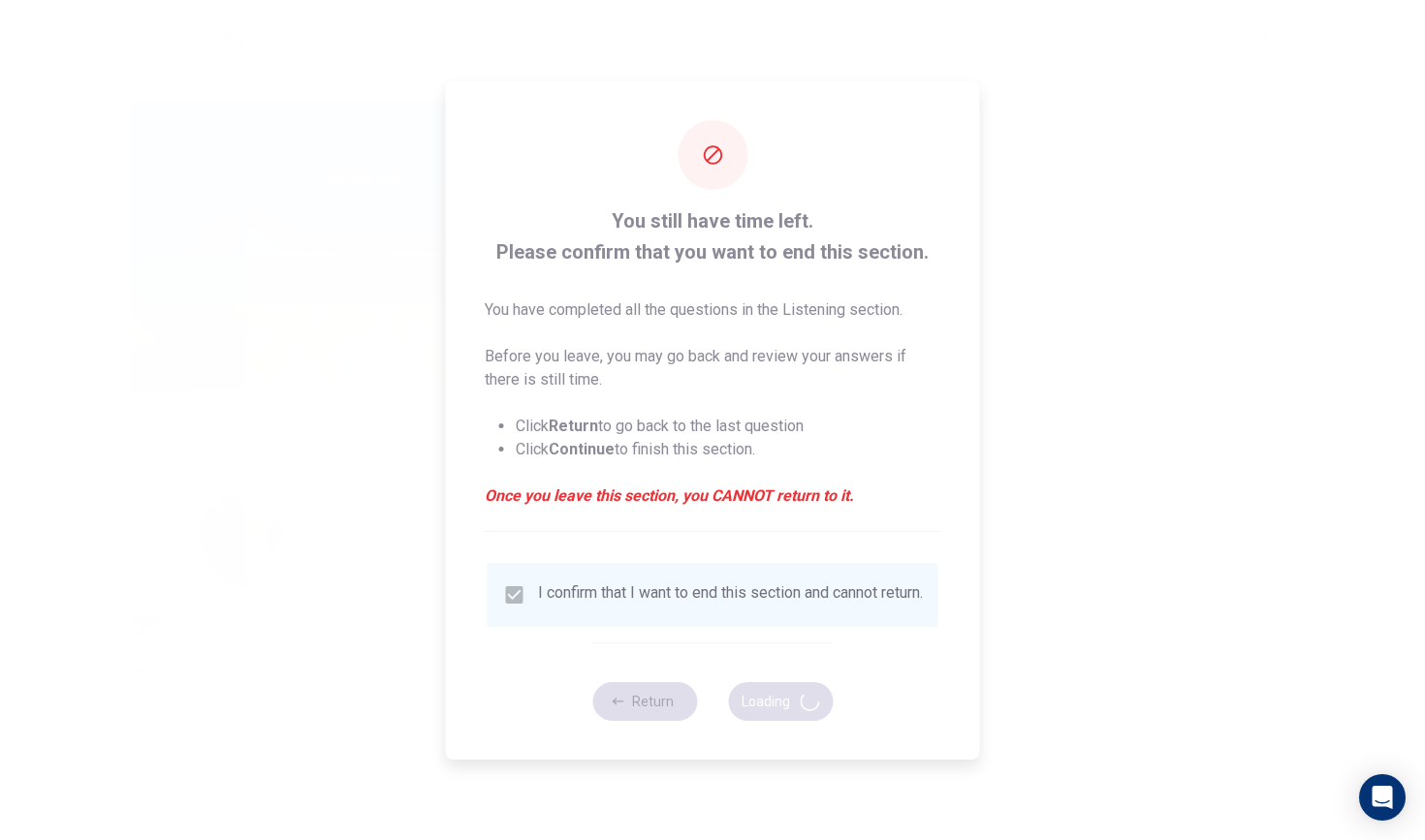
type input "49"
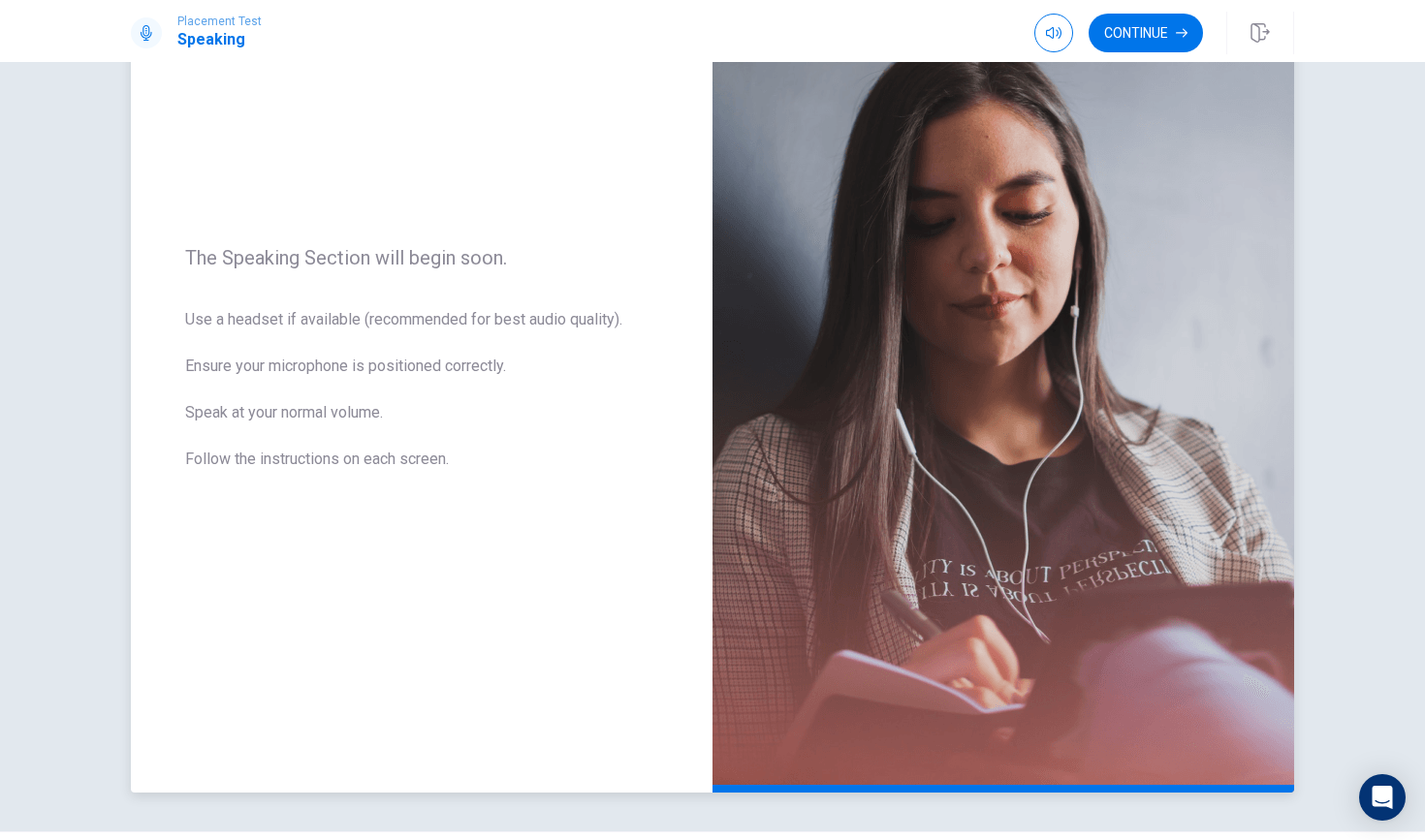
scroll to position [158, 0]
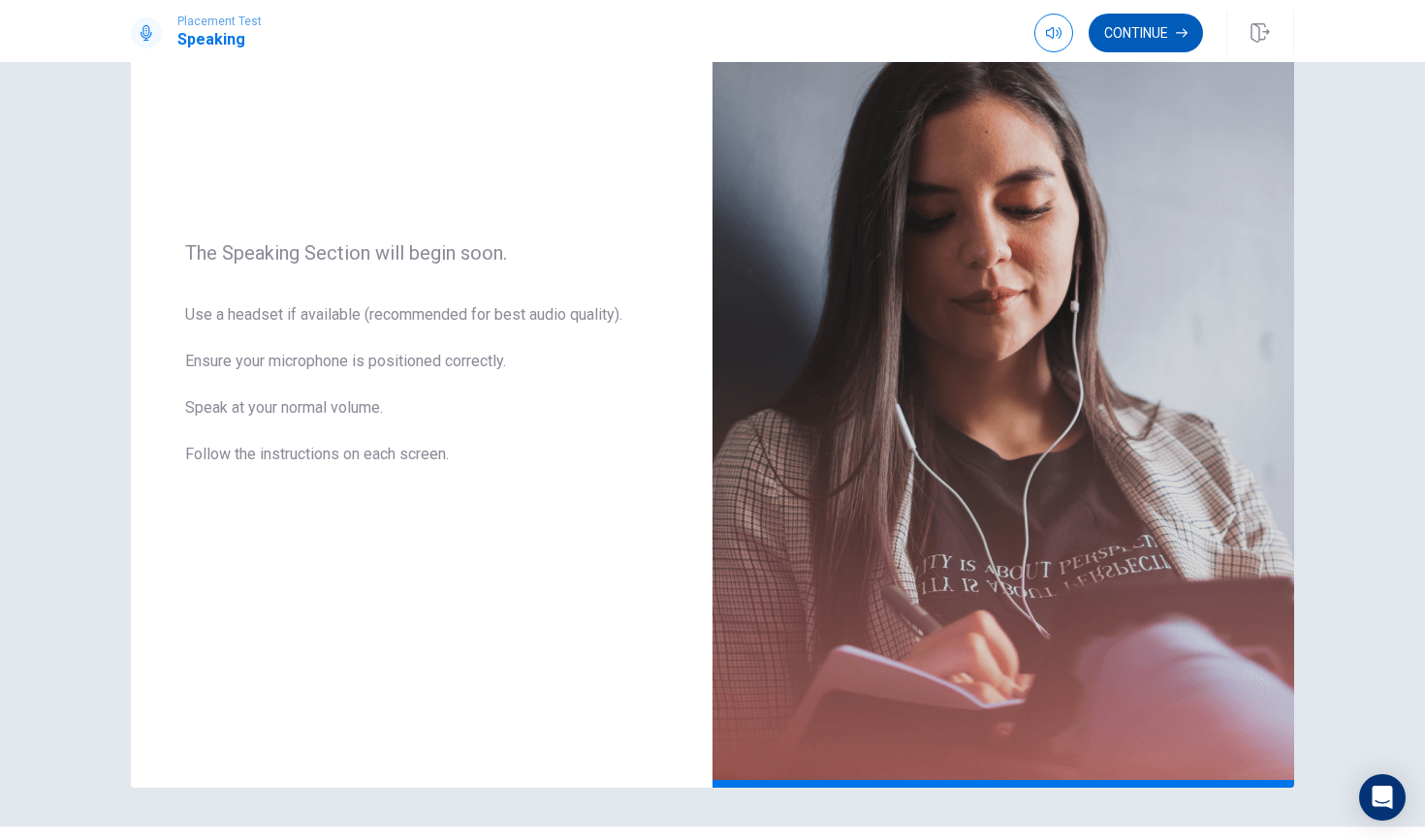
click at [1166, 14] on button "Continue" at bounding box center [1145, 33] width 114 height 39
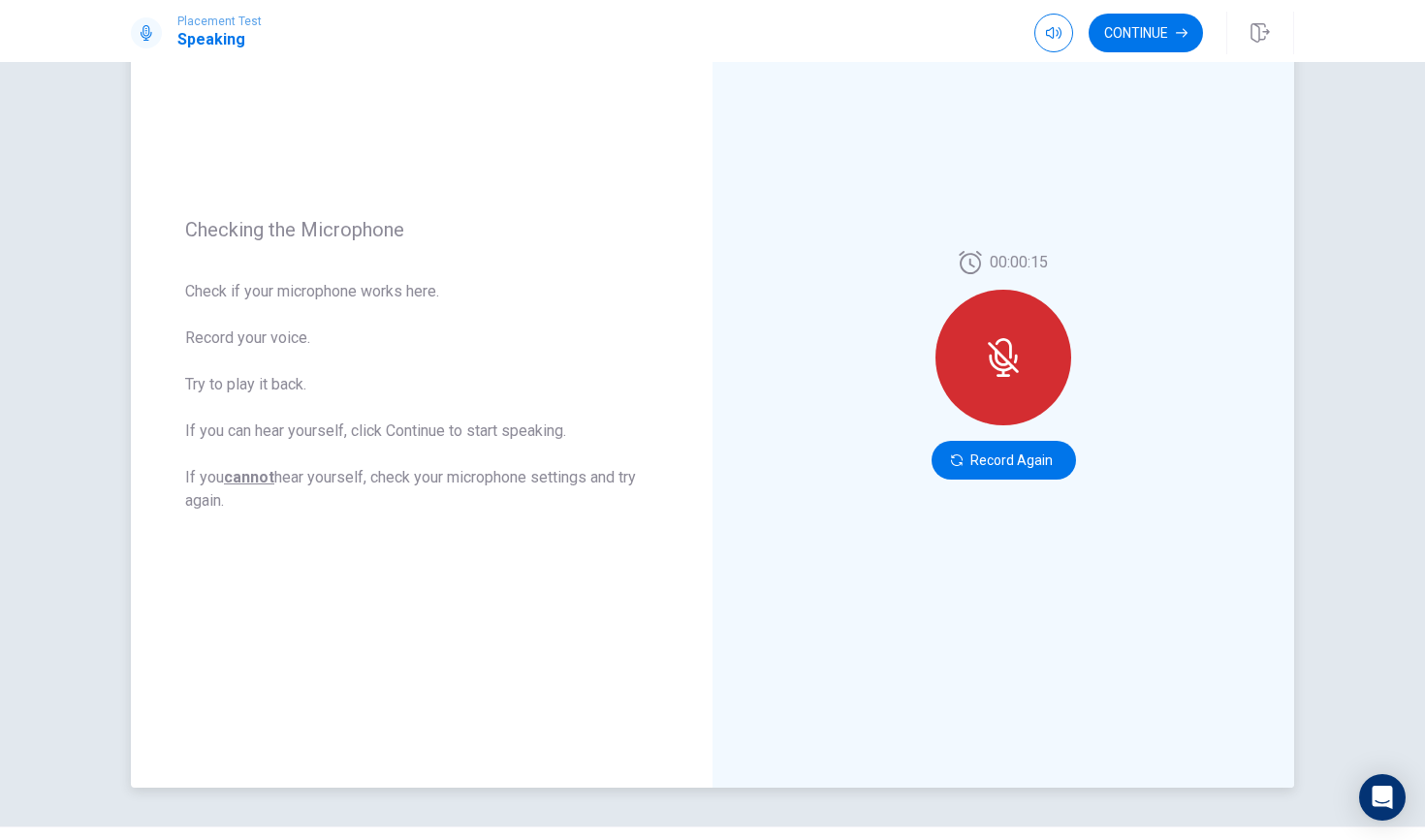
click at [1031, 352] on div at bounding box center [1003, 357] width 136 height 136
click at [1033, 452] on button "Record Again" at bounding box center [1004, 461] width 145 height 39
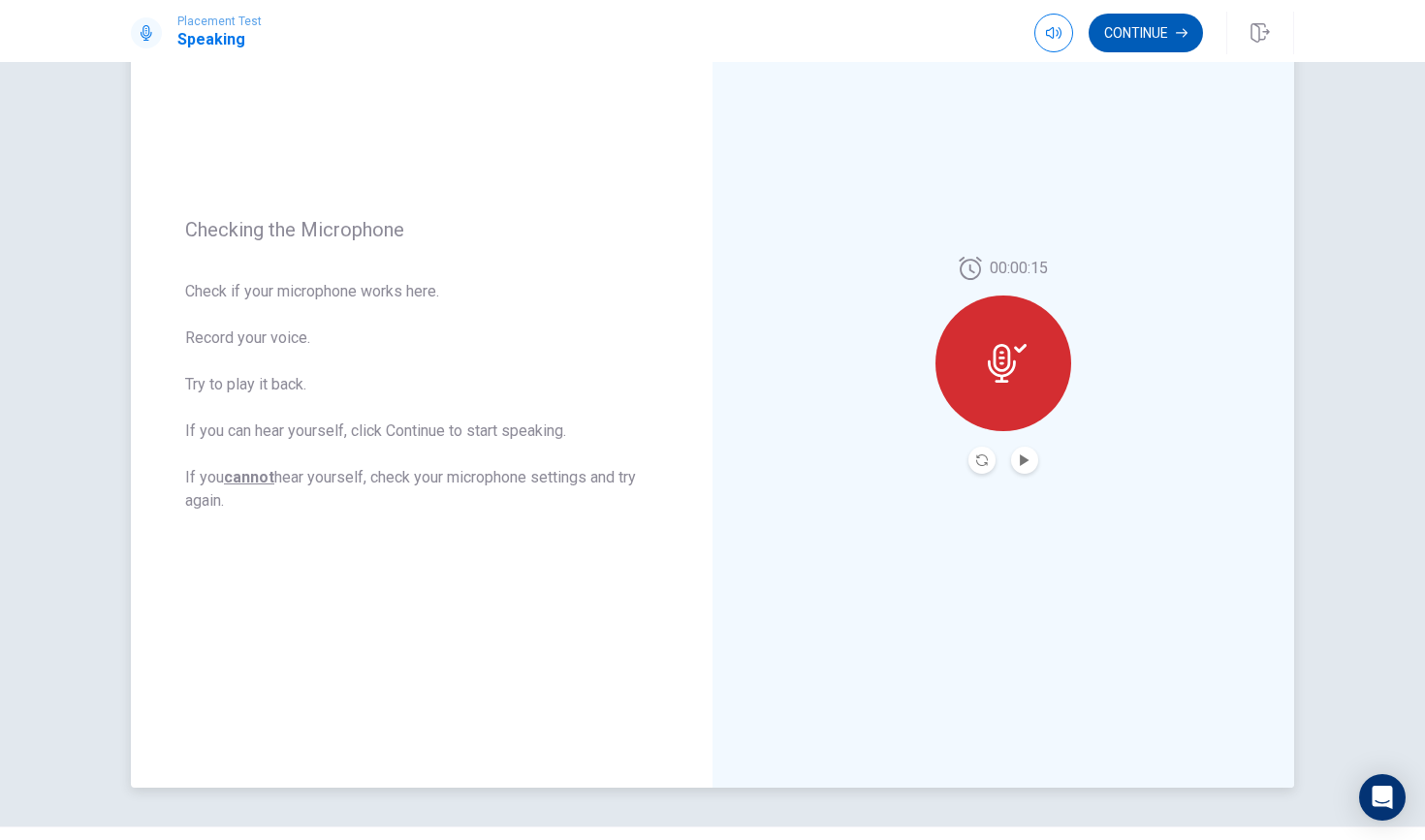
click at [1152, 33] on button "Continue" at bounding box center [1145, 33] width 114 height 39
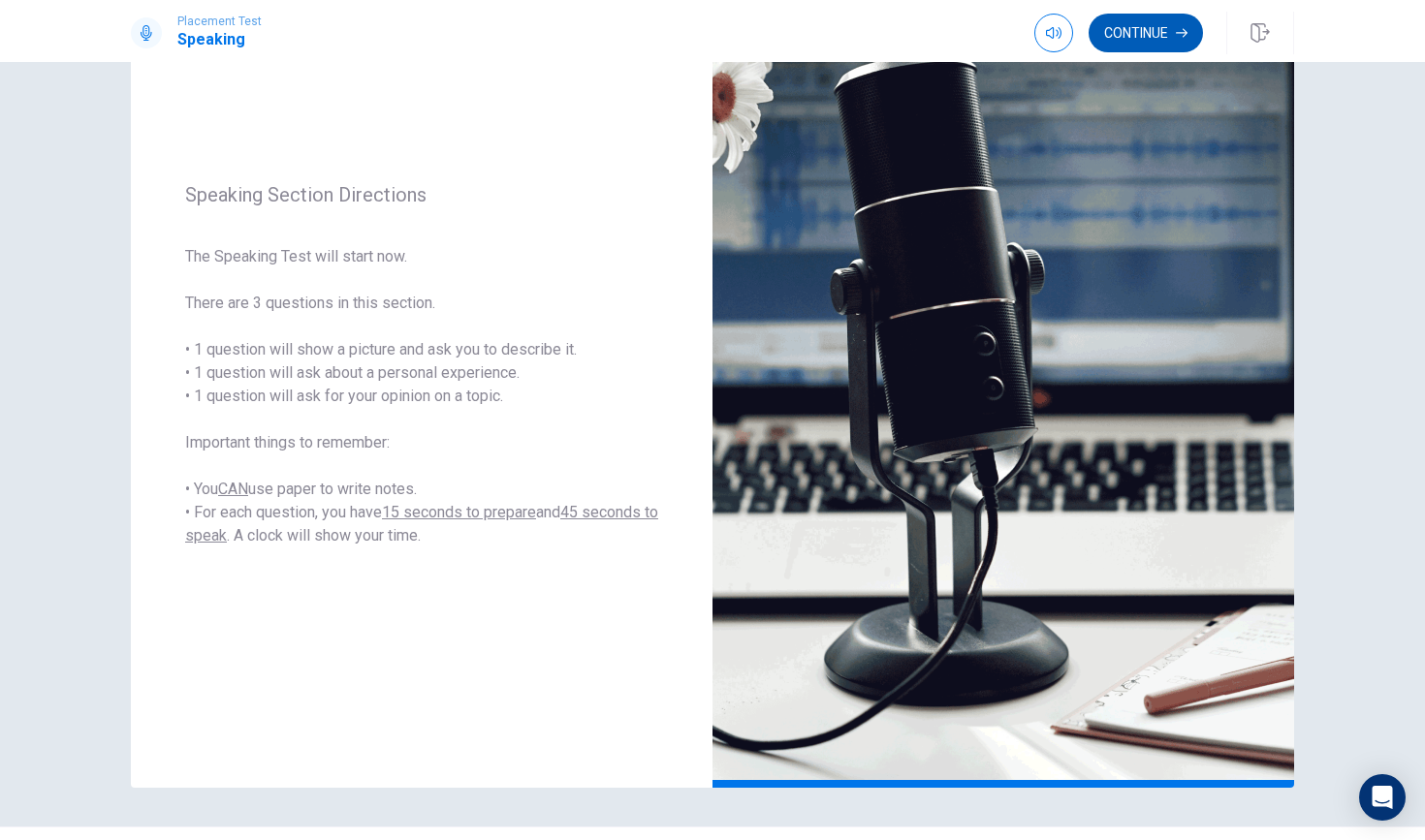
click at [1180, 23] on button "Continue" at bounding box center [1145, 33] width 114 height 39
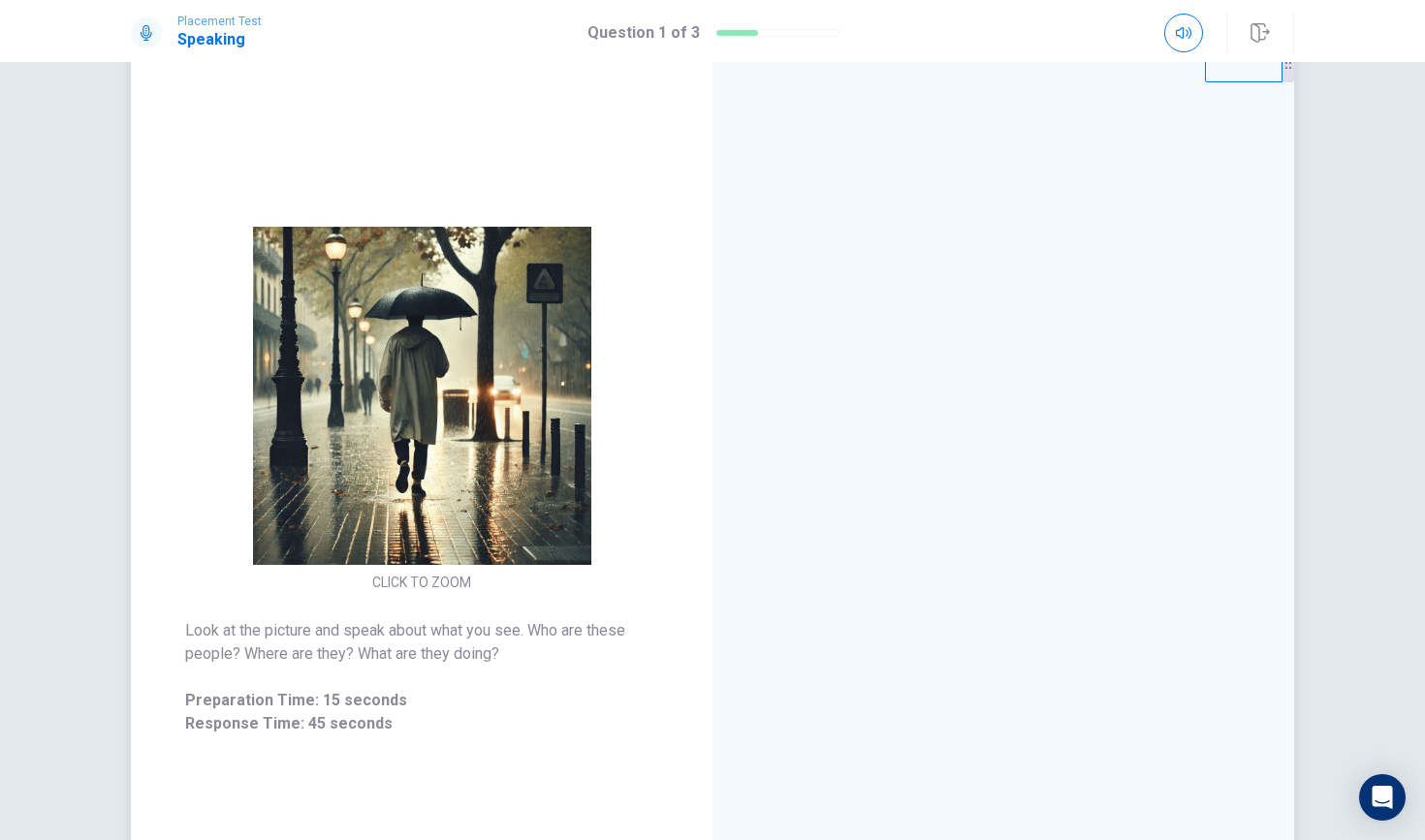
scroll to position [5, 0]
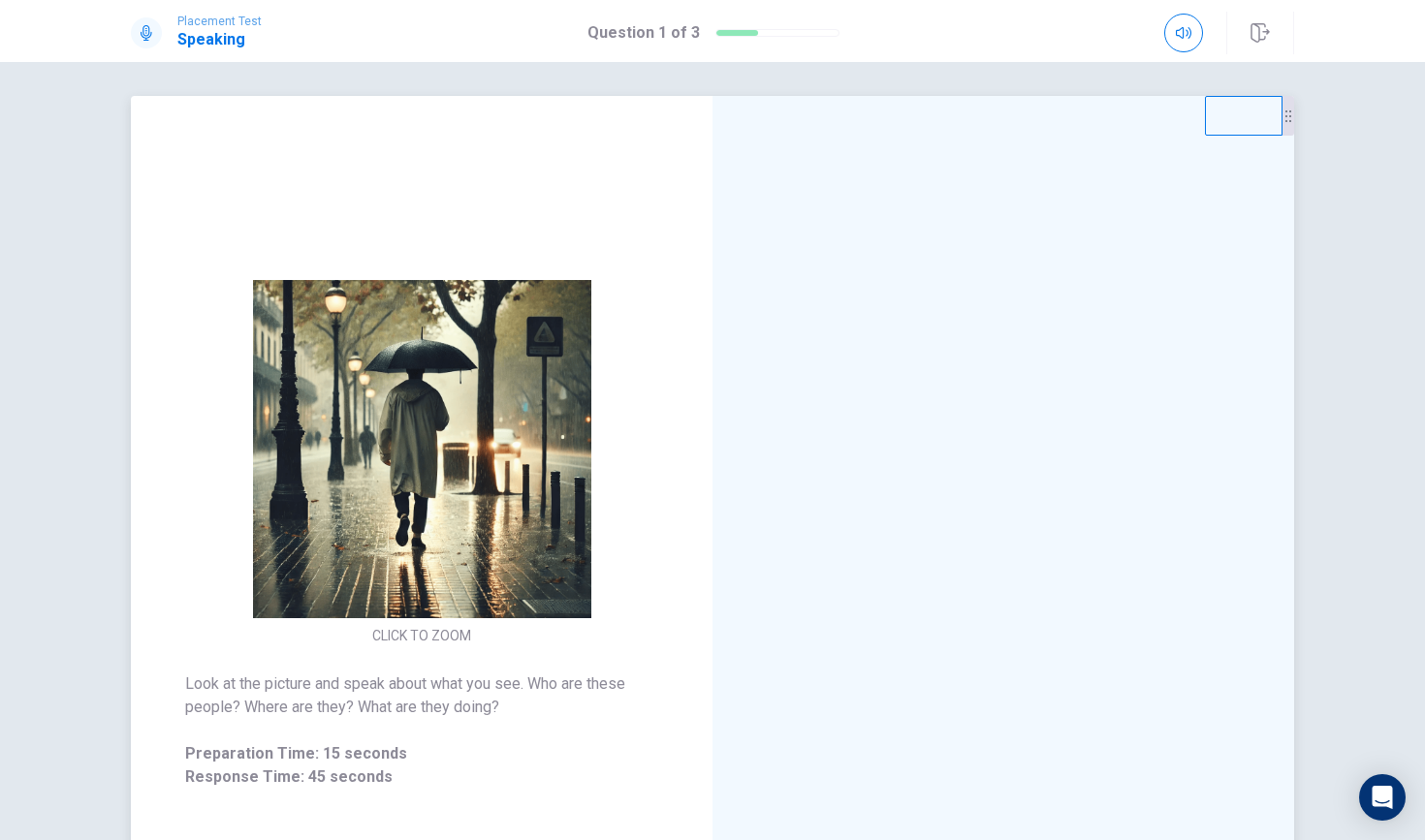
click at [572, 359] on img at bounding box center [422, 449] width 373 height 338
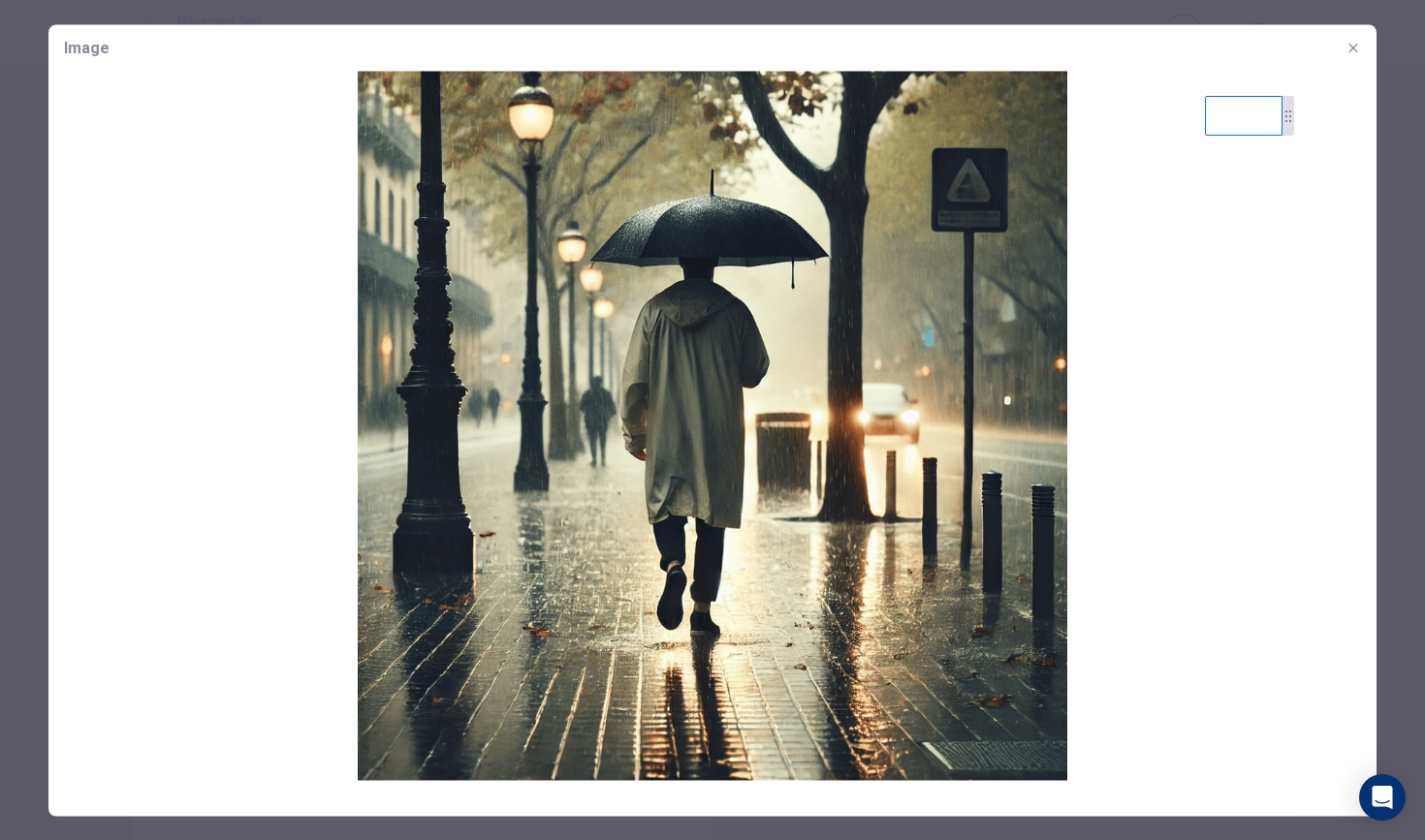
click at [1353, 36] on button "button" at bounding box center [1354, 48] width 31 height 31
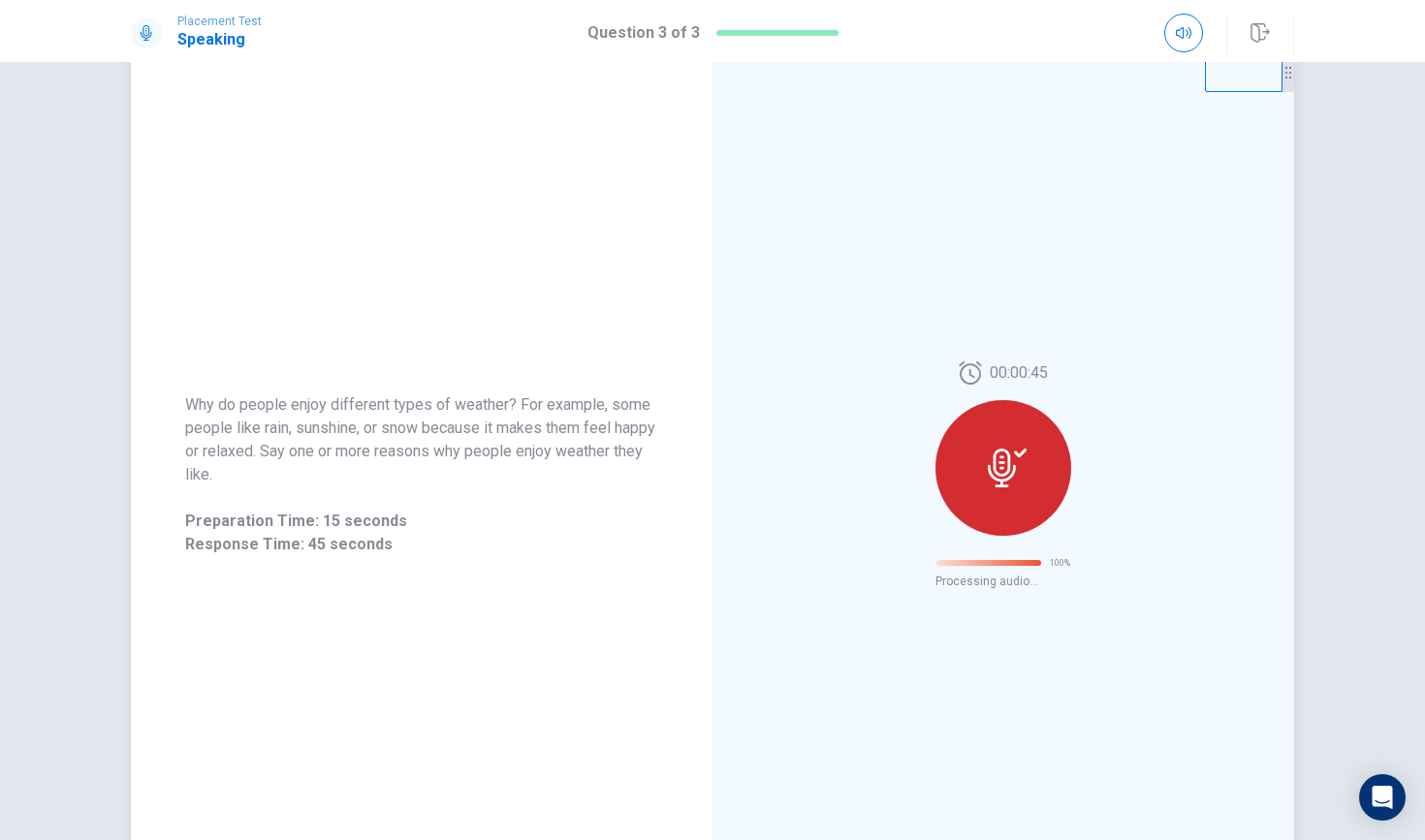
scroll to position [0, 0]
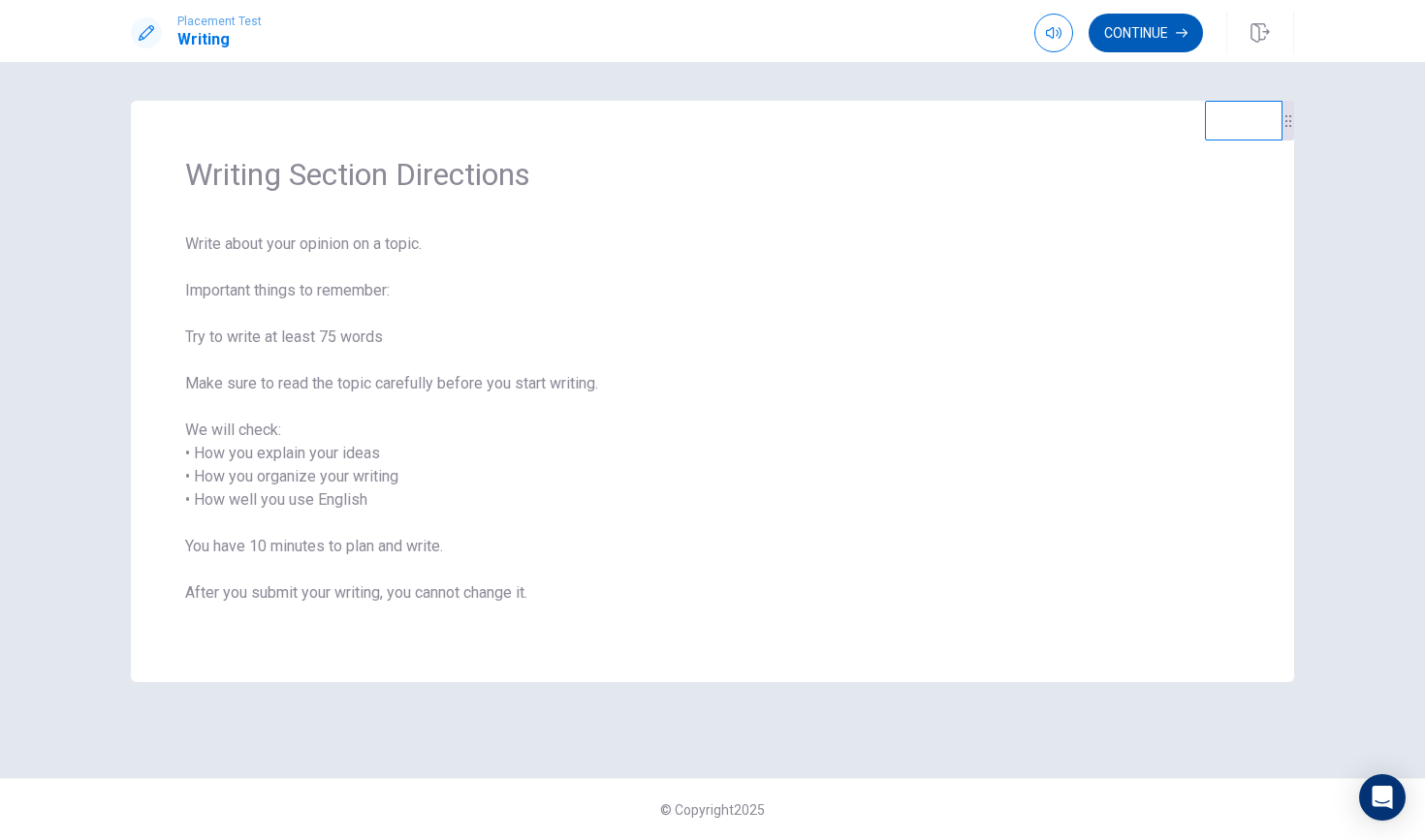
click at [1155, 28] on button "Continue" at bounding box center [1145, 33] width 114 height 39
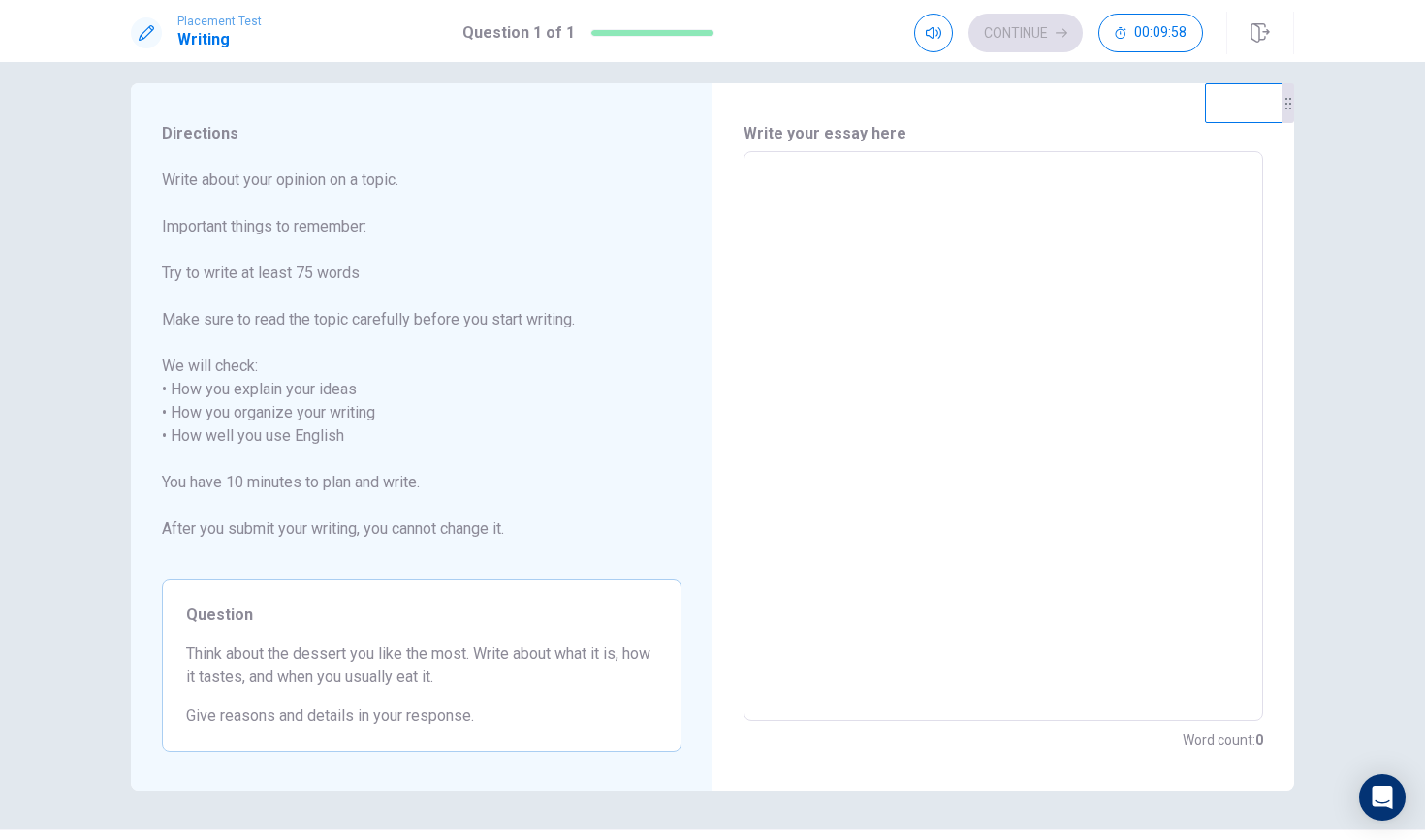
scroll to position [21, 0]
click at [776, 205] on textarea at bounding box center [1003, 434] width 493 height 538
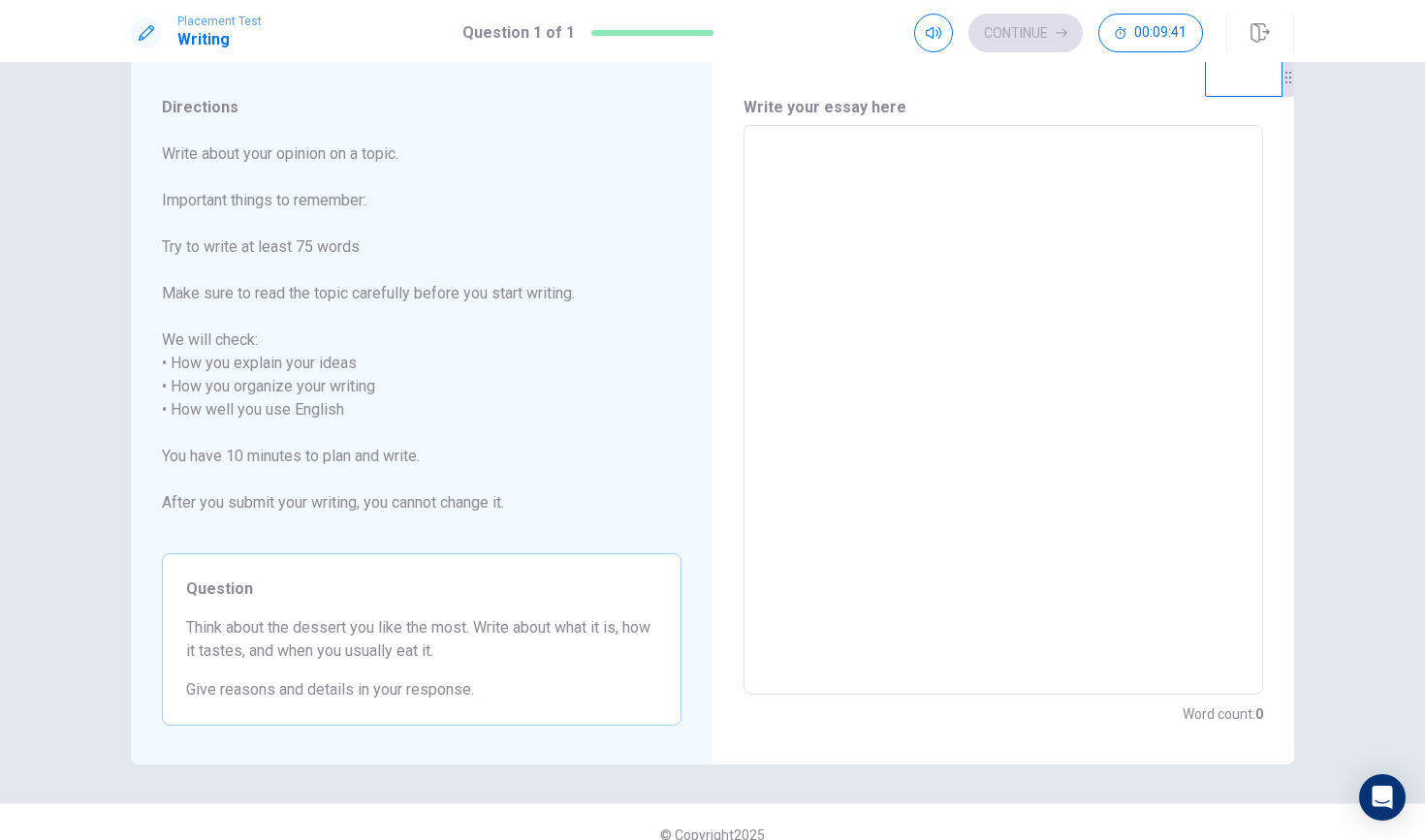
scroll to position [50, 0]
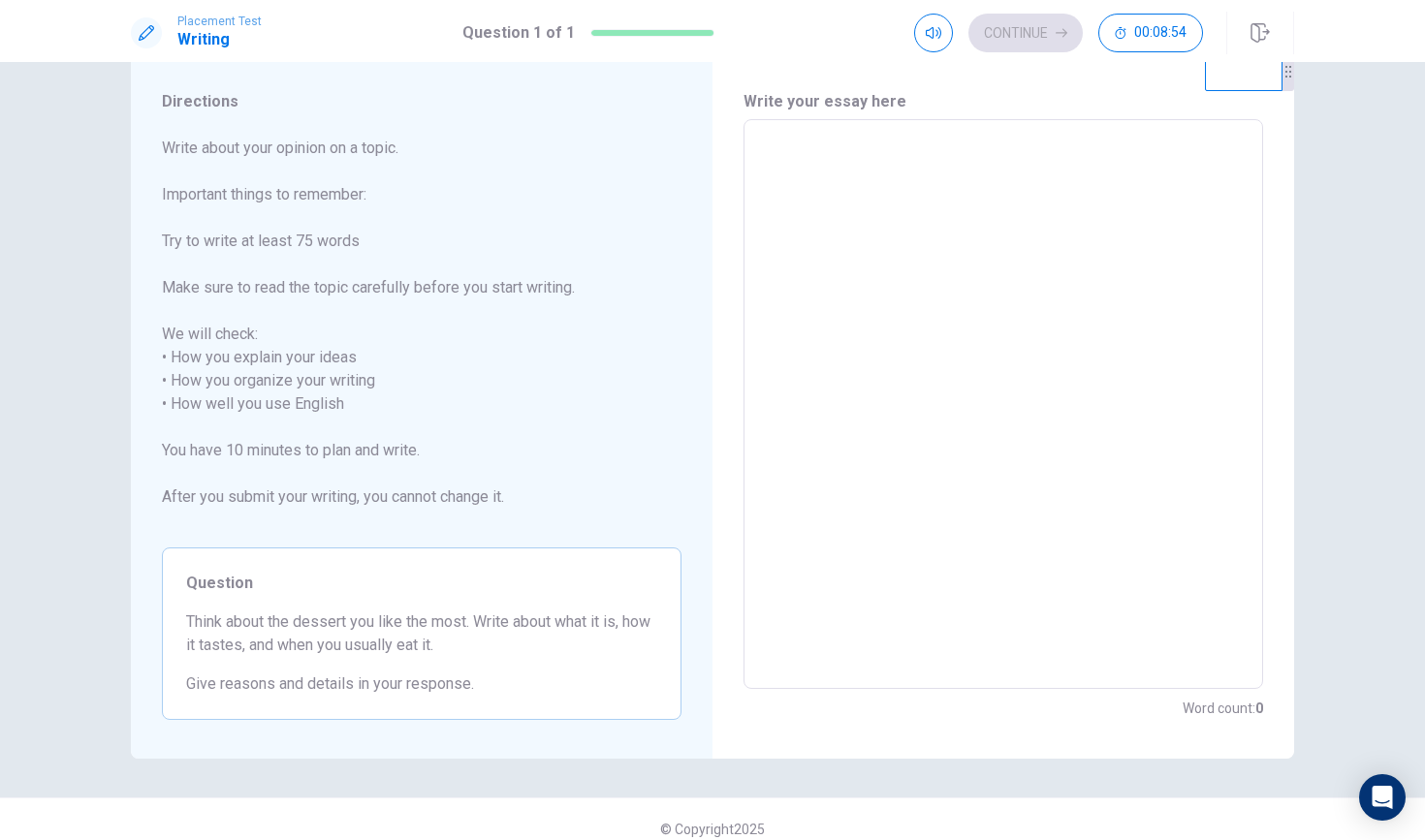
click at [965, 136] on textarea at bounding box center [1003, 405] width 493 height 538
click at [955, 192] on textarea at bounding box center [1003, 405] width 493 height 538
type textarea "H"
type textarea "x"
type textarea "Hi"
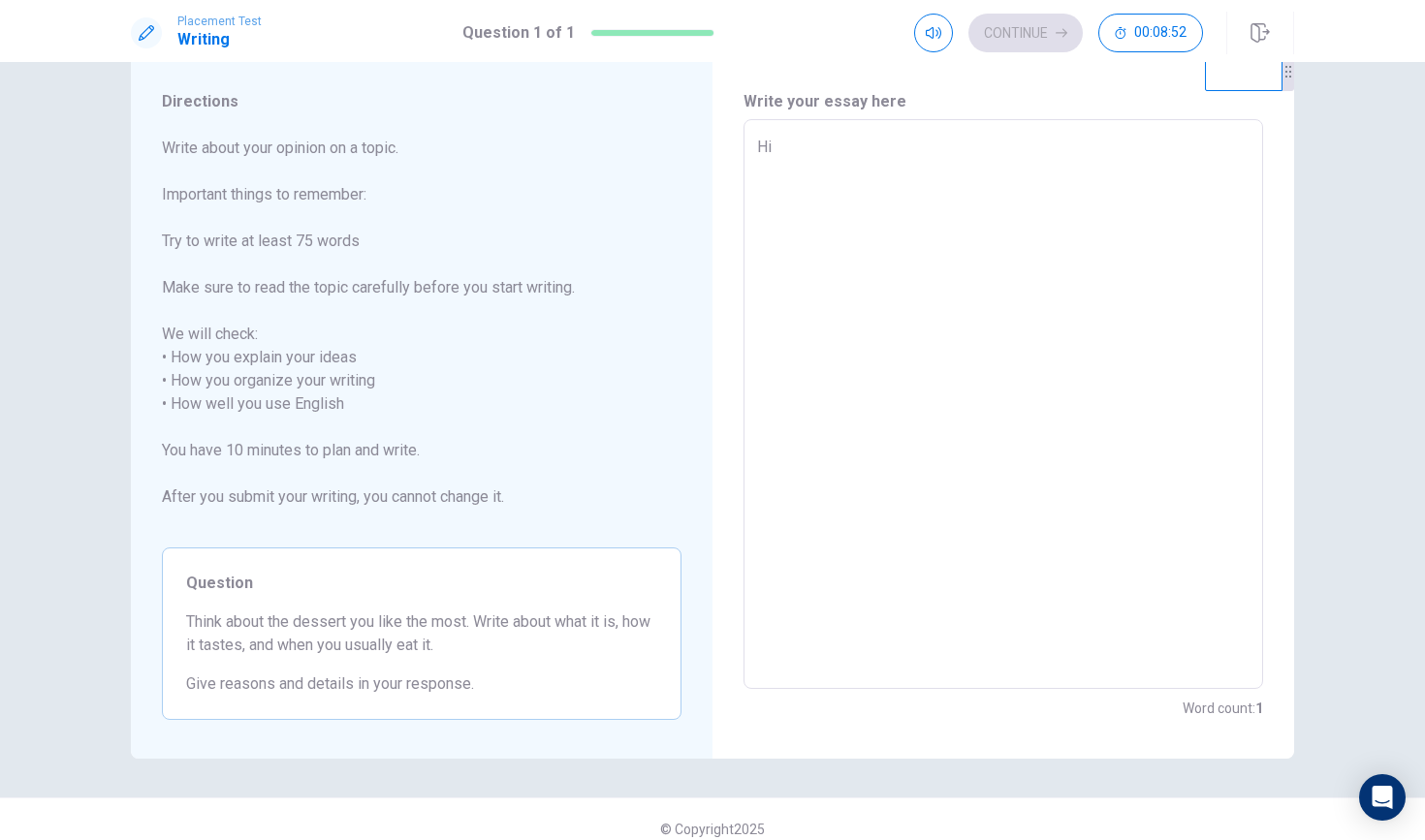
type textarea "x"
type textarea "Hi,"
type textarea "x"
type textarea "Hi,e"
type textarea "x"
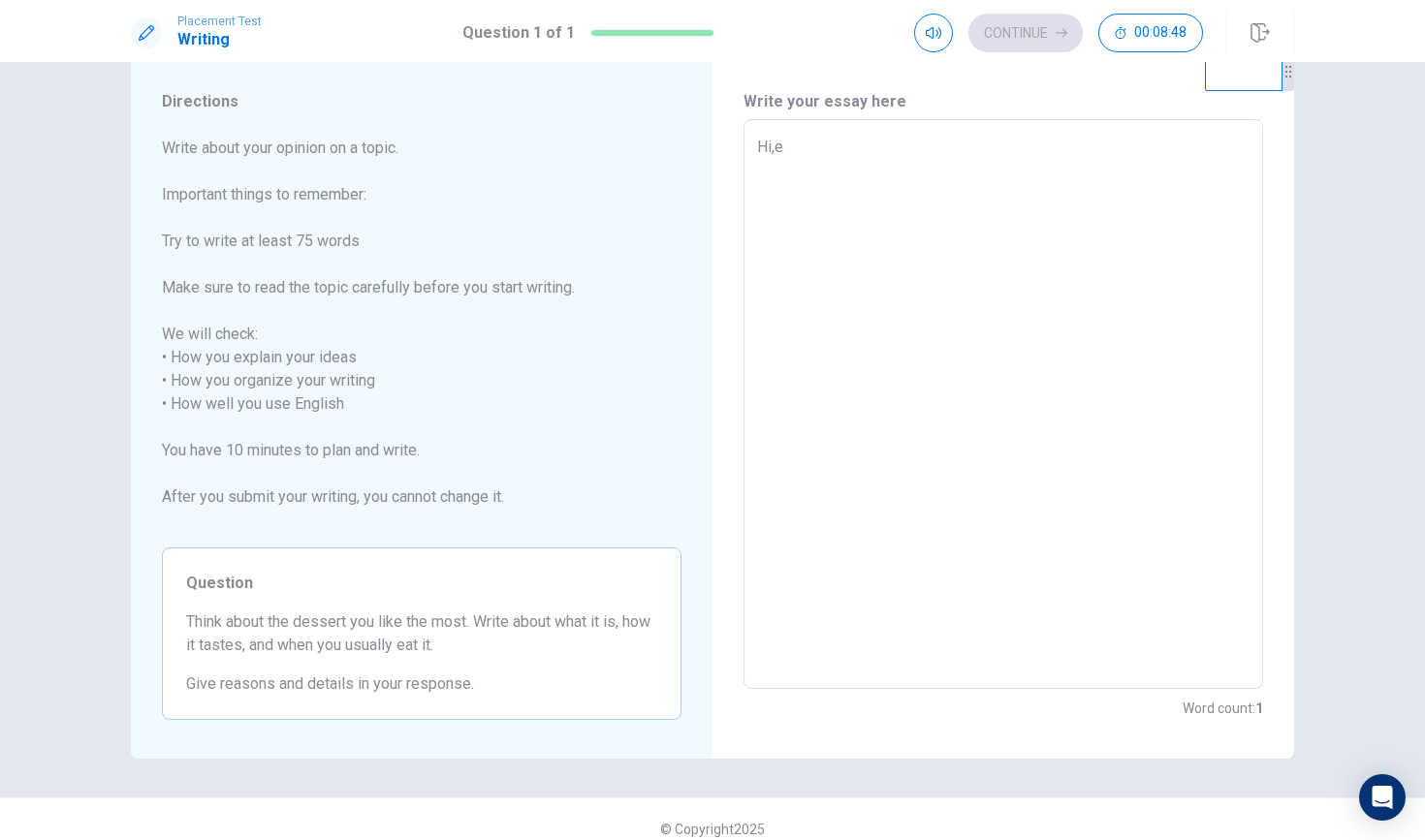
type textarea "Hi,ev"
type textarea "x"
type textarea "Hi,eve"
type textarea "x"
type textarea "Hi,ever"
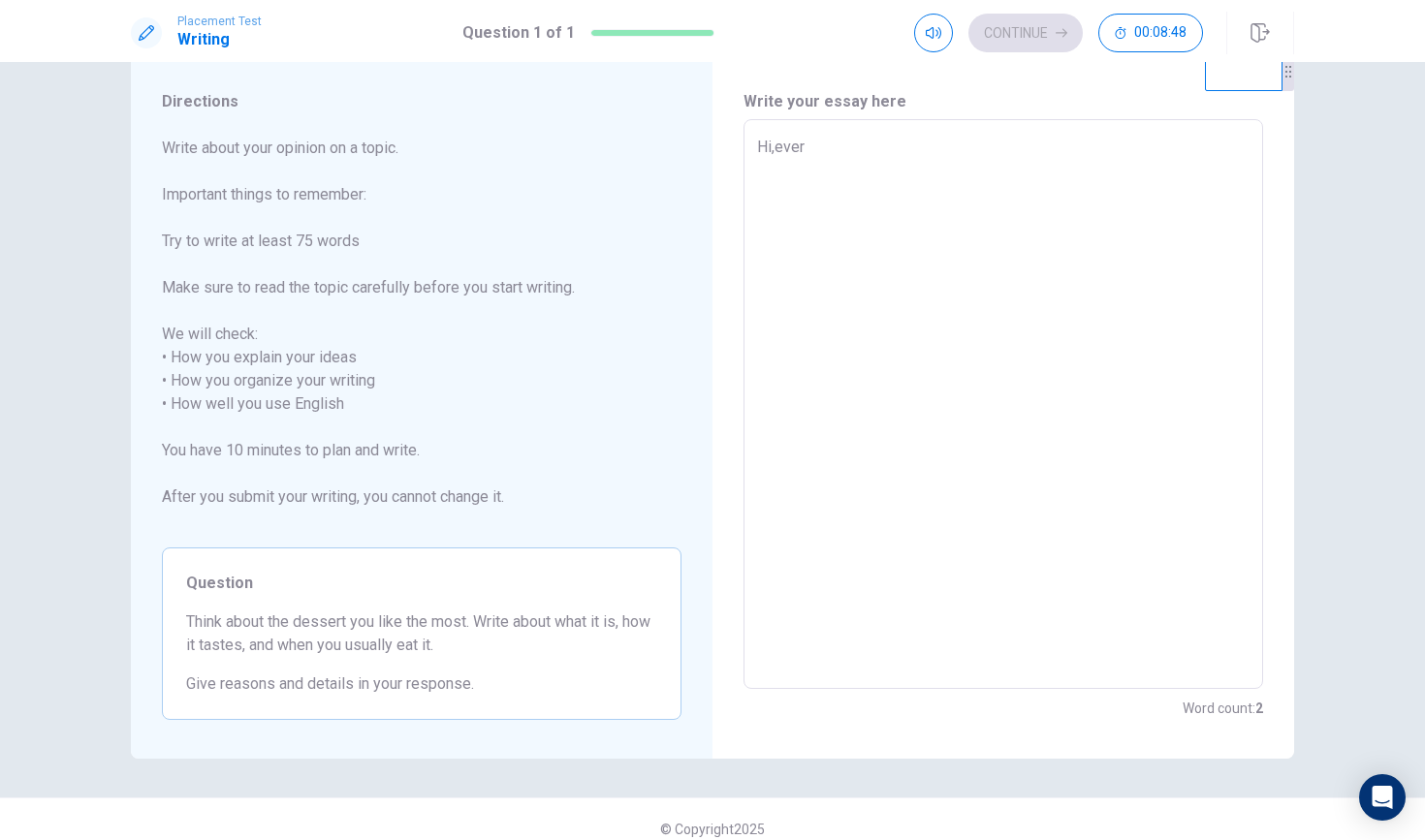
type textarea "x"
type textarea "Hi,every"
type textarea "x"
type textarea "Hi,everyo"
type textarea "x"
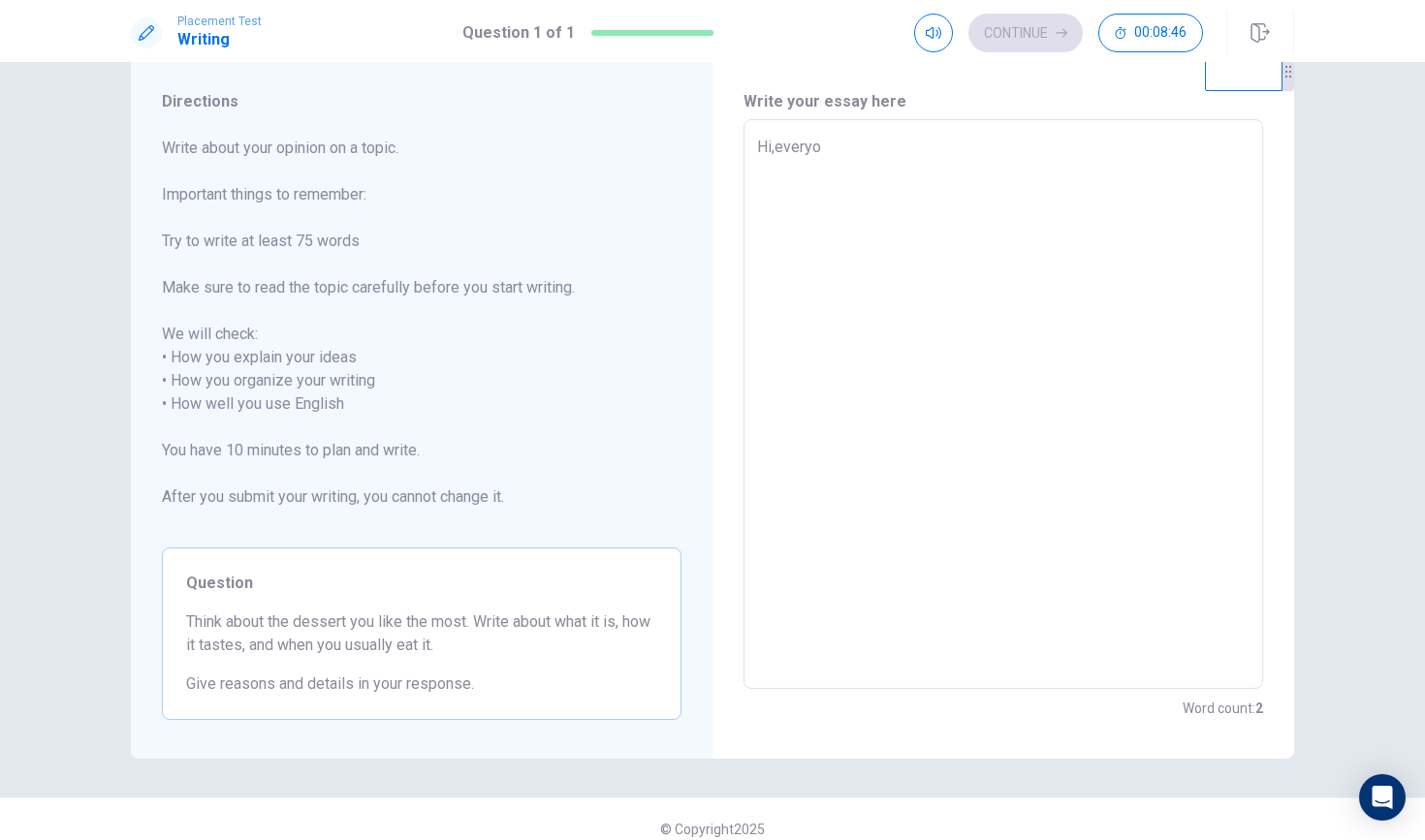
type textarea "Hi,everyon"
type textarea "x"
type textarea "Hi,everyone"
type textarea "x"
type textarea "Hi,everyone"
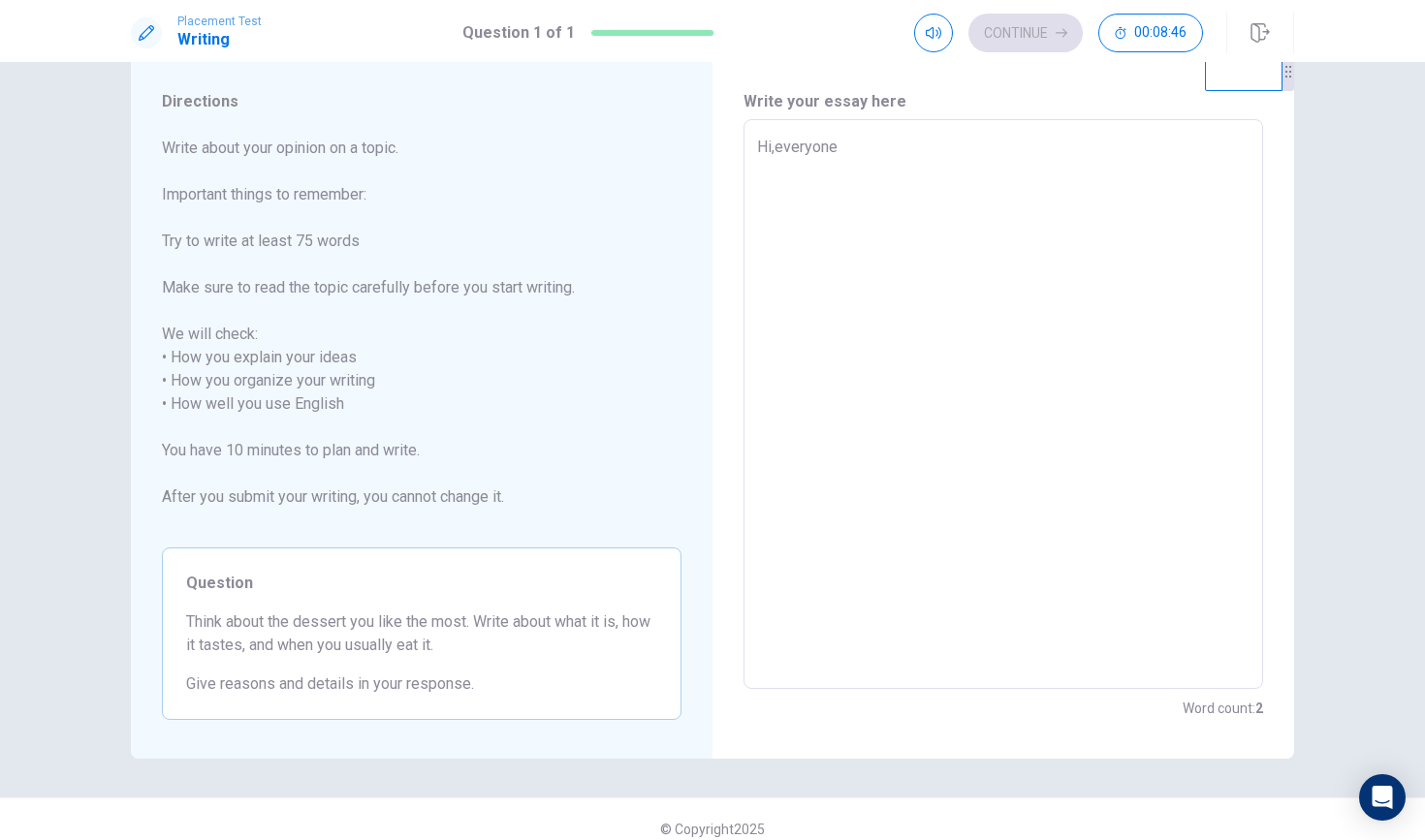
type textarea "x"
type textarea "Hi,everyone h"
type textarea "x"
type textarea "Hi,everyone ha"
type textarea "x"
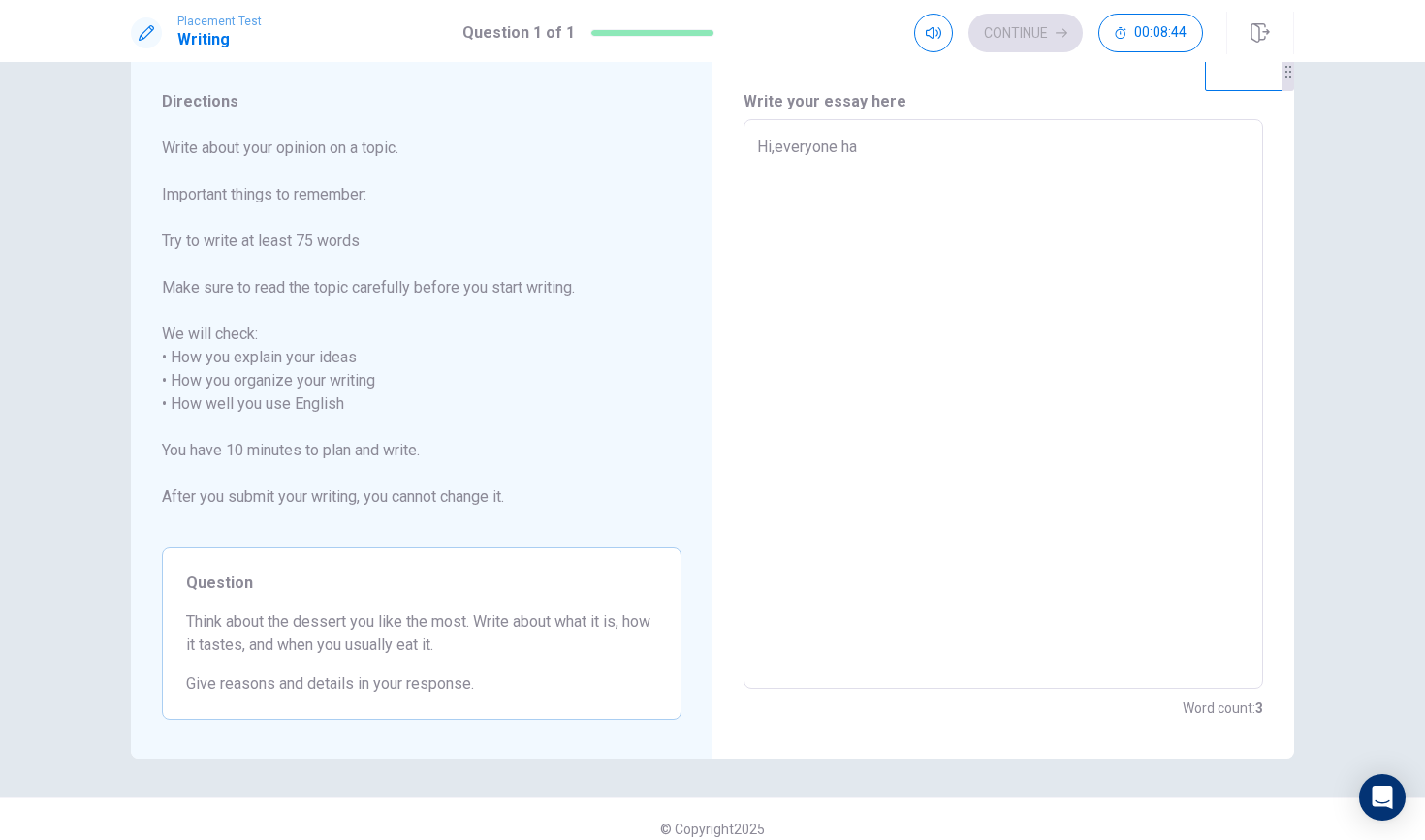
type textarea "Hi,everyone has"
type textarea "x"
type textarea "Hi,everyone has"
type textarea "x"
type textarea "Hi,everyone has"
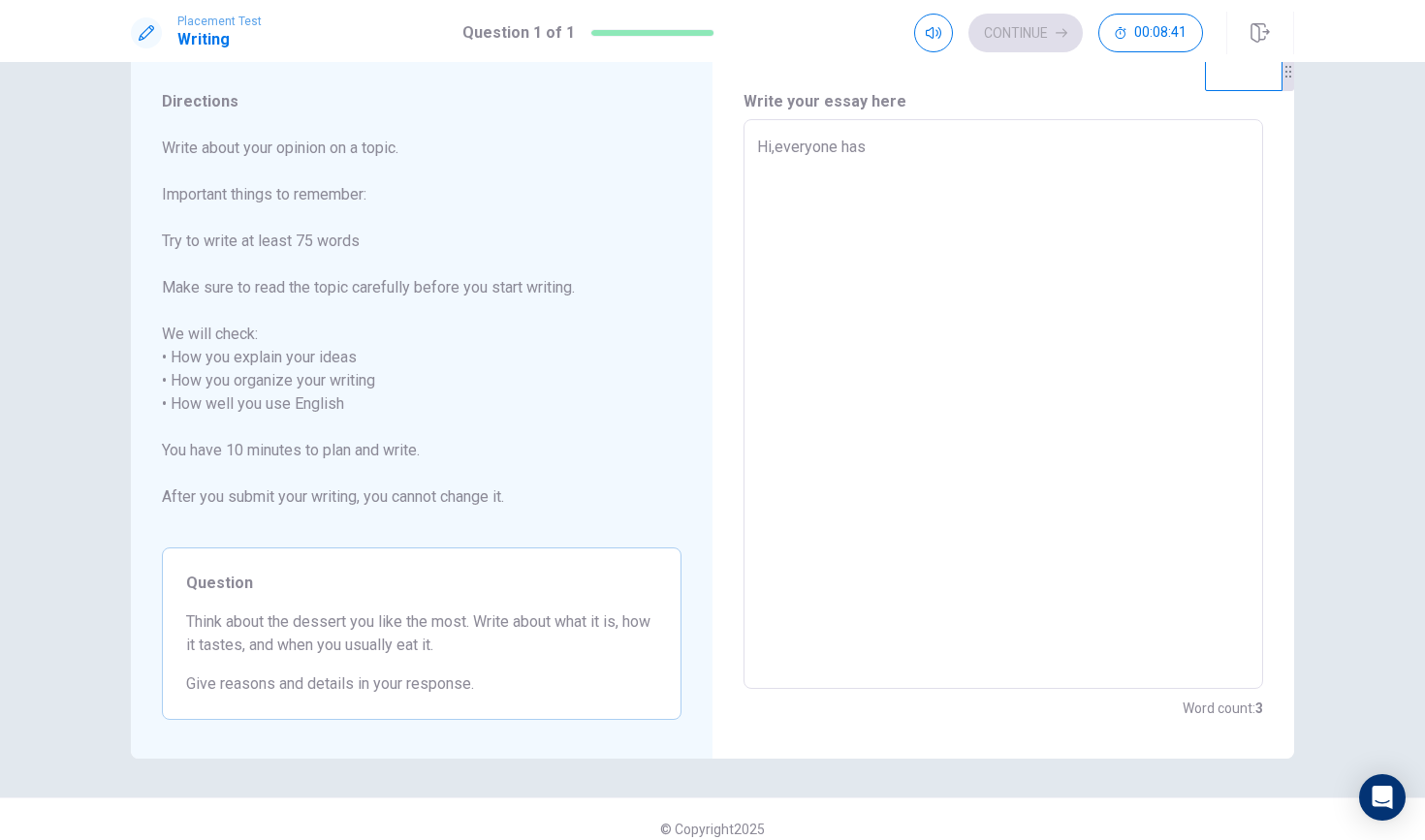
type textarea "x"
type textarea "Hi,everyone ha"
type textarea "x"
type textarea "Hi,everyone h"
type textarea "x"
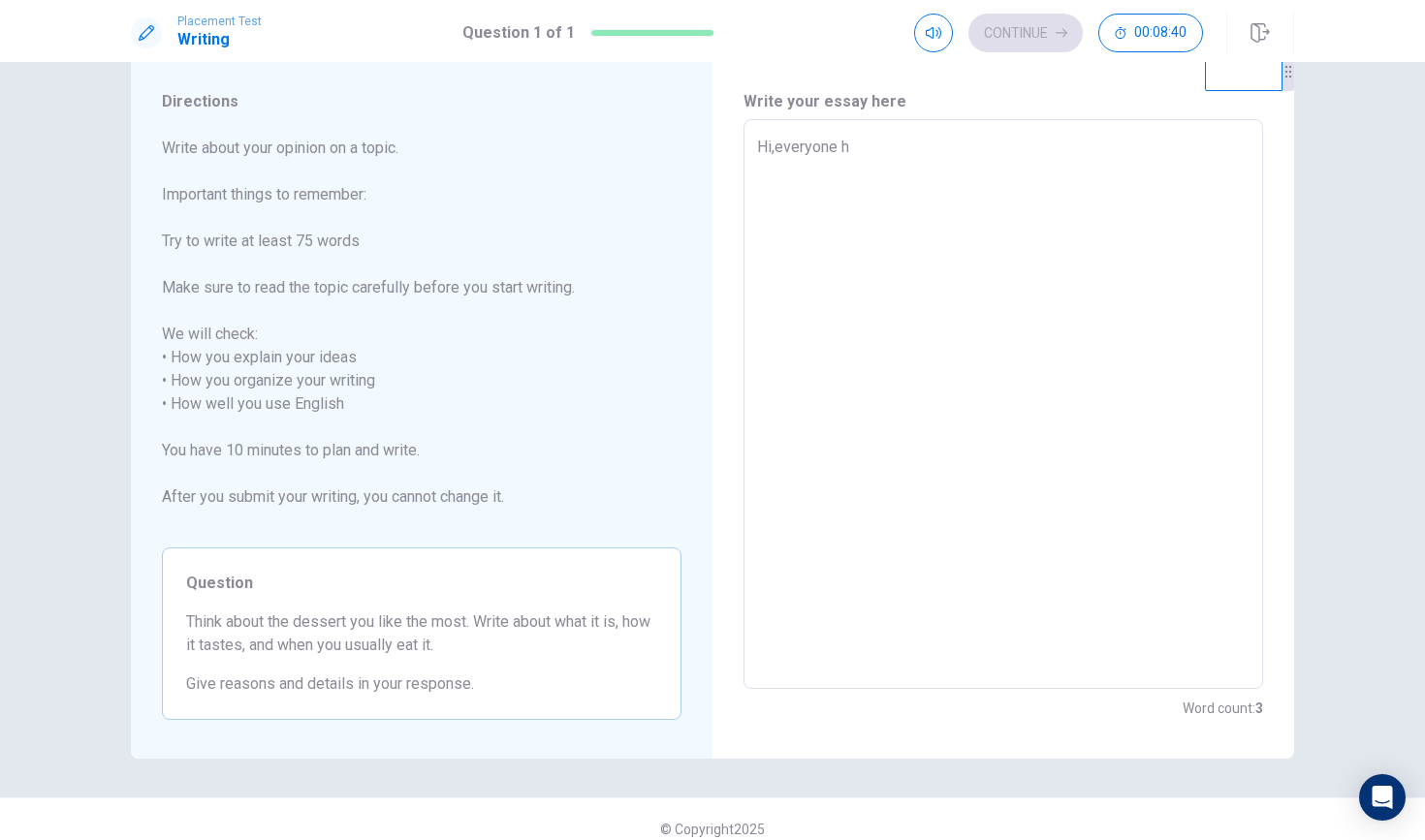
type textarea "Hi,everyone ha"
type textarea "x"
type textarea "Hi,everyone hav"
type textarea "x"
type textarea "Hi,everyone have"
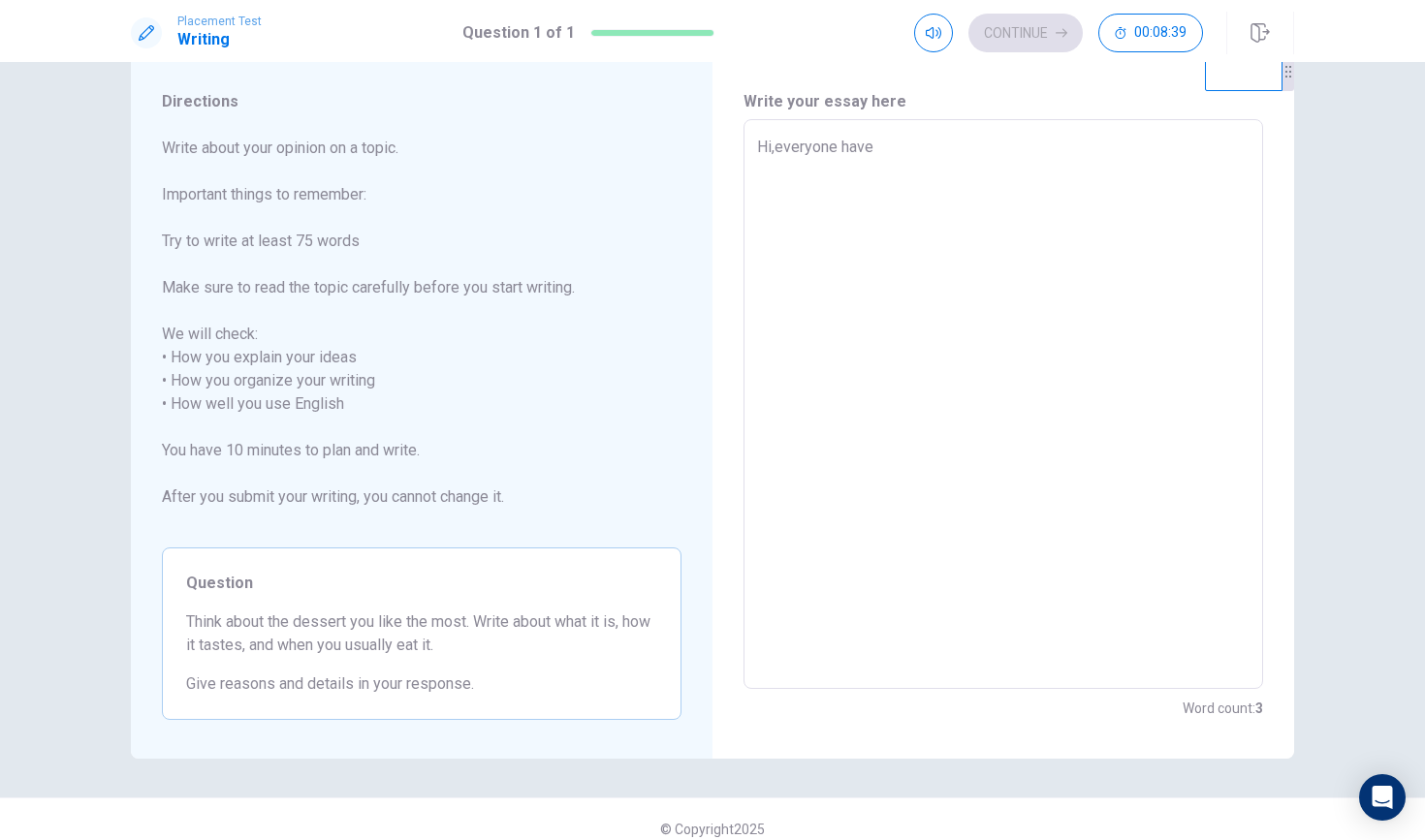
type textarea "x"
type textarea "Hi,everyone have"
type textarea "x"
type textarea "Hi,everyone have l"
type textarea "x"
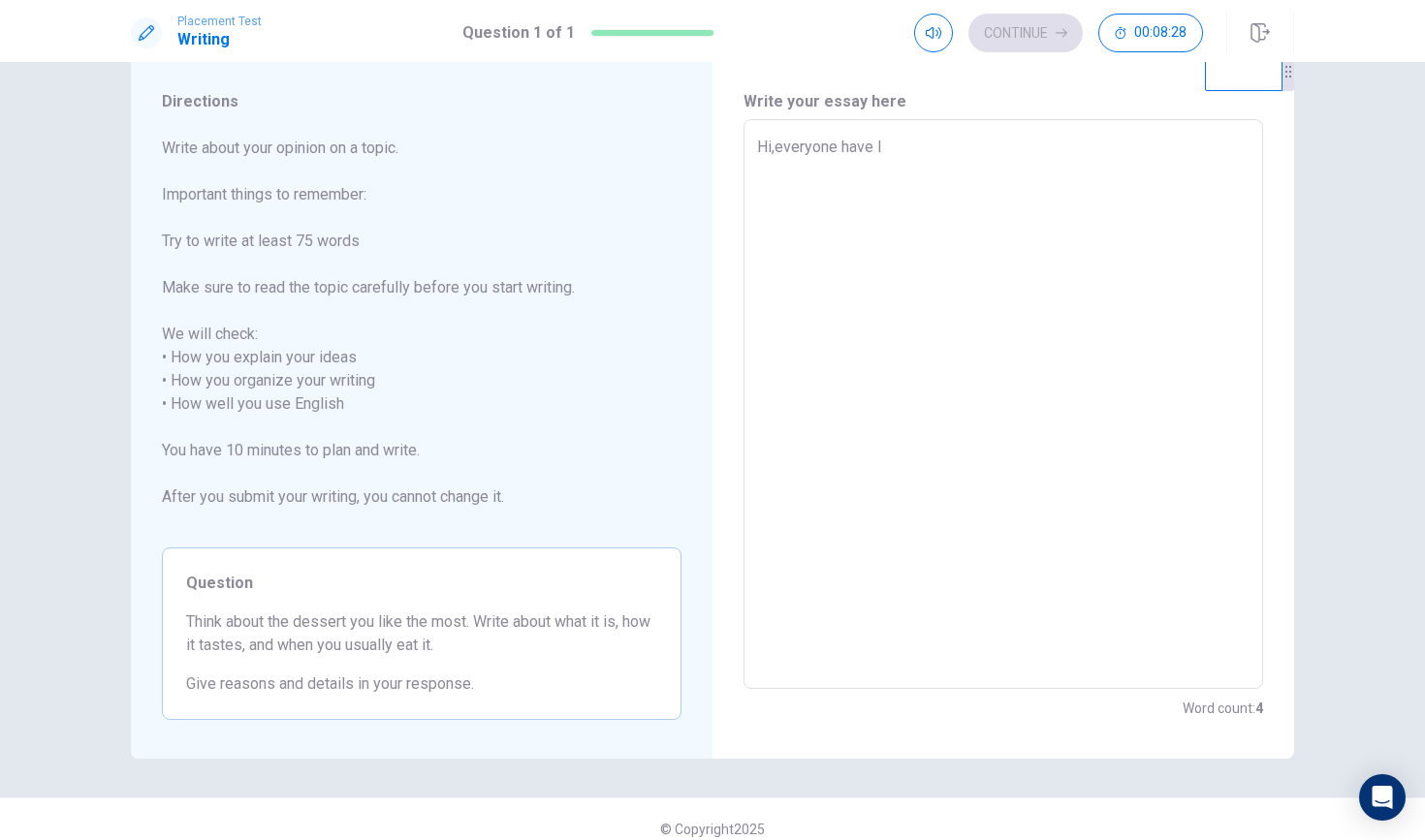
type textarea "Hi,everyone have li"
type textarea "x"
type textarea "Hi,everyone have lik"
type textarea "x"
type textarea "Hi,everyone have like"
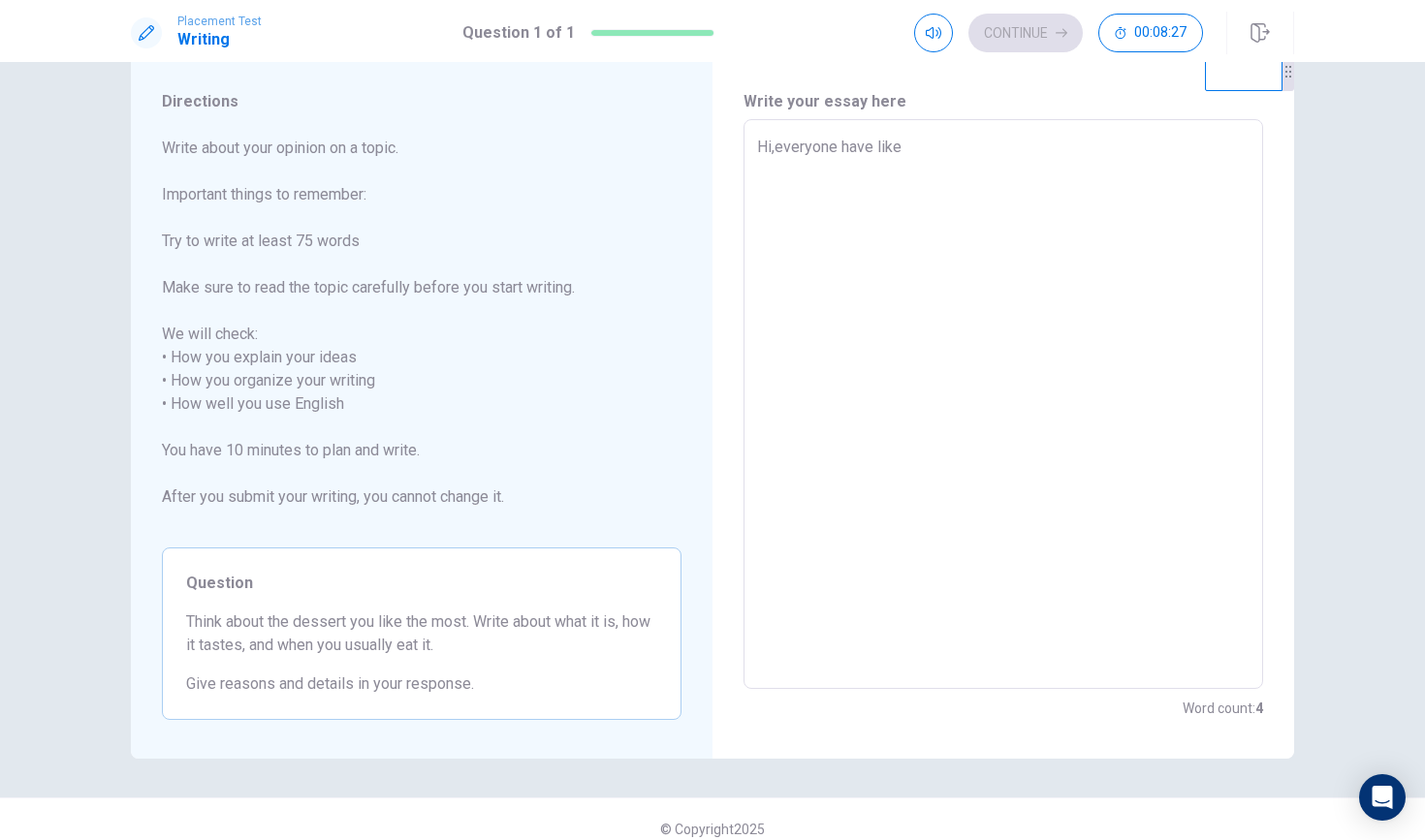
type textarea "x"
type textarea "Hi,everyone have like"
type textarea "x"
type textarea "Hi,everyone have like d"
type textarea "x"
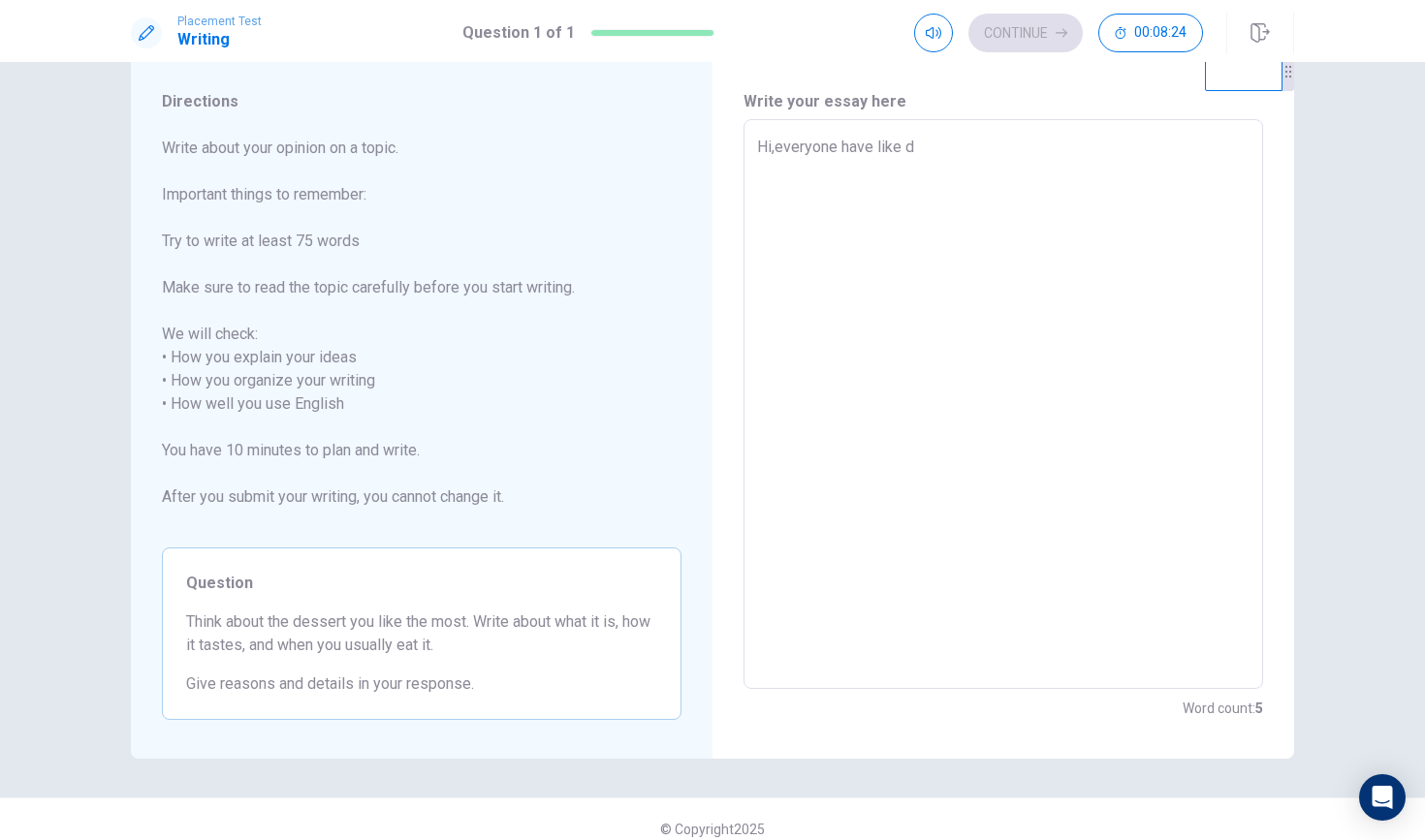
type textarea "Hi,everyone have like de"
type textarea "x"
type textarea "Hi,everyone have like des"
type textarea "x"
type textarea "Hi,everyone have like dess"
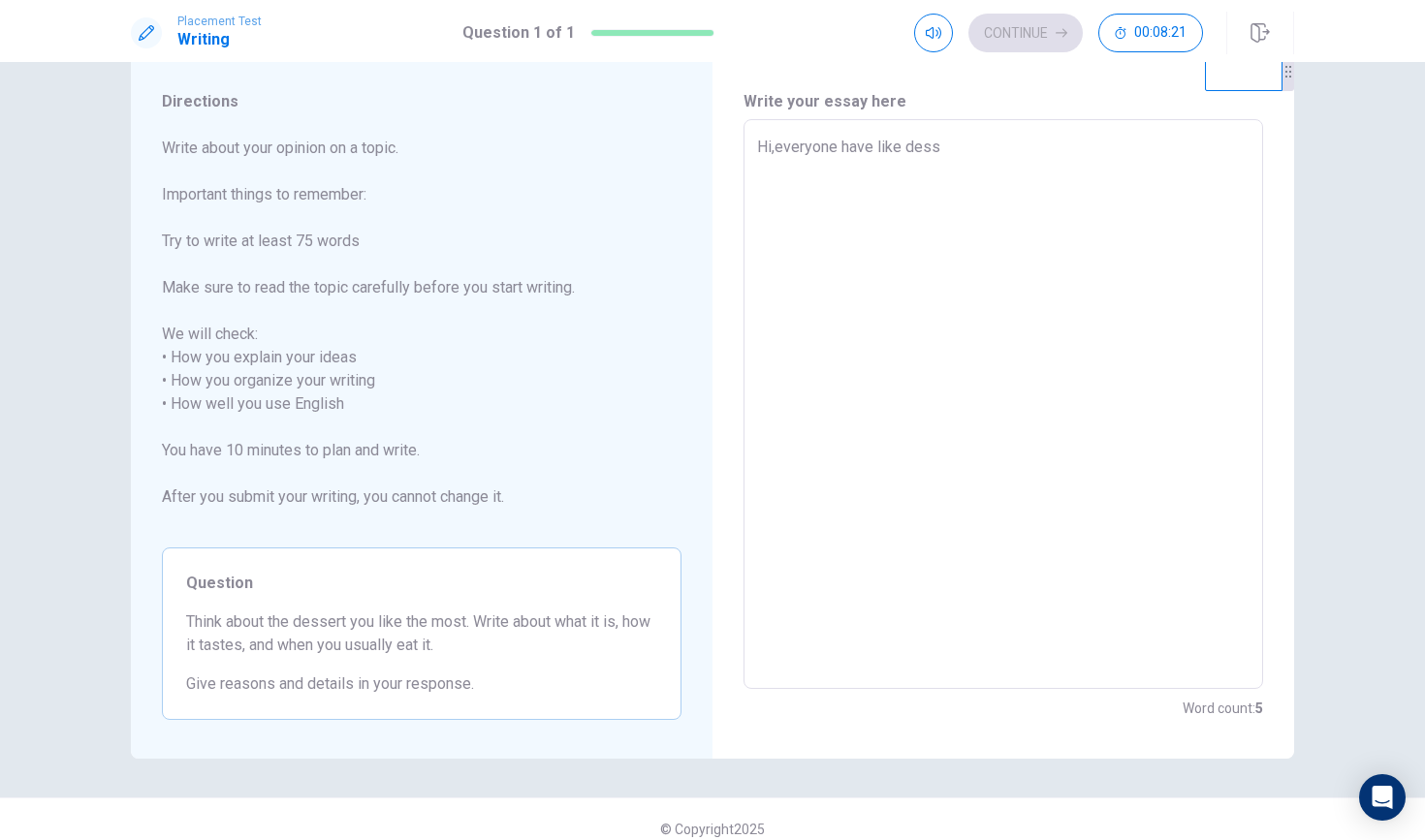
type textarea "x"
type textarea "Hi,everyone have like desse"
type textarea "x"
type textarea "Hi,everyone have like desser"
type textarea "x"
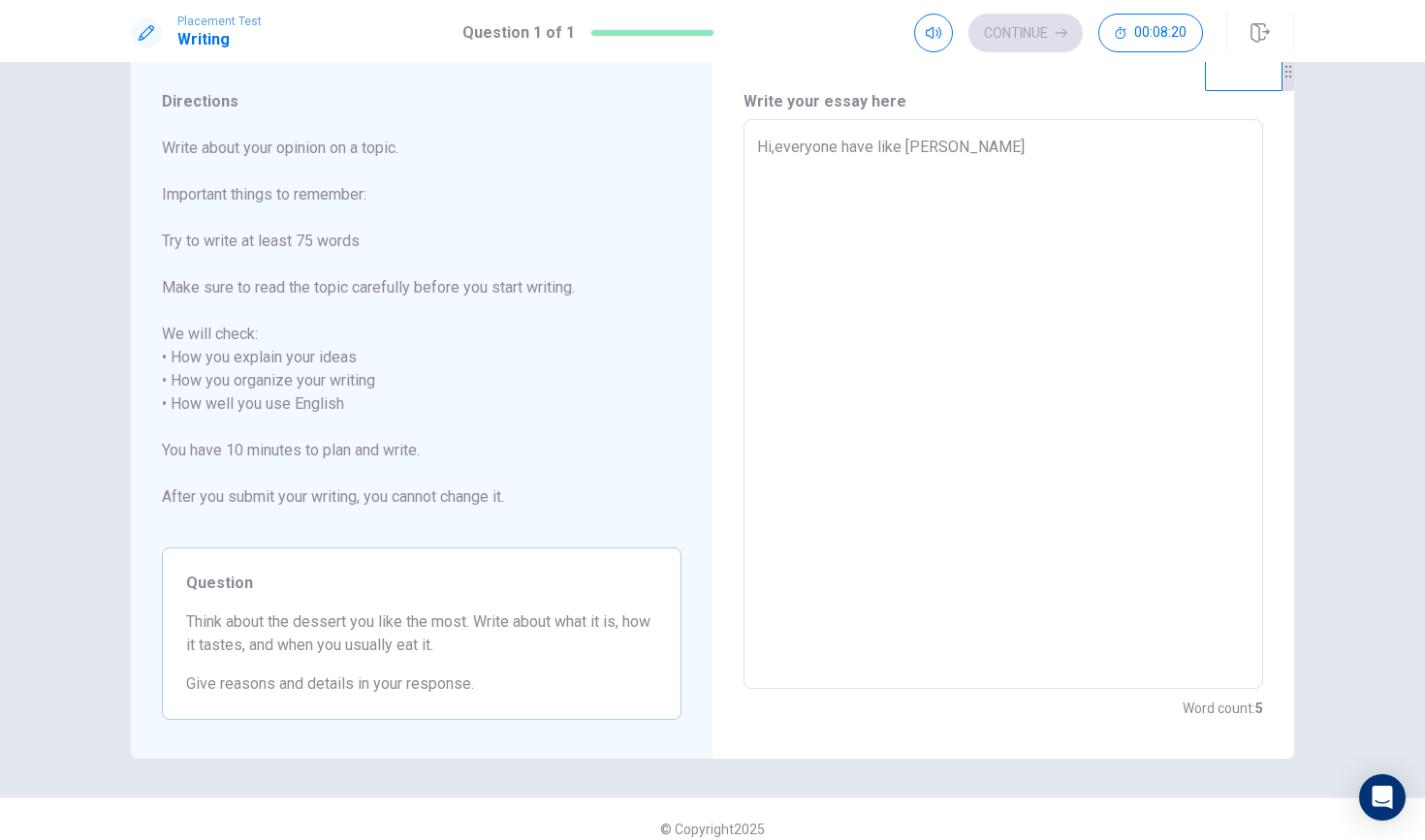
type textarea "Hi,everyone have like dessery"
type textarea "x"
type textarea "Hi,everyone have like dessery"
type textarea "x"
type textarea "Hi,everyone have like dessery"
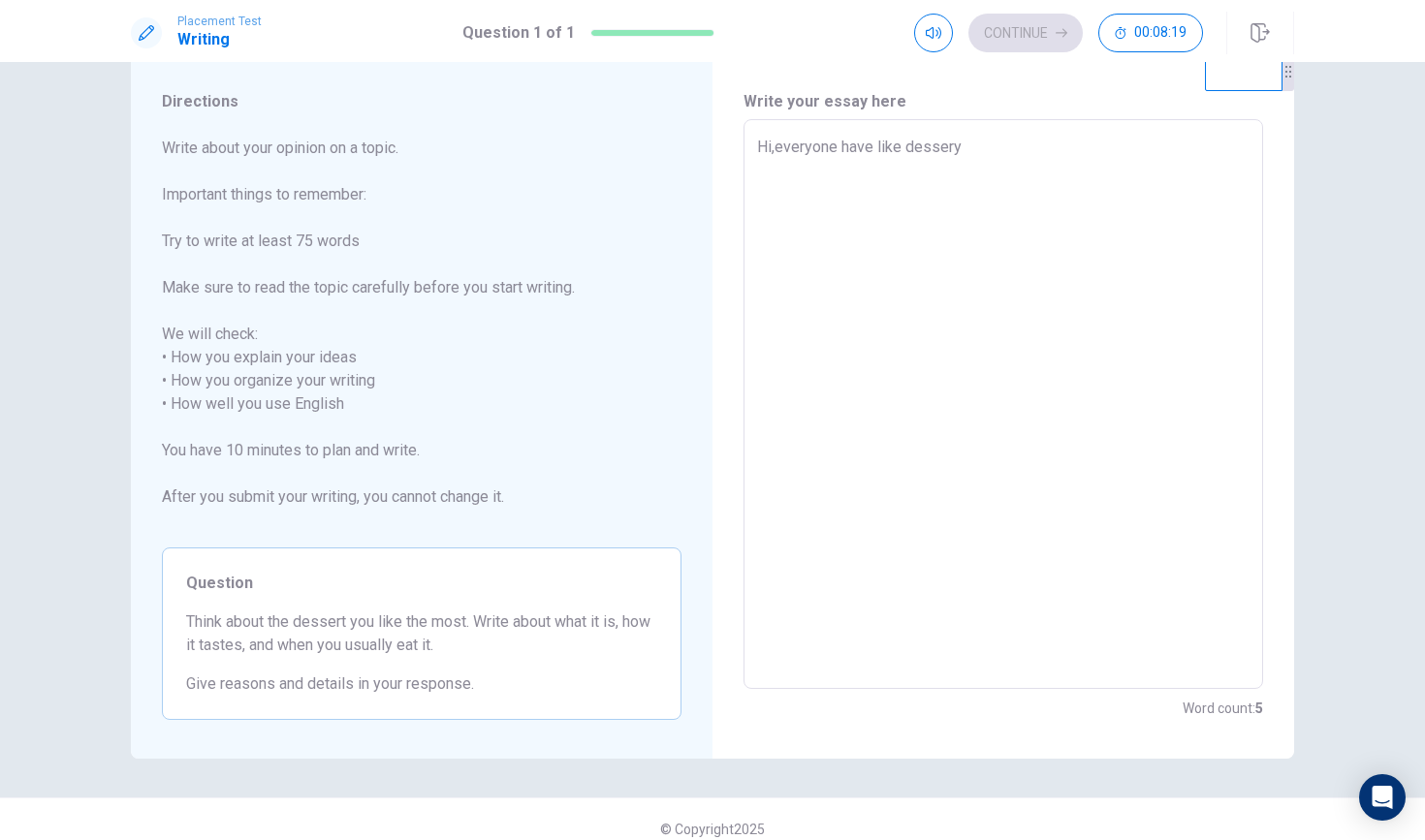
type textarea "x"
type textarea "Hi,everyone have like dessery,"
type textarea "x"
type textarea "Hi,everyone have like dessery,i"
type textarea "x"
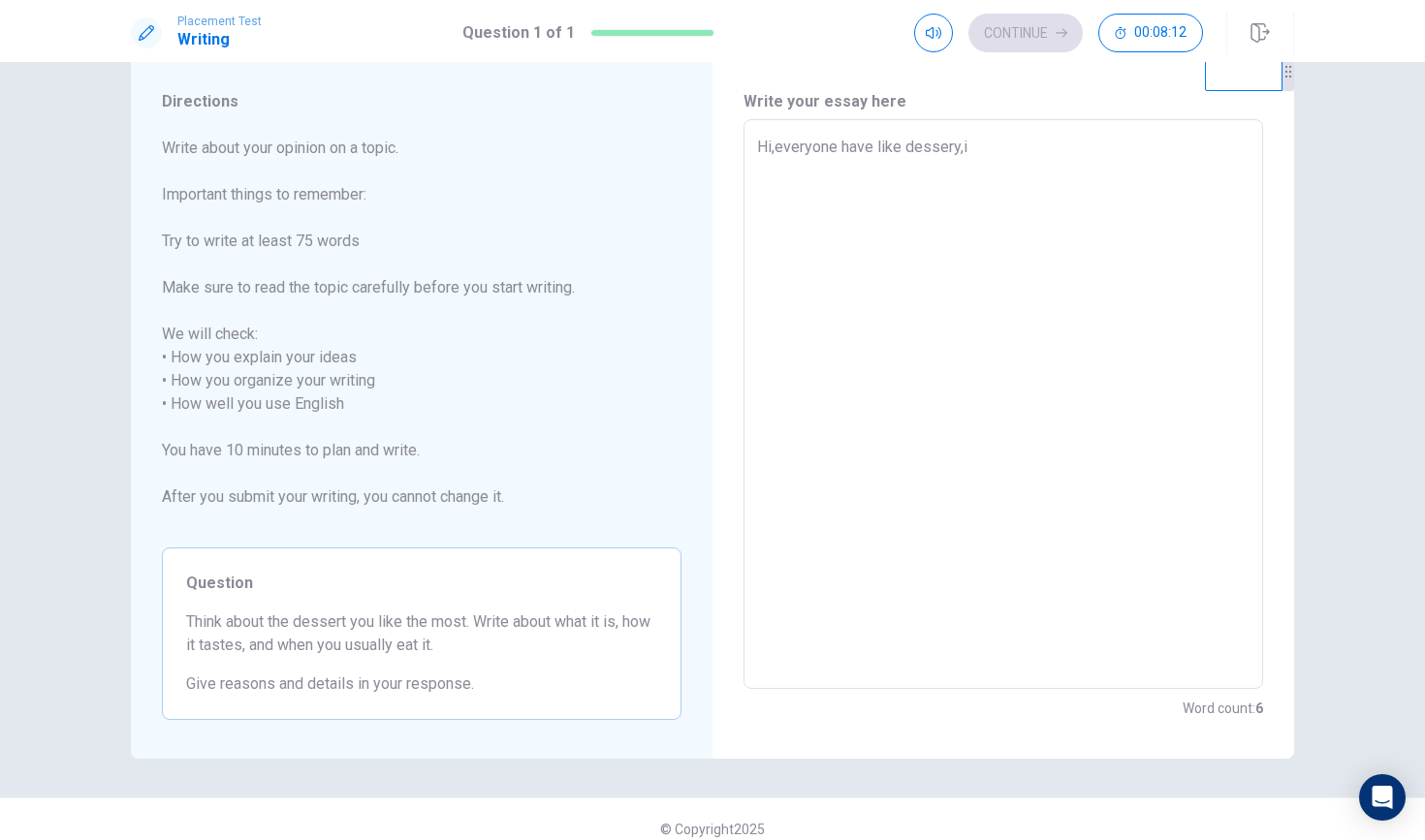
type textarea "Hi,everyone have like dessery,i'"
type textarea "x"
type textarea "Hi,everyone have like dessery,i'm"
type textarea "x"
type textarea "Hi,everyone have like dessery,i'm"
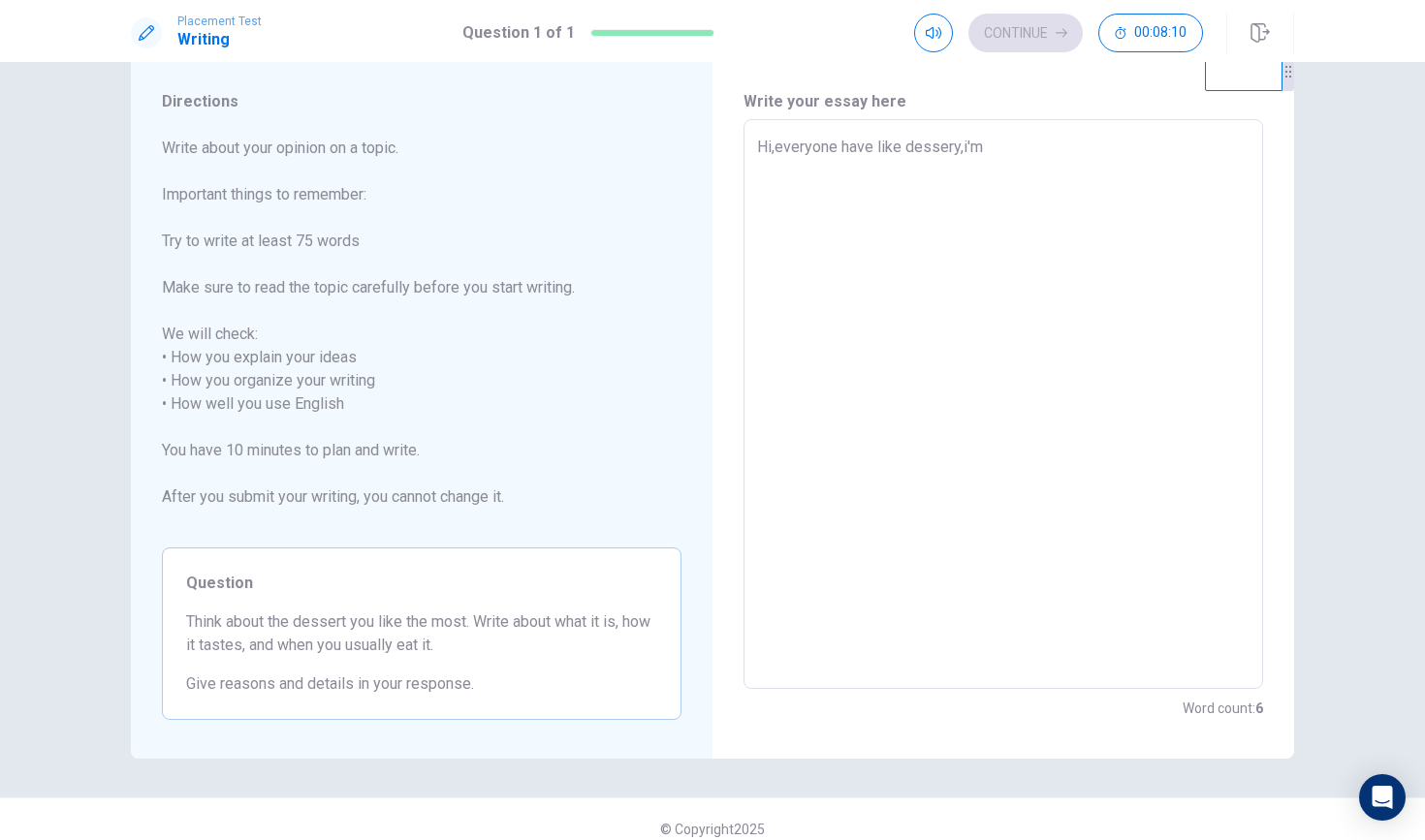
type textarea "x"
type textarea "Hi,everyone have like dessery,i'm l"
type textarea "x"
type textarea "Hi,everyone have like dessery,i'm li"
type textarea "x"
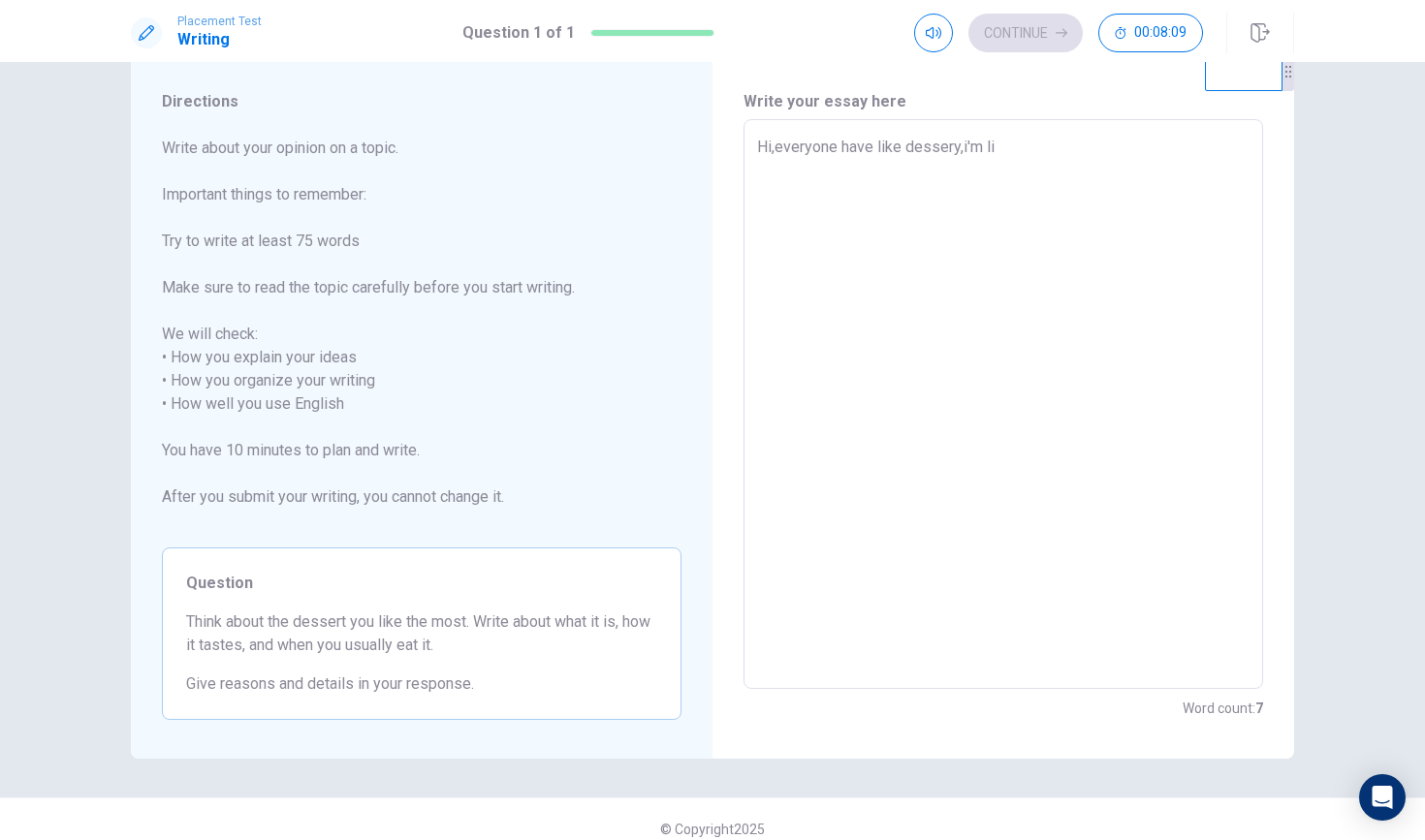
type textarea "Hi,everyone have like dessery,i'm lik"
type textarea "x"
type textarea "Hi,everyone have like dessery,i'm like"
type textarea "x"
type textarea "Hi,everyone have like dessery,i'm like"
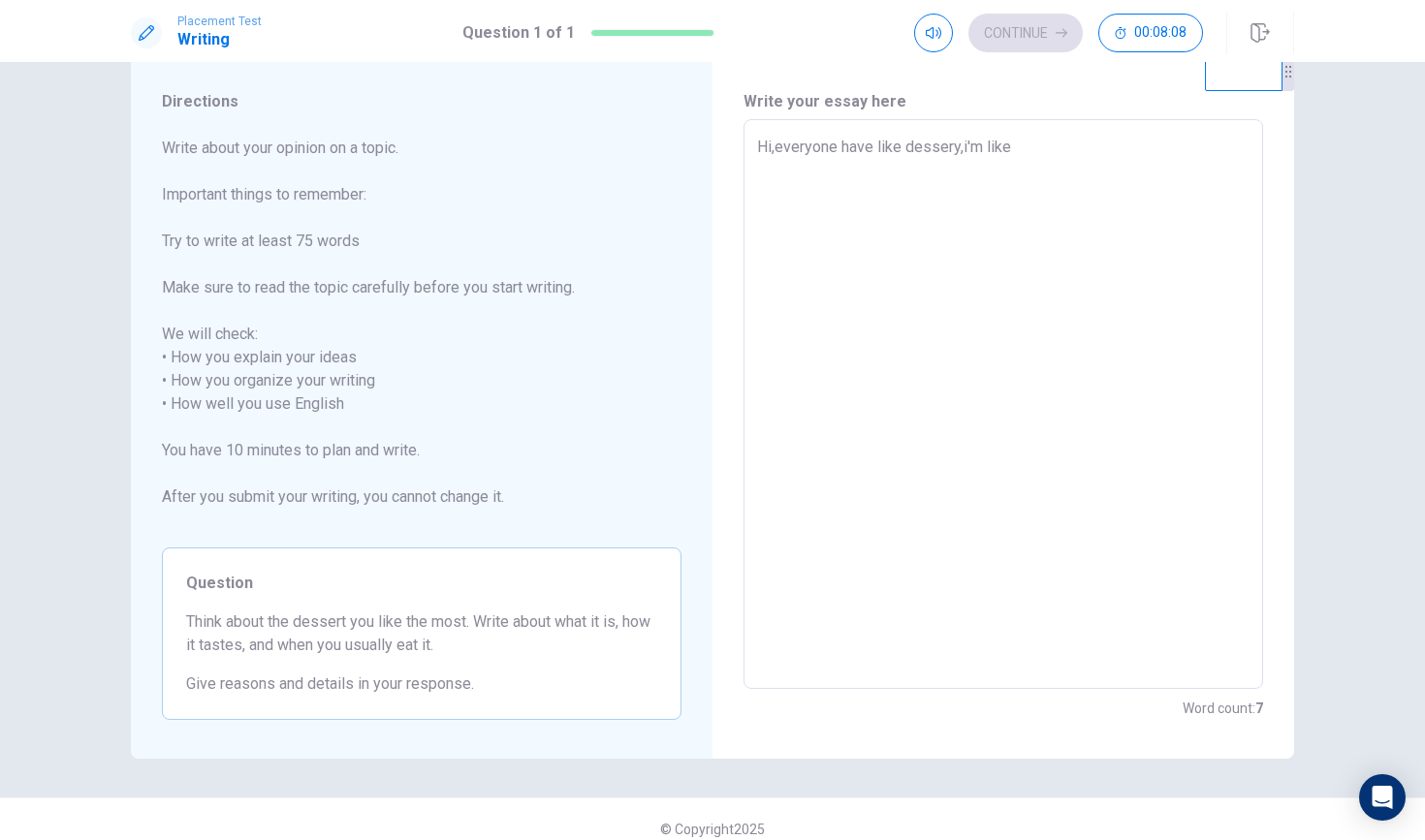
type textarea "x"
type textarea "Hi,everyone have like dessery,i'm like"
type textarea "x"
type textarea "Hi,everyone have like dessery,i'm like'"
type textarea "x"
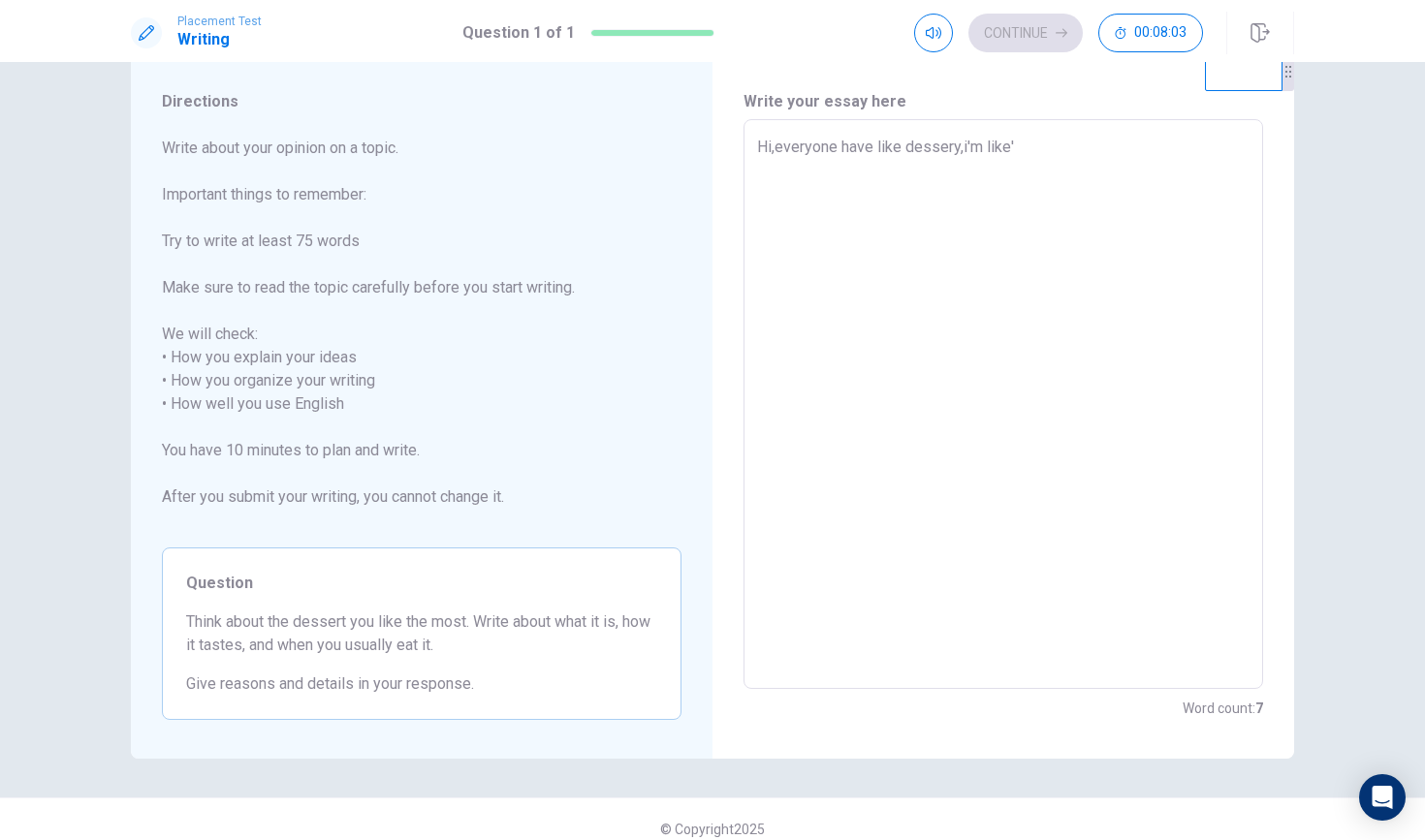
type textarea "Hi,everyone have like dessery,i'm like'd"
type textarea "x"
type textarea "Hi,everyone have like dessery,i'm like'de"
type textarea "x"
type textarea "Hi,everyone have like dessery,i'm like'des"
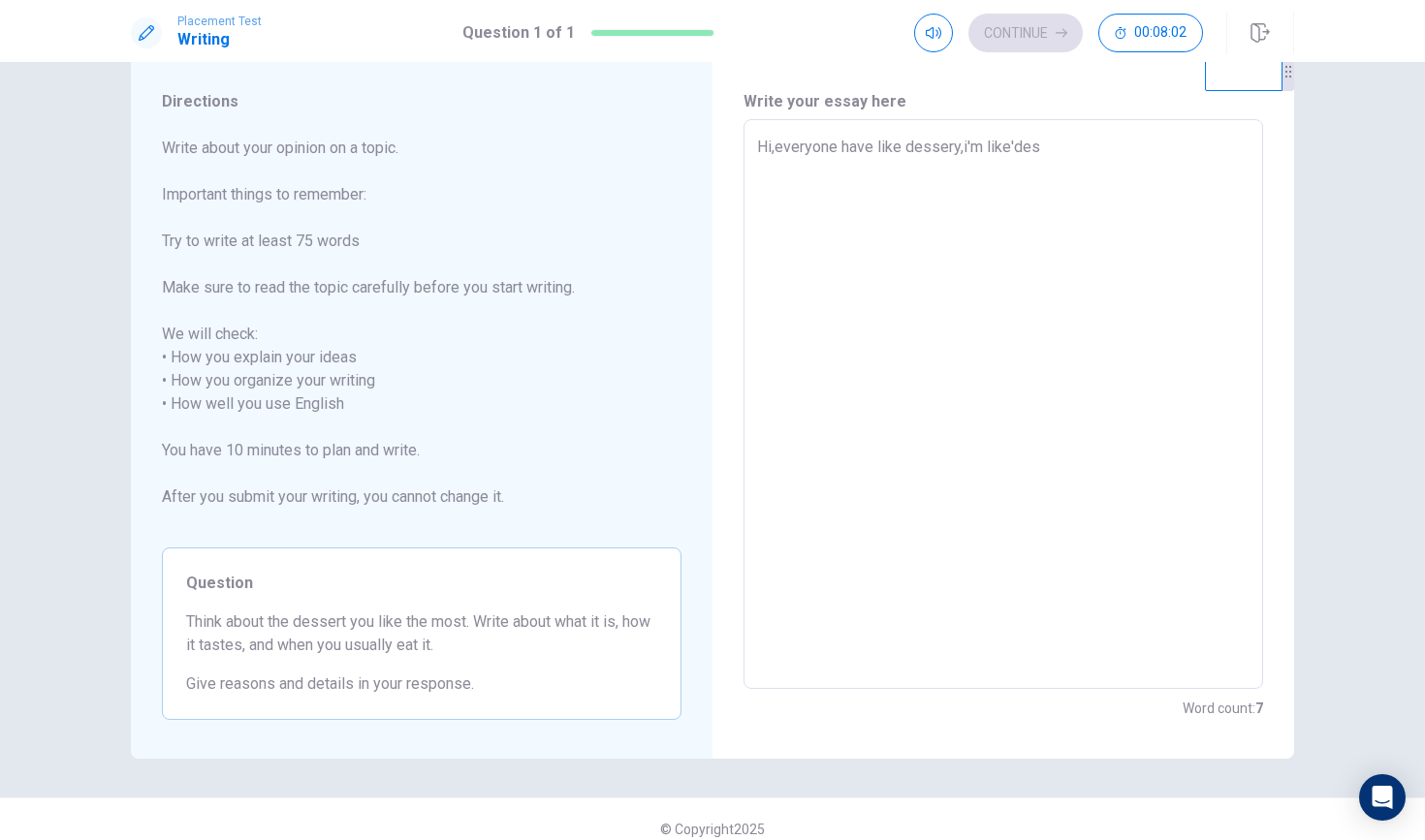
type textarea "x"
type textarea "Hi,everyone have like dessery,i'm like'dess"
type textarea "x"
type textarea "Hi,everyone have like dessery,i'm like'desse"
type textarea "x"
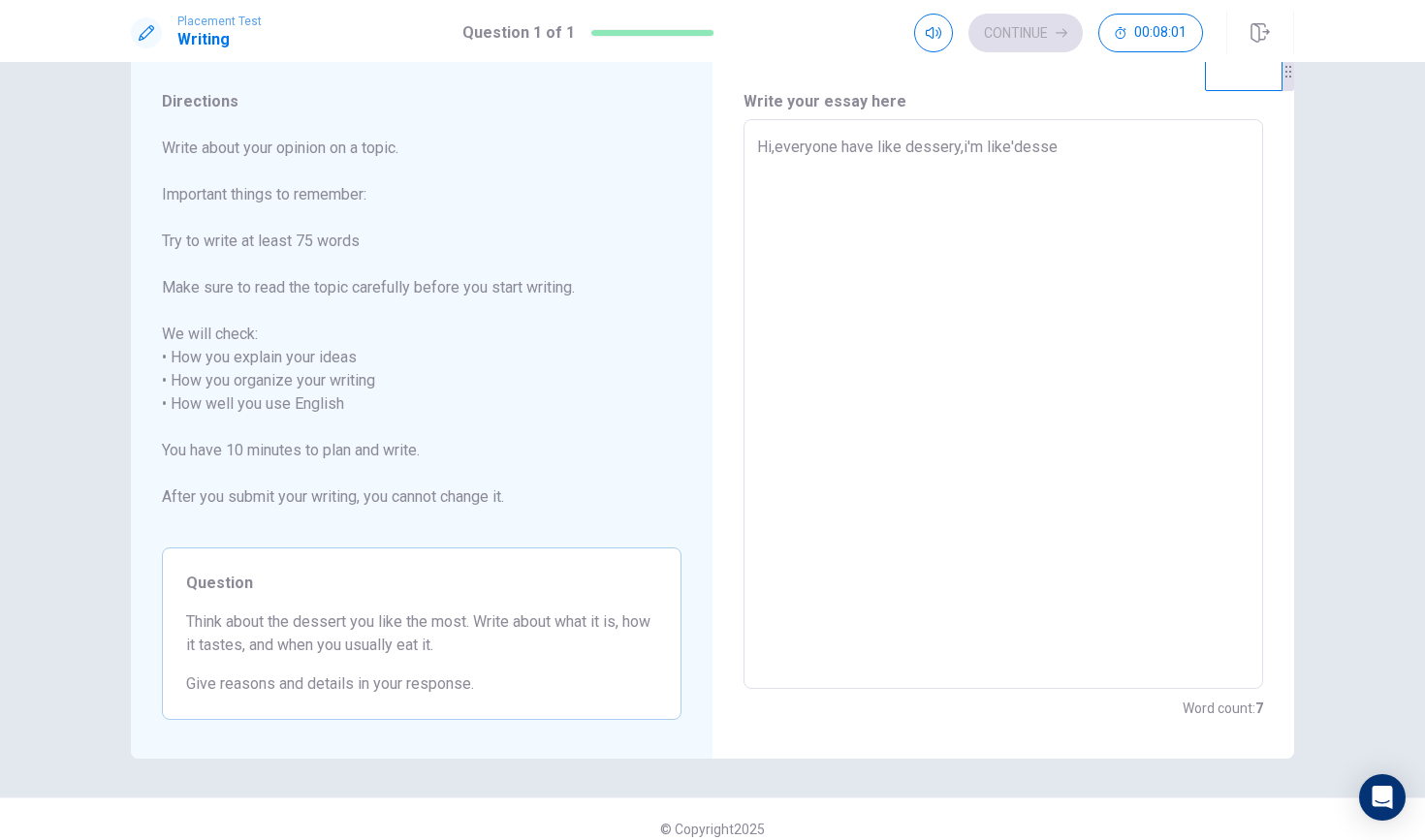
type textarea "Hi,everyone have like dessery,i'm like'desser"
type textarea "x"
type textarea "Hi,everyone have like dessery,i'm like'dessert"
type textarea "x"
type textarea "Hi,everyone have like dessery,i'm like'dessert"
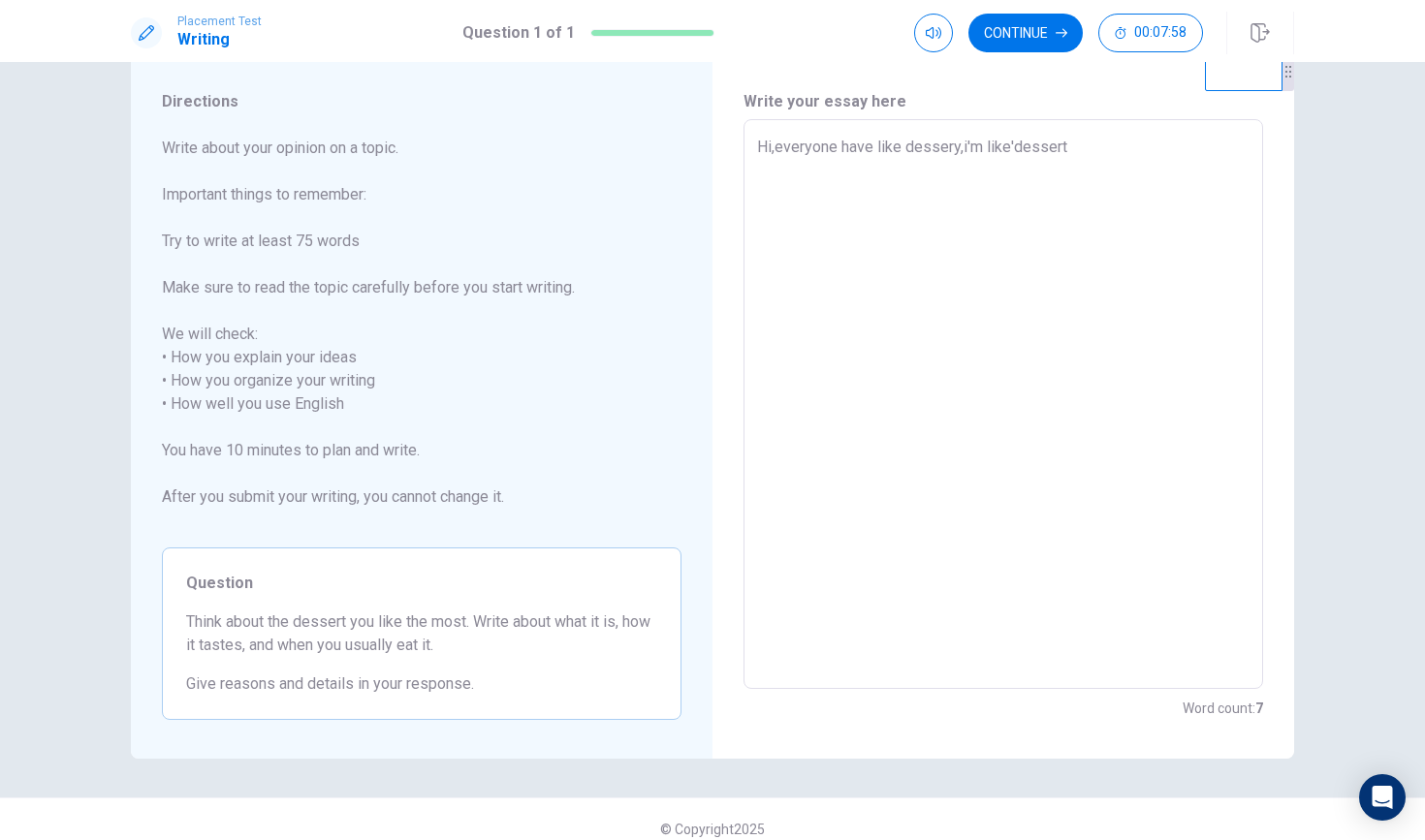
type textarea "x"
type textarea "Hi,everyone have like dessery,i'm like'dessert i"
type textarea "x"
type textarea "Hi,everyone have like dessery,i'm like'dessert is"
type textarea "x"
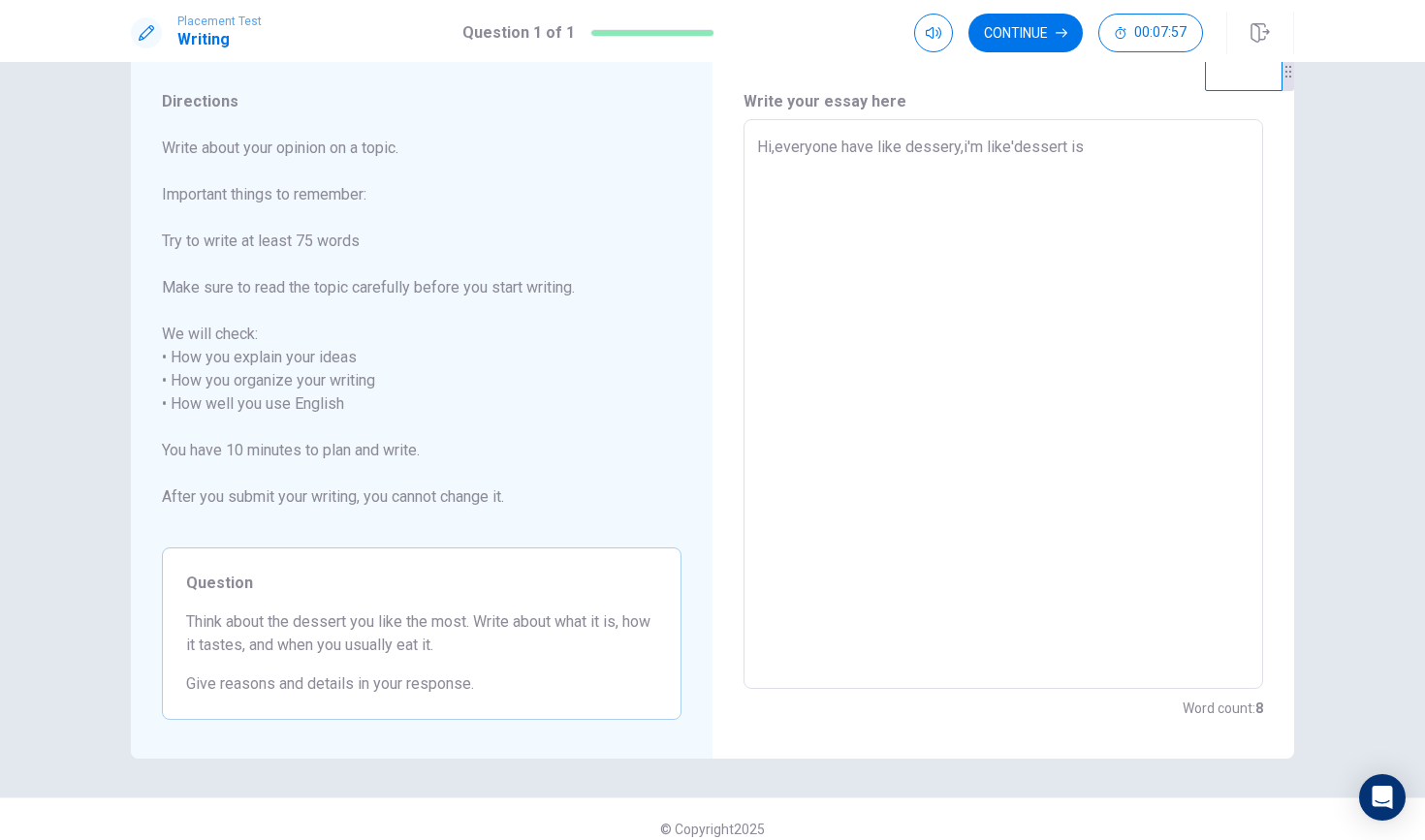
type textarea "Hi,everyone have like dessery,i'm like'dessert is"
type textarea "x"
type textarea "Hi,everyone have like dessery,i'm like'dessert is i"
type textarea "x"
type textarea "Hi,everyone have like dessery,i'm like'dessert is ic"
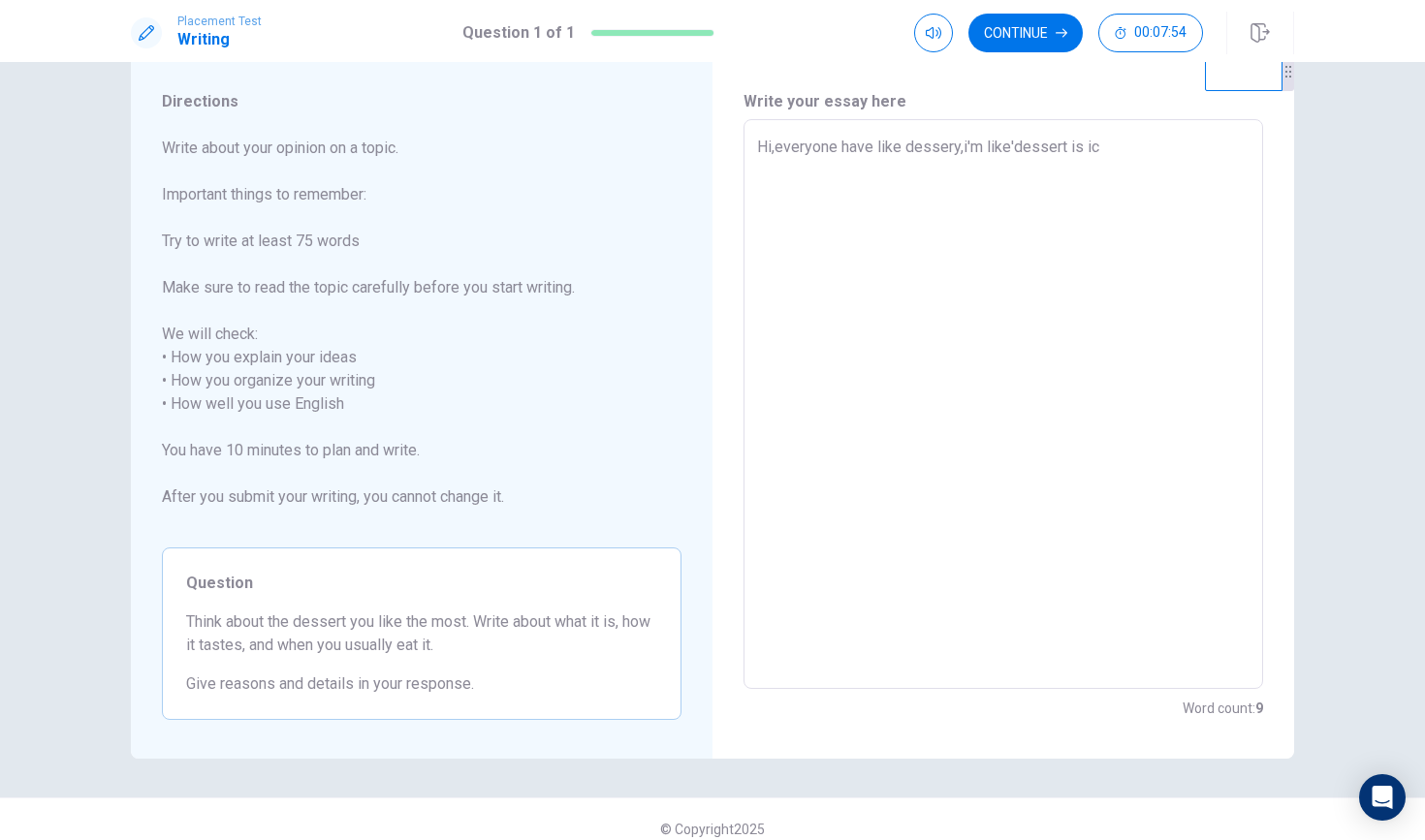
type textarea "x"
type textarea "Hi,everyone have like dessery,i'm like'dessert is ice"
type textarea "x"
type textarea "Hi,everyone have like dessery,i'm like'dessert is ice"
type textarea "x"
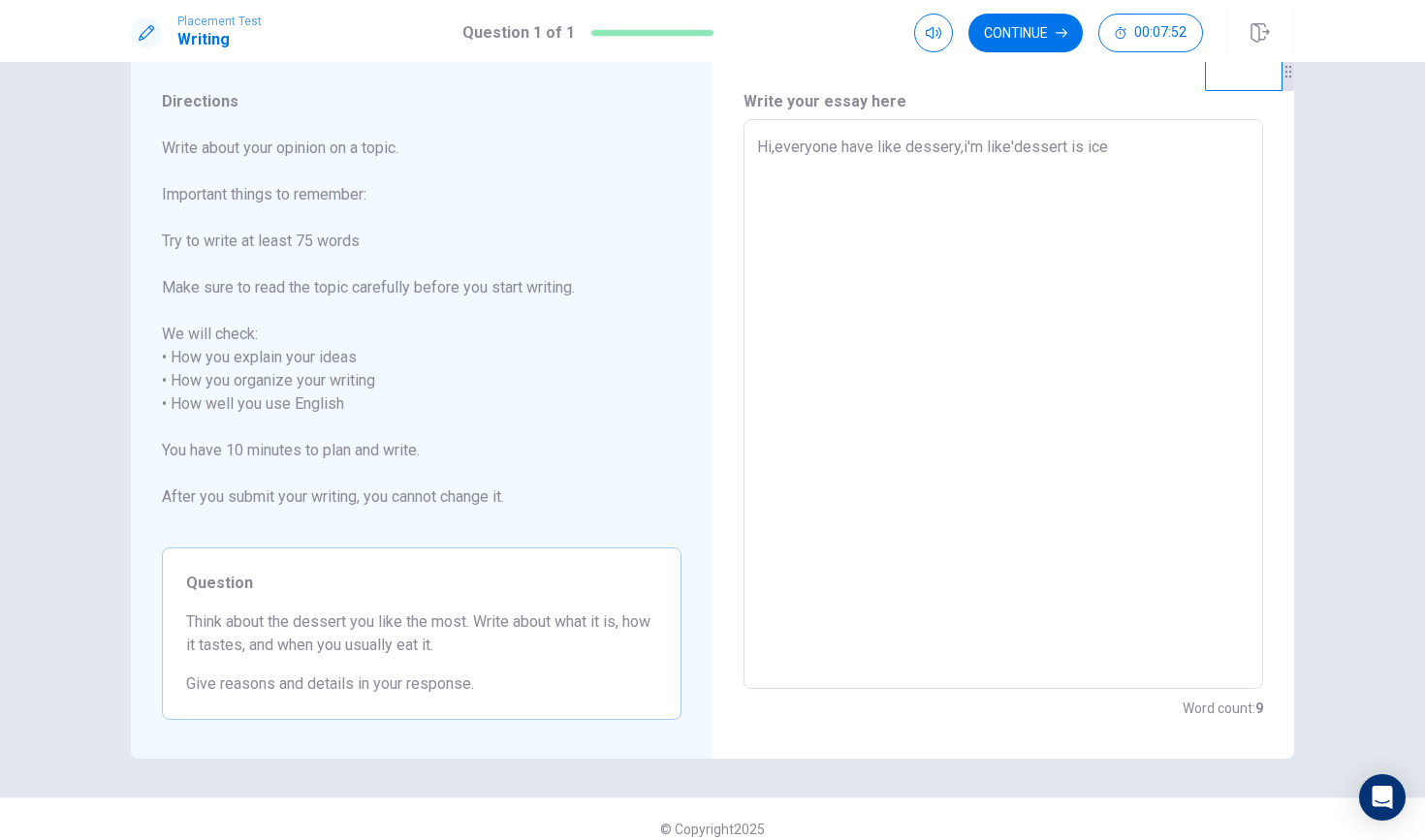
type textarea "Hi,everyone have like dessery,i'm like'dessert is ice c"
type textarea "x"
type textarea "Hi,everyone have like dessery,i'm like'dessert is ice cr"
type textarea "x"
type textarea "Hi,everyone have like dessery,i'm like'dessert is ice cre"
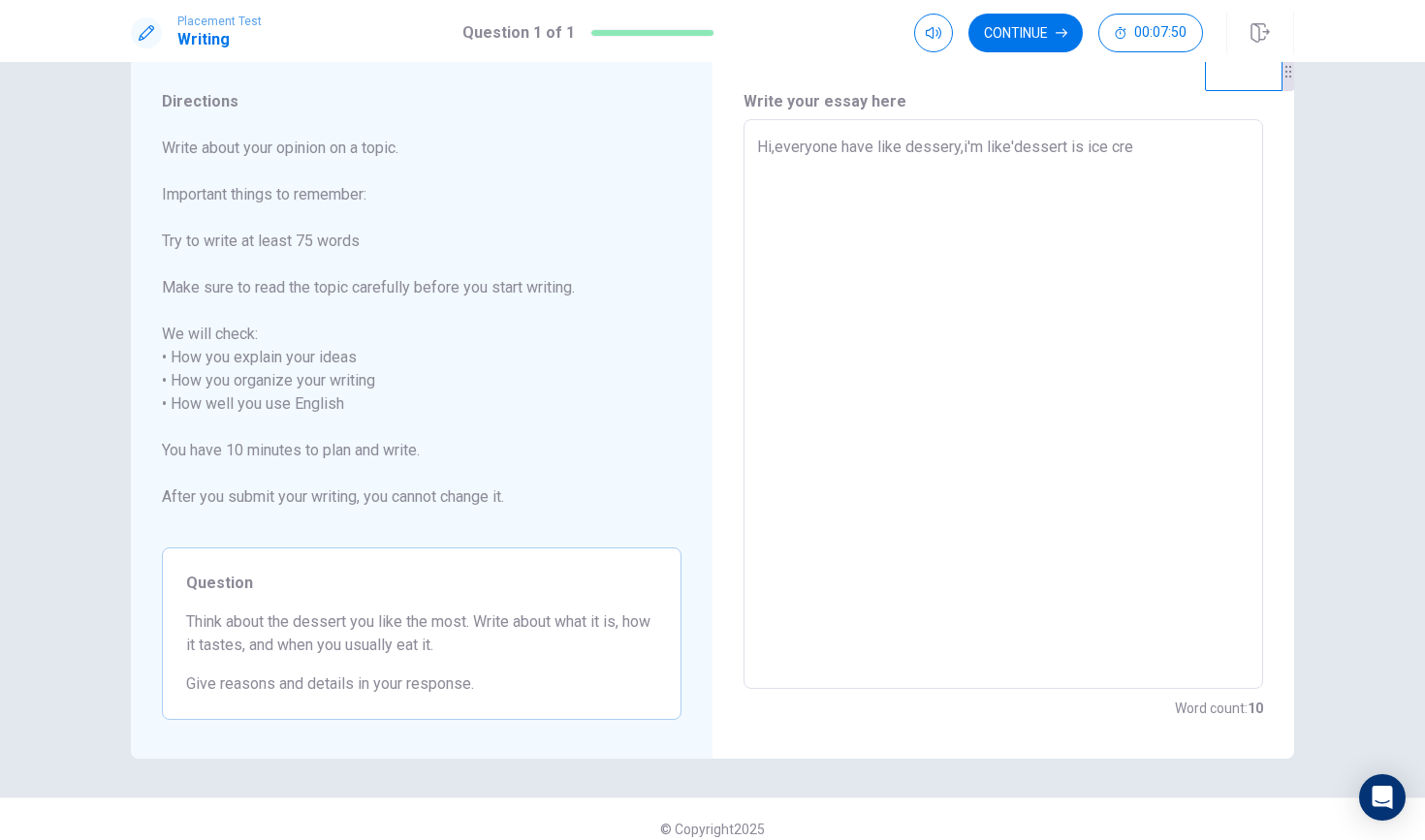
type textarea "x"
type textarea "Hi,everyone have like dessery,i'm like'dessert is ice crea"
type textarea "x"
type textarea "Hi,everyone have like dessery,i'm like'dessert is ice cream"
type textarea "x"
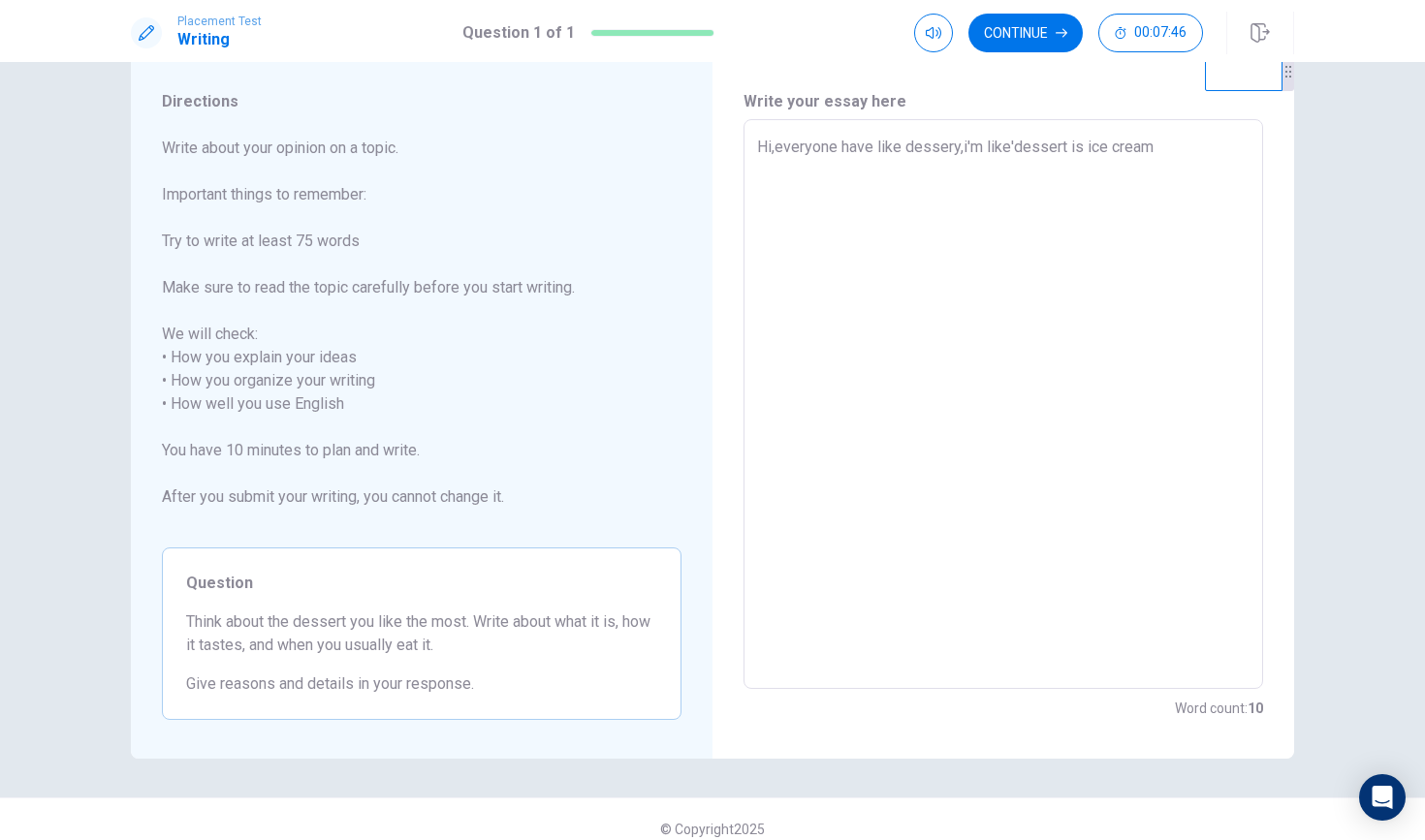
type textarea "Hi,everyone have like dessery,i'm like'dessert is ice cream."
type textarea "x"
click at [760, 148] on textarea "Hi,everyone have like dessery,i'm like'dessert is ice cream." at bounding box center [1003, 405] width 493 height 538
type textarea "Hi,everyone have like dessery,i'm like'dessert is ice cream."
type textarea "x"
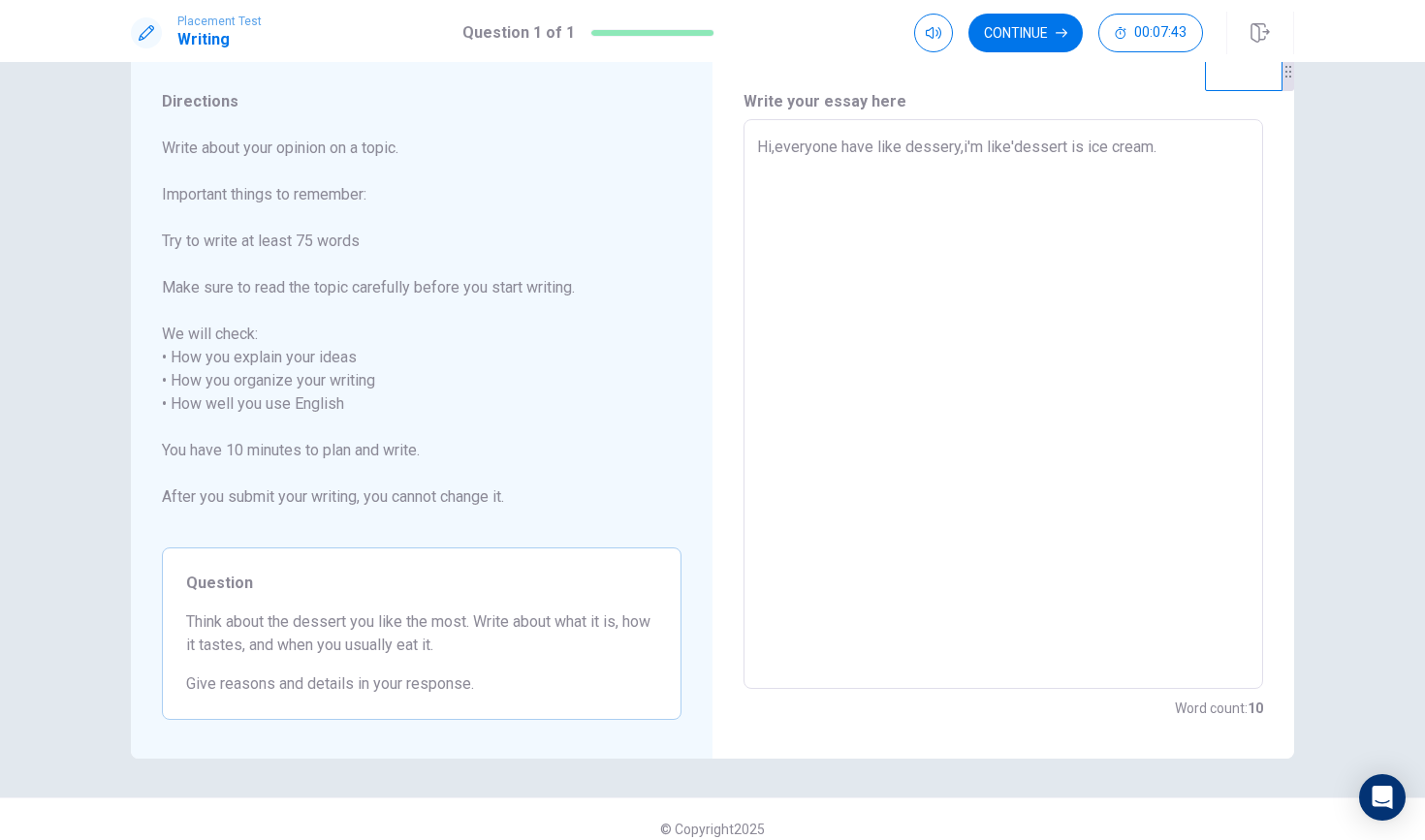
type textarea "Hi,everyone have like dessery,i'm like'dessert is ice cream."
type textarea "x"
type textarea "Hi,everyone have like dessery,i'm like'dessert is ice cream."
type textarea "x"
click at [1212, 146] on textarea "Hi,everyone have like dessery,i'm like'dessert is ice cream." at bounding box center [1003, 405] width 493 height 538
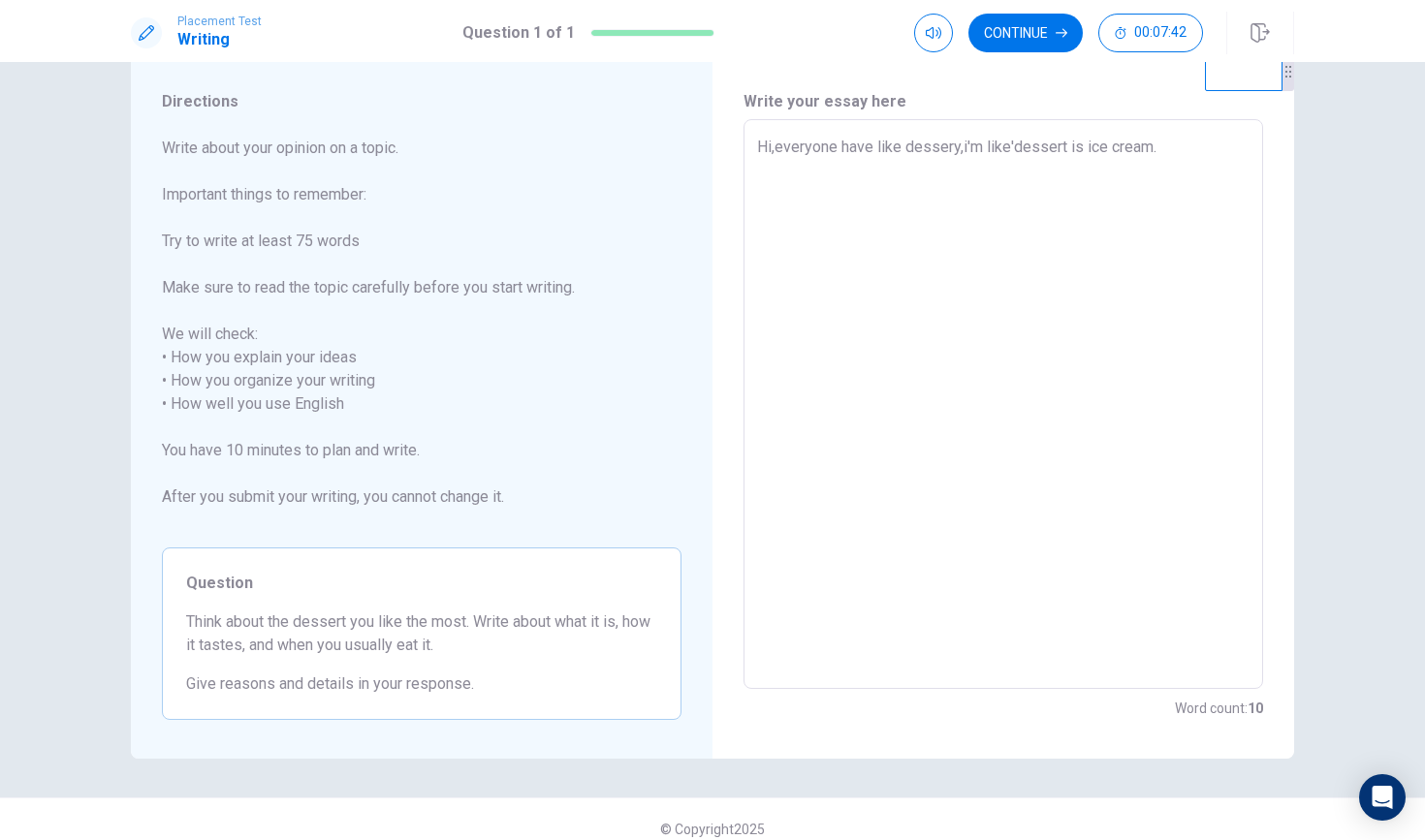
type textarea "Hi,everyone have like dessery,i'm like'dessert is ice cream."
type textarea "x"
type textarea "Hi,everyone have like dessery,i'm like'dessert is ice cream."
type textarea "x"
type textarea "Hi,everyone have like dessery,i'm like'dessert is ice cream."
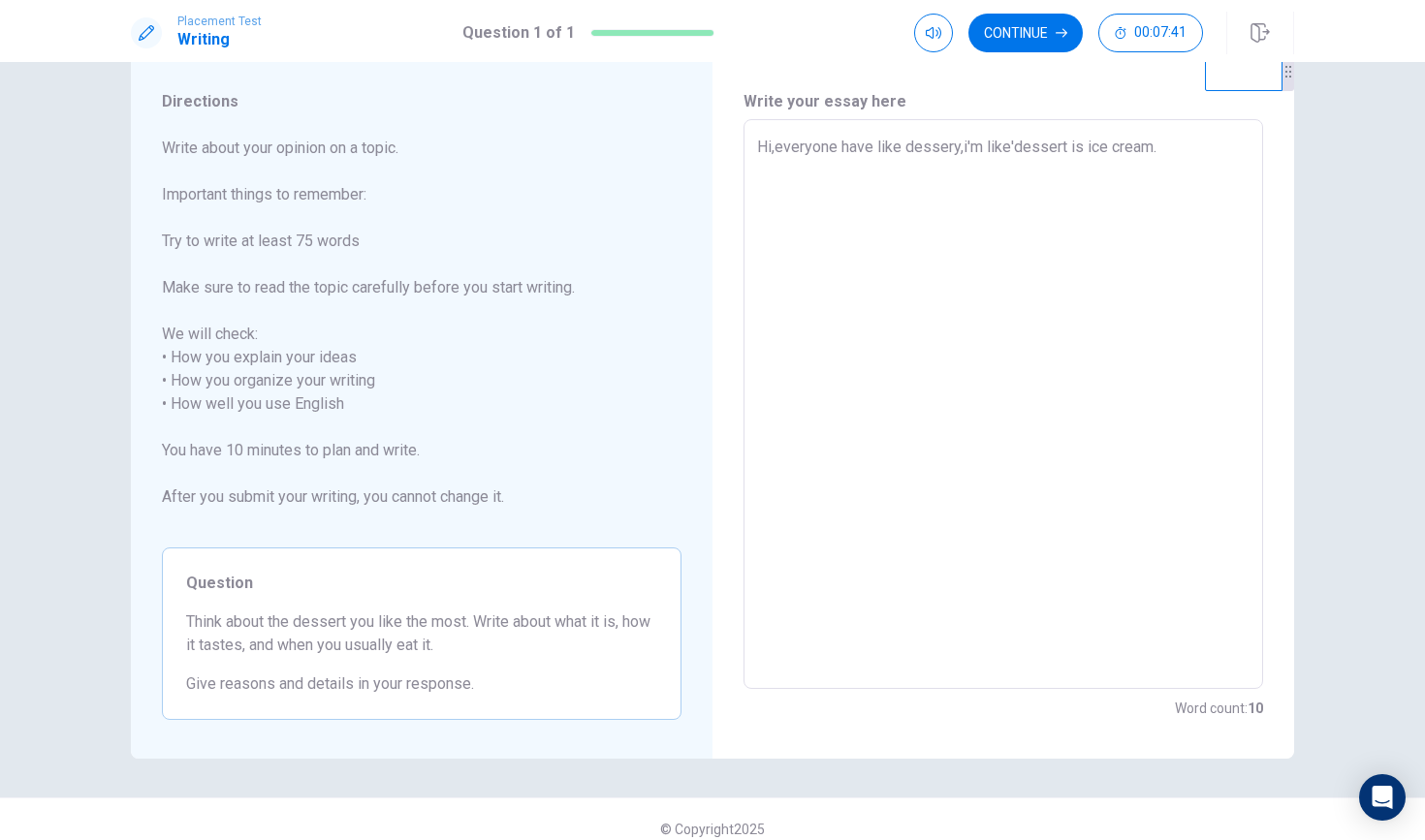
type textarea "x"
type textarea "Hi,everyone have like dessery,i'm like'dessert is ice cream."
type textarea "x"
type textarea "Hi,everyone have like dessery,i'm like'dessert is ice cream. S"
type textarea "x"
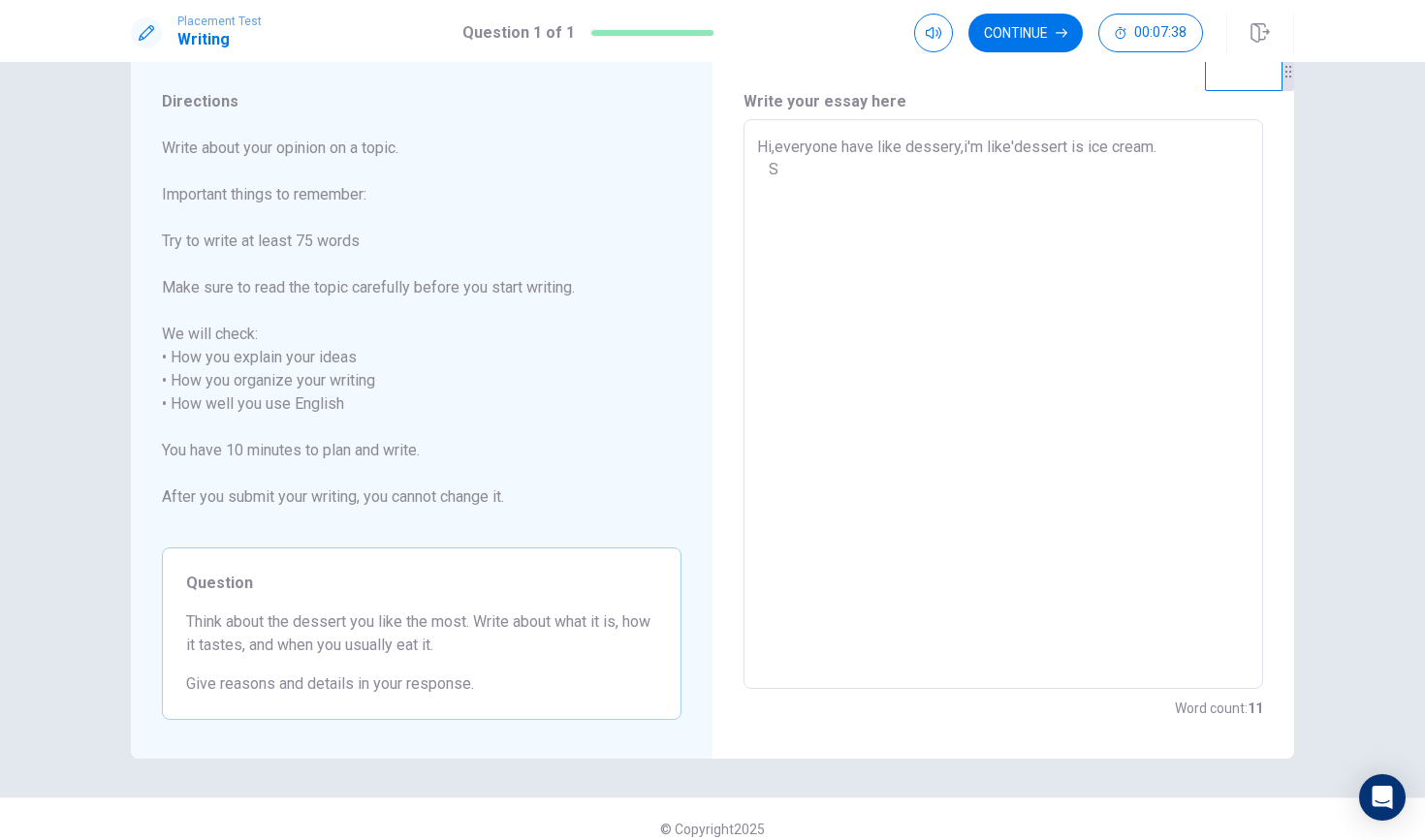
type textarea "Hi,everyone have like dessery,i'm like'dessert is ice cream. So"
type textarea "x"
type textarea "Hi,everyone have like dessery,i'm like'dessert is ice cream. Som"
type textarea "x"
type textarea "Hi,everyone have like dessery,i'm like'dessert is ice cream. Some"
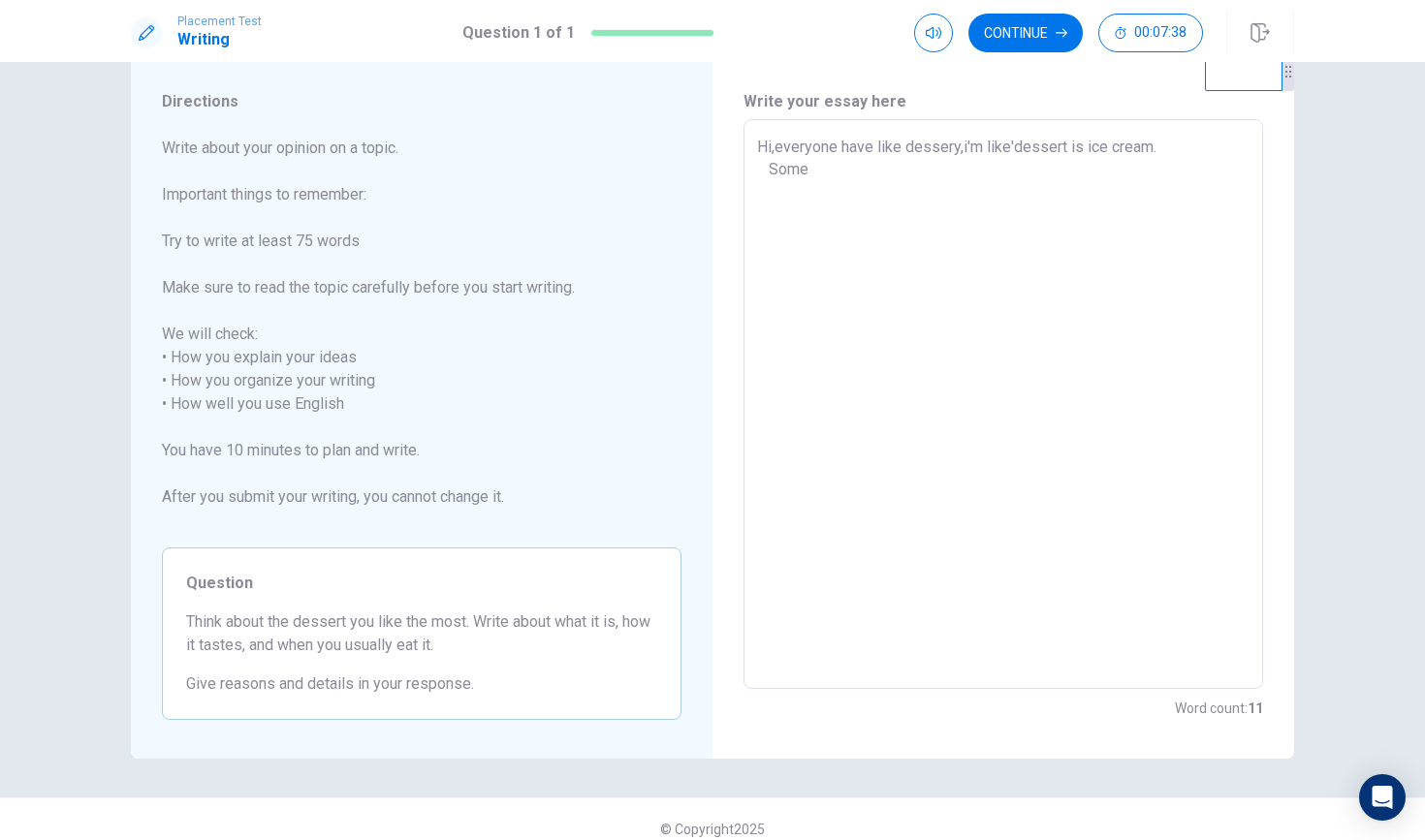
type textarea "x"
type textarea "Hi,everyone have like dessery,i'm like'dessert is ice cream. Somet"
type textarea "x"
type textarea "Hi,everyone have like dessery,i'm like'dessert is ice cream. Someti"
type textarea "x"
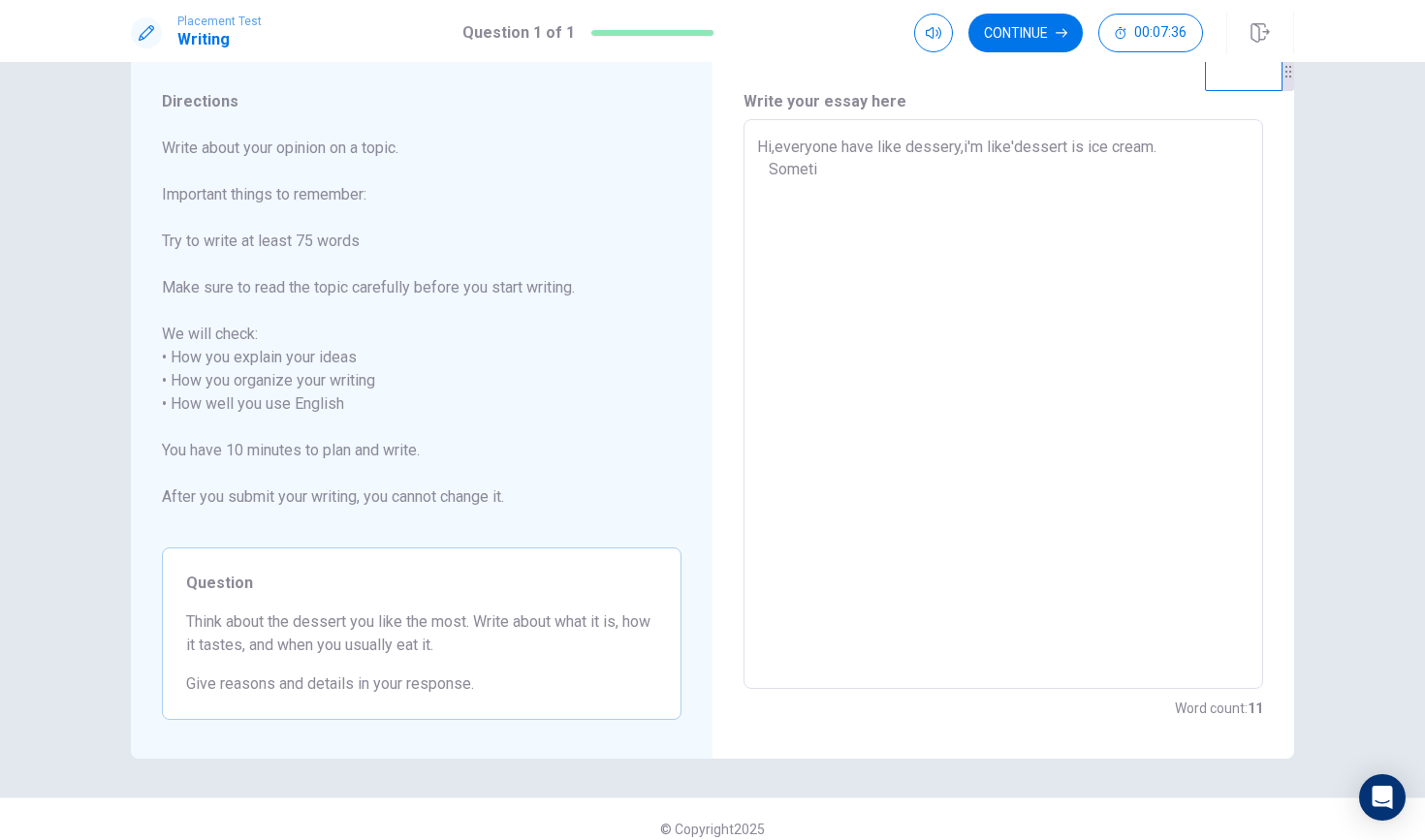
type textarea "Hi,everyone have like dessery,i'm like'dessert is ice cream. Sometim"
type textarea "x"
type textarea "Hi,everyone have like dessery,i'm like'dessert is ice cream. Sometime"
type textarea "x"
type textarea "Hi,everyone have like dessery,i'm like'dessert is ice cream. Sometime"
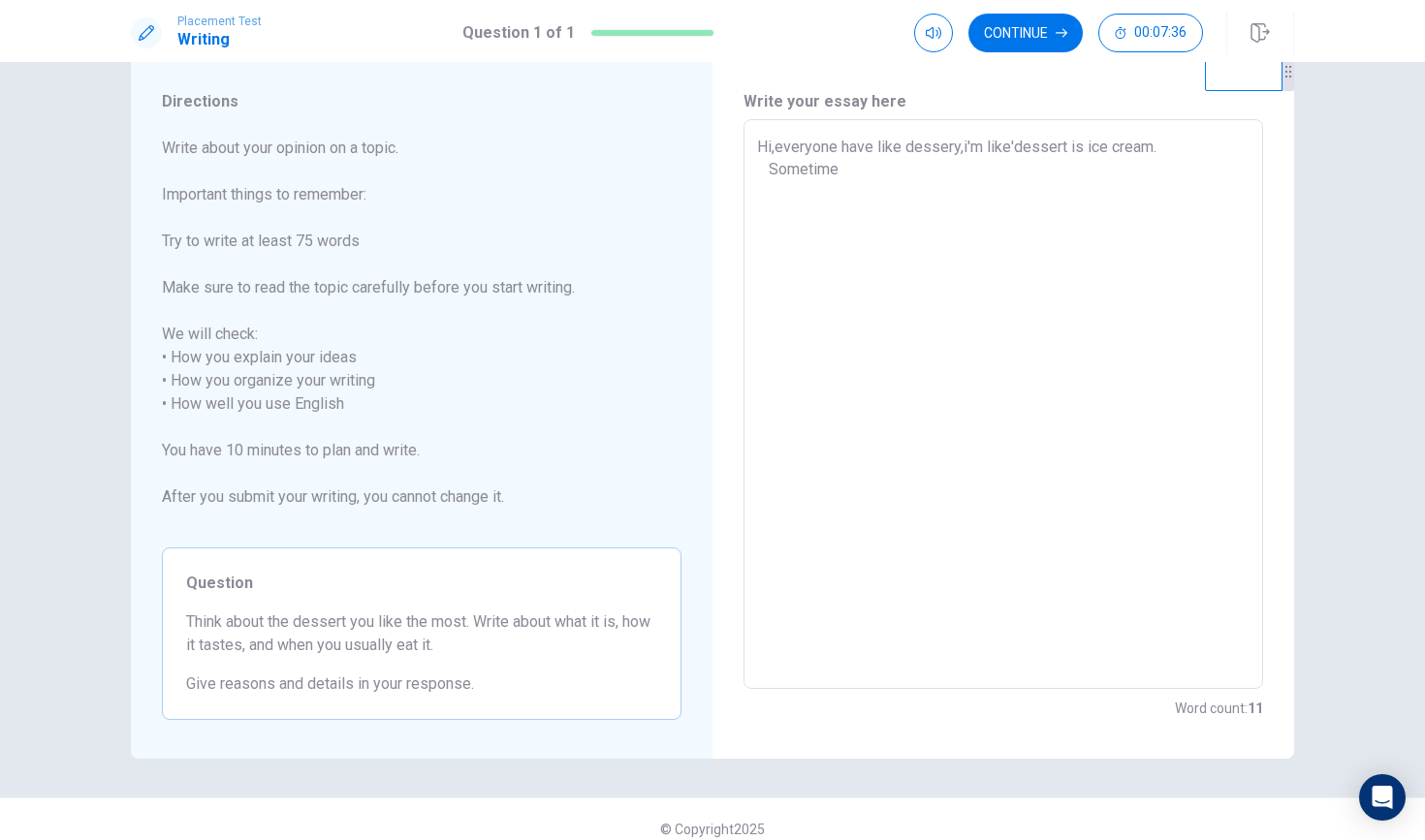
type textarea "x"
type textarea "Hi,everyone have like dessery,i'm like'dessert is ice cream. Sometime"
type textarea "x"
type textarea "Hi,everyone have like dessery,i'm like'dessert is ice cream. Sometime,"
type textarea "x"
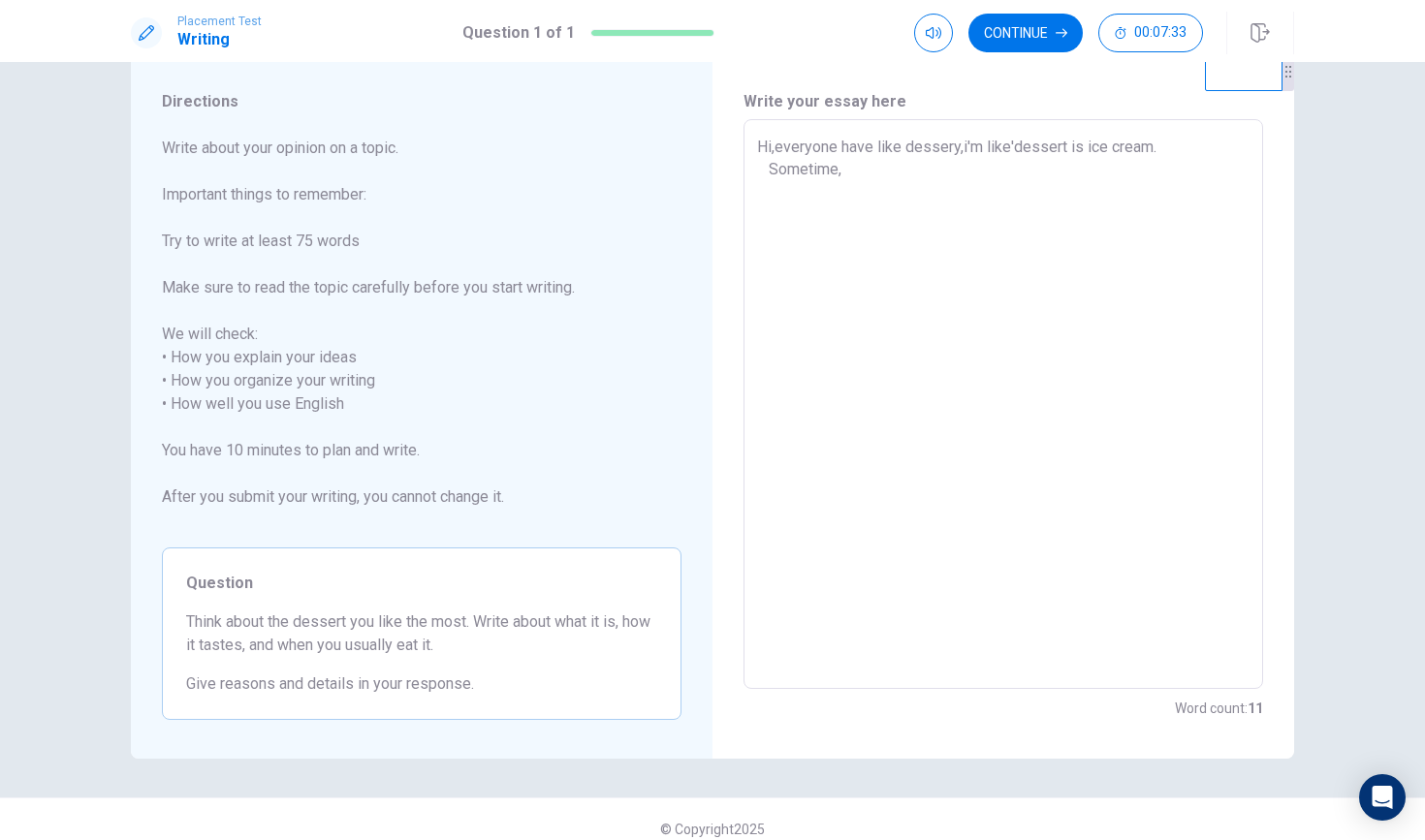
type textarea "Hi,everyone have like dessery,i'm like'dessert is ice cream. Sometime,i"
type textarea "x"
type textarea "Hi,everyone have like dessery,i'm like'dessert is ice cream. Sometime,i"
type textarea "x"
type textarea "Hi,everyone have like dessery,i'm like'dessert is ice cream. Sometime,i e"
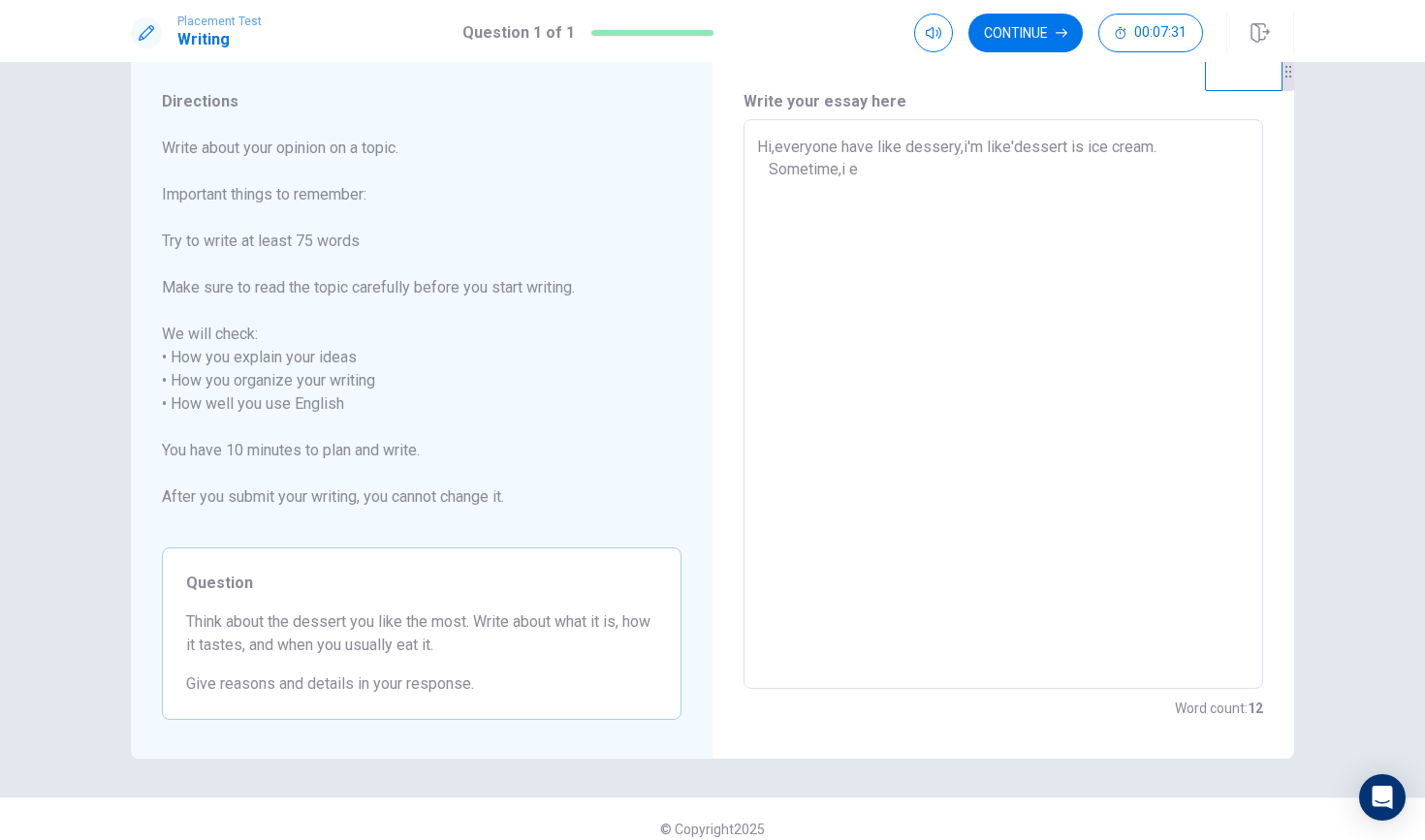
type textarea "x"
type textarea "Hi,everyone have like dessery,i'm like'dessert is ice cream. Sometime,i ea"
type textarea "x"
type textarea "Hi,everyone have like dessery,i'm like'dessert is ice cream. Sometime,i eat"
type textarea "x"
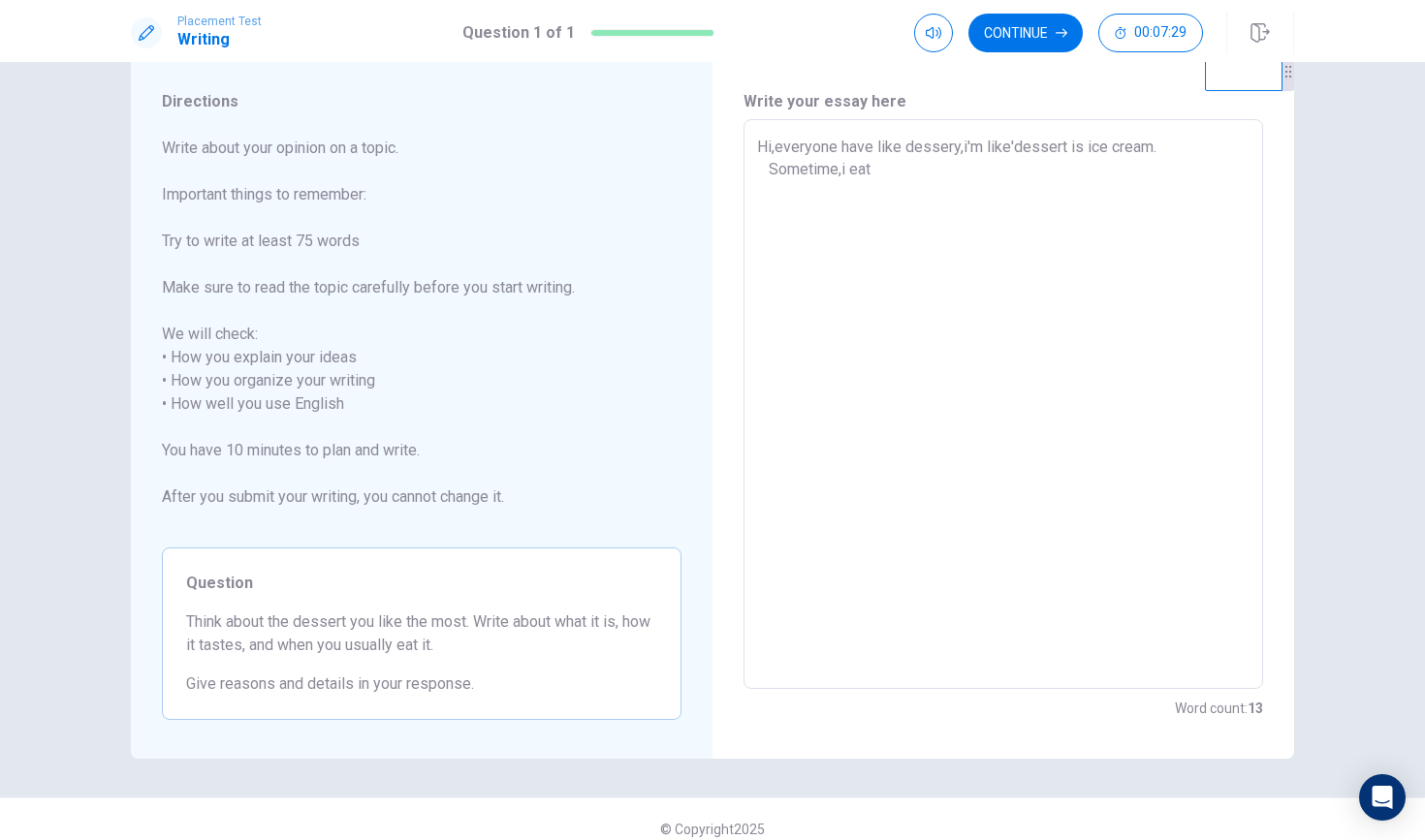
type textarea "Hi,everyone have like dessery,i'm like'dessert is ice cream. Sometime,i eati"
type textarea "x"
type textarea "Hi,everyone have like dessery,i'm like'dessert is ice cream. Sometime,i eatin"
type textarea "x"
type textarea "Hi,everyone have like dessery,i'm like'dessert is ice cream. Sometime,i eating"
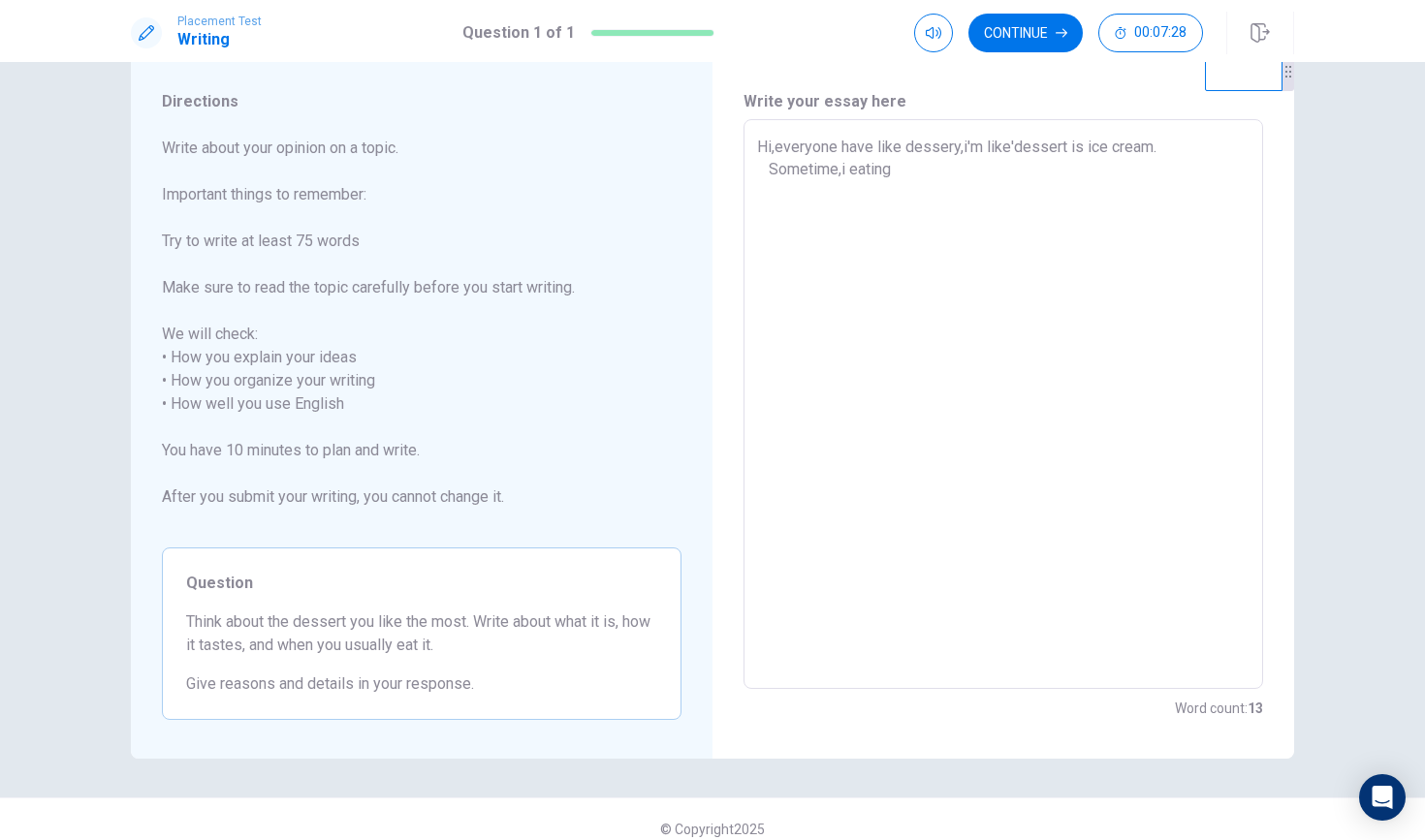
type textarea "x"
type textarea "Hi,everyone have like dessery,i'm like'dessert is ice cream. Sometime,i eatin"
type textarea "x"
type textarea "Hi,everyone have like dessery,i'm like'dessert is ice cream. Sometime,i eati"
type textarea "x"
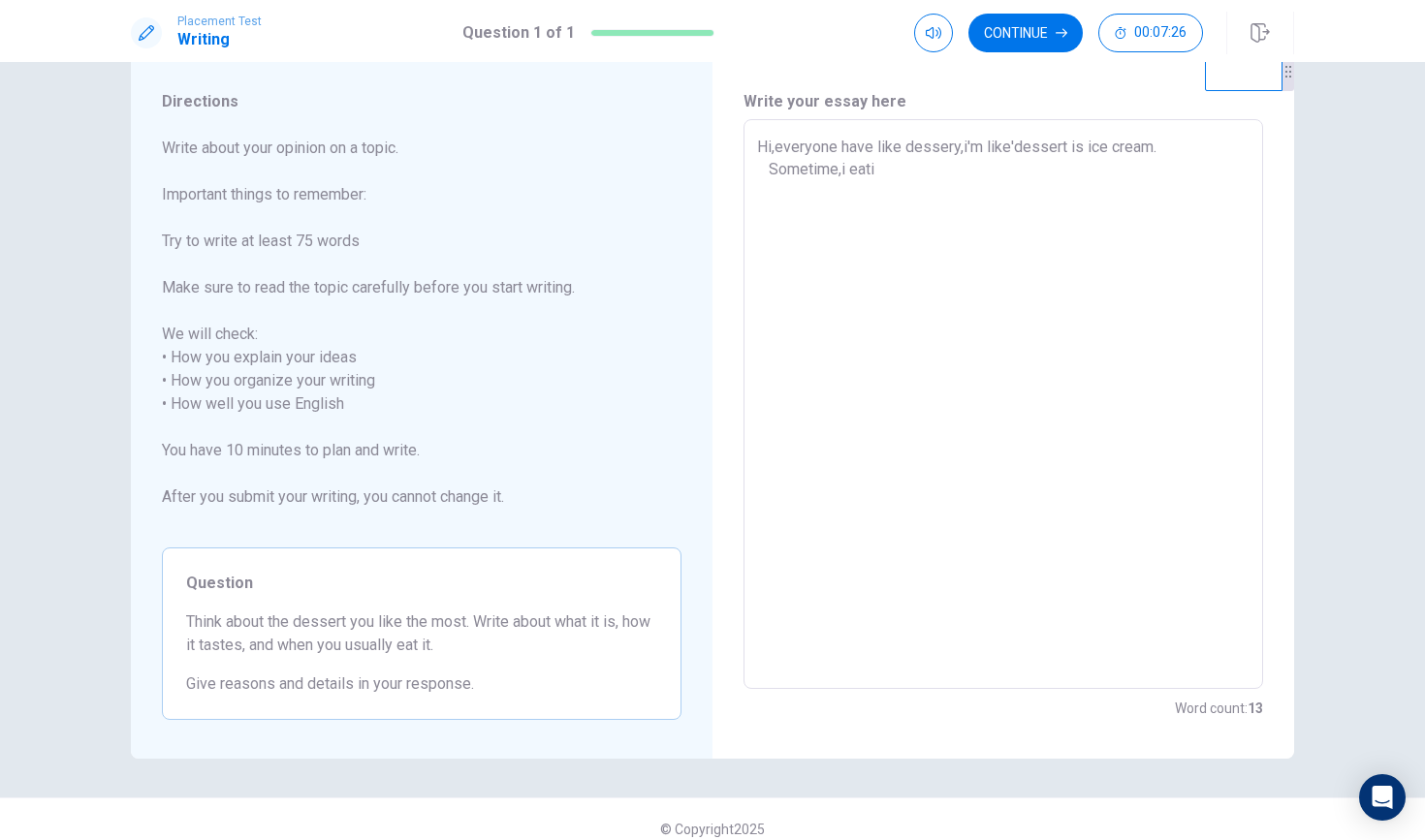
type textarea "Hi,everyone have like dessery,i'm like'dessert is ice cream. Sometime,i eat"
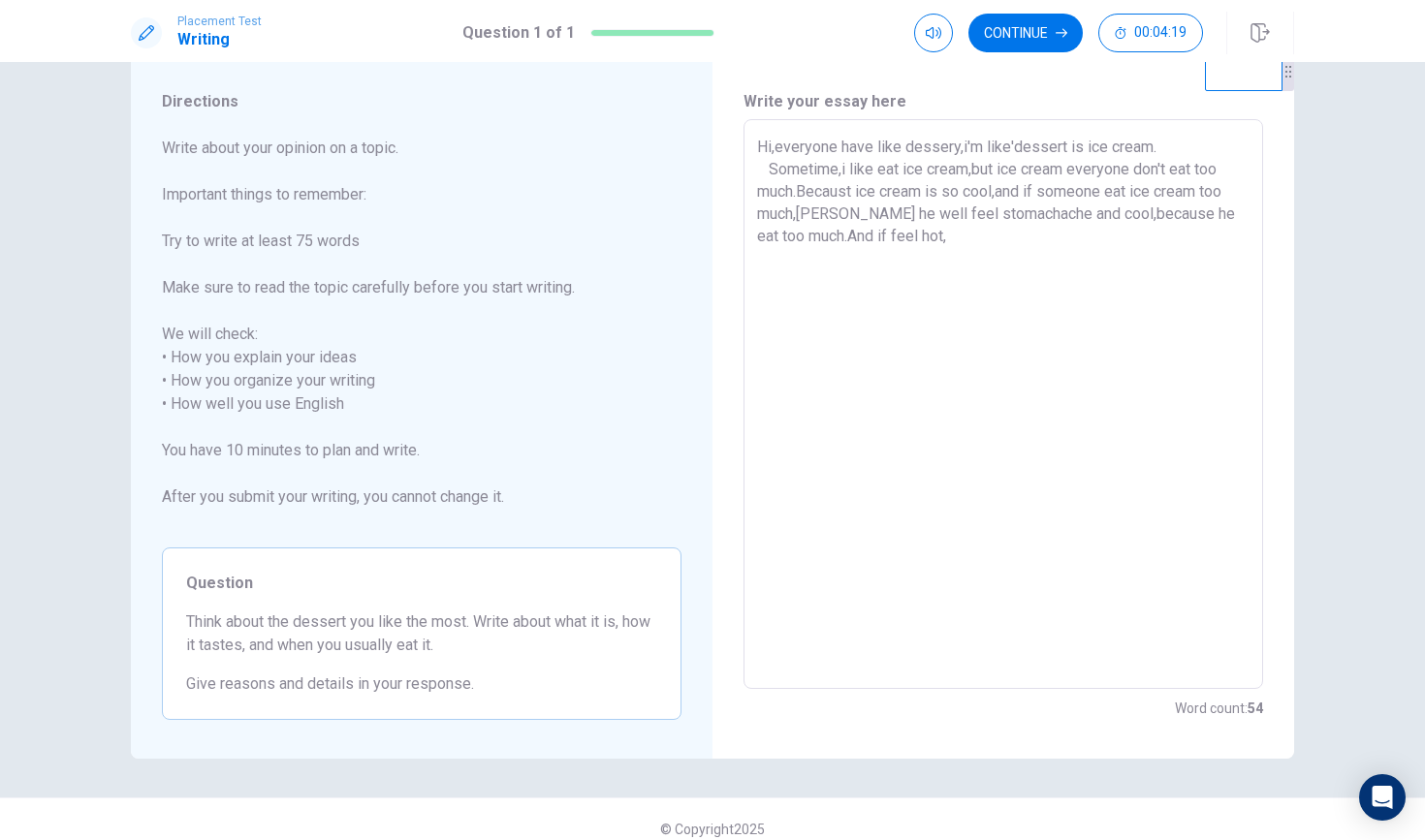
click at [847, 235] on textarea "Hi,everyone have like dessery,i'm like'dessert is ice cream. Sometime,i like ea…" at bounding box center [1003, 405] width 493 height 538
click at [922, 236] on textarea "Hi,everyone have like dessery,i'm like'dessert is ice cream. Sometime,i like ea…" at bounding box center [1003, 405] width 493 height 538
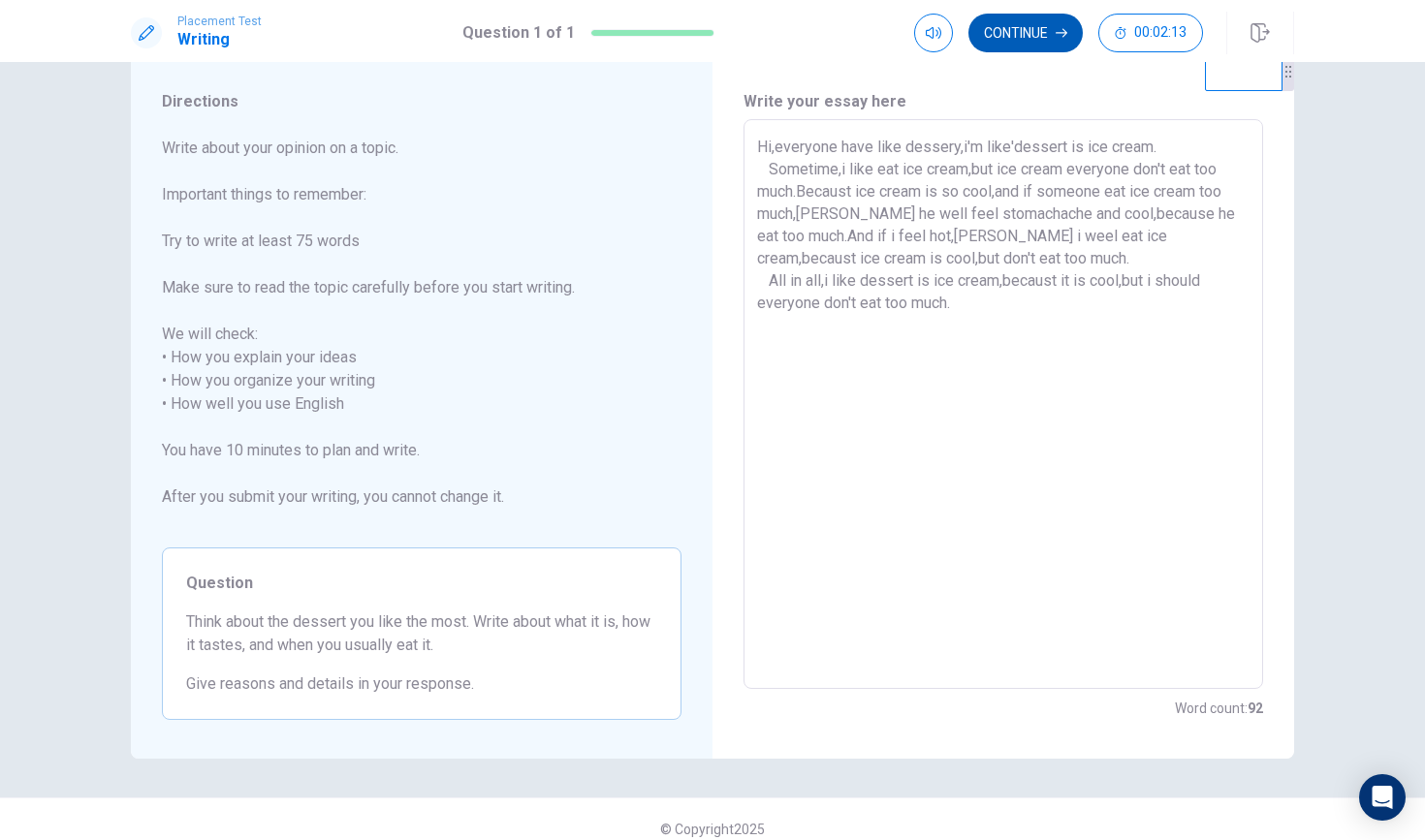
click at [1019, 44] on button "Continue" at bounding box center [1025, 33] width 114 height 39
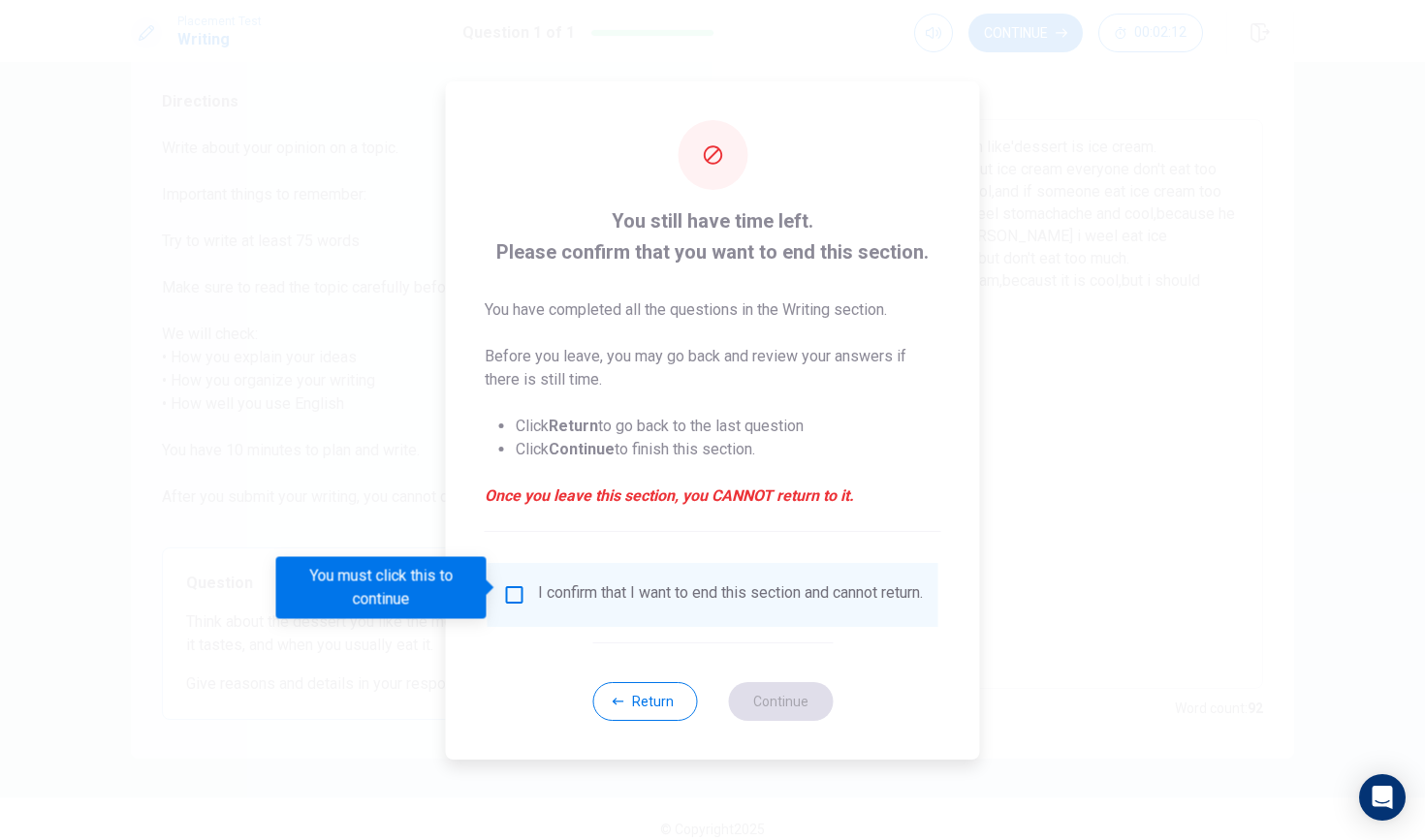
click at [511, 595] on input "You must click this to continue" at bounding box center [514, 596] width 23 height 23
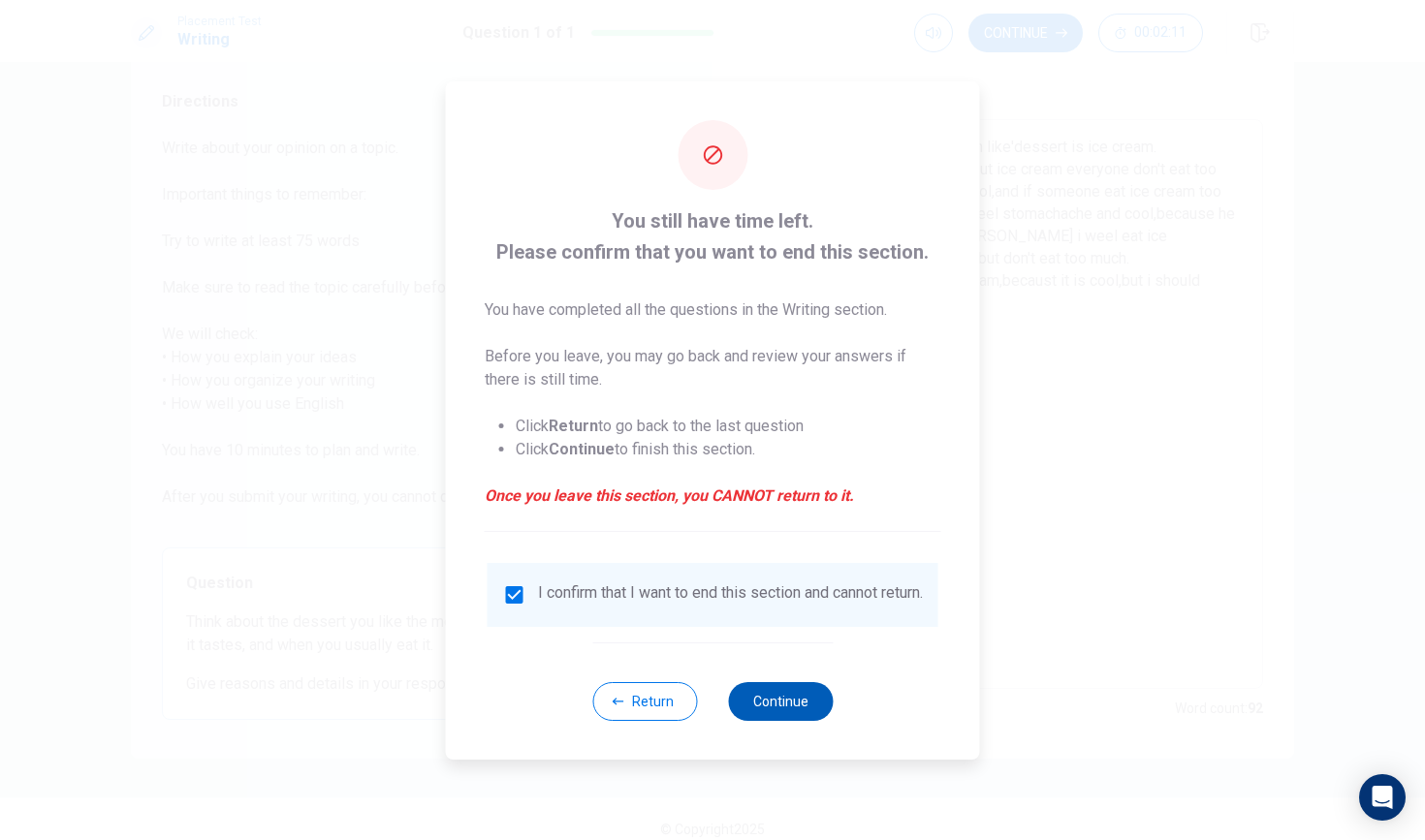
click at [778, 705] on button "Continue" at bounding box center [779, 702] width 105 height 39
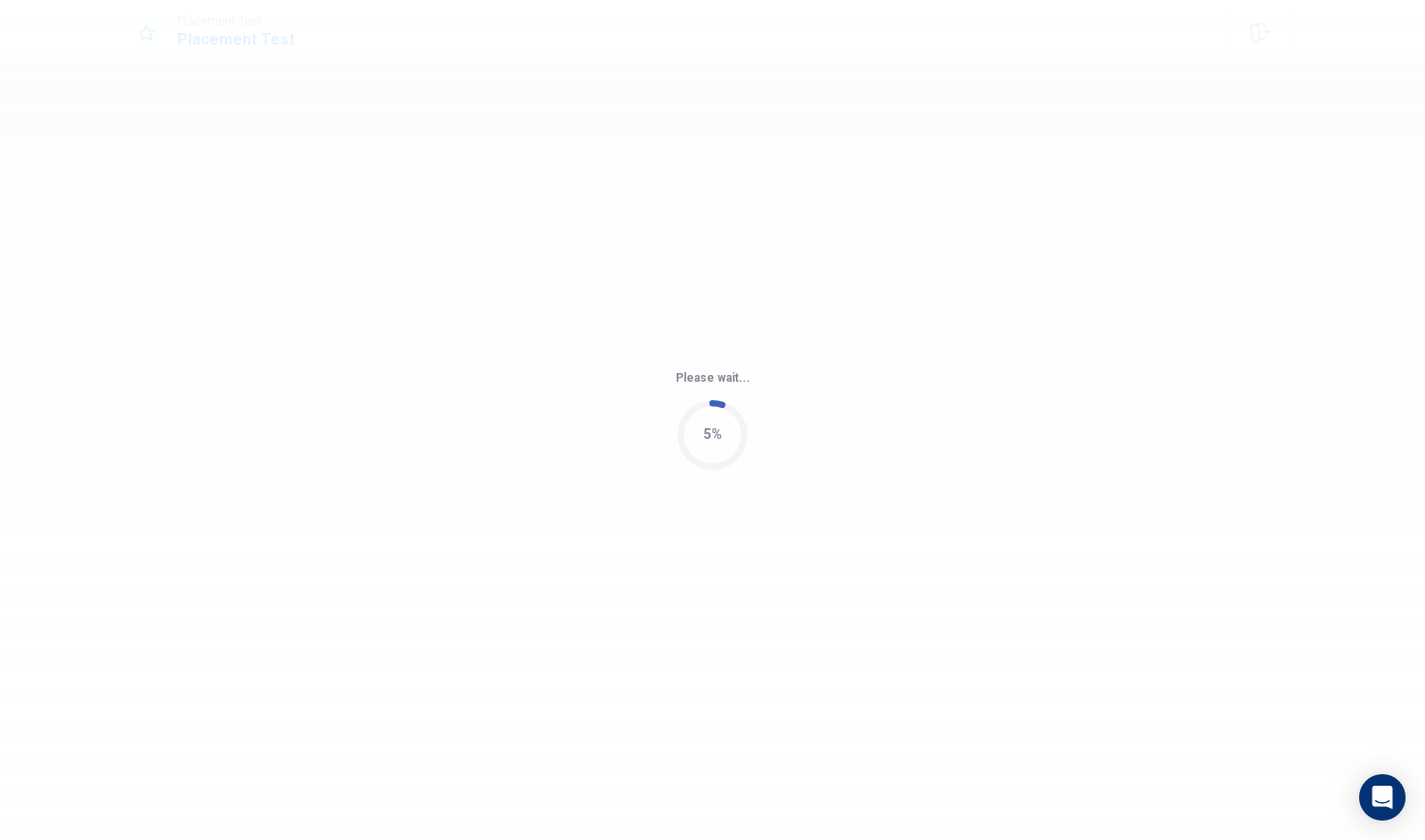
scroll to position [0, 0]
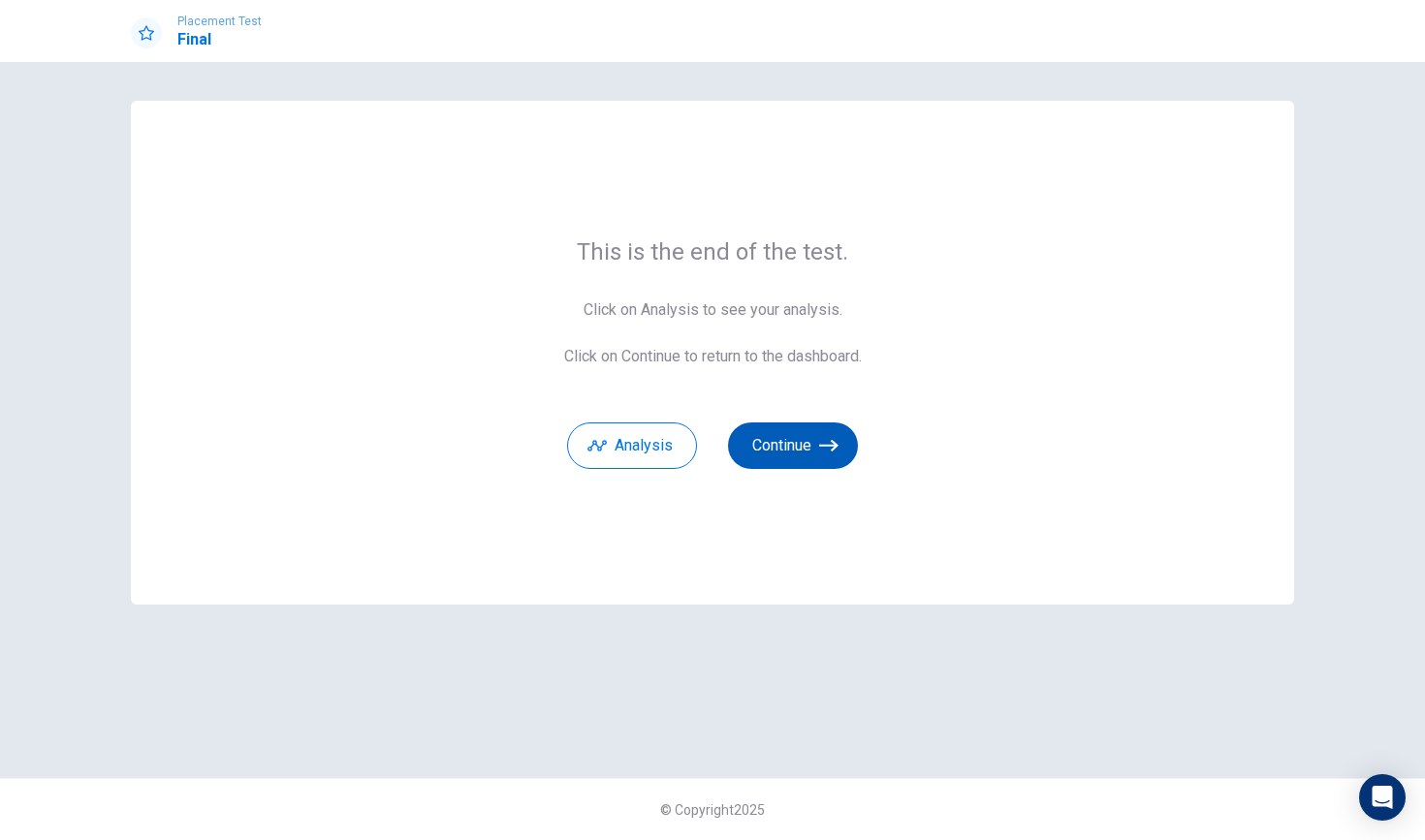
click at [802, 443] on button "Continue" at bounding box center [792, 446] width 130 height 47
